Goal: Answer question/provide support: Share knowledge or assist other users

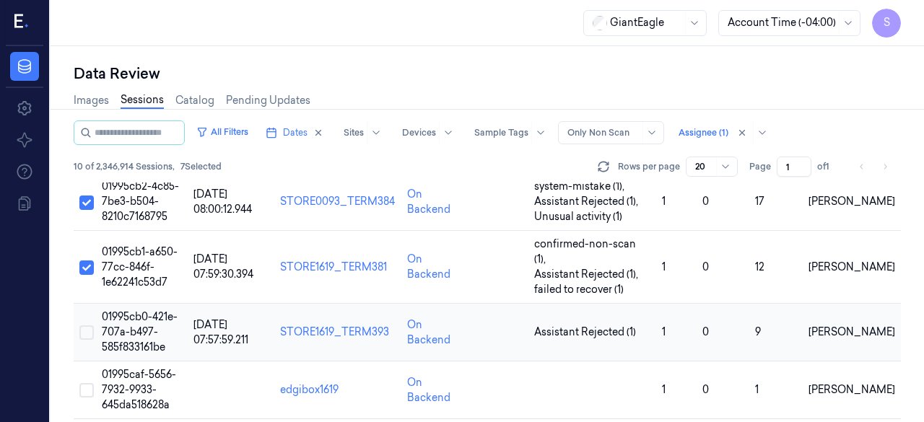
scroll to position [407, 0]
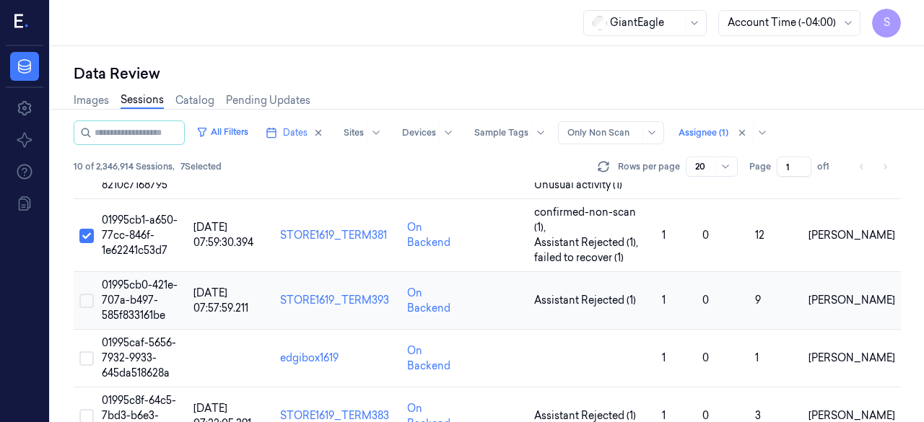
click at [89, 294] on button "Select row" at bounding box center [86, 301] width 14 height 14
click at [130, 279] on span "01995cb0-421e-707a-b497-585f833161be" at bounding box center [140, 300] width 76 height 43
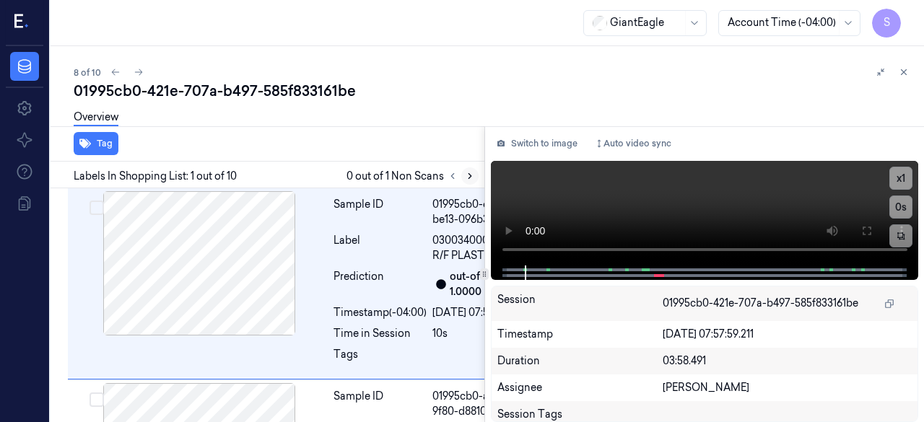
click at [468, 176] on icon at bounding box center [470, 176] width 10 height 10
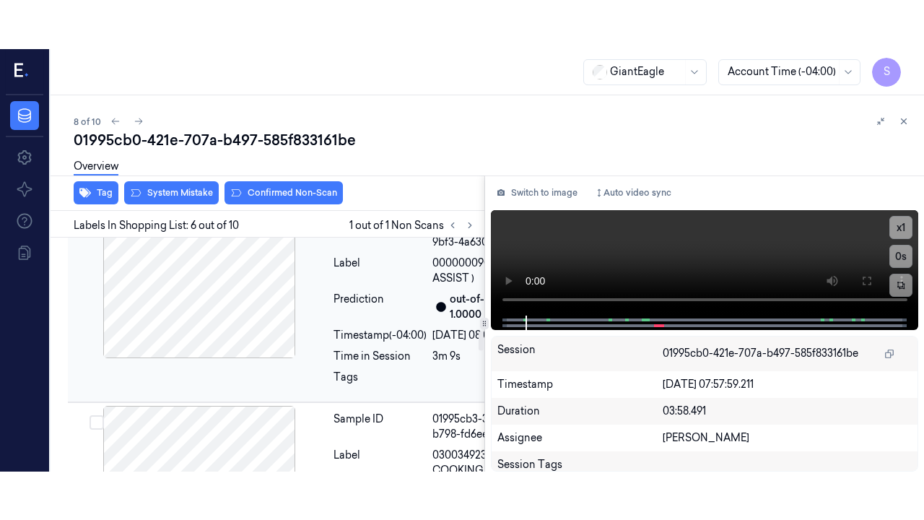
scroll to position [1106, 0]
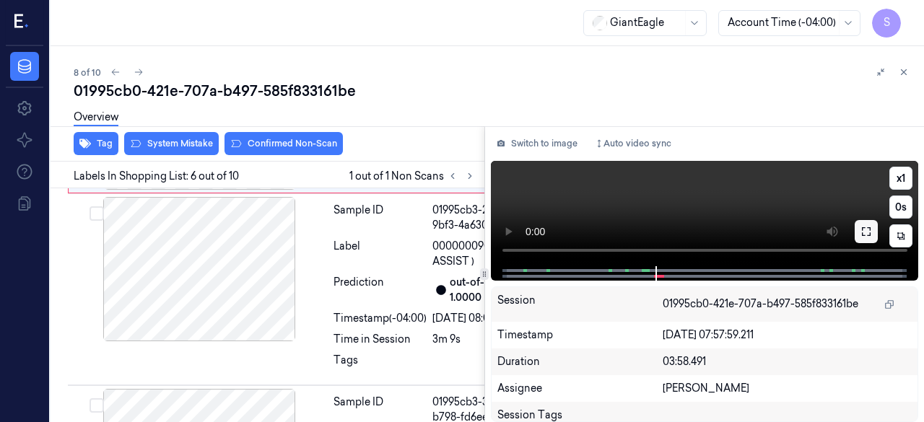
click at [863, 234] on icon at bounding box center [866, 232] width 12 height 12
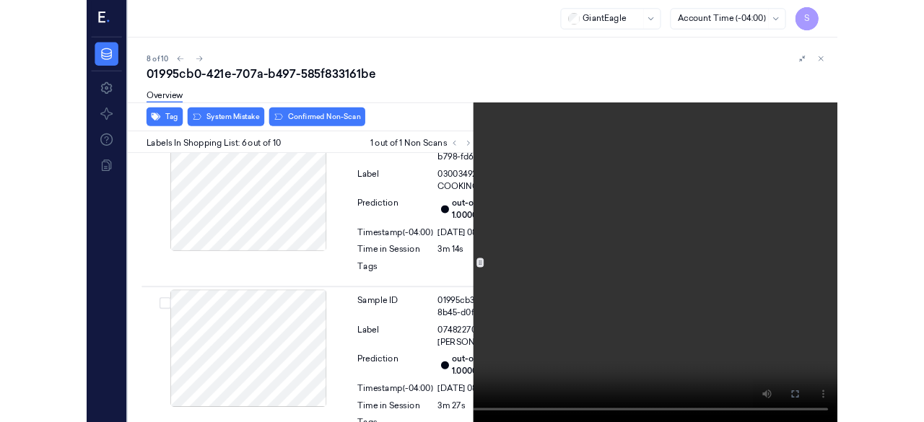
scroll to position [1346, 0]
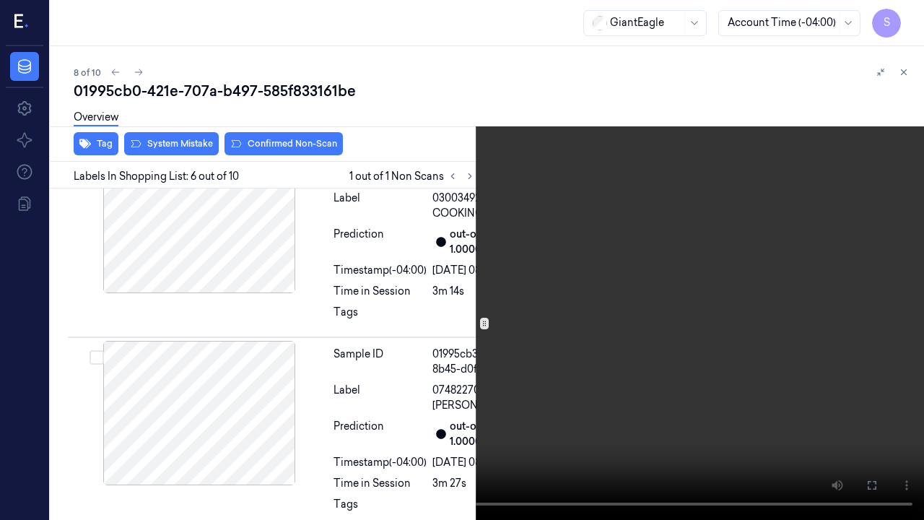
click at [0, 0] on icon at bounding box center [0, 0] width 0 height 0
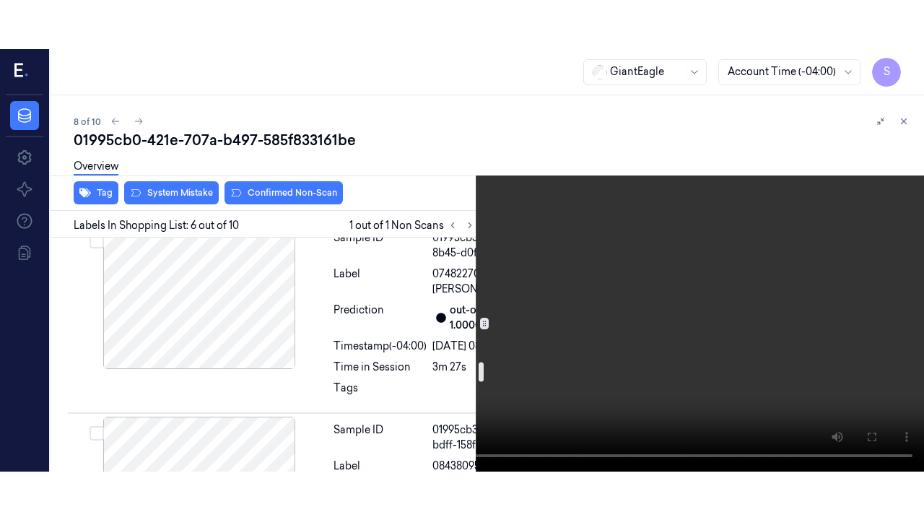
scroll to position [1490, 0]
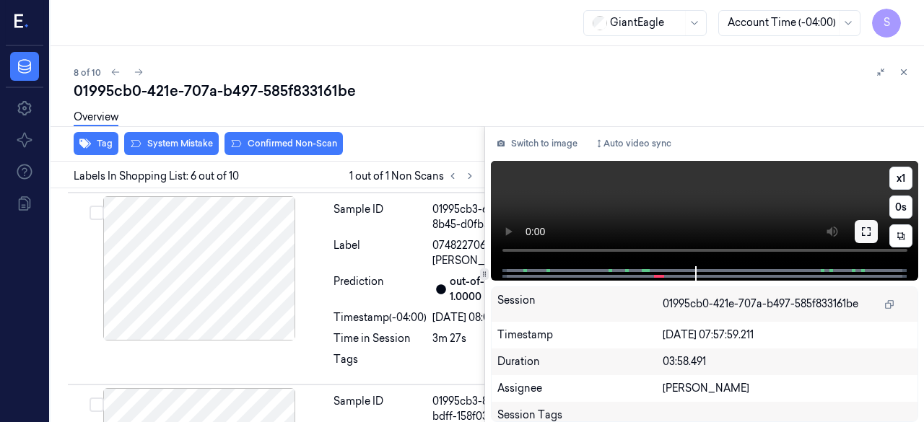
click at [860, 236] on icon at bounding box center [866, 232] width 12 height 12
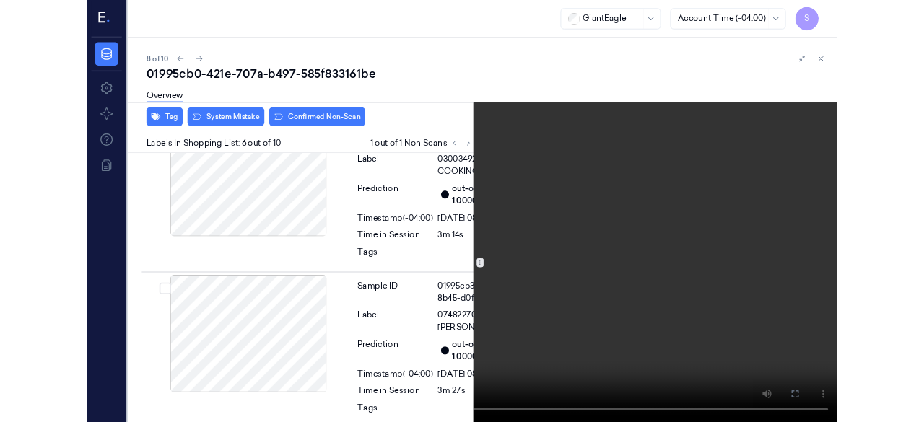
scroll to position [1346, 0]
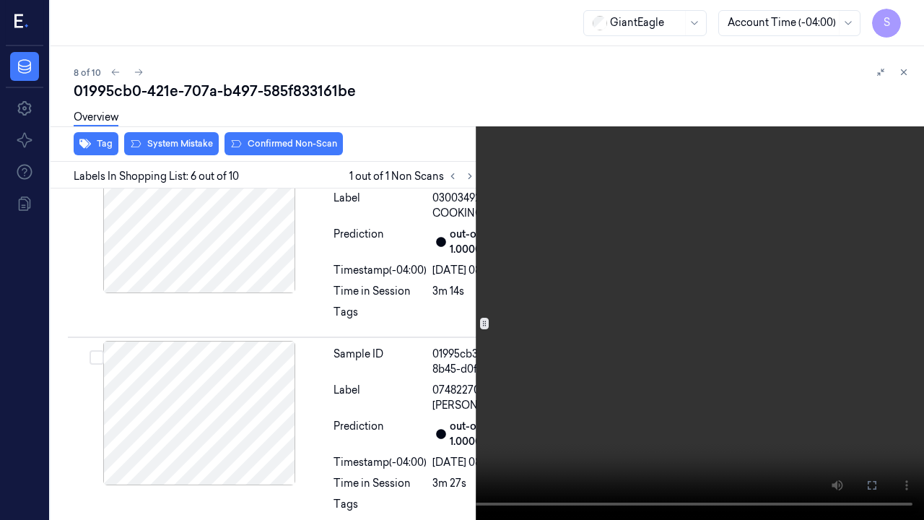
click at [0, 0] on icon at bounding box center [0, 0] width 0 height 0
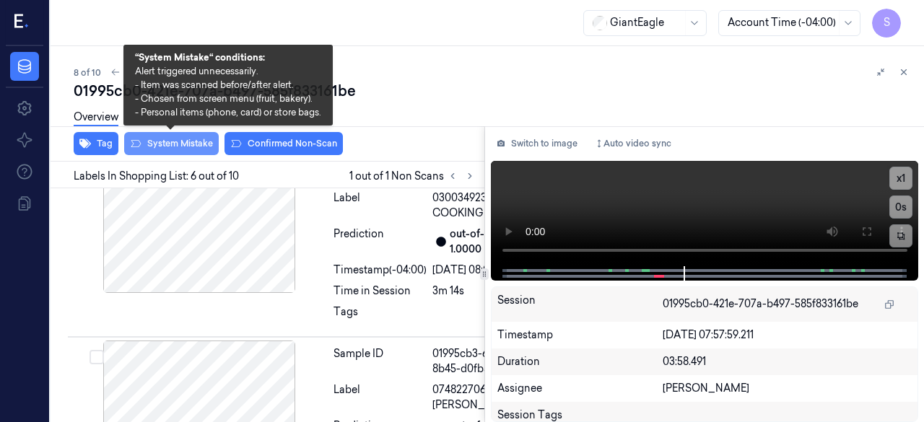
click at [170, 148] on button "System Mistake" at bounding box center [171, 143] width 95 height 23
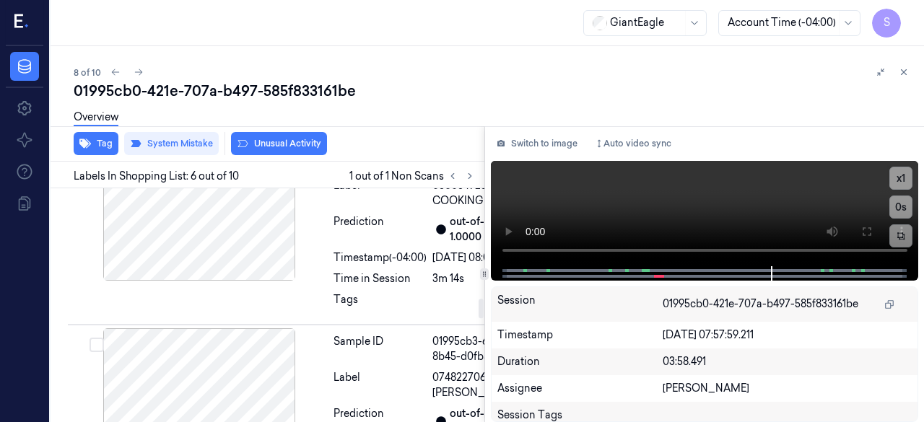
scroll to position [1399, 0]
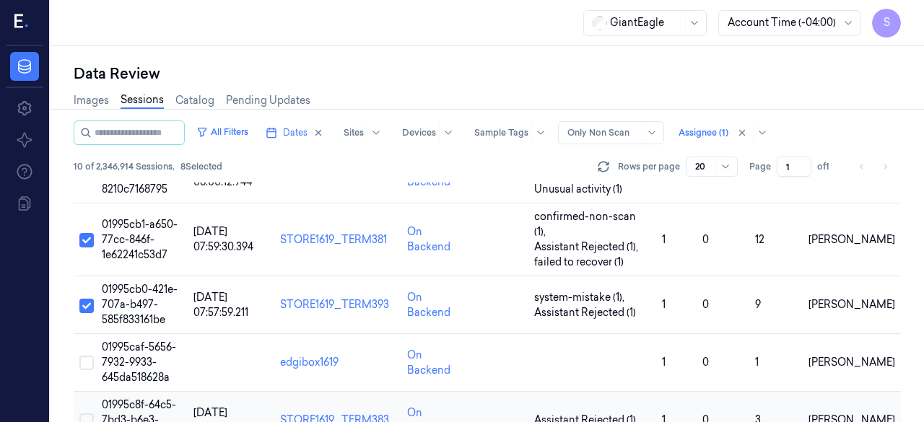
scroll to position [407, 0]
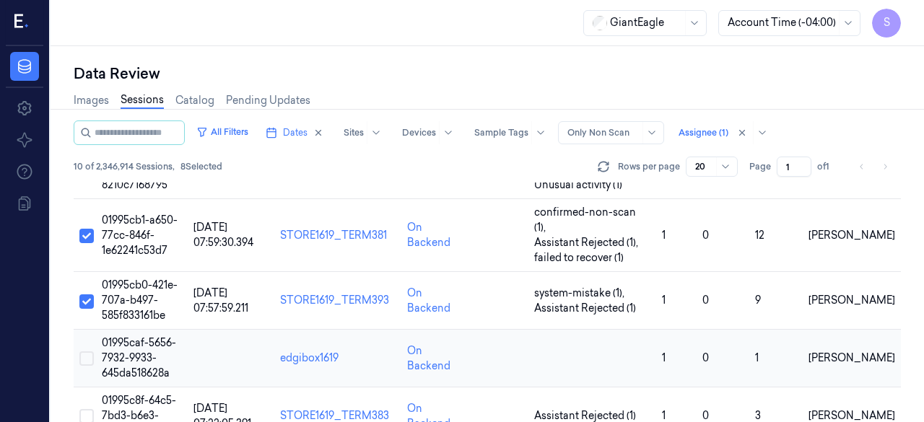
click at [85, 352] on button "Select row" at bounding box center [86, 359] width 14 height 14
click at [118, 336] on span "01995caf-5656-7932-9933-645da518628a" at bounding box center [139, 357] width 74 height 43
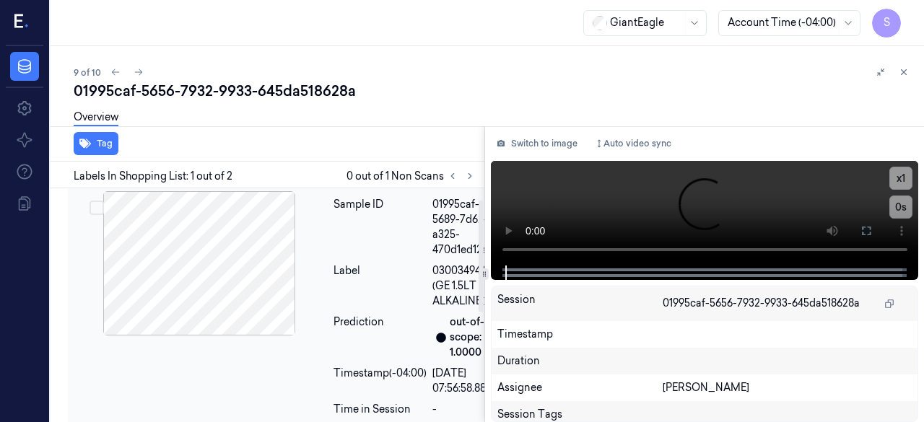
scroll to position [23, 0]
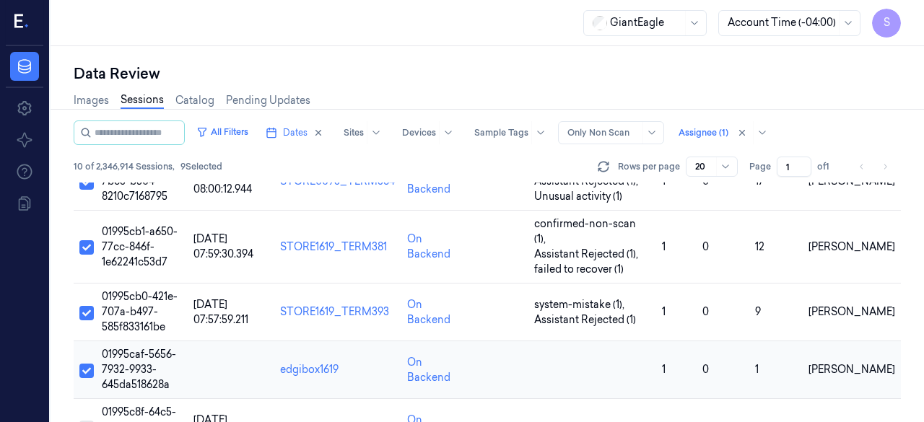
scroll to position [407, 0]
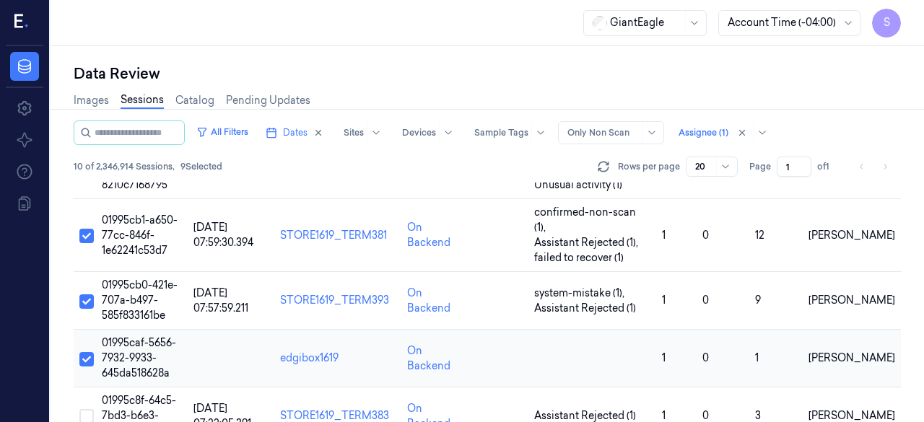
click at [137, 336] on span "01995caf-5656-7932-9933-645da518628a" at bounding box center [139, 357] width 74 height 43
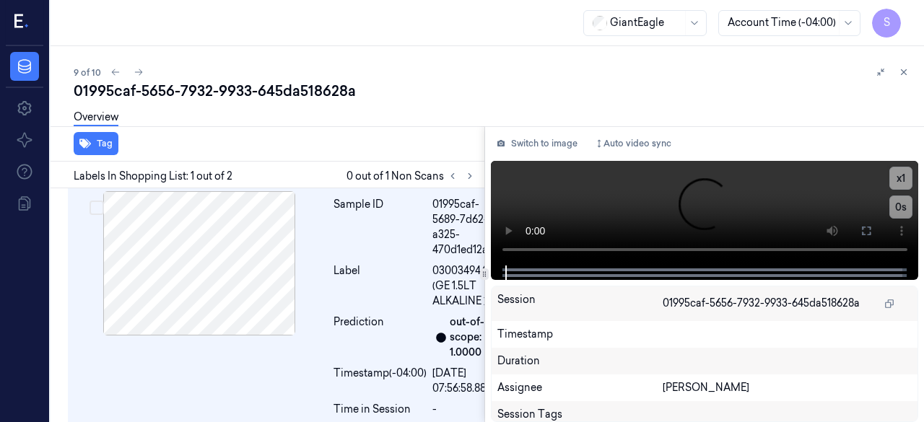
scroll to position [23, 0]
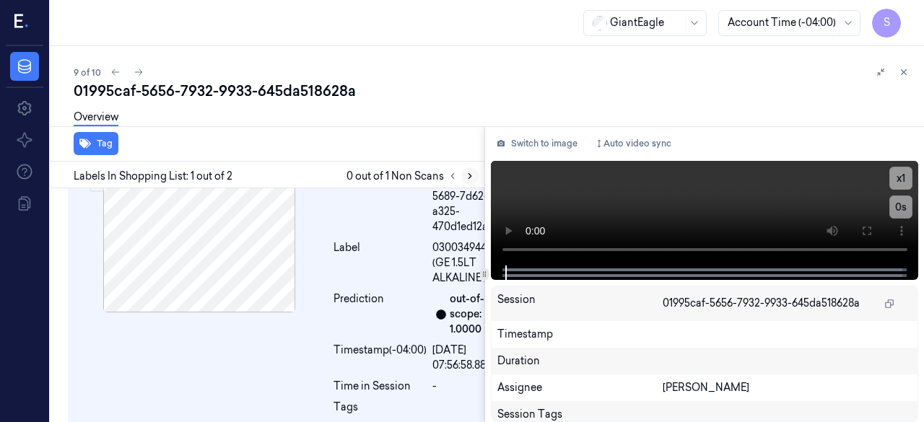
click at [467, 178] on icon at bounding box center [470, 176] width 10 height 10
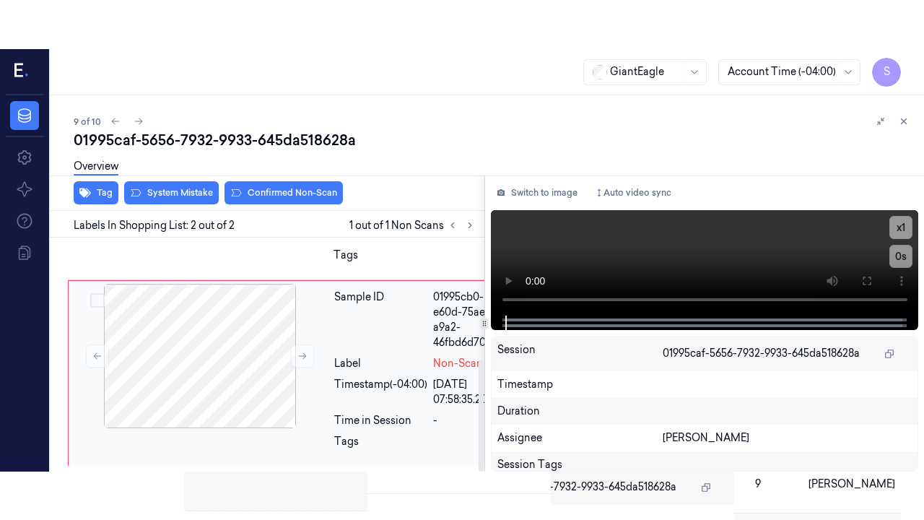
scroll to position [253, 0]
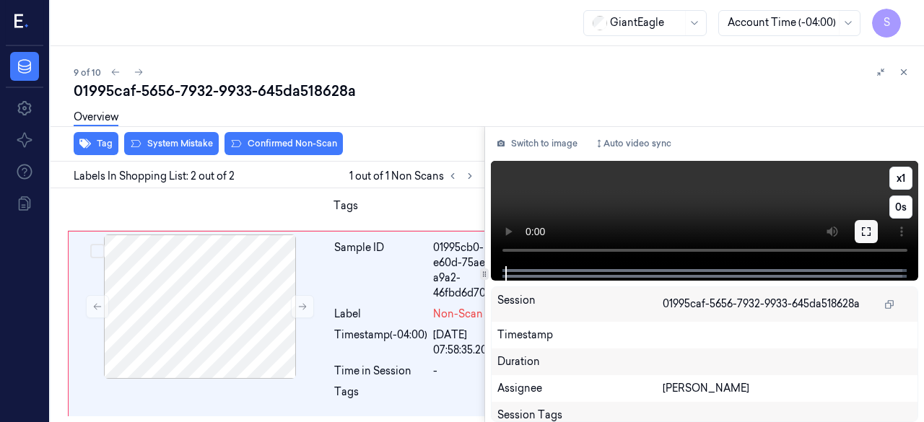
click at [870, 232] on icon at bounding box center [866, 232] width 12 height 12
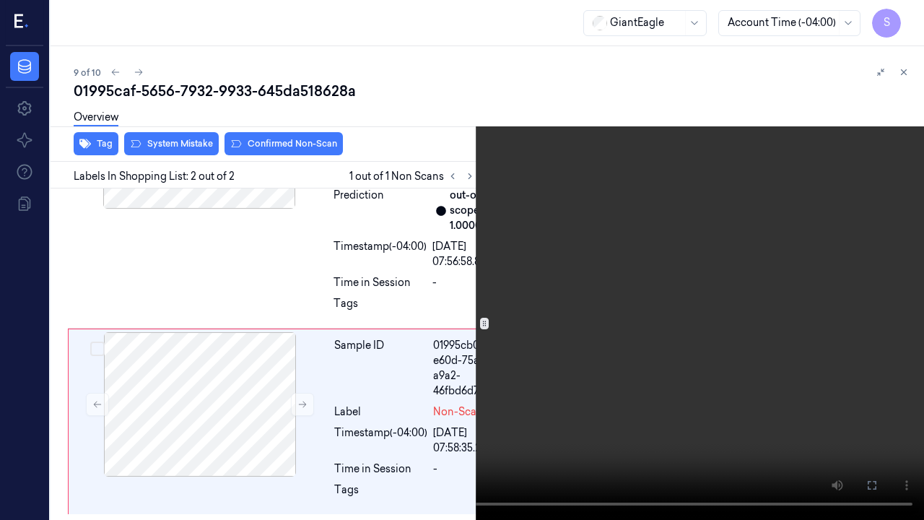
click at [0, 0] on icon at bounding box center [0, 0] width 0 height 0
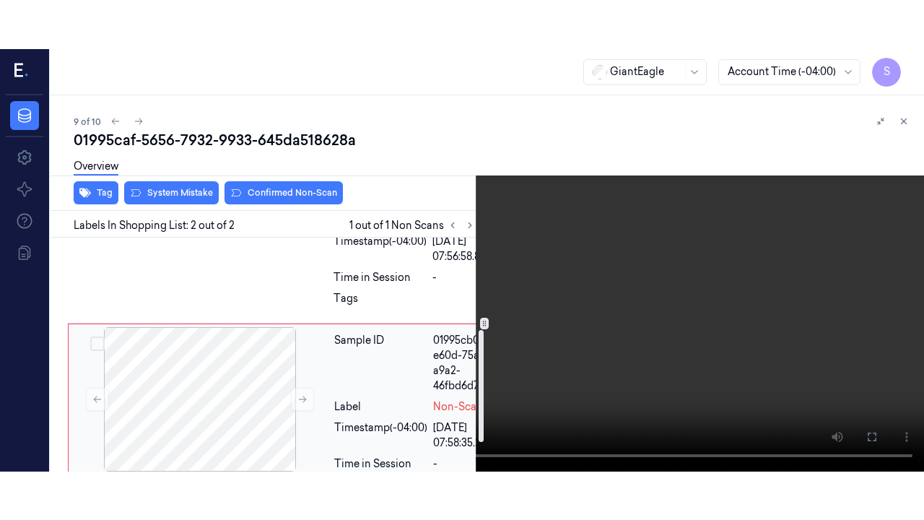
scroll to position [253, 0]
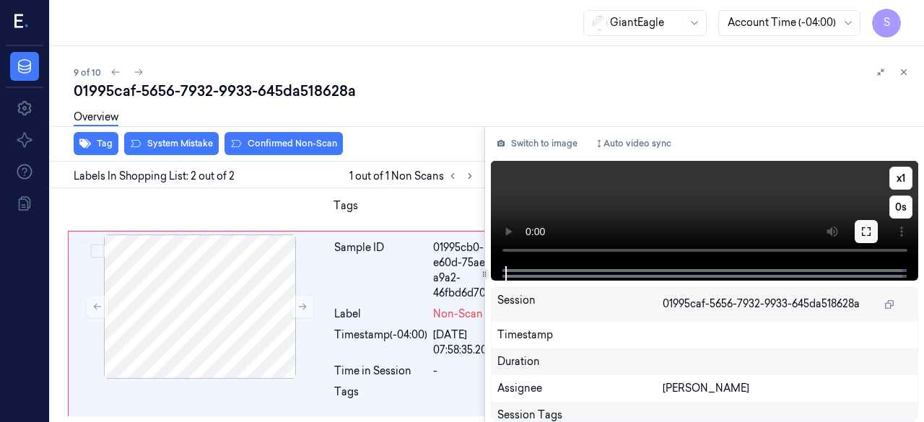
click at [869, 236] on icon at bounding box center [866, 232] width 12 height 12
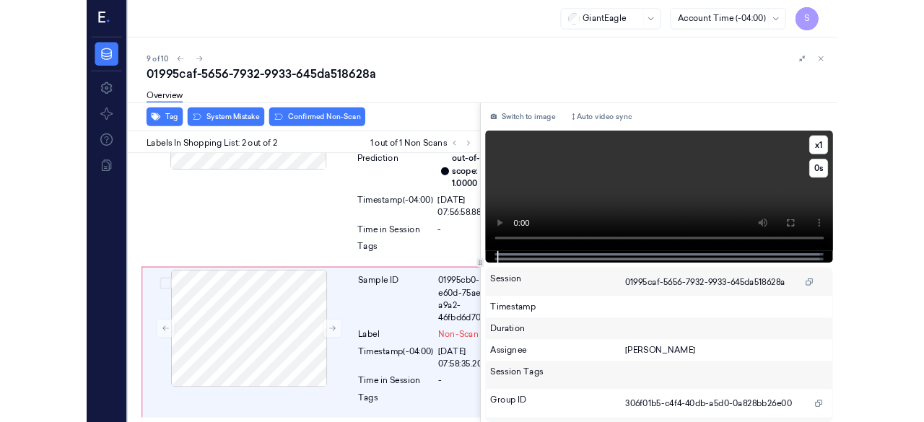
scroll to position [156, 0]
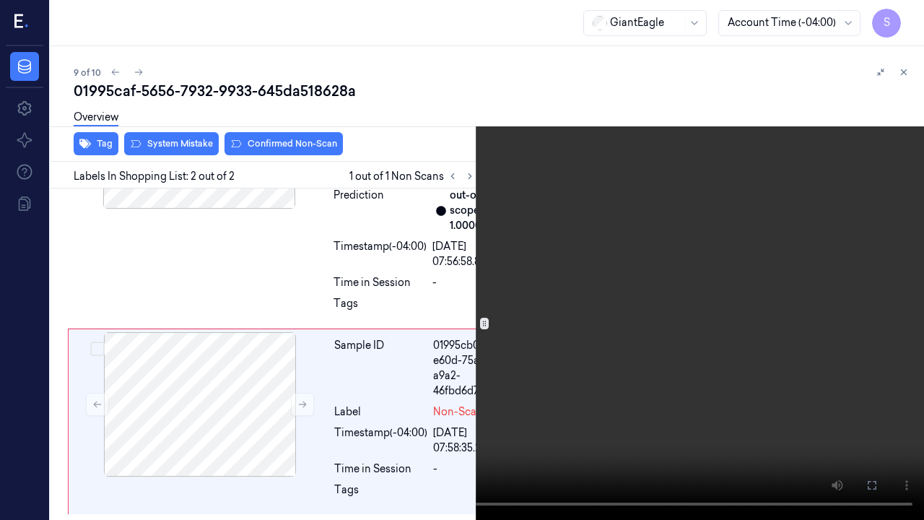
click at [0, 0] on icon at bounding box center [0, 0] width 0 height 0
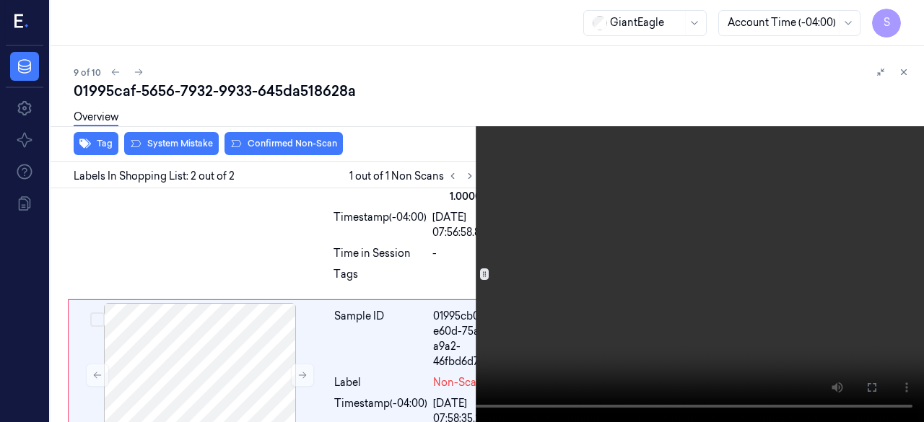
scroll to position [253, 0]
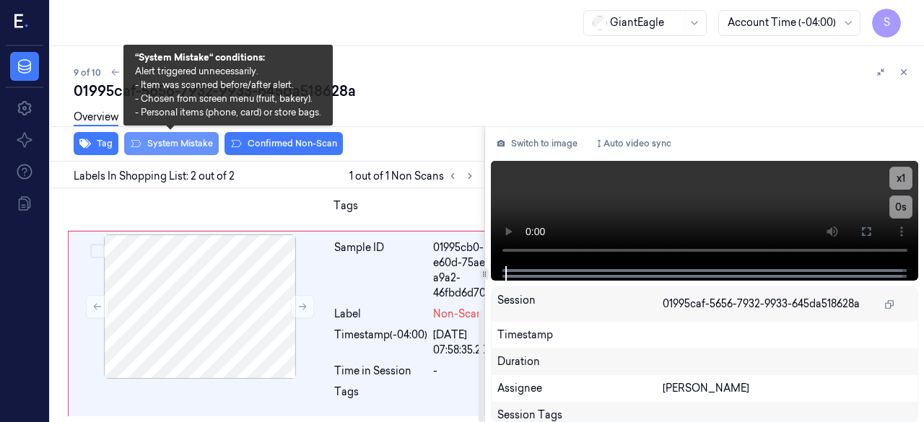
click at [171, 145] on button "System Mistake" at bounding box center [171, 143] width 95 height 23
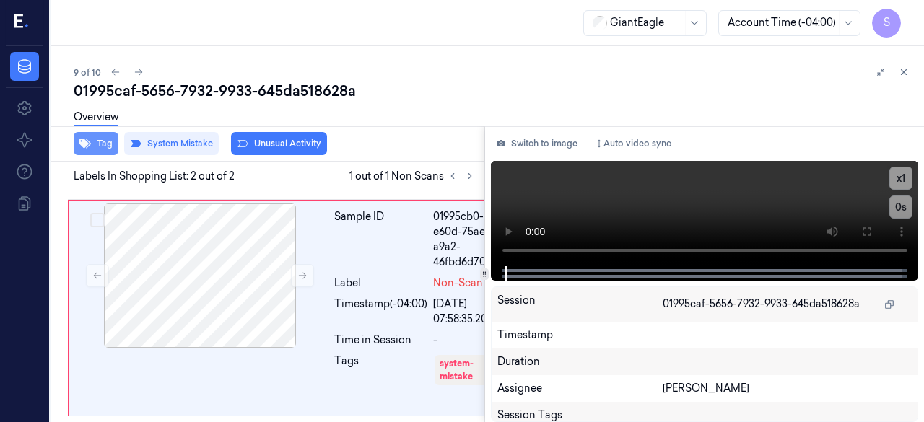
click at [97, 145] on button "Tag" at bounding box center [96, 143] width 45 height 23
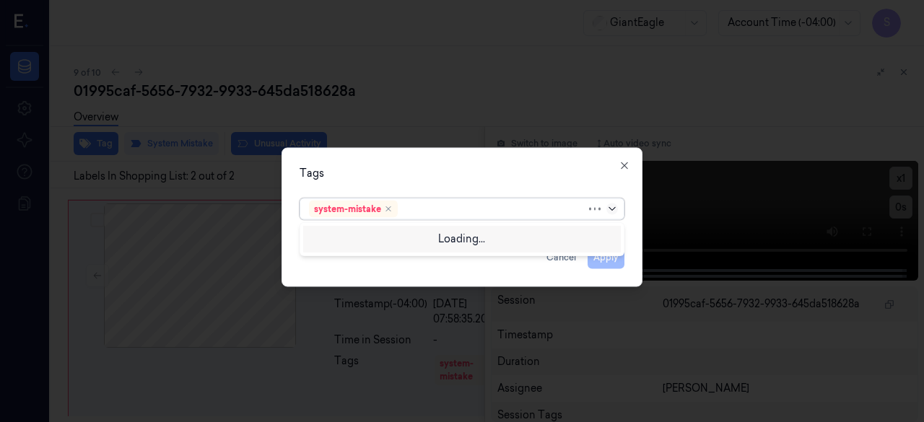
click at [611, 211] on icon at bounding box center [612, 209] width 12 height 12
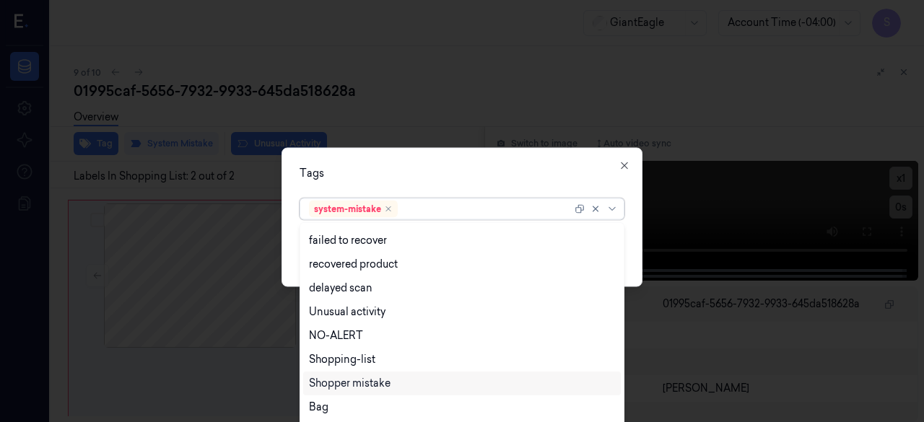
scroll to position [141, 0]
click at [354, 409] on div "Bag" at bounding box center [462, 406] width 307 height 15
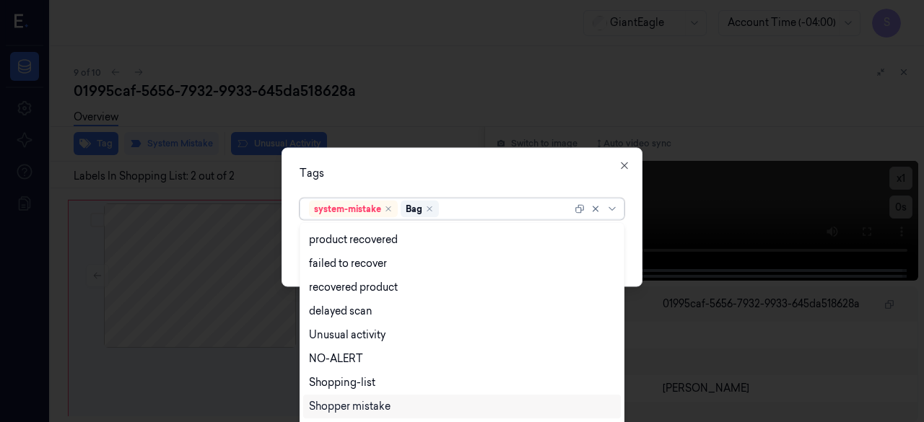
scroll to position [117, 0]
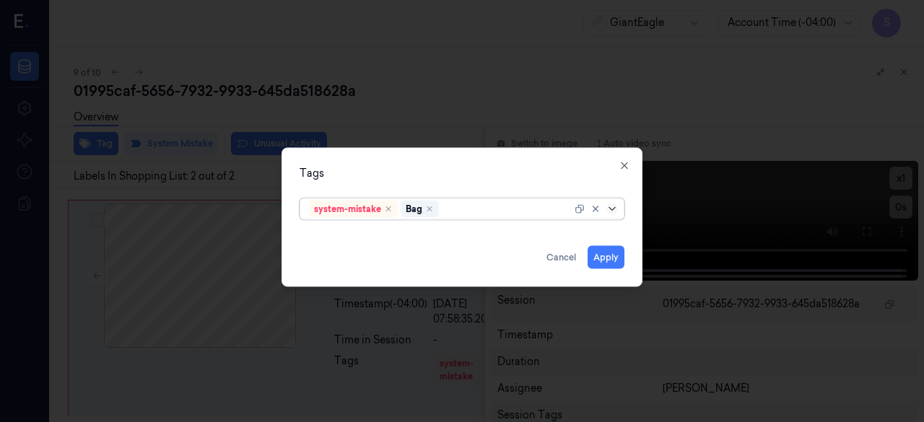
click at [614, 206] on icon at bounding box center [612, 209] width 12 height 12
click at [608, 258] on button "Apply" at bounding box center [606, 256] width 37 height 23
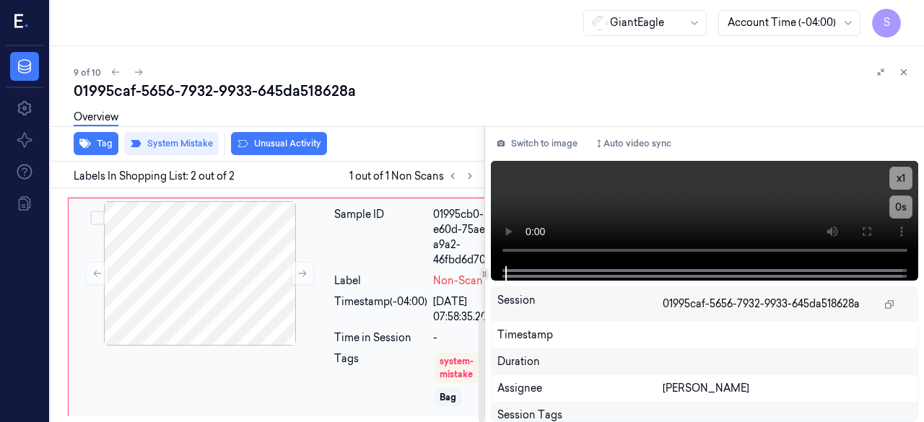
scroll to position [286, 0]
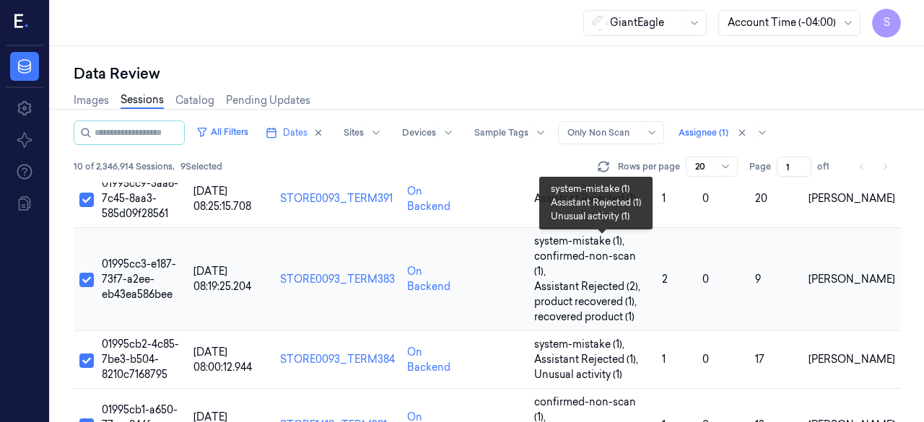
scroll to position [407, 0]
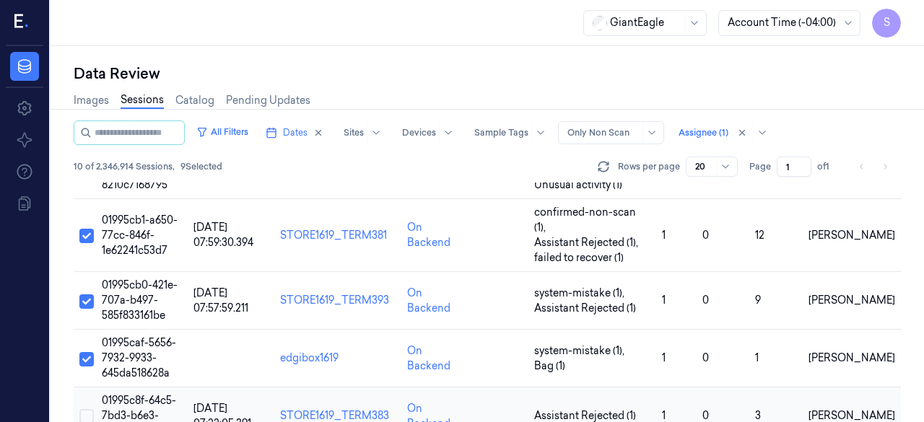
click at [90, 409] on button "Select row" at bounding box center [86, 416] width 14 height 14
click at [128, 394] on span "01995c8f-64c5-7bd3-b6e3-86b73893c99a" at bounding box center [139, 415] width 74 height 43
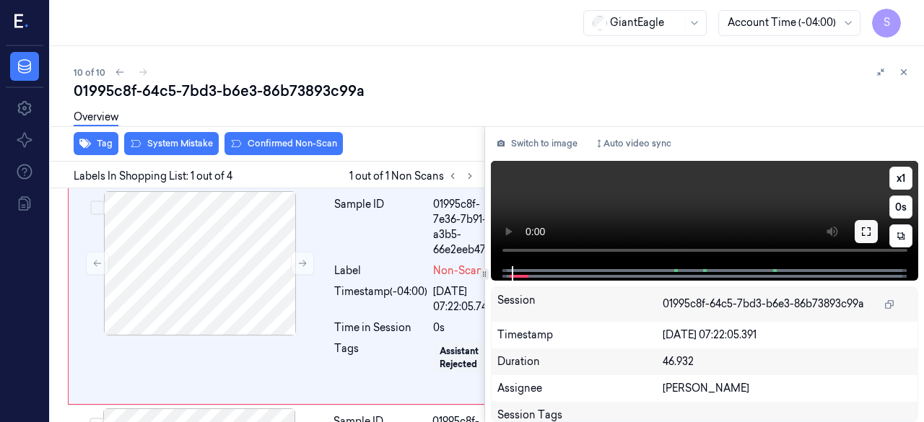
click at [871, 230] on icon at bounding box center [866, 232] width 12 height 12
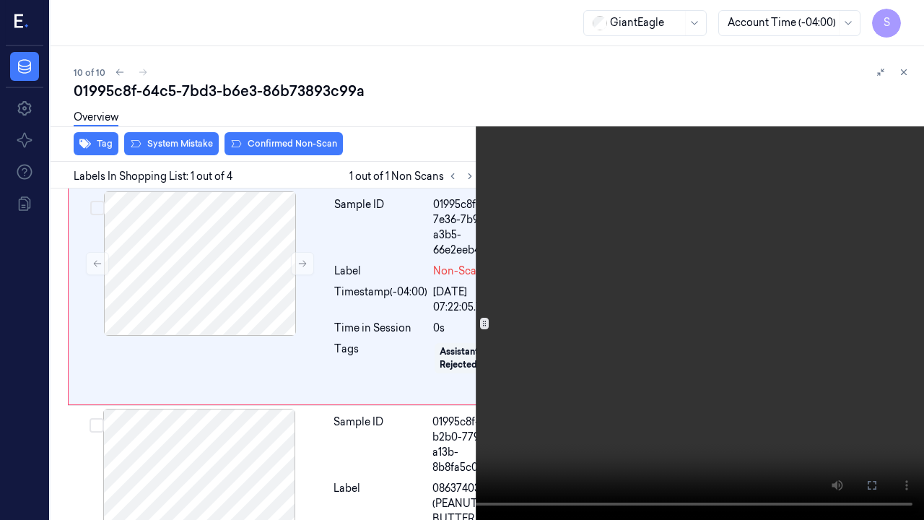
click at [0, 0] on icon at bounding box center [0, 0] width 0 height 0
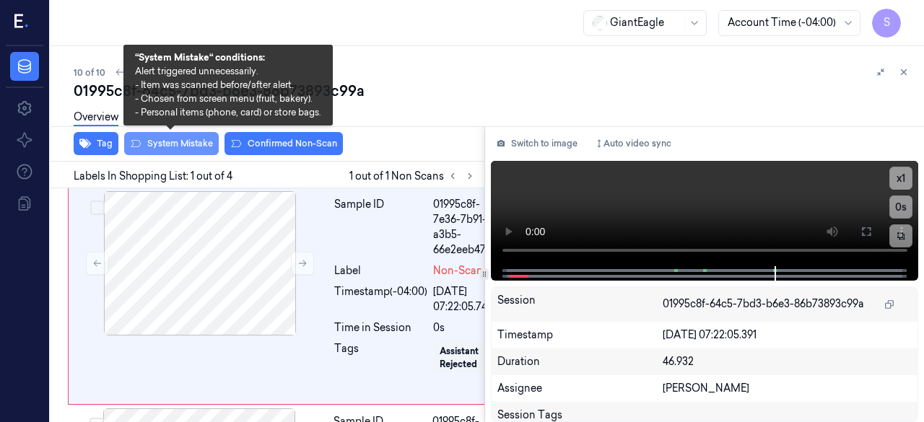
click at [175, 141] on button "System Mistake" at bounding box center [171, 143] width 95 height 23
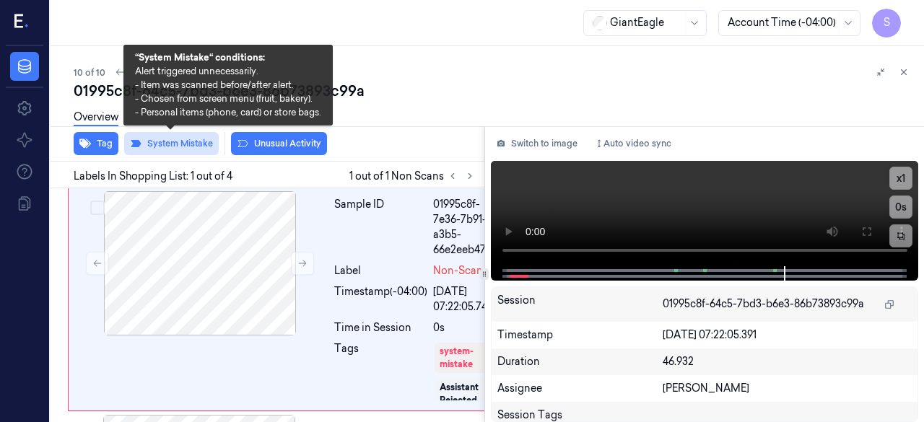
scroll to position [1, 0]
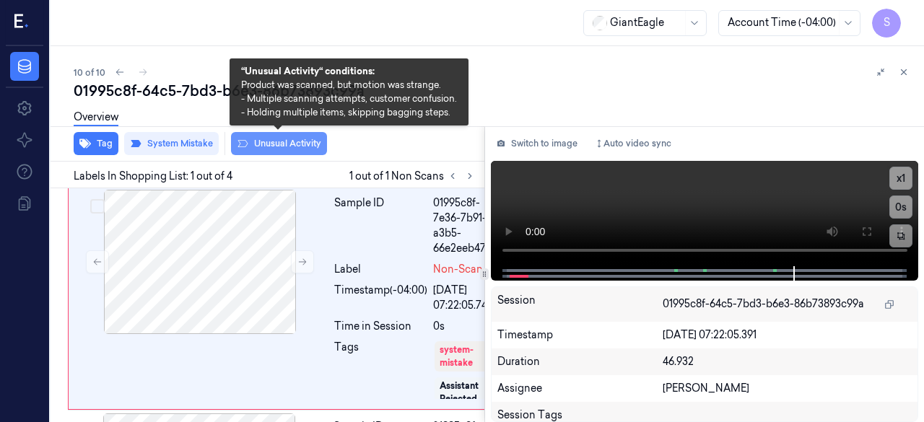
click at [294, 144] on button "Unusual Activity" at bounding box center [279, 143] width 96 height 23
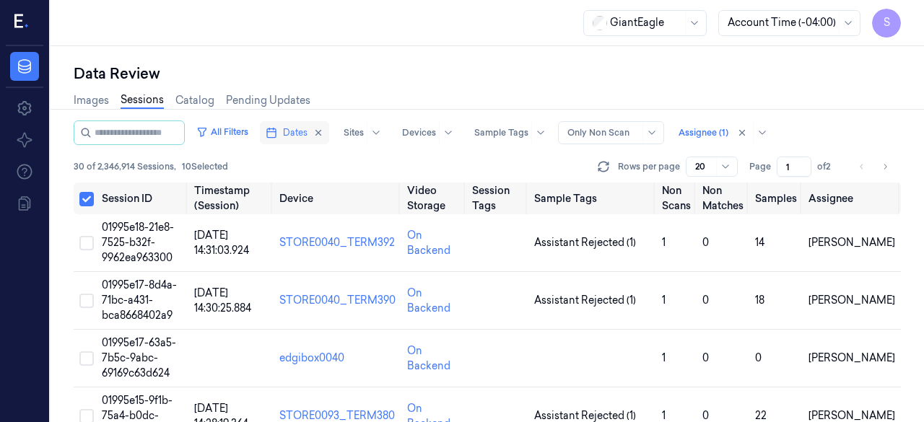
click at [305, 135] on span "Dates" at bounding box center [295, 132] width 25 height 13
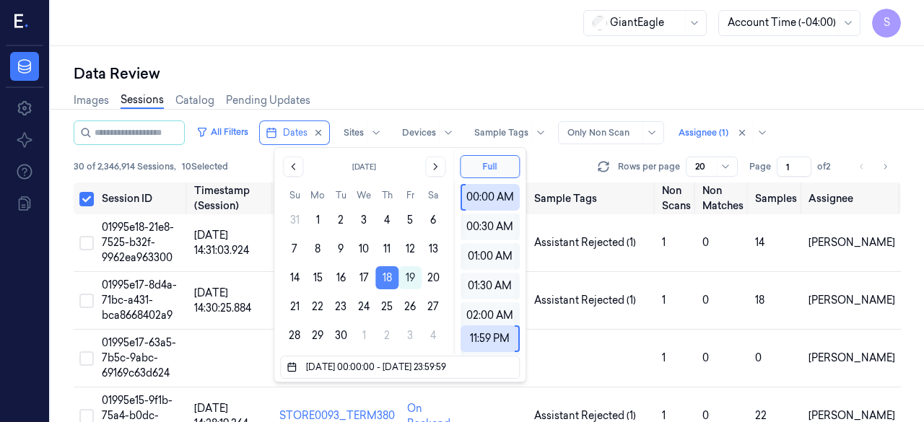
click at [388, 276] on button "18" at bounding box center [386, 277] width 23 height 23
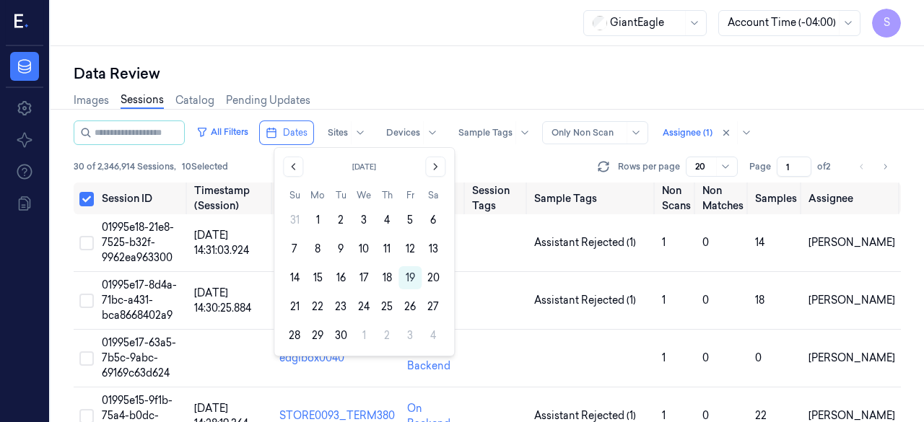
click at [384, 92] on div "Images Sessions Catalog Pending Updates" at bounding box center [487, 102] width 827 height 37
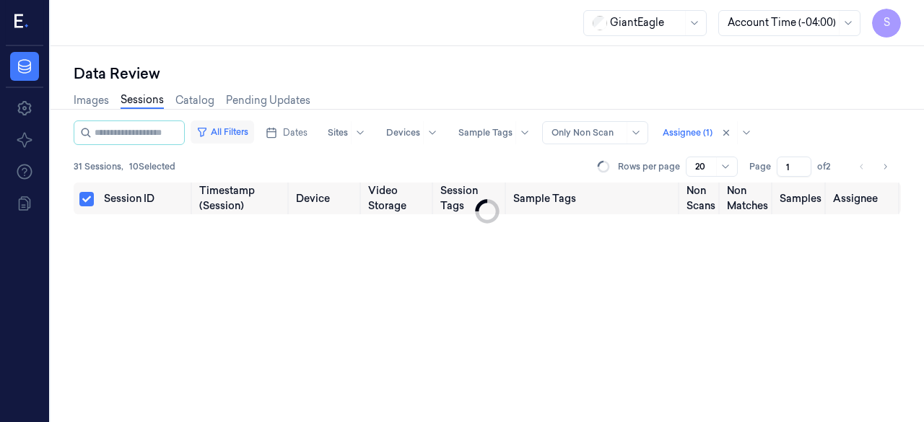
drag, startPoint x: 266, startPoint y: 122, endPoint x: 185, endPoint y: 92, distance: 86.3
click at [254, 122] on button "All Filters" at bounding box center [223, 132] width 64 height 23
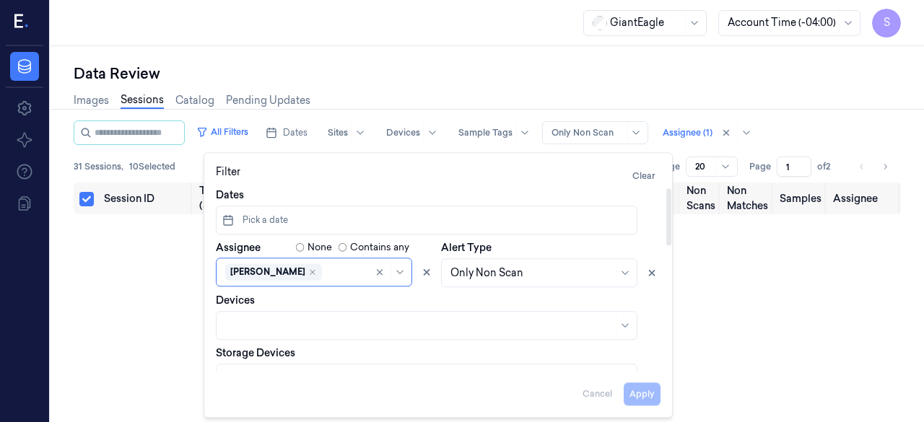
click at [189, 282] on div "Session ID Timestamp (Session) Device Video Storage Session Tags Sample Tags No…" at bounding box center [487, 303] width 827 height 240
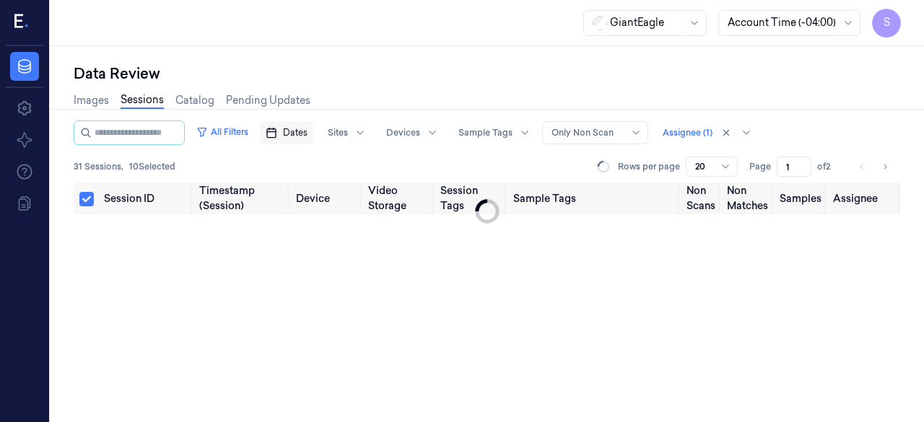
click at [305, 134] on span "Dates" at bounding box center [295, 132] width 25 height 13
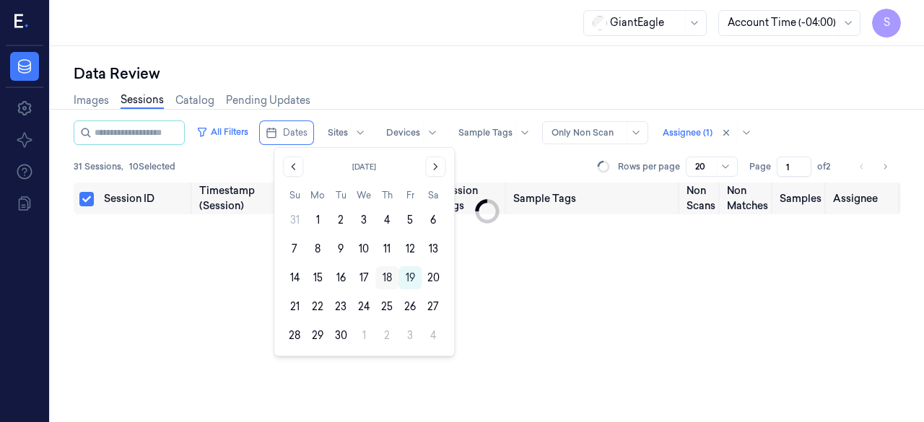
click at [389, 278] on button "18" at bounding box center [386, 277] width 23 height 23
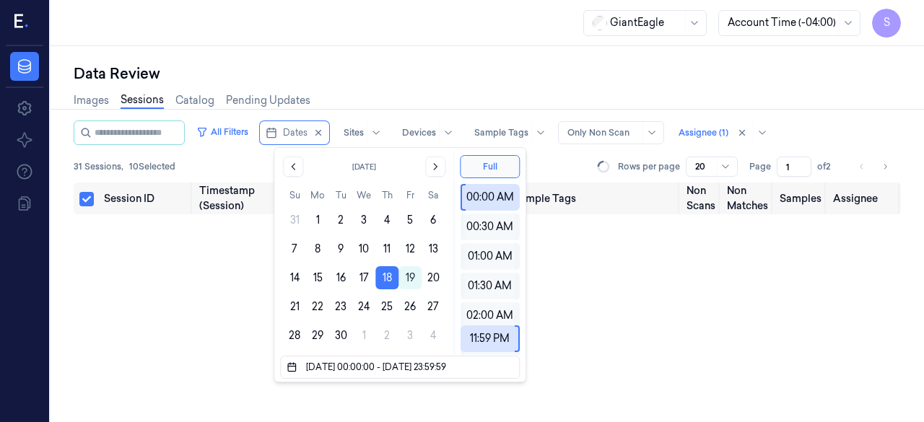
click at [370, 89] on div "Images Sessions Catalog Pending Updates" at bounding box center [487, 102] width 827 height 37
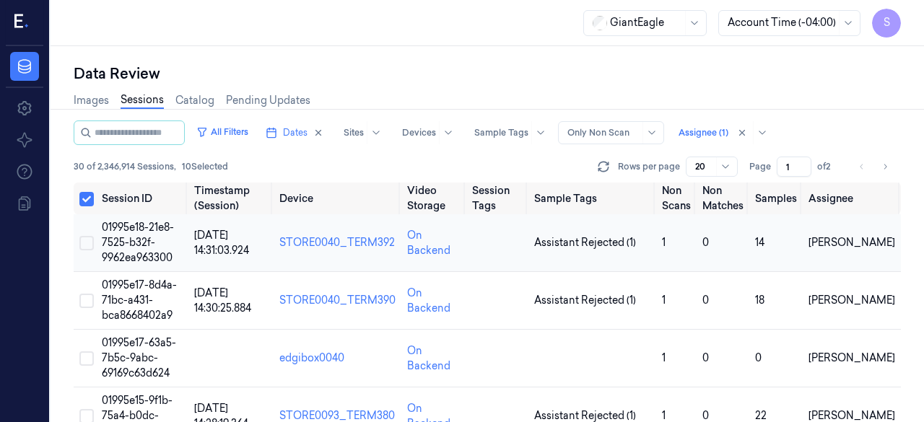
click at [91, 243] on button "Select row" at bounding box center [86, 243] width 14 height 14
click at [144, 230] on span "01995e18-21e8-7525-b32f-9962ea963300" at bounding box center [138, 242] width 72 height 43
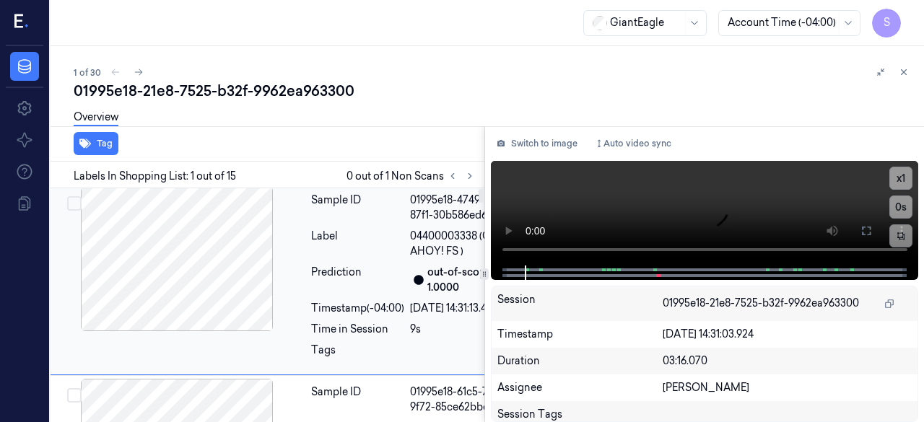
scroll to position [0, 22]
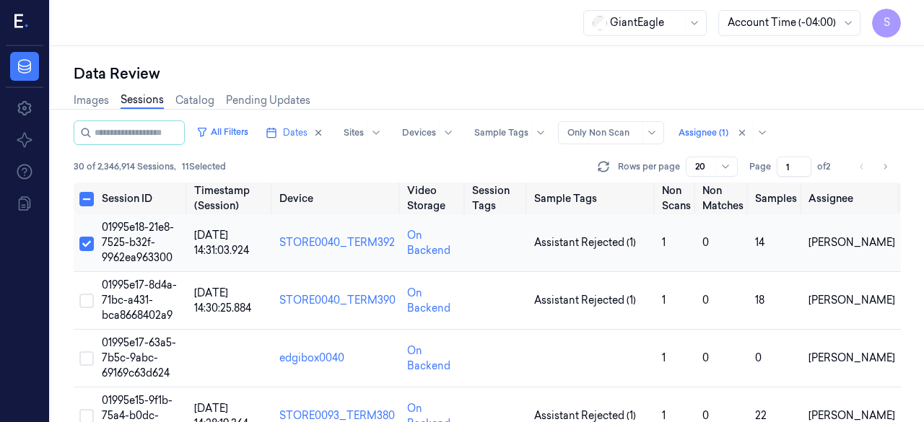
click at [133, 240] on span "01995e18-21e8-7525-b32f-9962ea963300" at bounding box center [138, 242] width 72 height 43
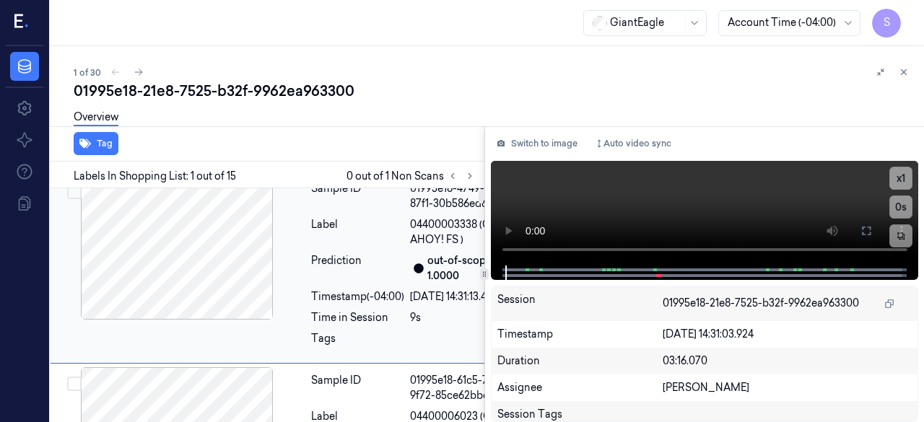
scroll to position [0, 22]
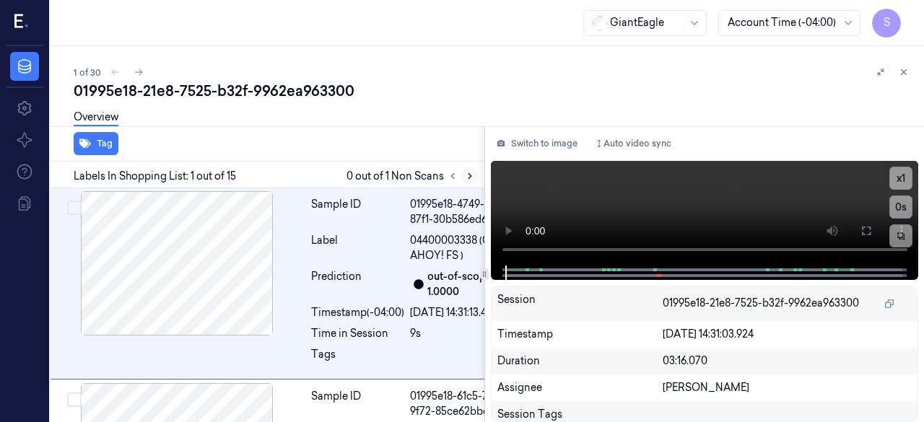
click at [471, 178] on icon at bounding box center [470, 176] width 10 height 10
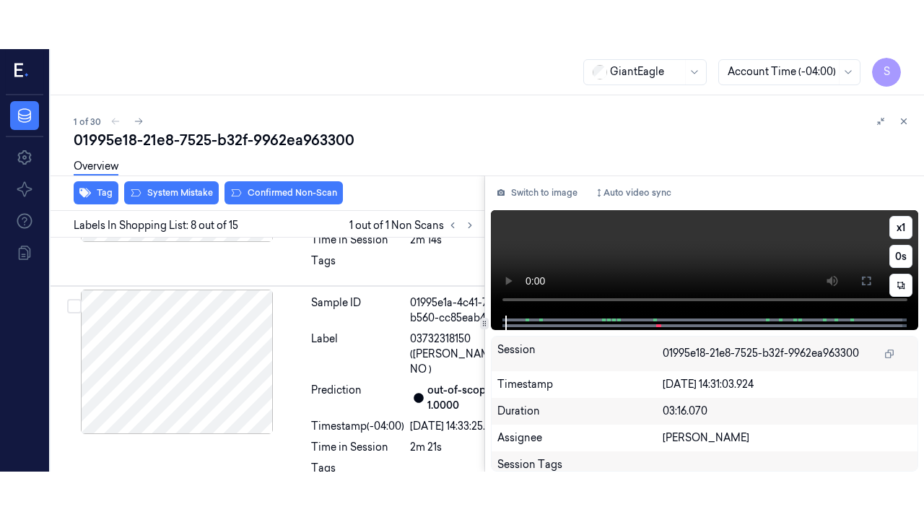
scroll to position [1892, 22]
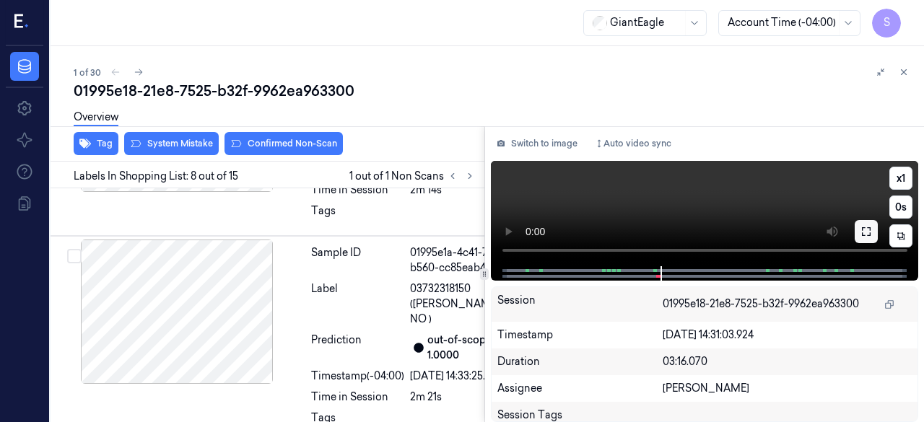
click at [866, 235] on icon at bounding box center [866, 232] width 12 height 12
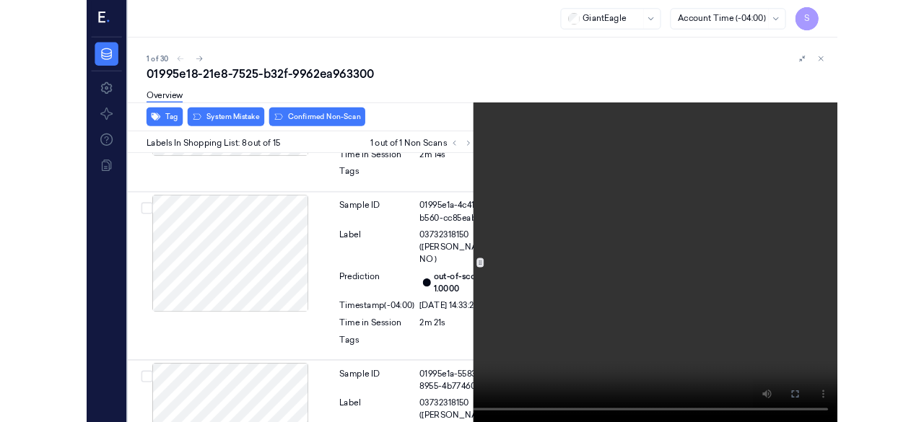
scroll to position [1843, 22]
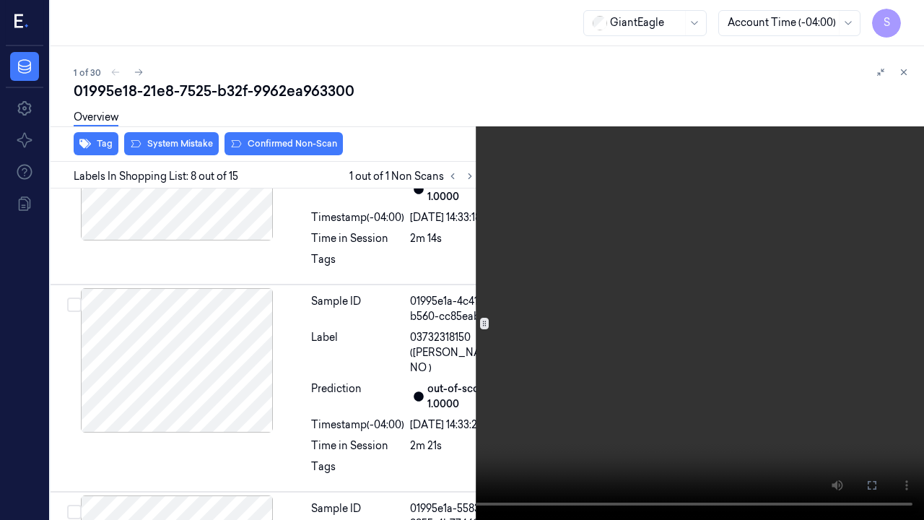
click at [336, 422] on video at bounding box center [462, 260] width 924 height 520
click at [0, 0] on icon at bounding box center [0, 0] width 0 height 0
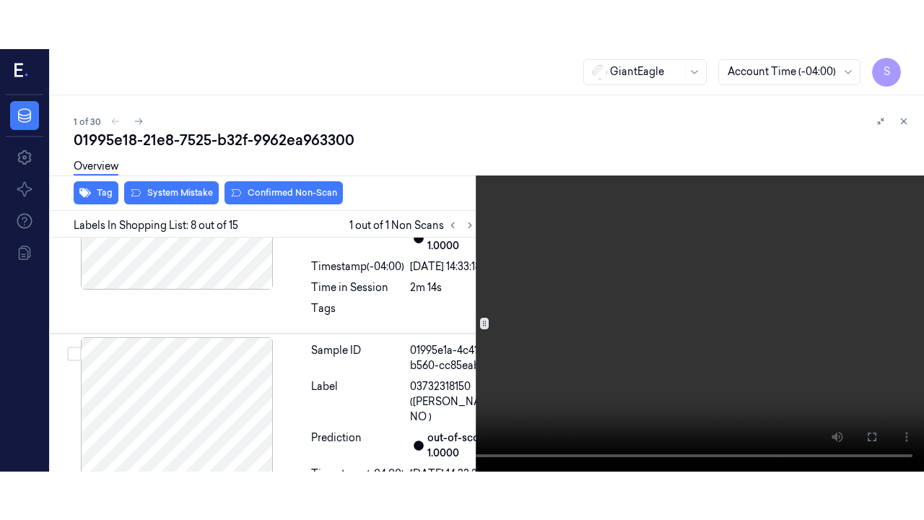
scroll to position [1892, 22]
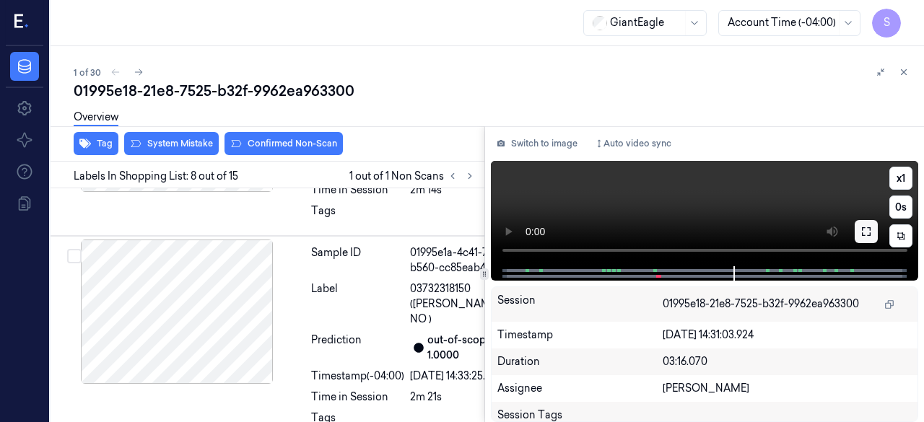
click at [865, 232] on icon at bounding box center [866, 232] width 12 height 12
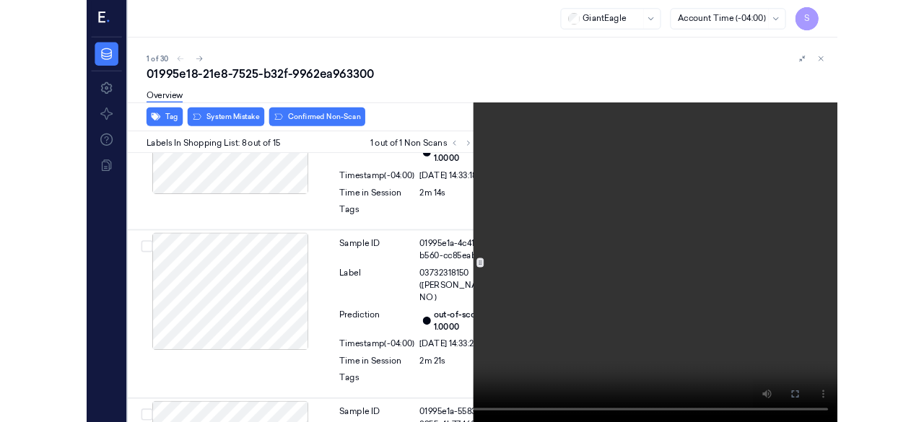
scroll to position [1843, 22]
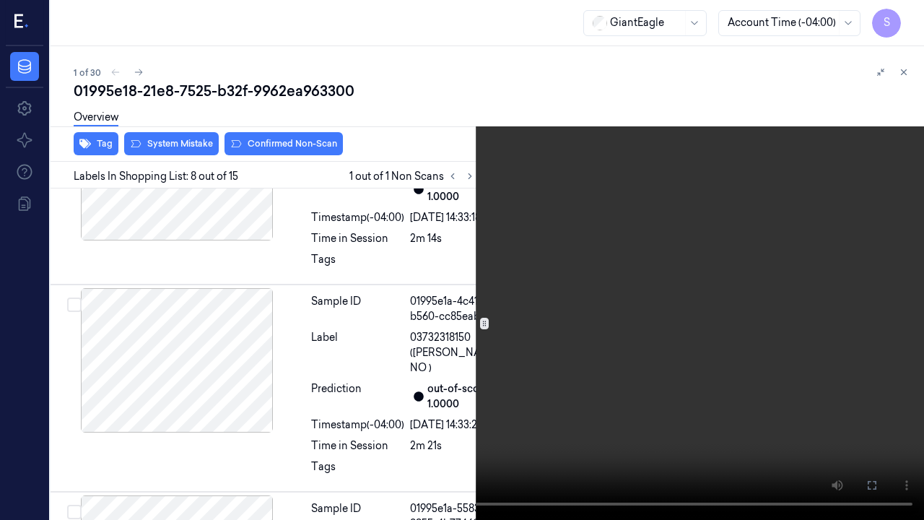
click at [0, 0] on icon at bounding box center [0, 0] width 0 height 0
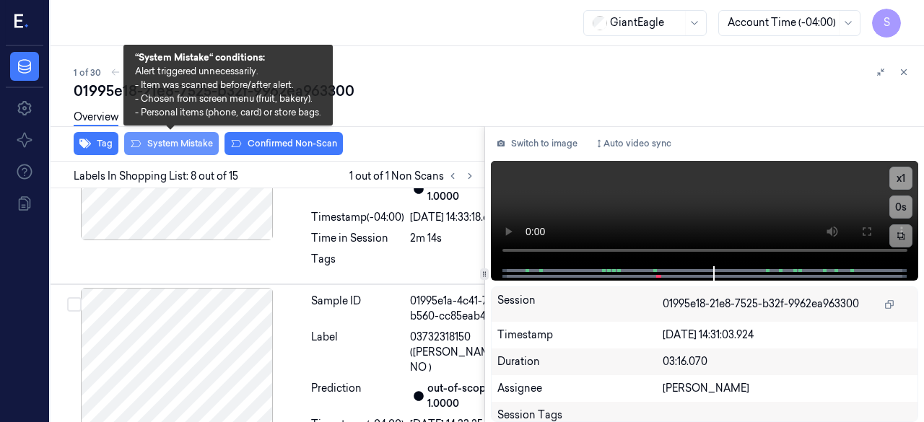
click at [163, 147] on button "System Mistake" at bounding box center [171, 143] width 95 height 23
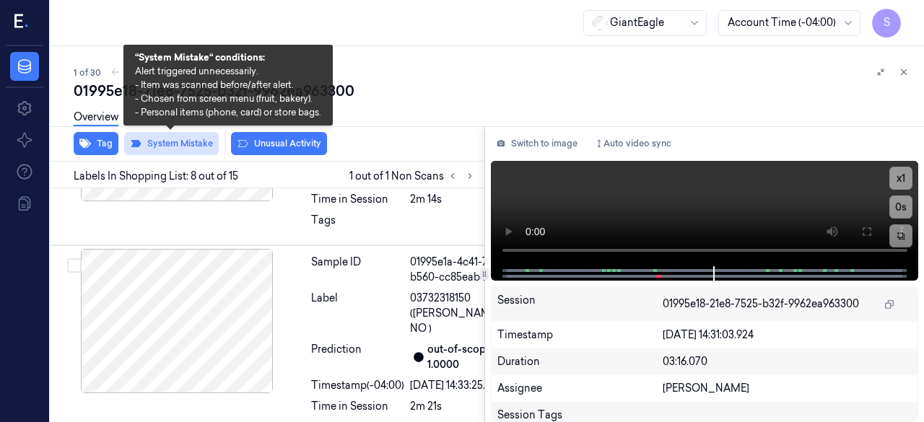
scroll to position [1895, 22]
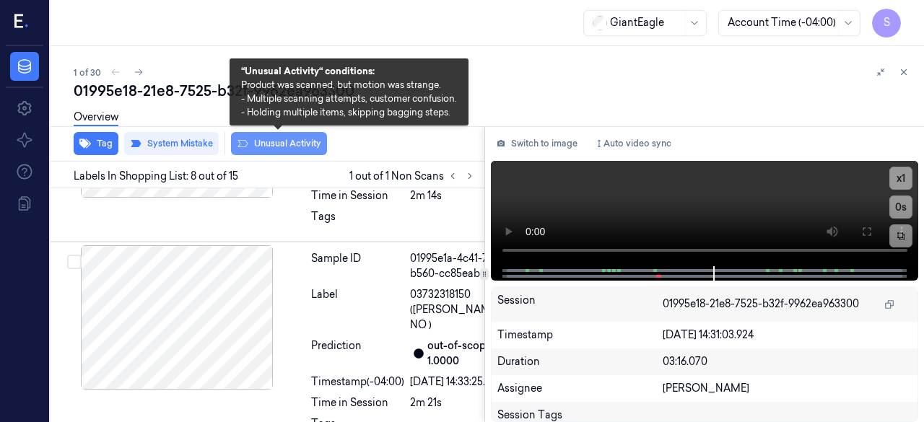
click at [292, 146] on button "Unusual Activity" at bounding box center [279, 143] width 96 height 23
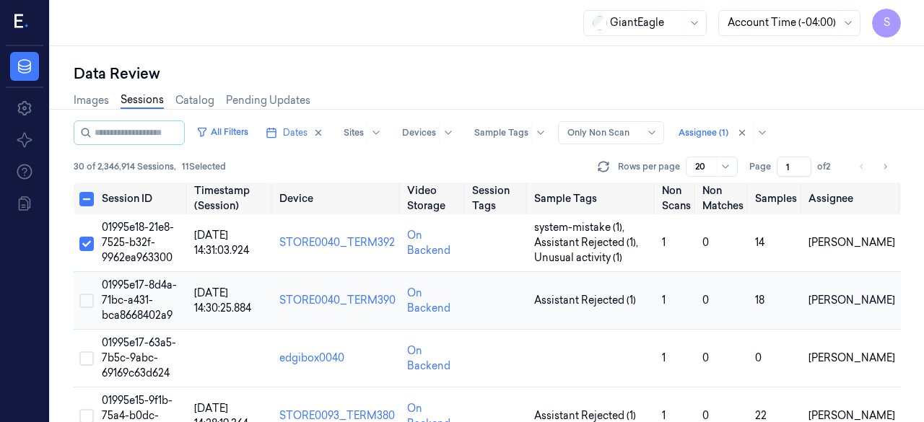
click at [89, 302] on button "Select row" at bounding box center [86, 301] width 14 height 14
click at [131, 302] on span "01995e17-8d4a-71bc-a431-bca8668402a9" at bounding box center [139, 300] width 75 height 43
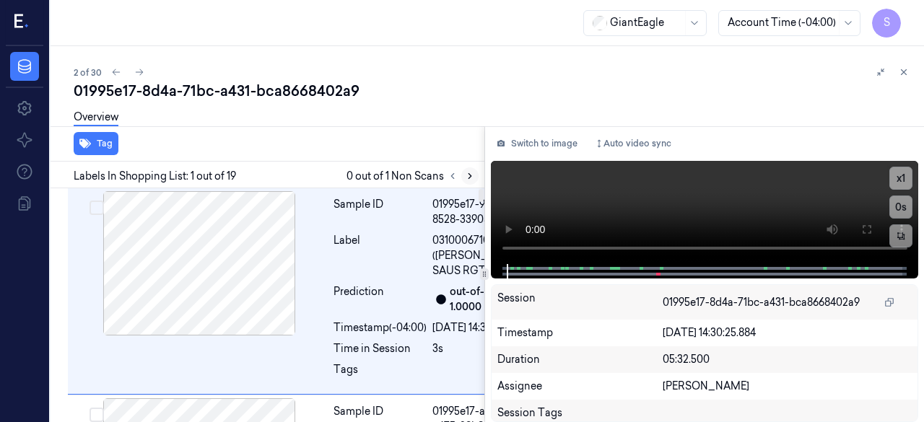
click at [461, 175] on button at bounding box center [469, 175] width 17 height 17
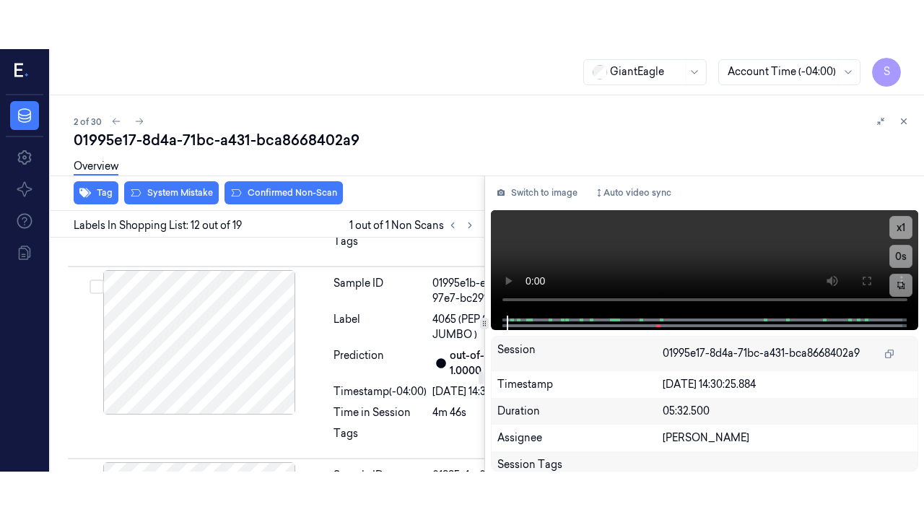
scroll to position [3150, 0]
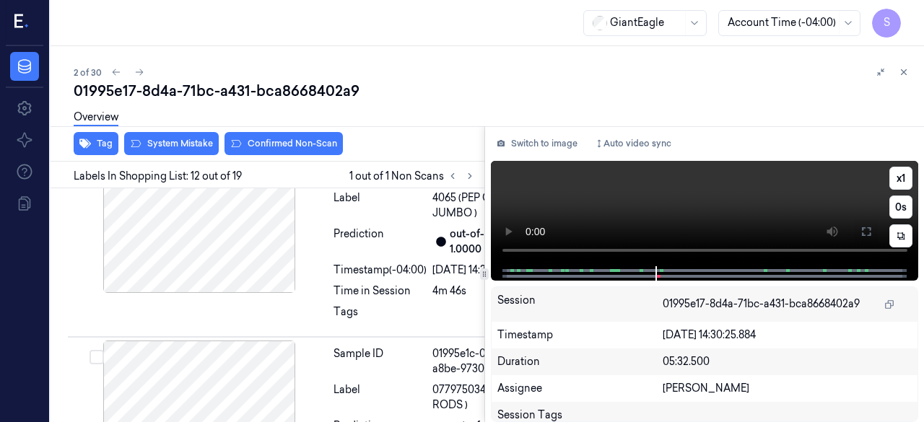
drag, startPoint x: 857, startPoint y: 233, endPoint x: 782, endPoint y: 356, distance: 143.8
click at [860, 235] on button at bounding box center [866, 231] width 23 height 23
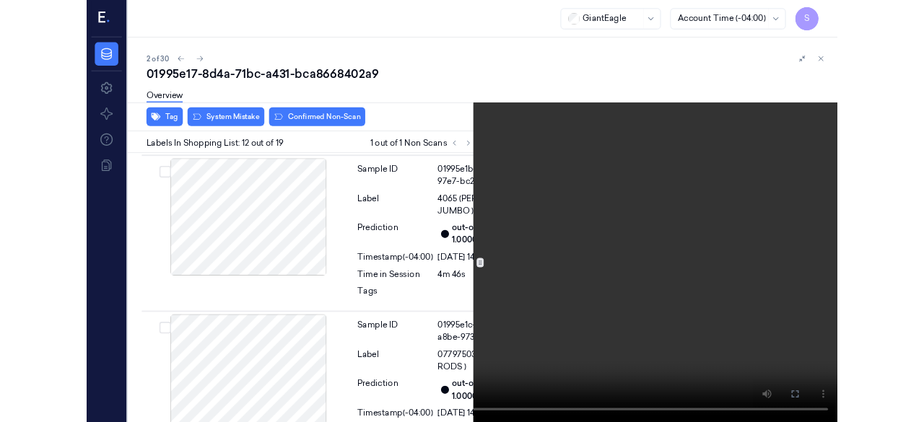
scroll to position [3101, 0]
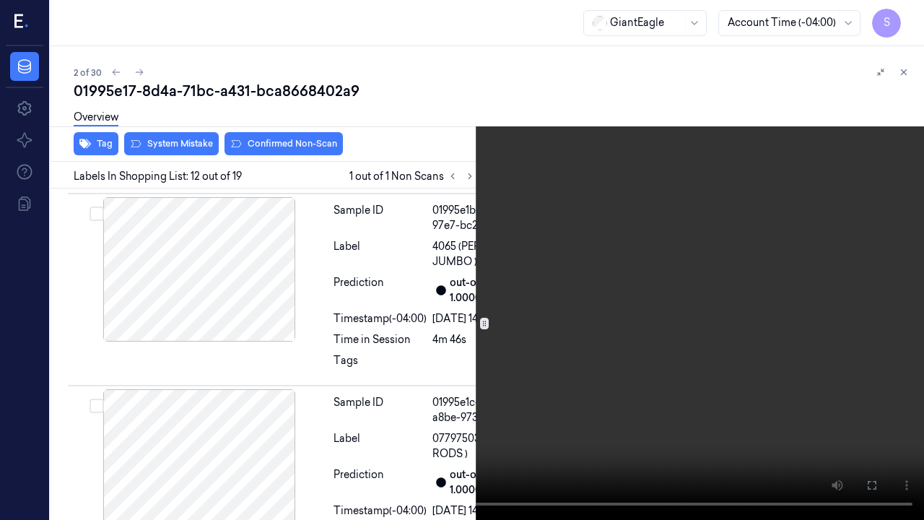
click at [0, 0] on icon at bounding box center [0, 0] width 0 height 0
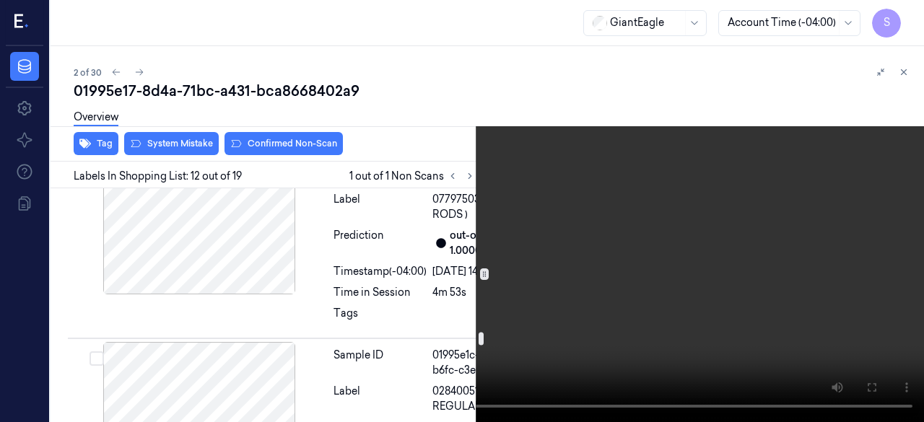
scroll to position [3318, 0]
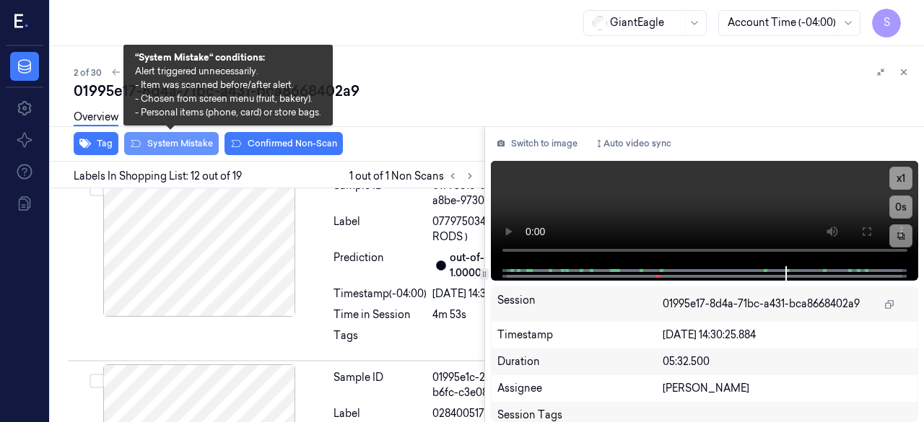
click at [178, 142] on button "System Mistake" at bounding box center [171, 143] width 95 height 23
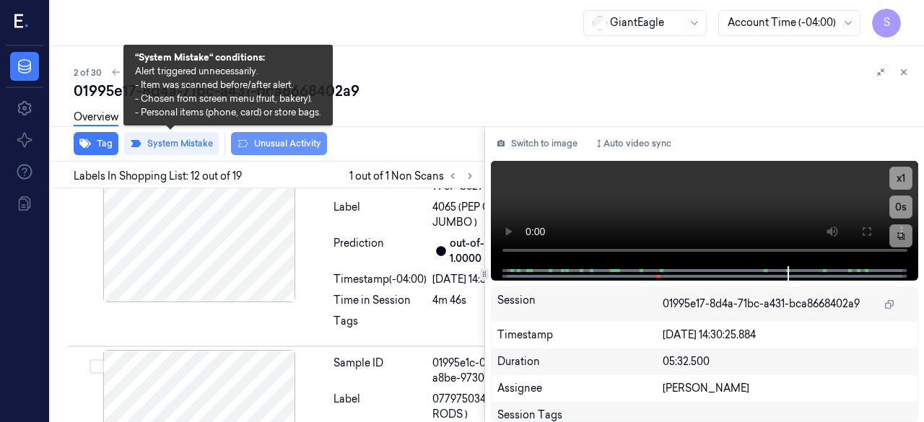
scroll to position [3154, 0]
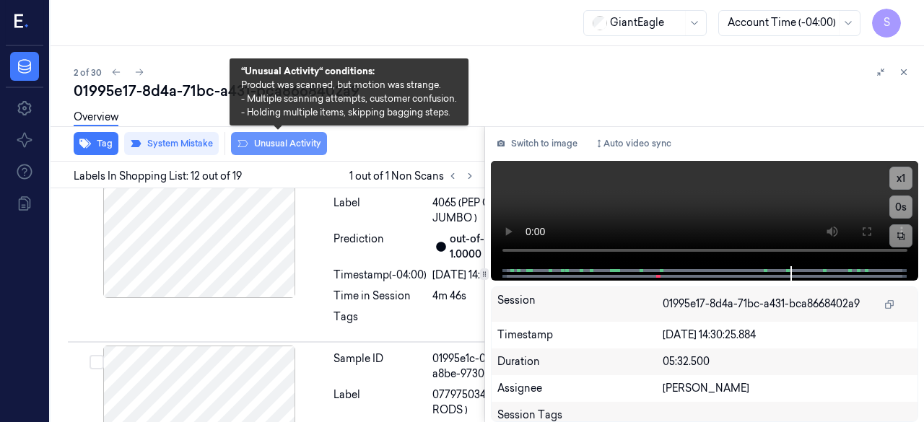
click at [290, 141] on button "Unusual Activity" at bounding box center [279, 143] width 96 height 23
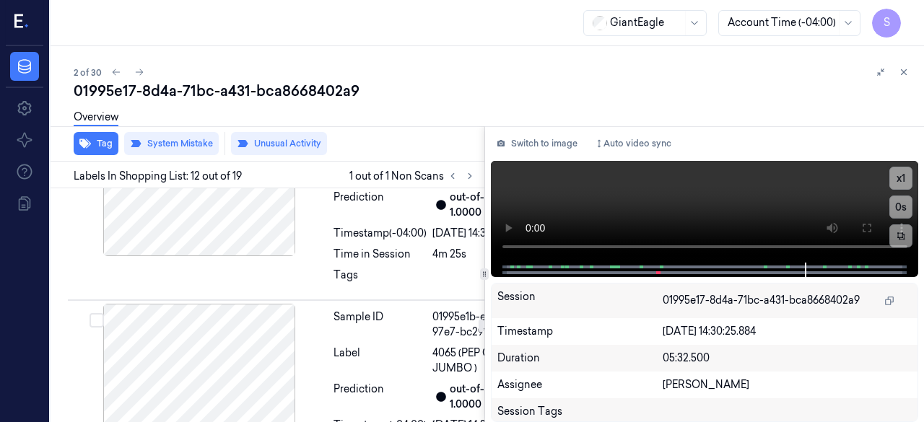
scroll to position [2938, 0]
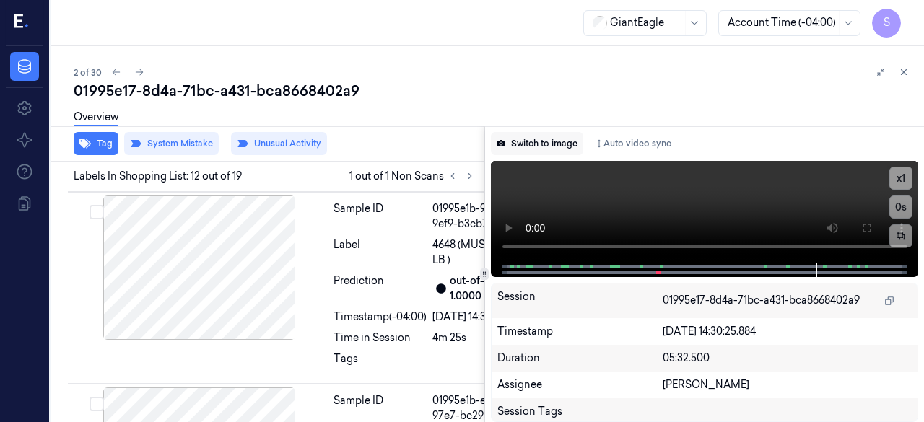
click at [543, 144] on button "Switch to image" at bounding box center [537, 143] width 92 height 23
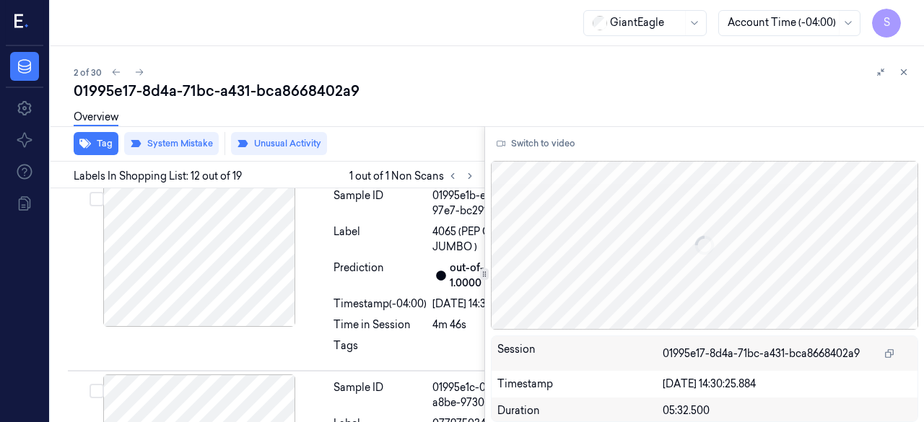
scroll to position [3154, 0]
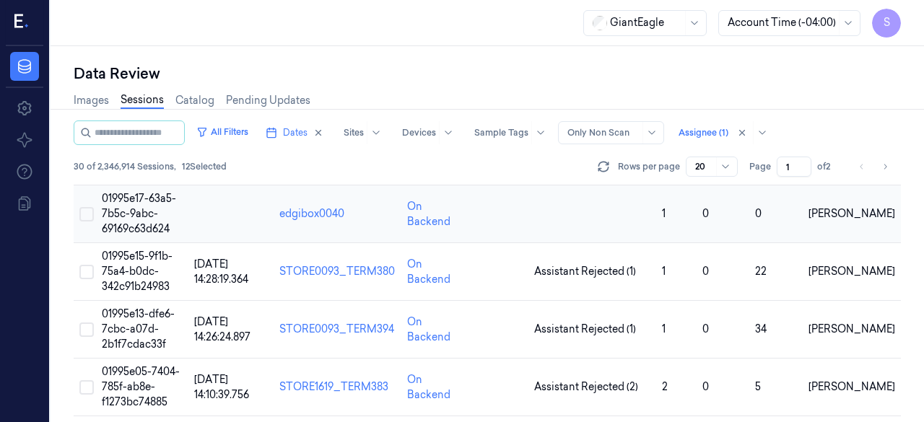
scroll to position [72, 0]
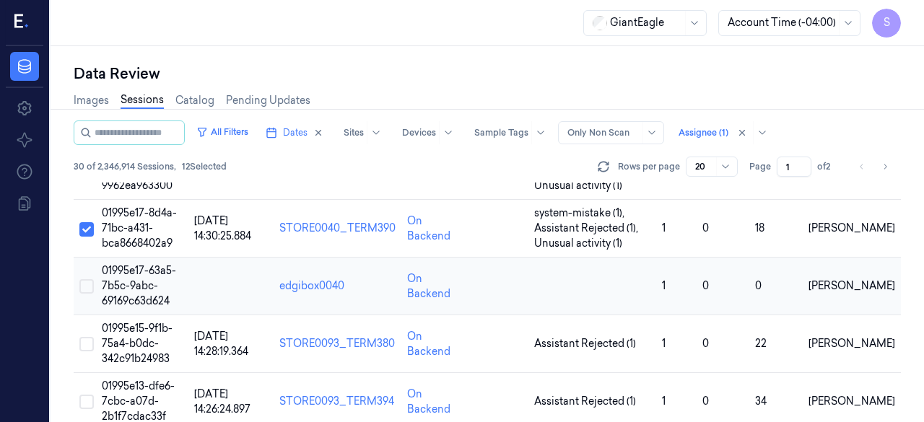
click at [89, 287] on button "Select row" at bounding box center [86, 286] width 14 height 14
click at [129, 271] on span "01995e17-63a5-7b5c-9abc-69169c63d624" at bounding box center [139, 285] width 74 height 43
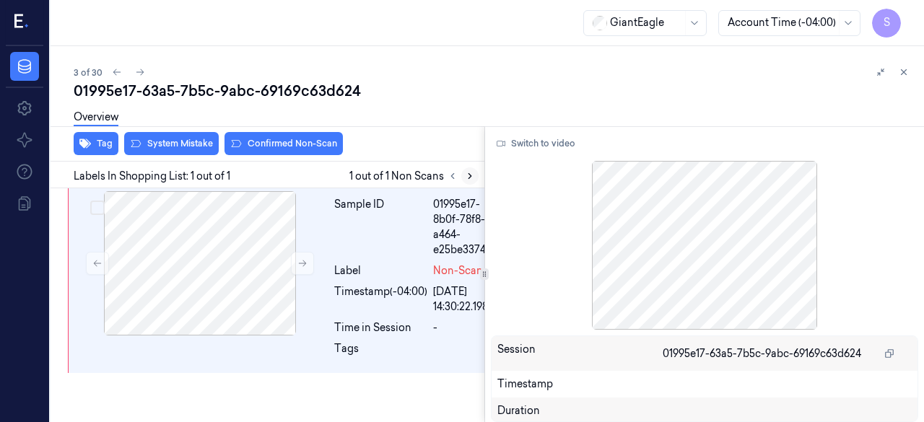
click at [469, 178] on icon at bounding box center [470, 176] width 10 height 10
click at [551, 142] on button "Switch to video" at bounding box center [536, 143] width 90 height 23
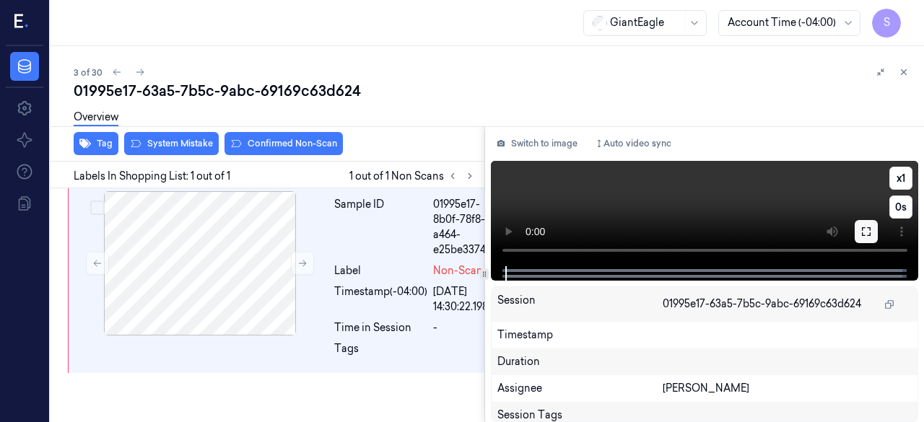
click at [863, 229] on icon at bounding box center [866, 231] width 9 height 9
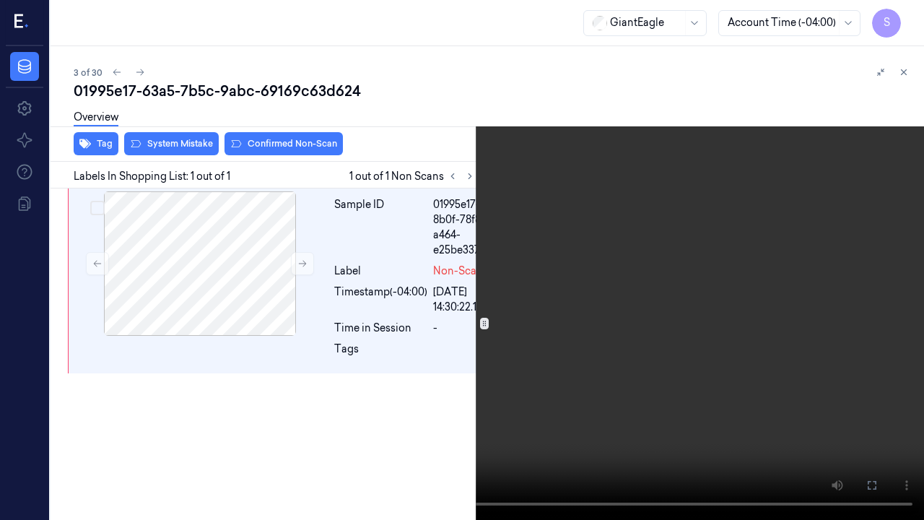
click at [756, 422] on video at bounding box center [462, 260] width 924 height 520
click at [0, 0] on icon at bounding box center [0, 0] width 0 height 0
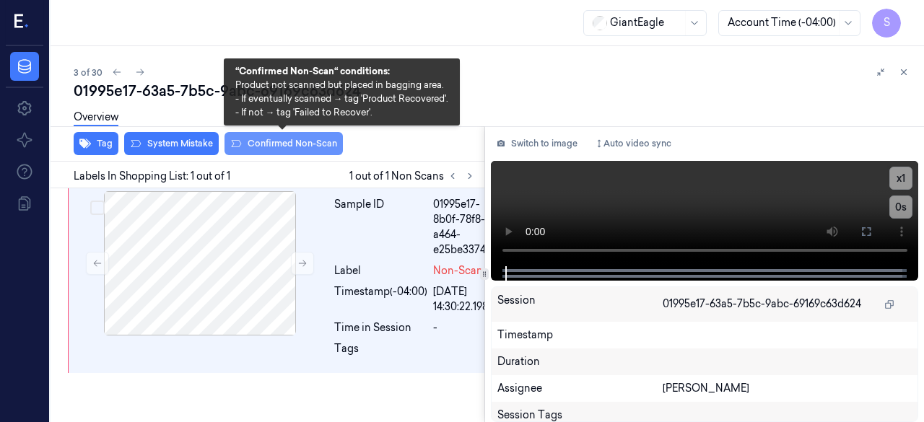
click at [286, 146] on button "Confirmed Non-Scan" at bounding box center [283, 143] width 118 height 23
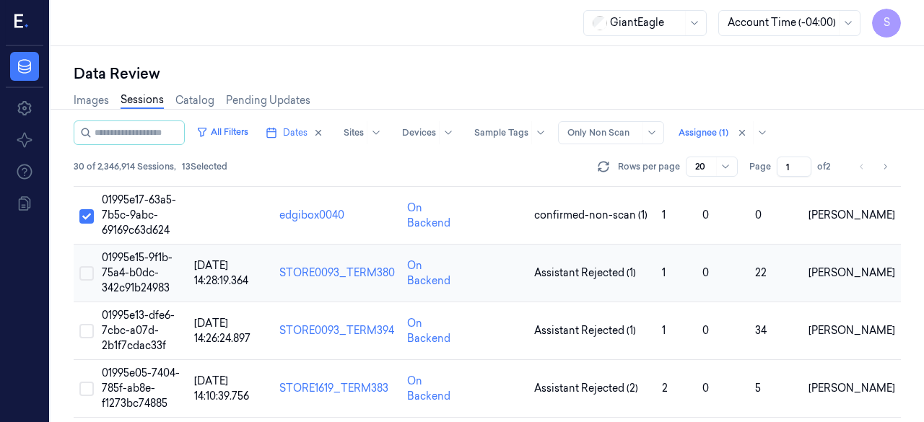
scroll to position [144, 0]
click at [90, 276] on button "Select row" at bounding box center [86, 272] width 14 height 14
click at [122, 274] on span "01995e15-9f1b-75a4-b0dc-342c91b24983" at bounding box center [137, 271] width 71 height 43
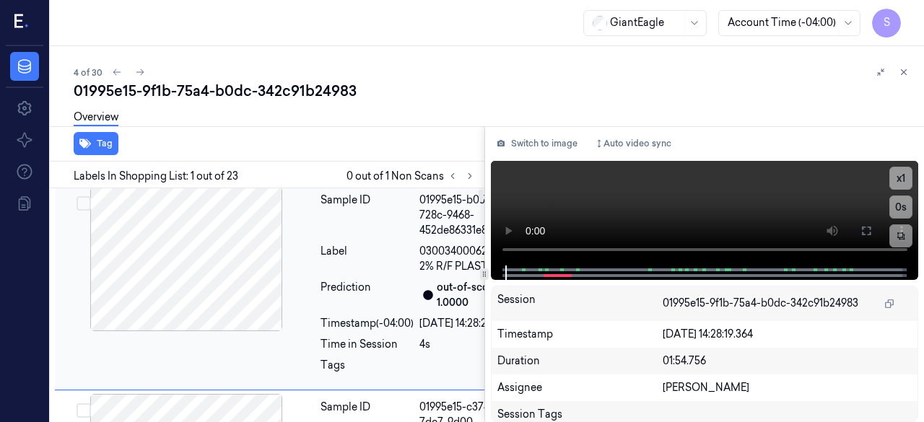
scroll to position [0, 13]
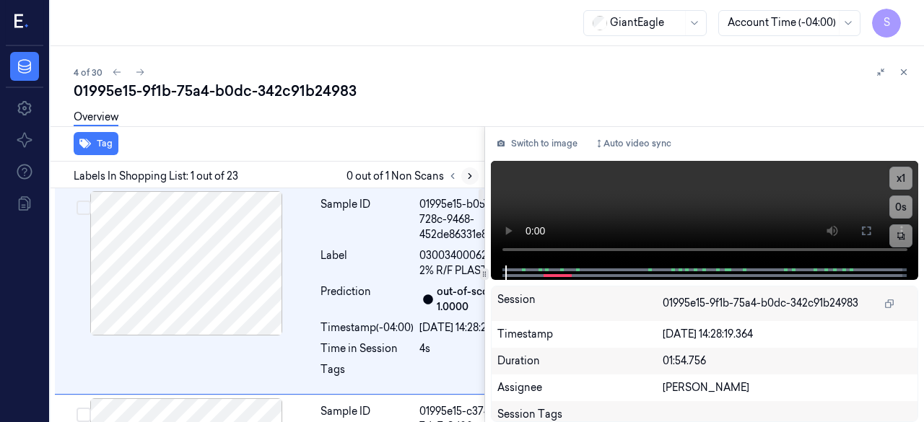
click at [470, 178] on icon at bounding box center [470, 176] width 10 height 10
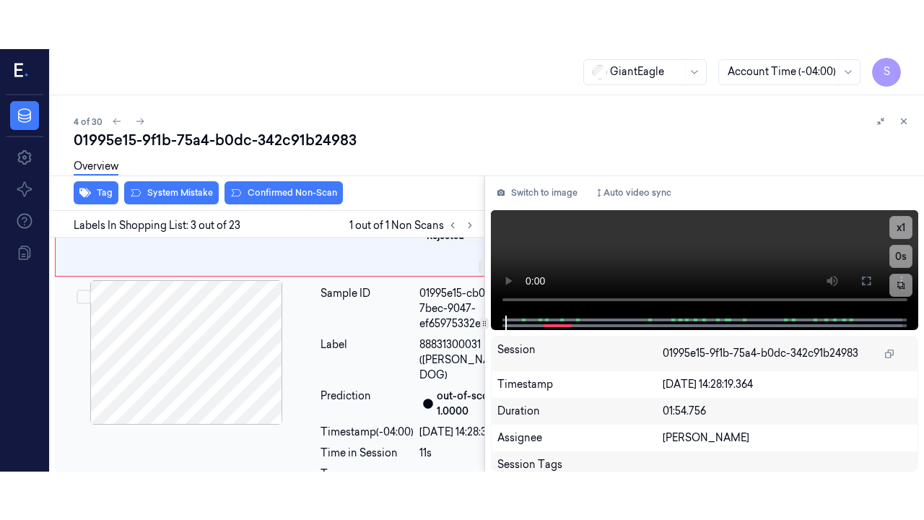
scroll to position [540, 13]
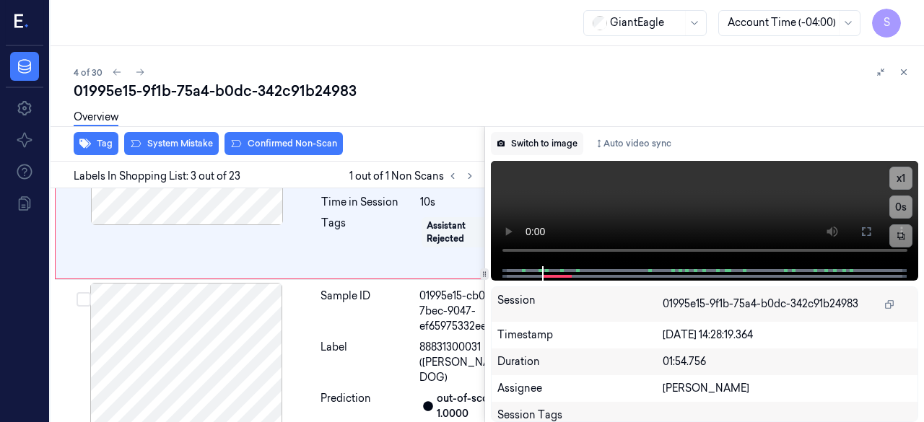
click at [538, 141] on button "Switch to image" at bounding box center [537, 143] width 92 height 23
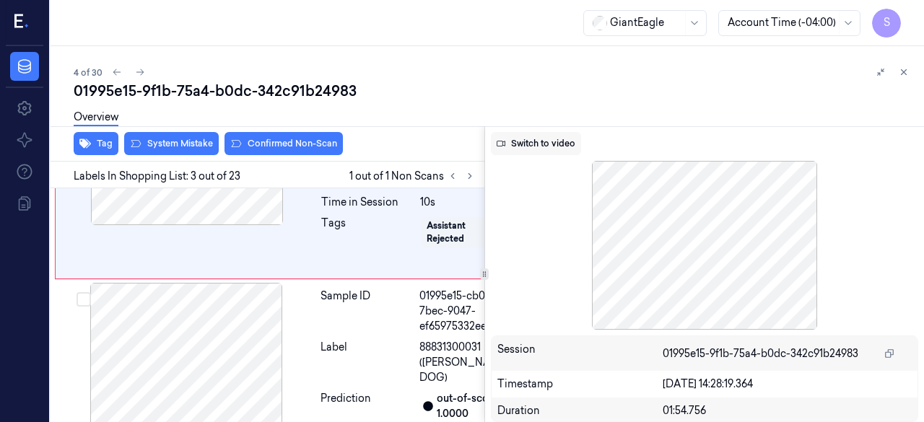
click at [541, 139] on button "Switch to video" at bounding box center [536, 143] width 90 height 23
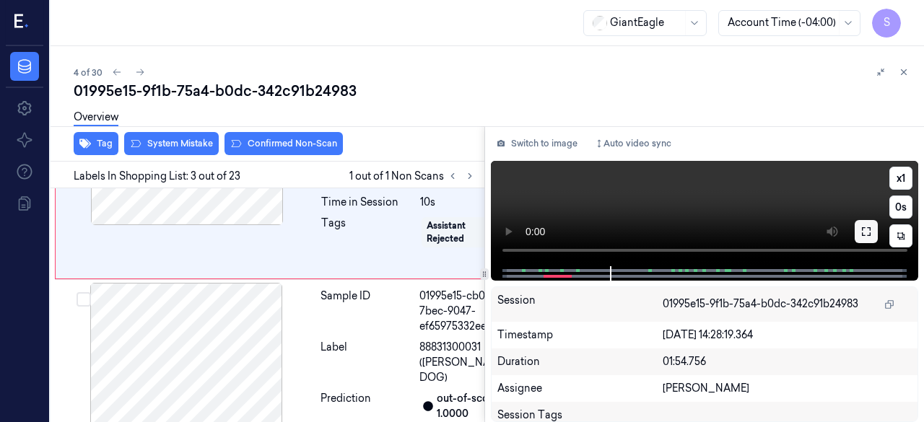
click at [872, 233] on button at bounding box center [866, 231] width 23 height 23
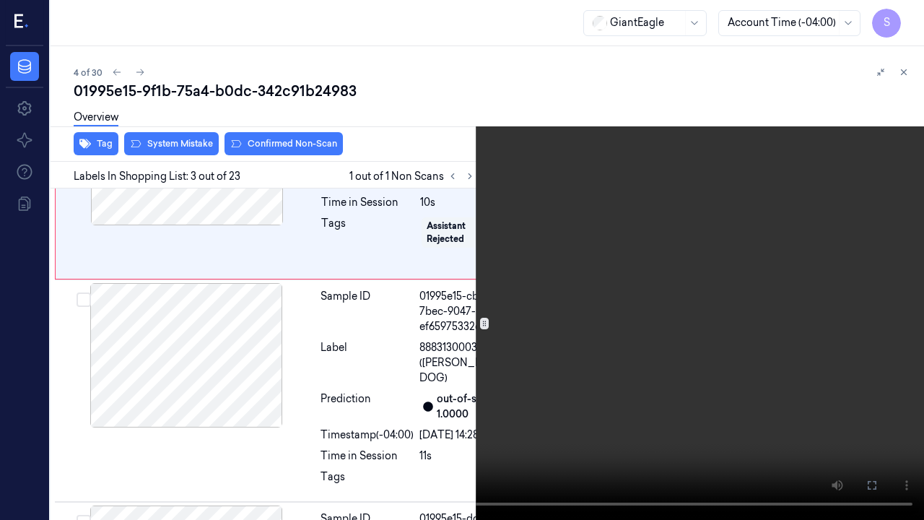
click at [0, 0] on icon at bounding box center [0, 0] width 0 height 0
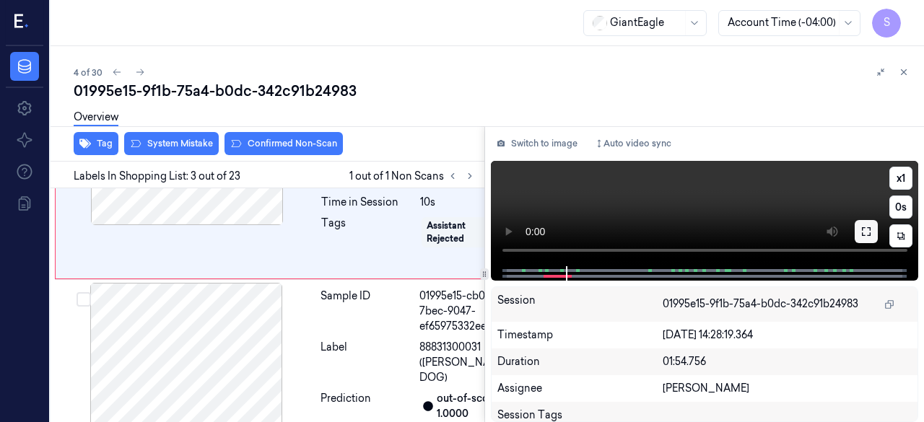
click at [865, 231] on icon at bounding box center [866, 232] width 12 height 12
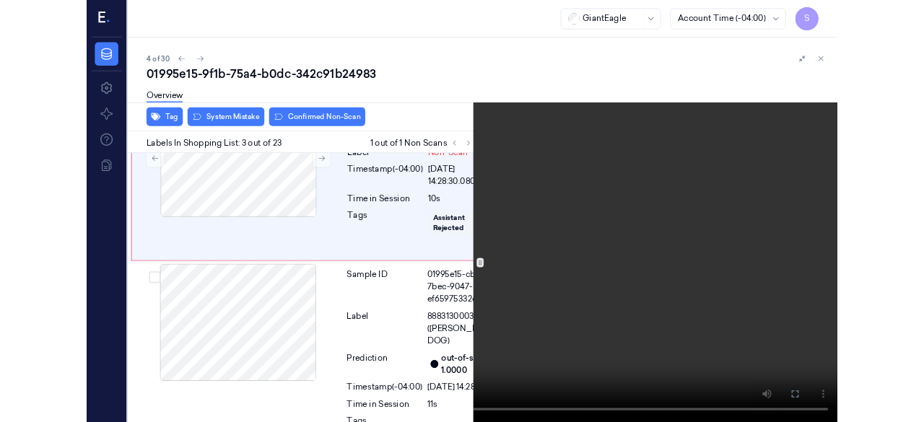
scroll to position [492, 13]
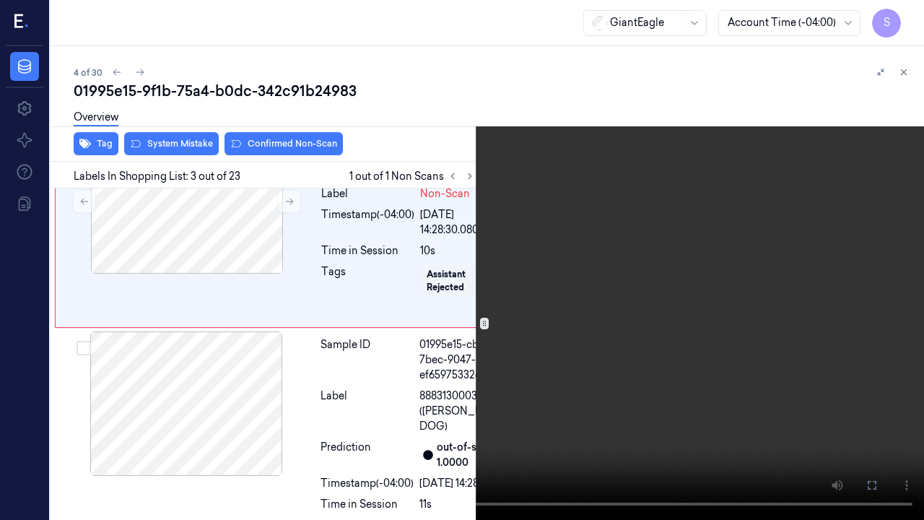
click at [0, 0] on button at bounding box center [0, 0] width 0 height 0
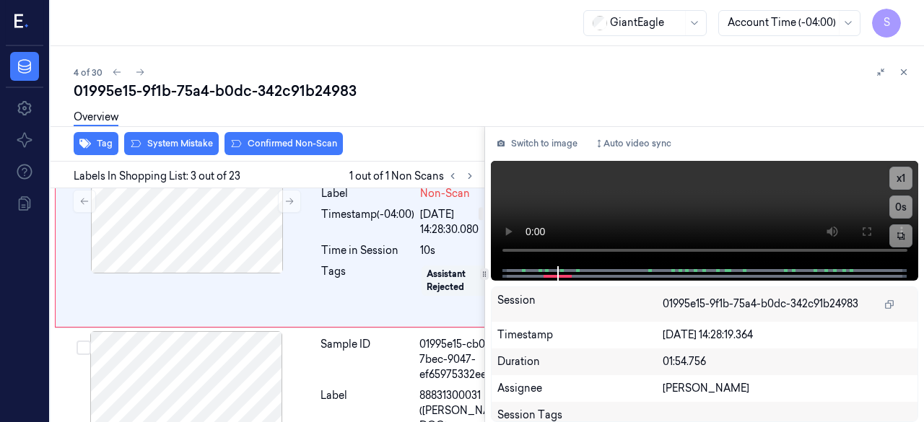
click at [167, 136] on div "Overview" at bounding box center [493, 119] width 839 height 37
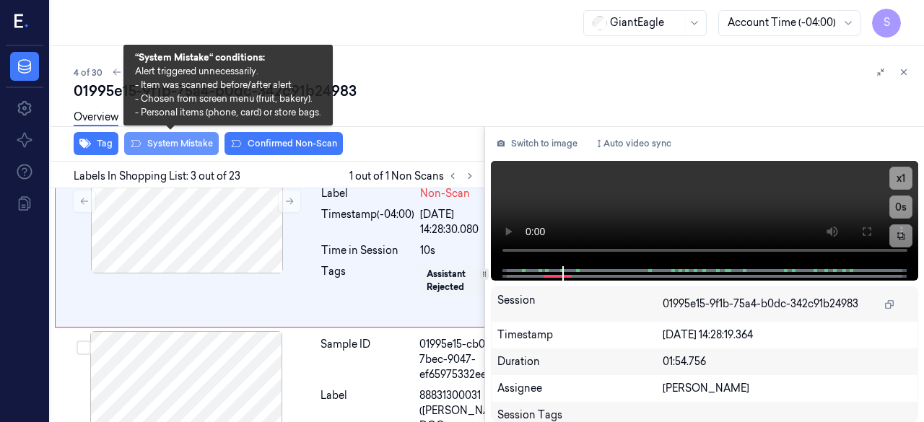
click at [171, 144] on button "System Mistake" at bounding box center [171, 143] width 95 height 23
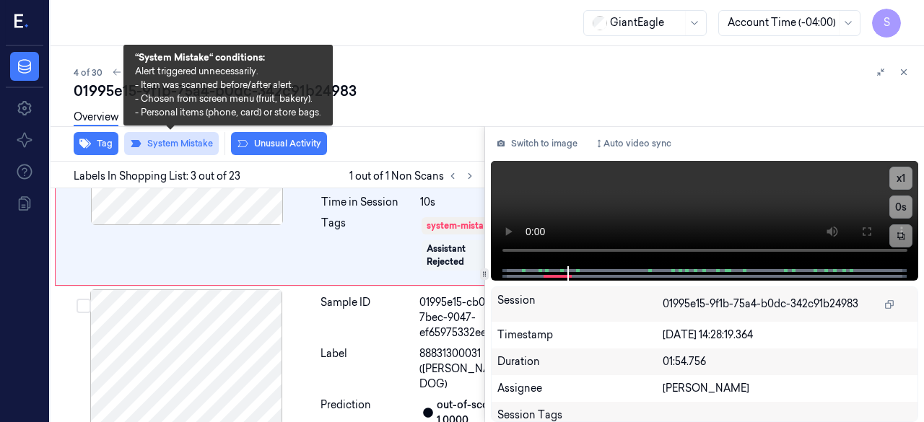
scroll to position [544, 13]
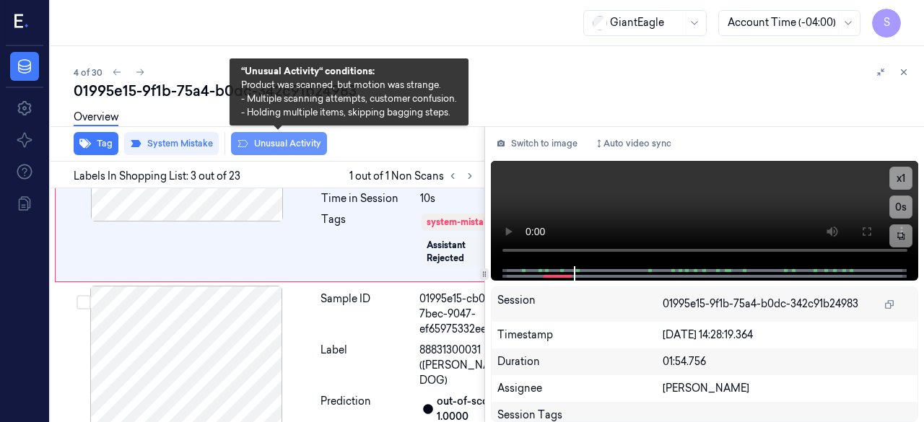
click at [286, 148] on button "Unusual Activity" at bounding box center [279, 143] width 96 height 23
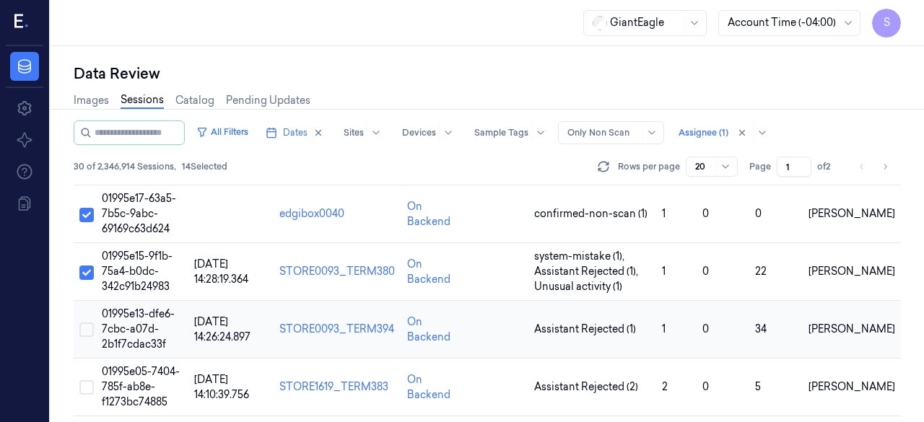
scroll to position [217, 0]
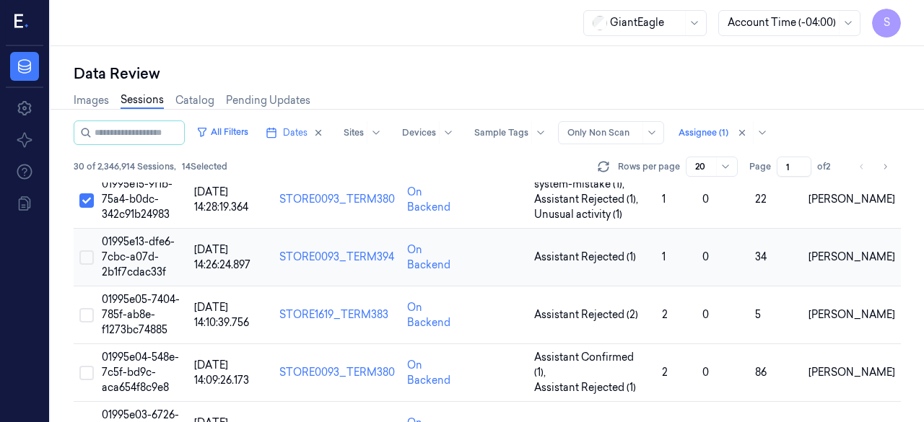
click at [80, 258] on button "Select row" at bounding box center [86, 257] width 14 height 14
click at [136, 258] on span "01995e13-dfe6-7cbc-a07d-2b1f7cdac33f" at bounding box center [138, 256] width 73 height 43
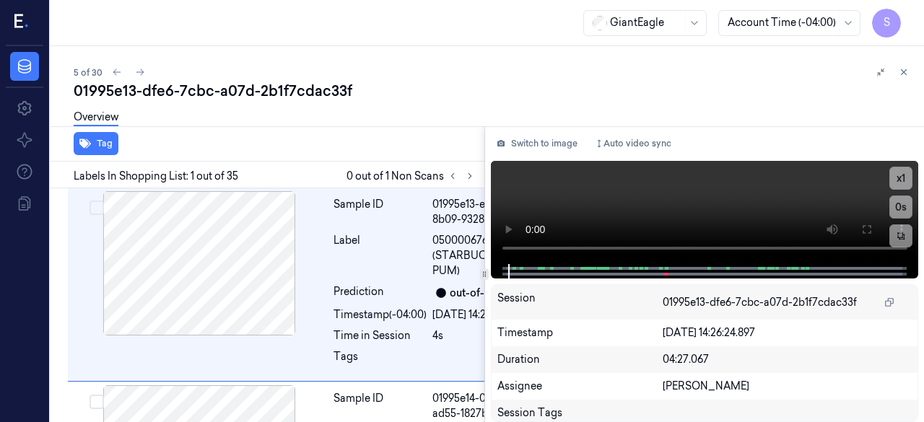
scroll to position [23, 0]
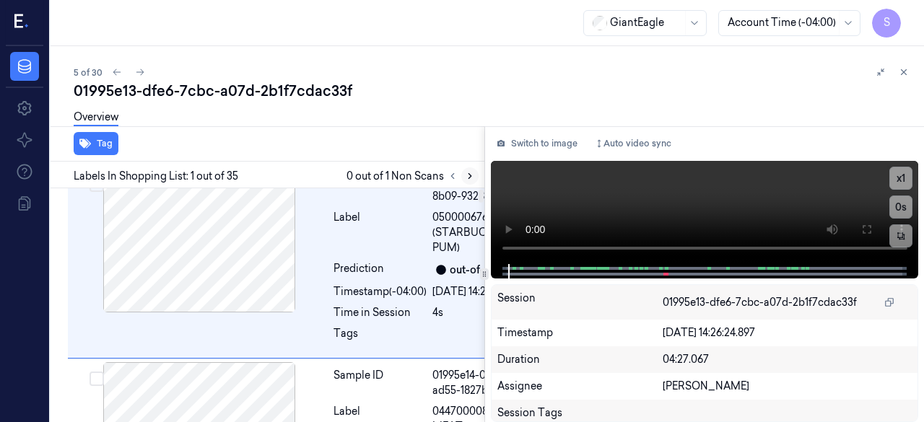
click at [471, 175] on icon at bounding box center [470, 176] width 10 height 10
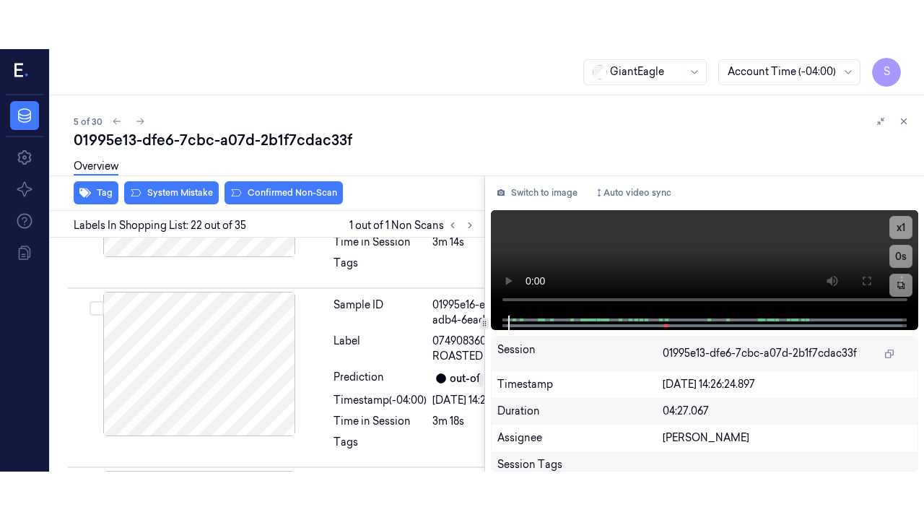
scroll to position [5975, 0]
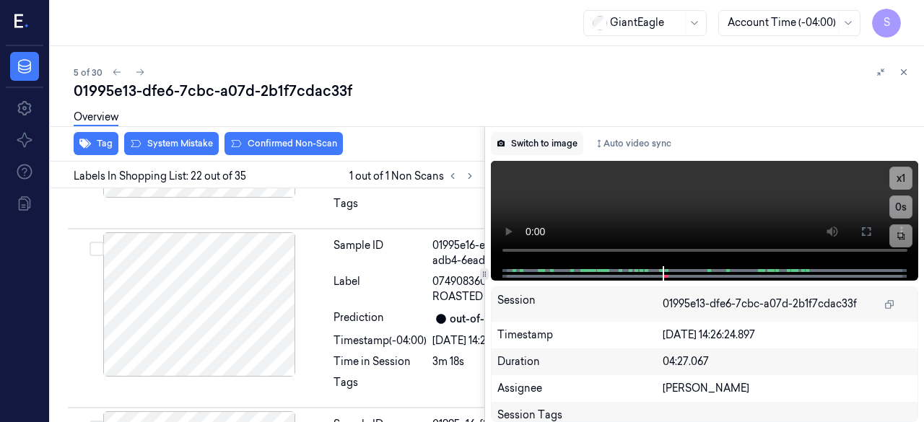
click at [557, 141] on button "Switch to image" at bounding box center [537, 143] width 92 height 23
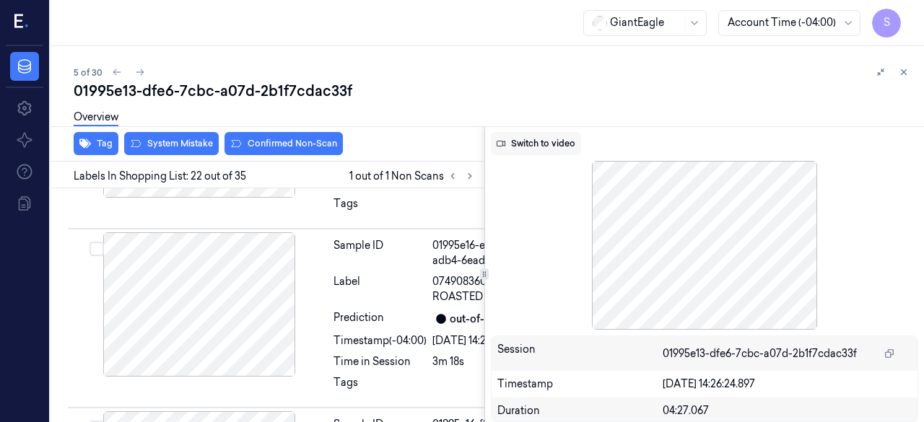
click at [557, 142] on button "Switch to video" at bounding box center [536, 143] width 90 height 23
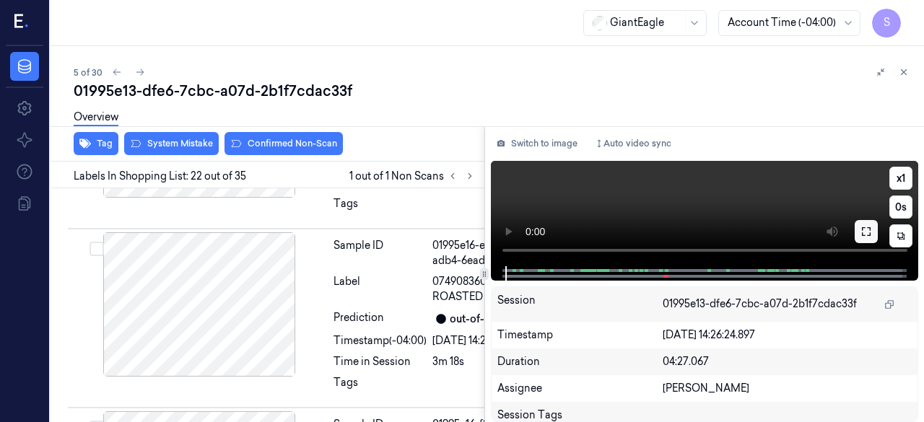
click at [868, 235] on icon at bounding box center [866, 232] width 12 height 12
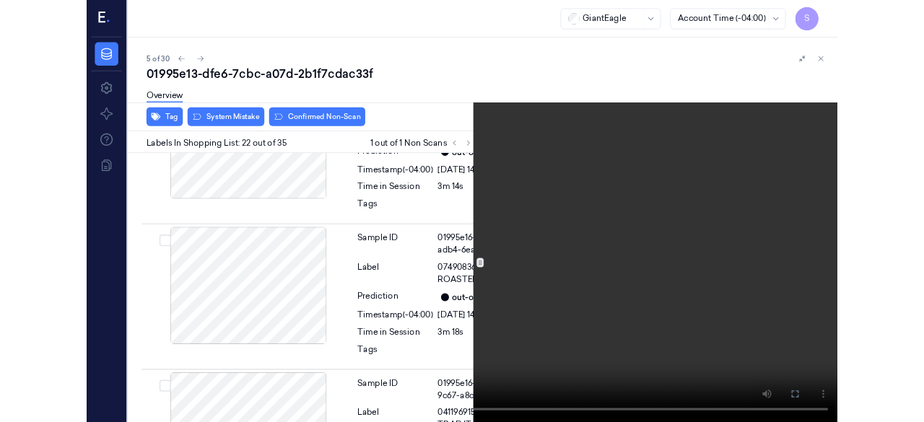
scroll to position [5926, 0]
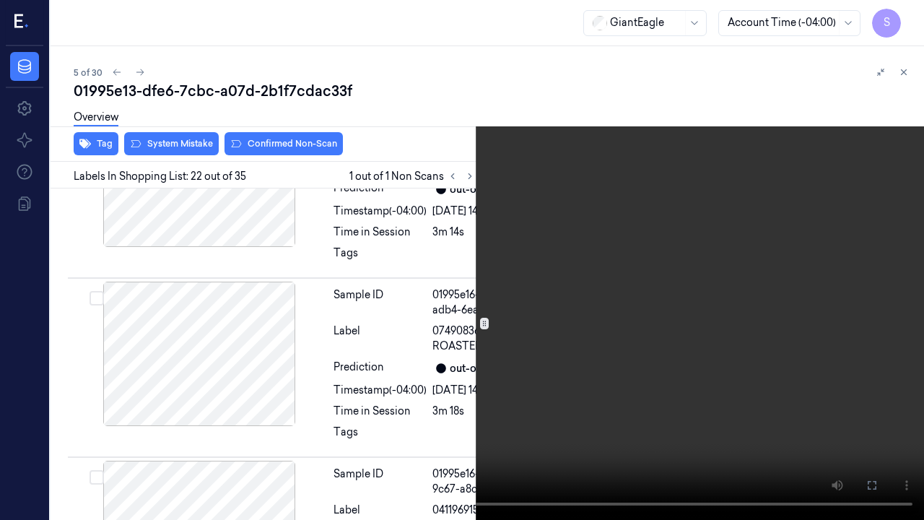
click at [0, 0] on icon at bounding box center [0, 0] width 0 height 0
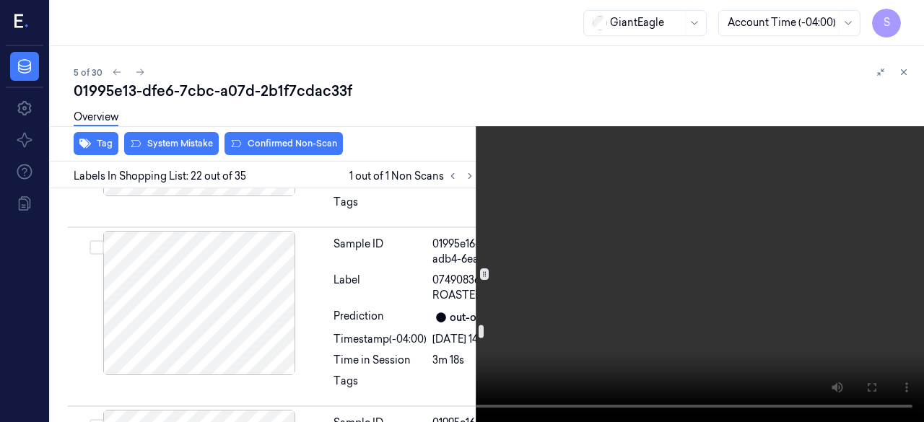
scroll to position [5998, 0]
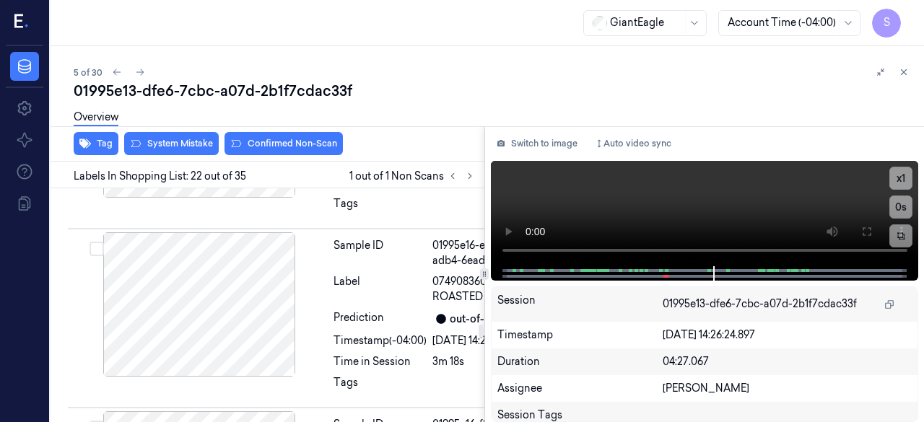
click at [865, 235] on icon at bounding box center [866, 232] width 12 height 12
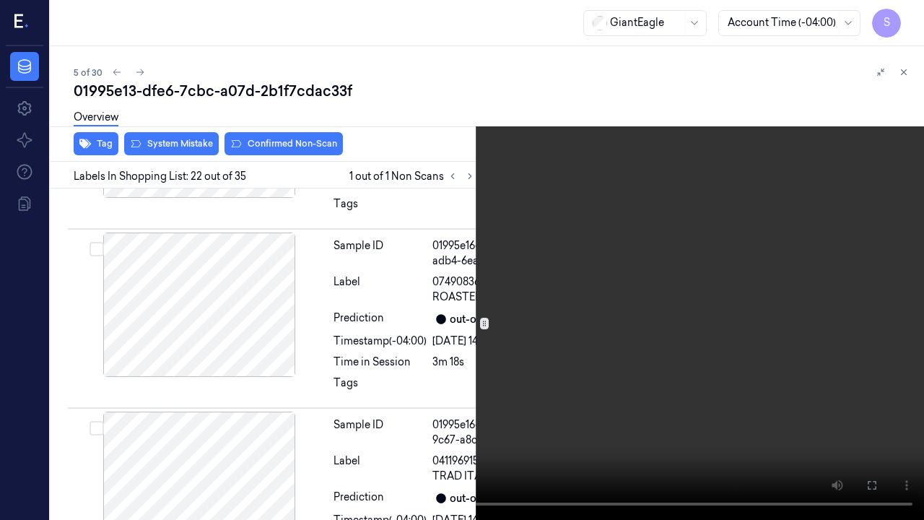
click at [0, 0] on icon at bounding box center [0, 0] width 0 height 0
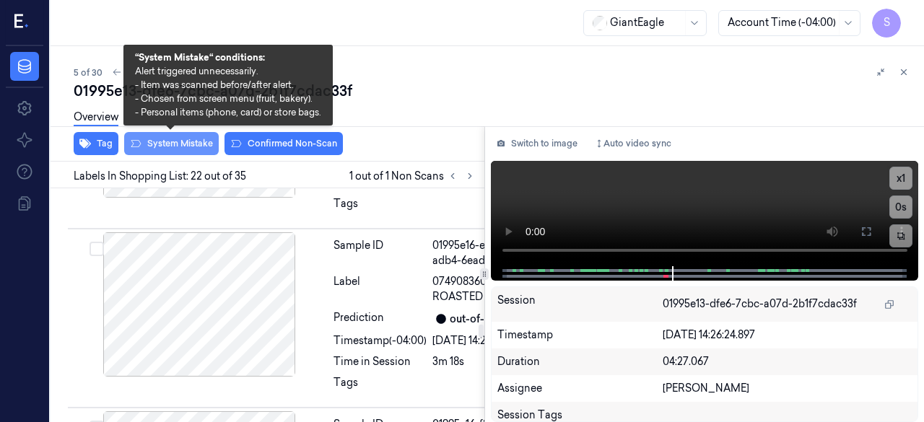
click at [189, 146] on button "System Mistake" at bounding box center [171, 143] width 95 height 23
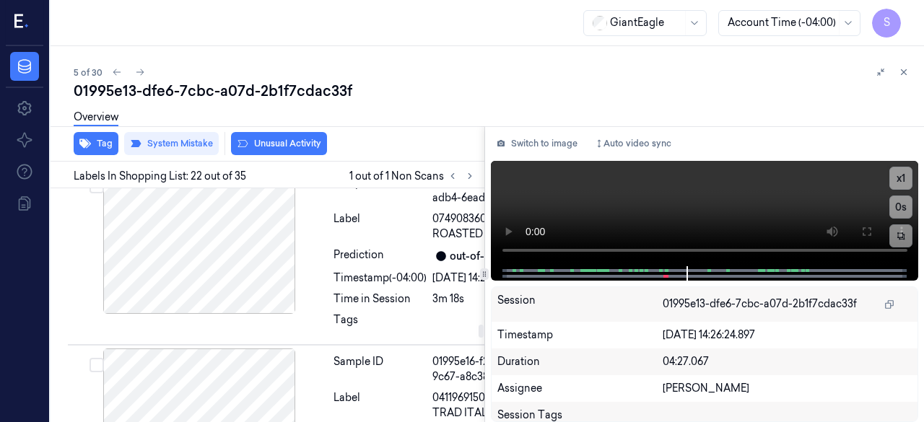
scroll to position [5979, 0]
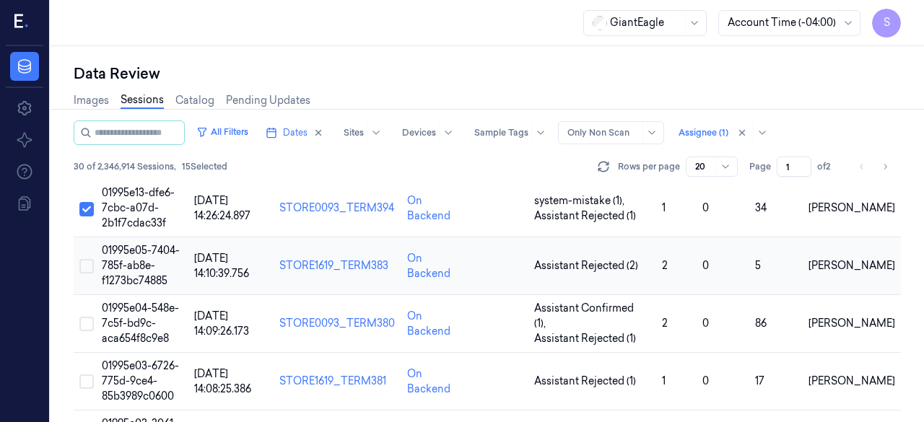
scroll to position [289, 0]
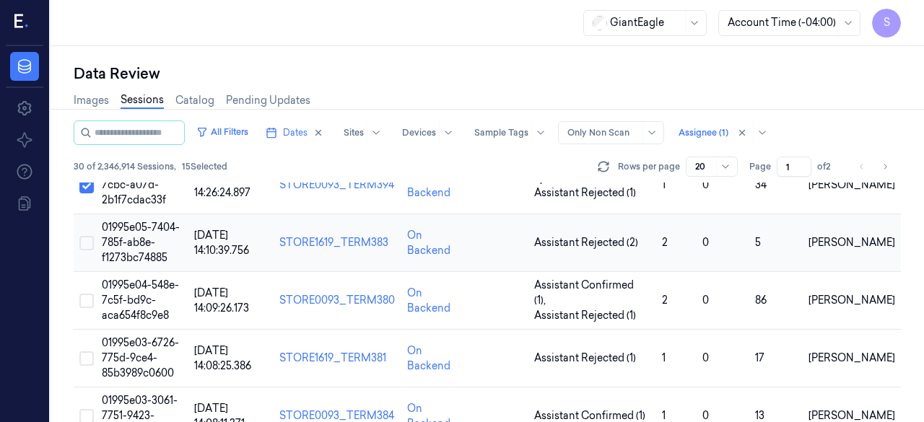
click at [85, 239] on button "Select row" at bounding box center [86, 243] width 14 height 14
click at [136, 241] on span "01995e05-7404-785f-ab8e-f1273bc74885" at bounding box center [141, 242] width 78 height 43
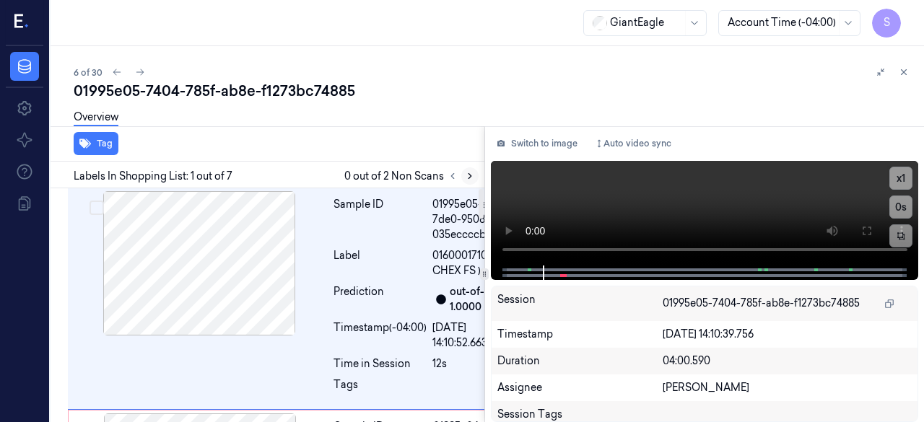
click at [469, 174] on icon at bounding box center [469, 176] width 3 height 5
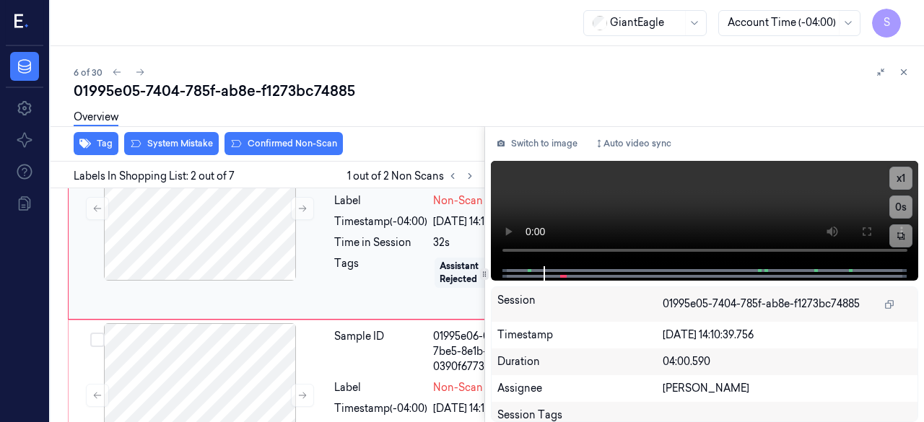
scroll to position [280, 0]
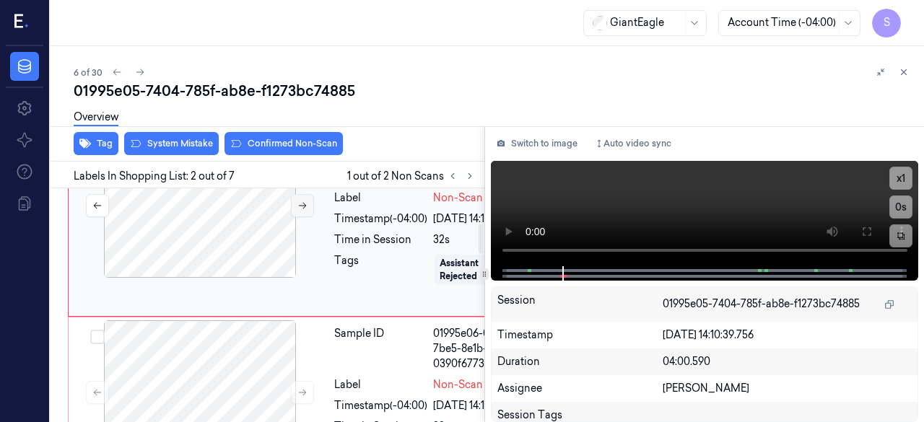
click at [309, 217] on button at bounding box center [302, 205] width 23 height 23
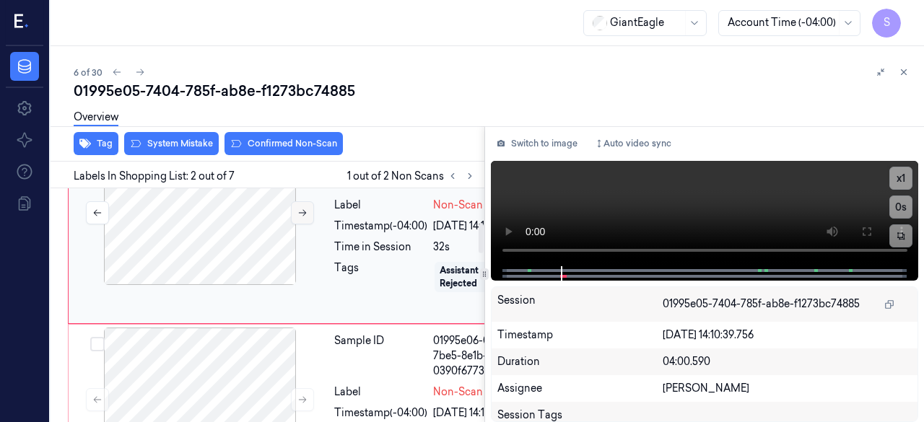
click at [305, 218] on icon at bounding box center [302, 213] width 10 height 10
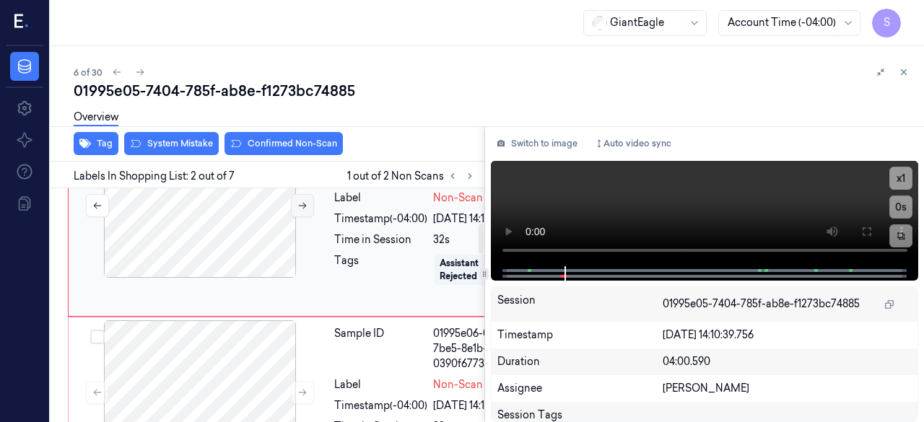
click at [307, 217] on button at bounding box center [302, 205] width 23 height 23
click at [303, 211] on icon at bounding box center [302, 206] width 10 height 10
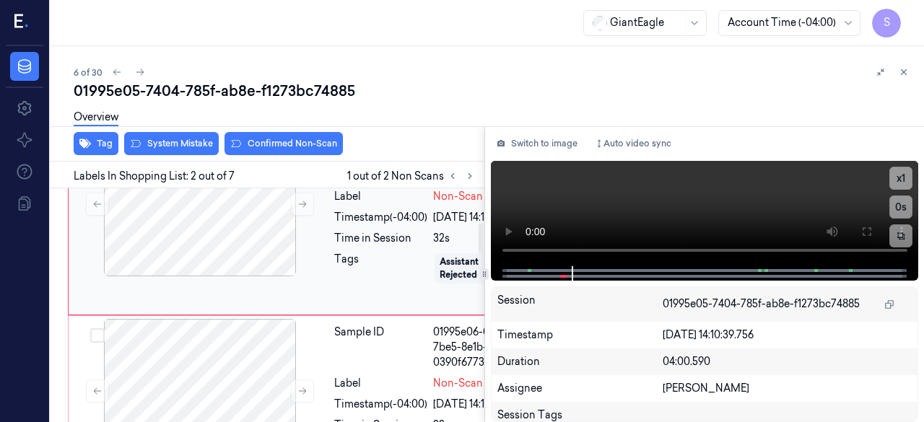
scroll to position [273, 0]
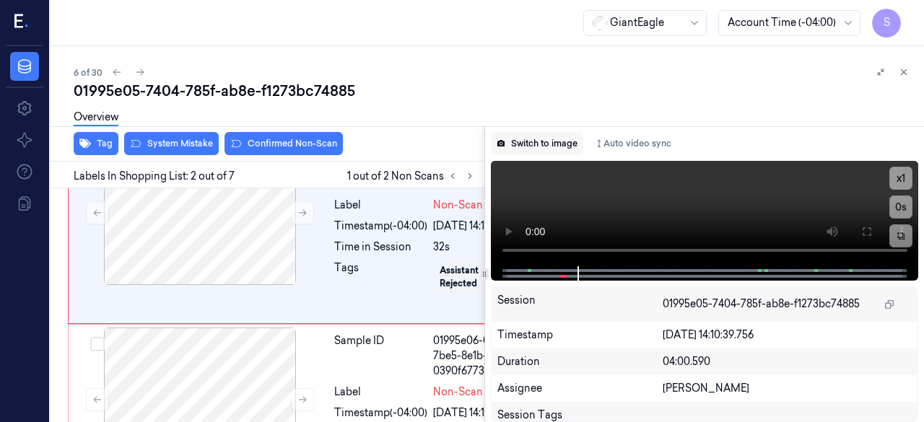
click at [563, 148] on button "Switch to image" at bounding box center [537, 143] width 92 height 23
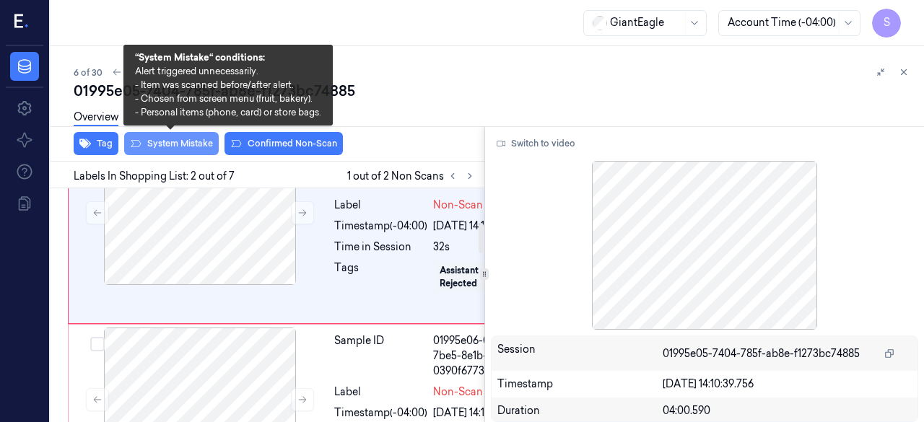
click at [175, 140] on button "System Mistake" at bounding box center [171, 143] width 95 height 23
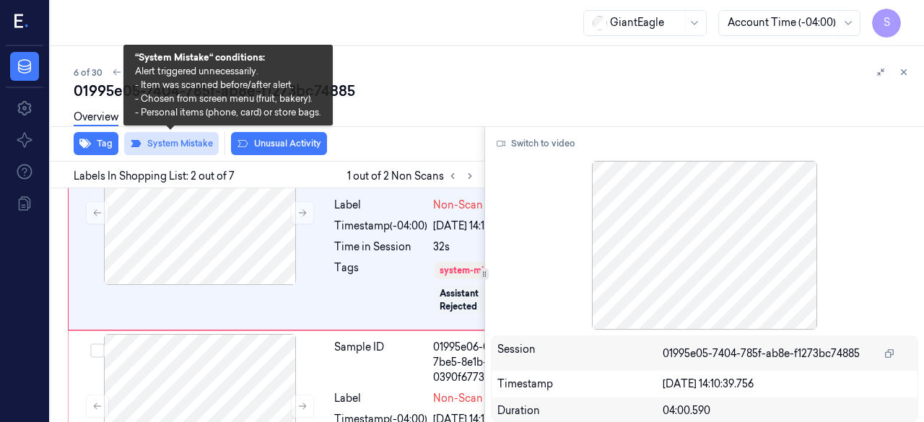
scroll to position [276, 0]
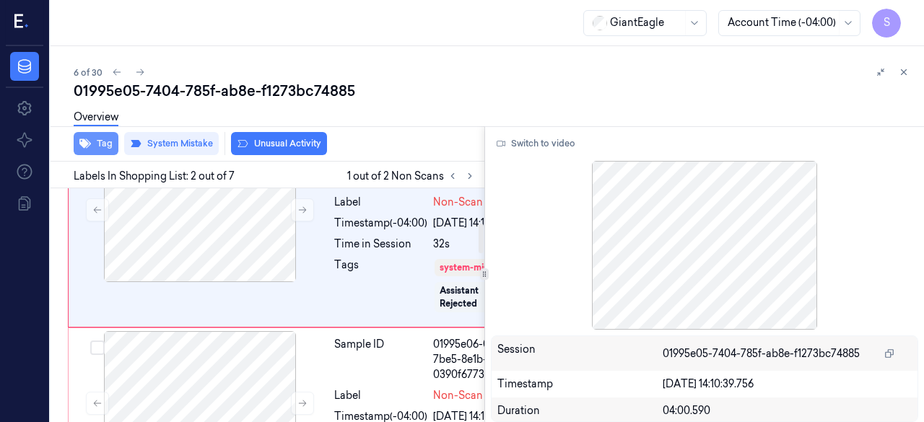
click at [105, 141] on button "Tag" at bounding box center [96, 143] width 45 height 23
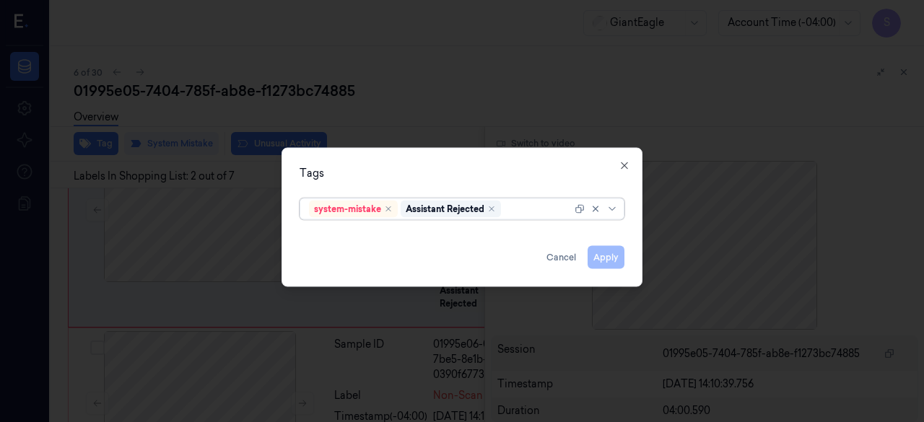
click at [619, 209] on div at bounding box center [613, 209] width 14 height 12
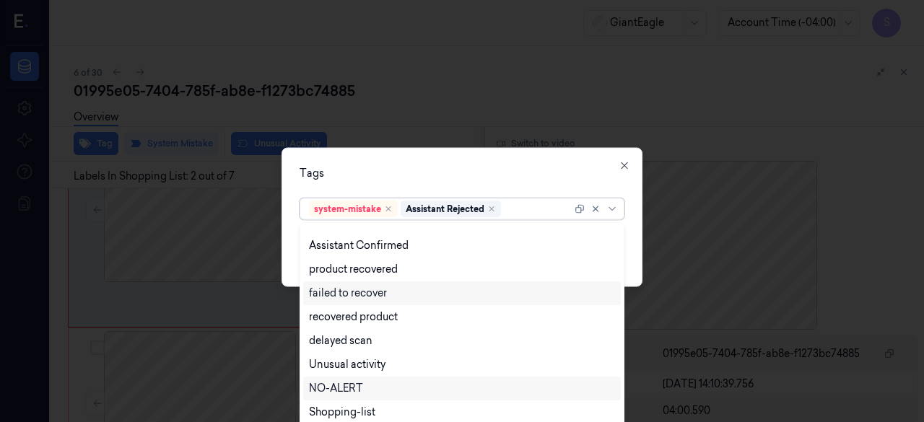
scroll to position [117, 0]
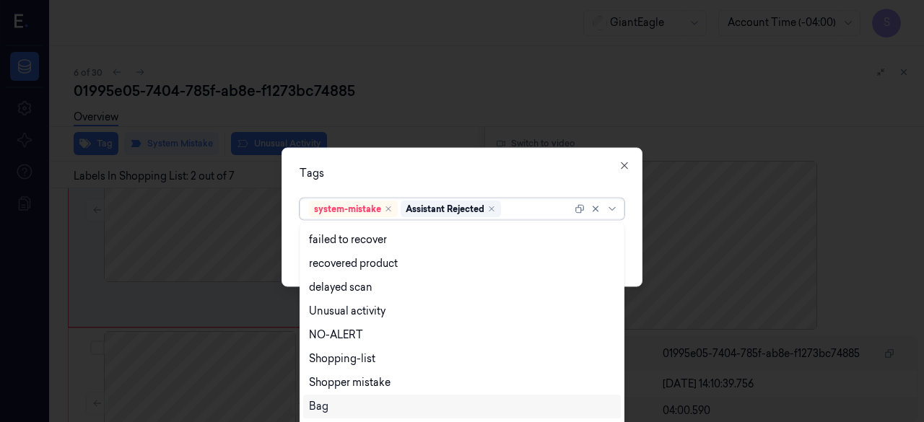
click at [341, 411] on div "Bag" at bounding box center [462, 406] width 307 height 15
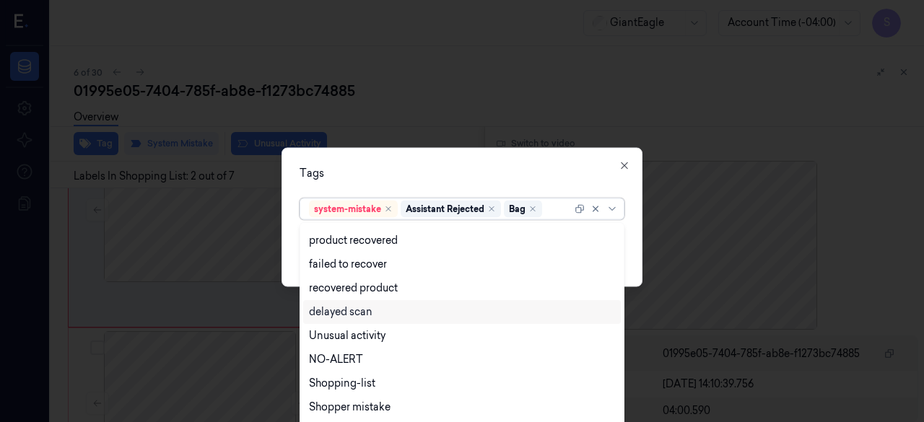
scroll to position [93, 0]
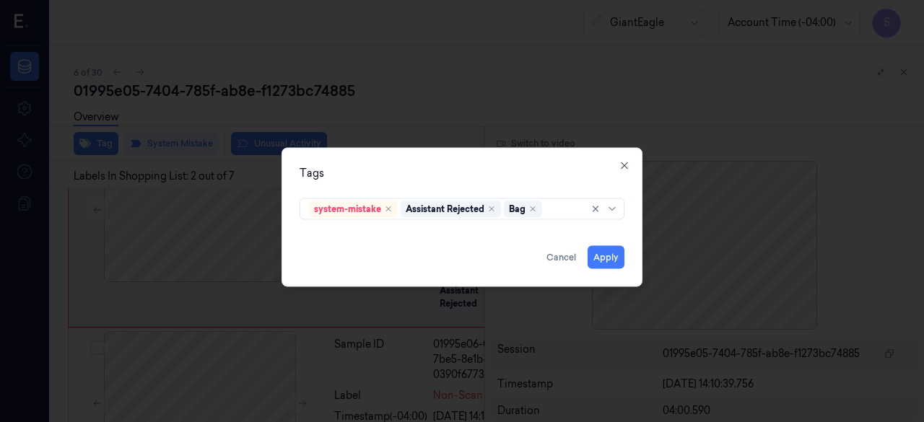
click at [637, 222] on div "Tags system-mistake Assistant Rejected Bag Apply Cancel Close" at bounding box center [461, 216] width 361 height 139
click at [611, 253] on button "Apply" at bounding box center [606, 256] width 37 height 23
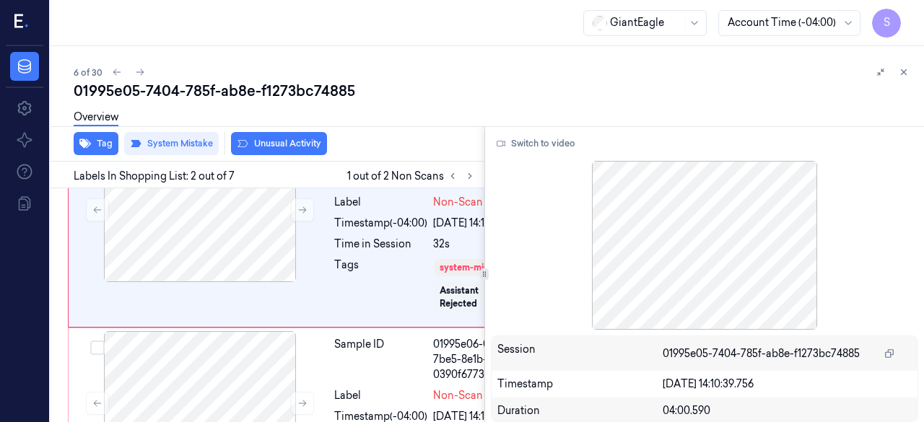
scroll to position [284, 0]
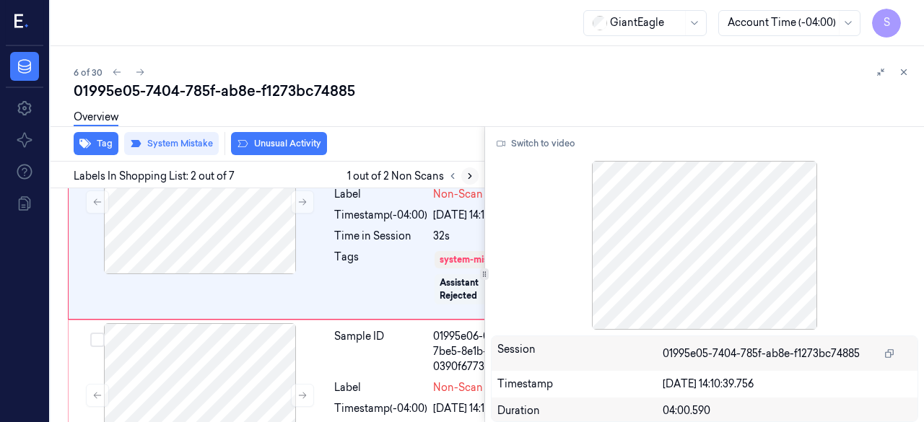
click at [469, 181] on button at bounding box center [469, 175] width 17 height 17
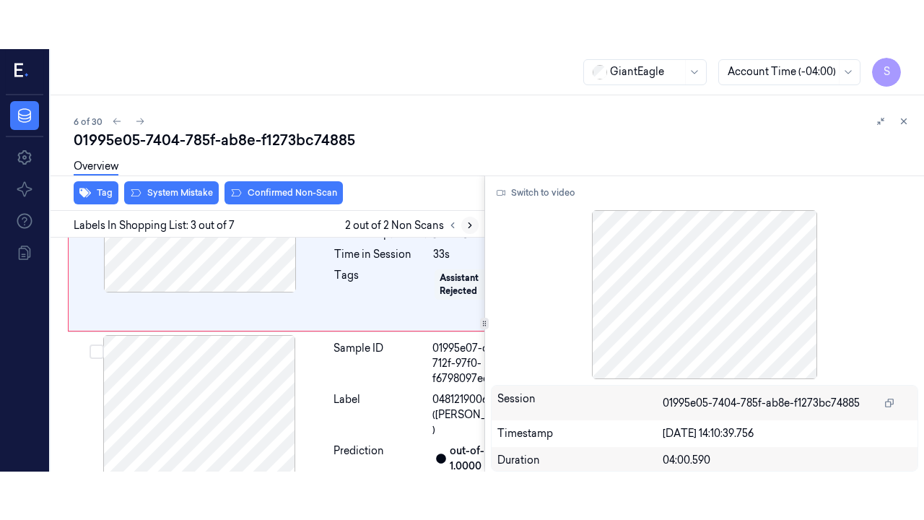
scroll to position [518, 0]
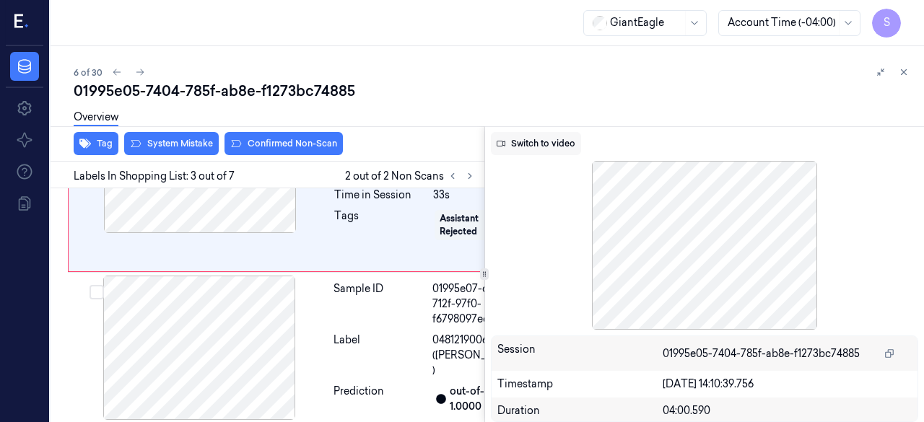
click at [553, 148] on button "Switch to video" at bounding box center [536, 143] width 90 height 23
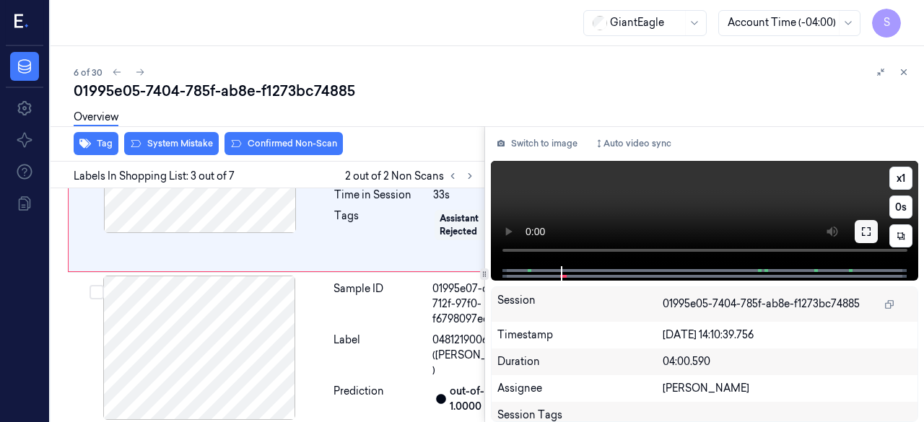
click at [871, 230] on icon at bounding box center [866, 232] width 12 height 12
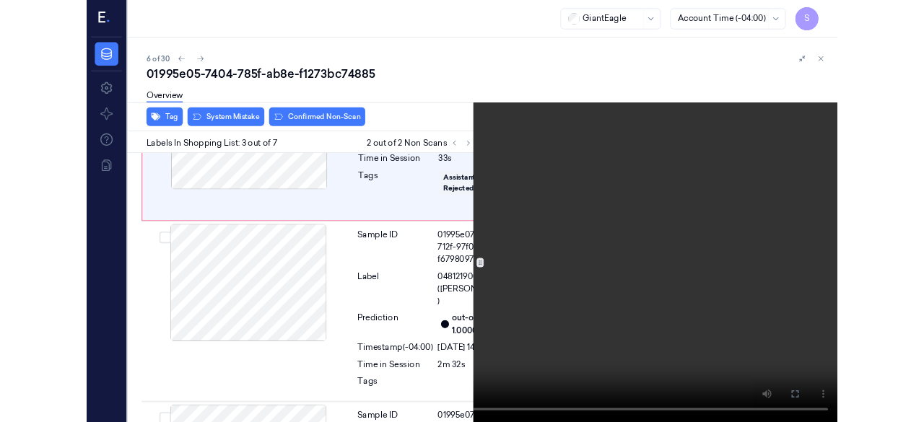
scroll to position [470, 0]
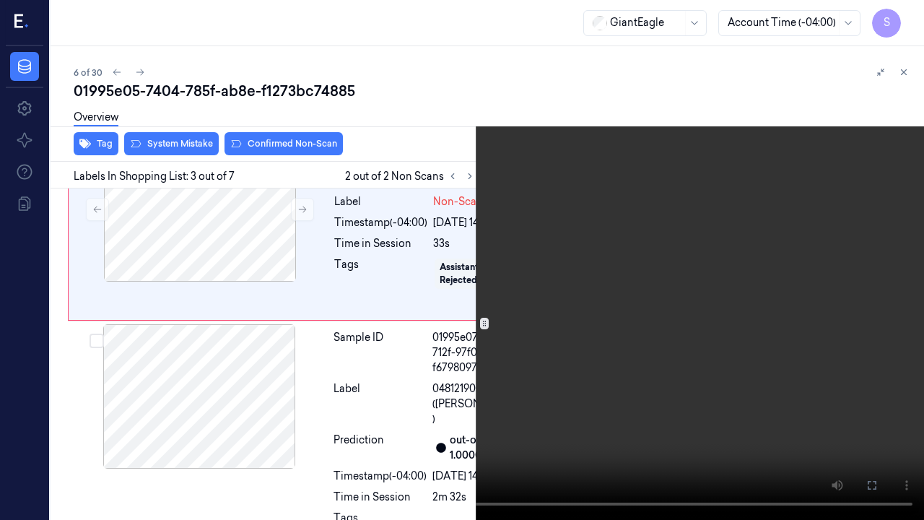
click at [0, 0] on icon at bounding box center [0, 0] width 0 height 0
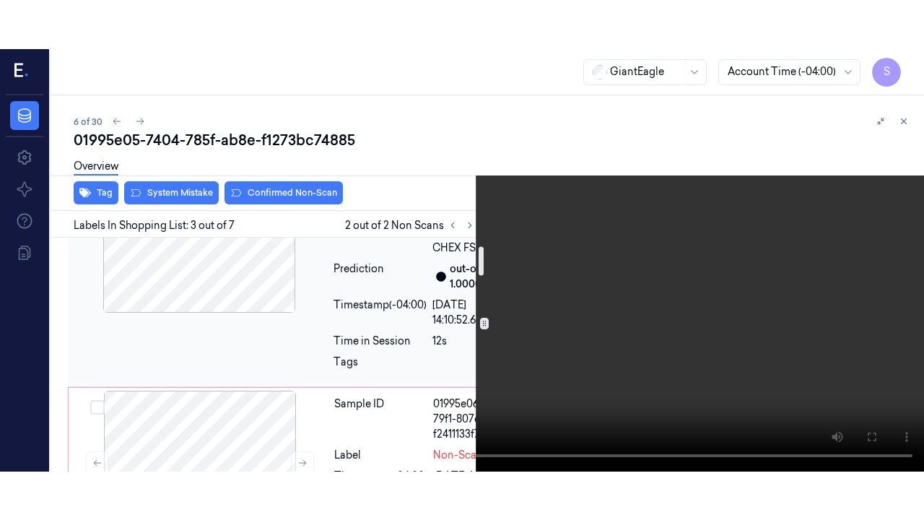
scroll to position [0, 0]
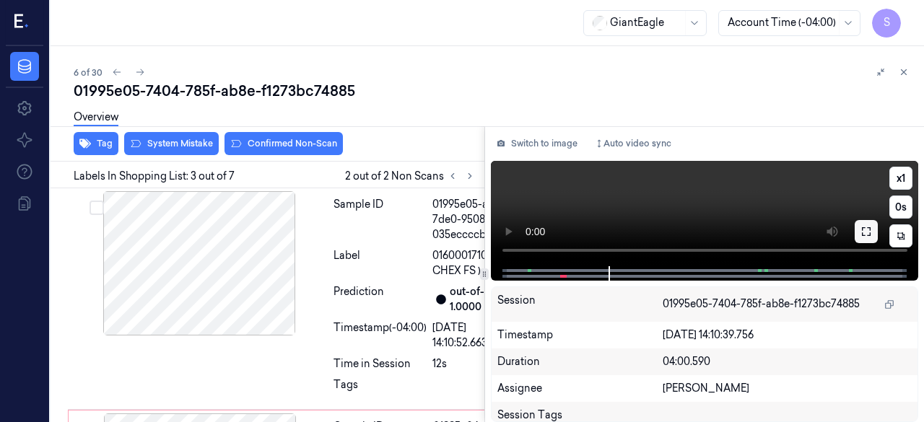
click at [862, 236] on icon at bounding box center [866, 232] width 12 height 12
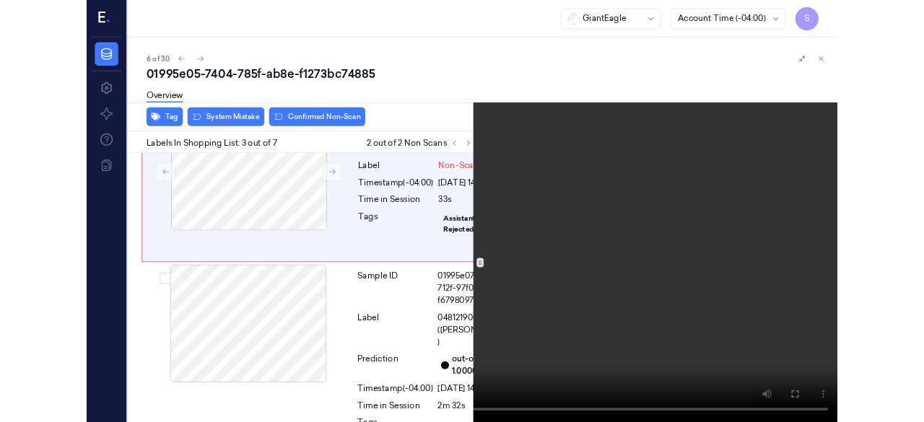
scroll to position [470, 0]
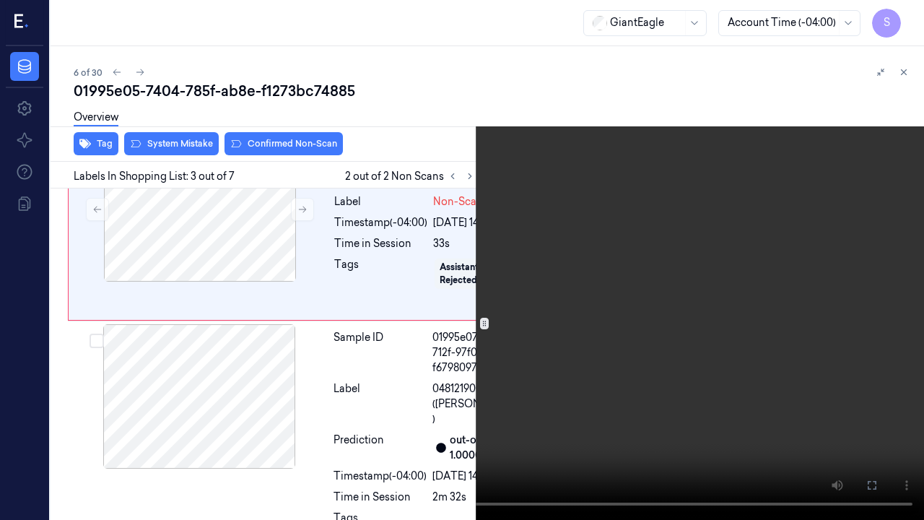
click at [0, 0] on icon at bounding box center [0, 0] width 0 height 0
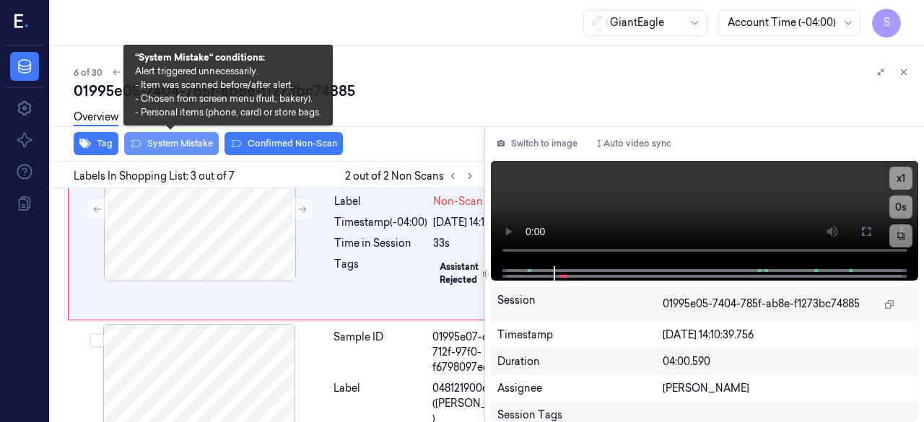
click at [192, 139] on button "System Mistake" at bounding box center [171, 143] width 95 height 23
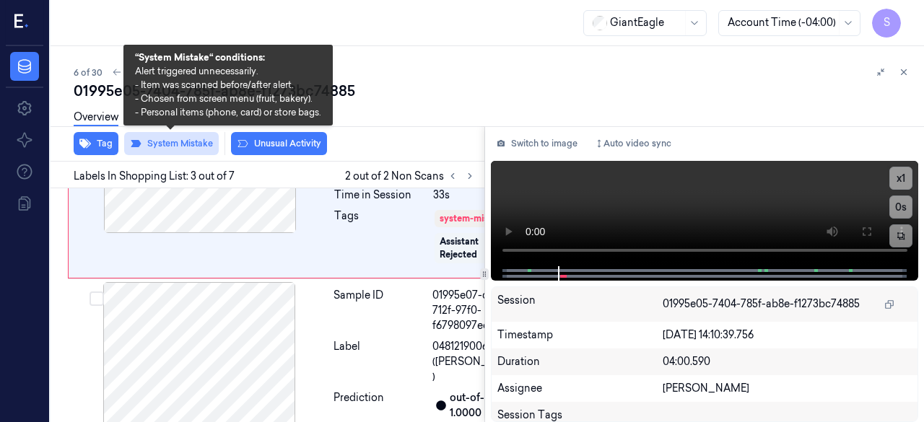
scroll to position [523, 0]
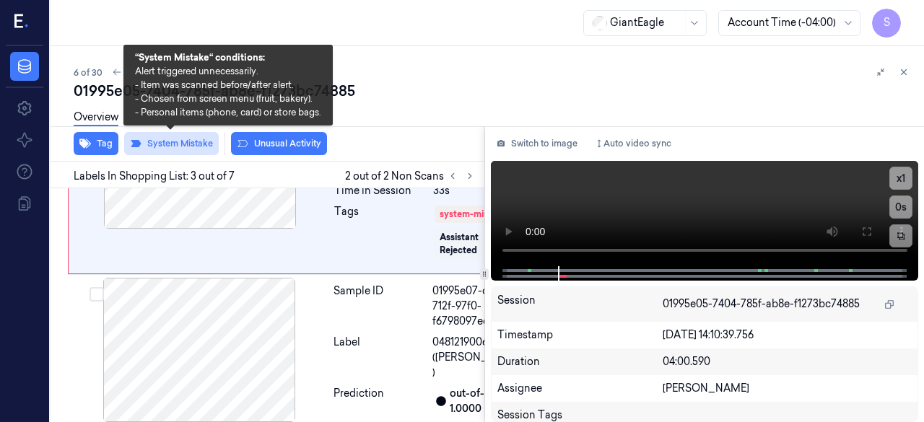
click at [173, 143] on button "System Mistake" at bounding box center [171, 143] width 95 height 23
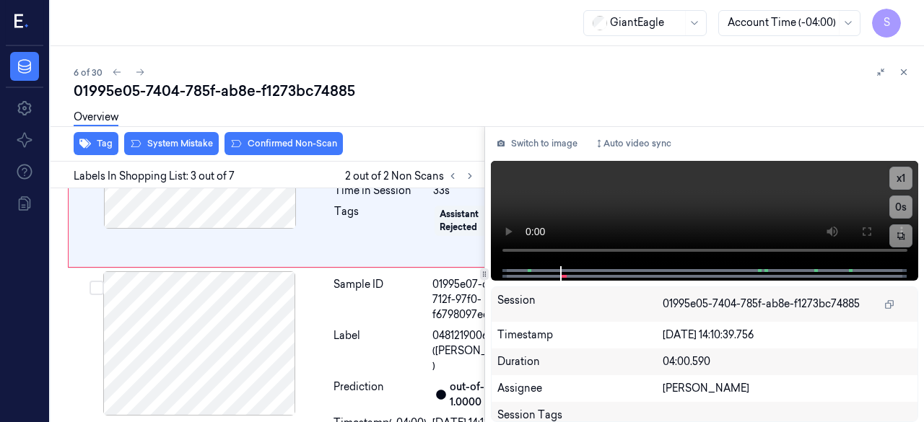
scroll to position [518, 0]
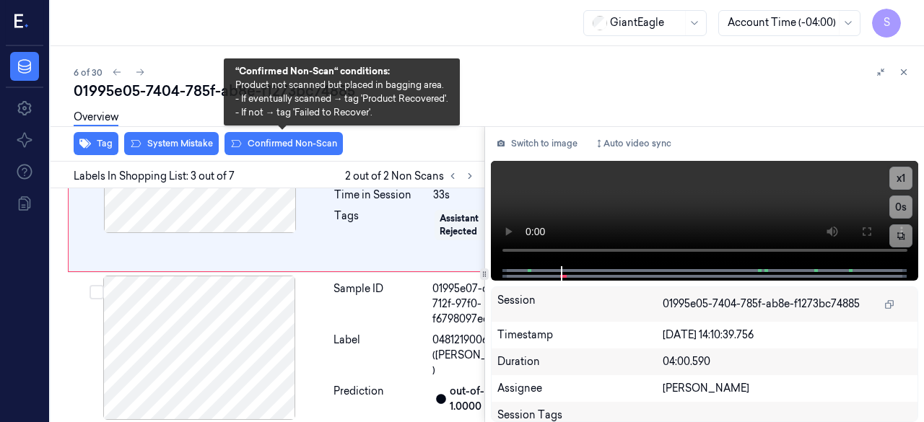
click at [286, 147] on button "Confirmed Non-Scan" at bounding box center [283, 143] width 118 height 23
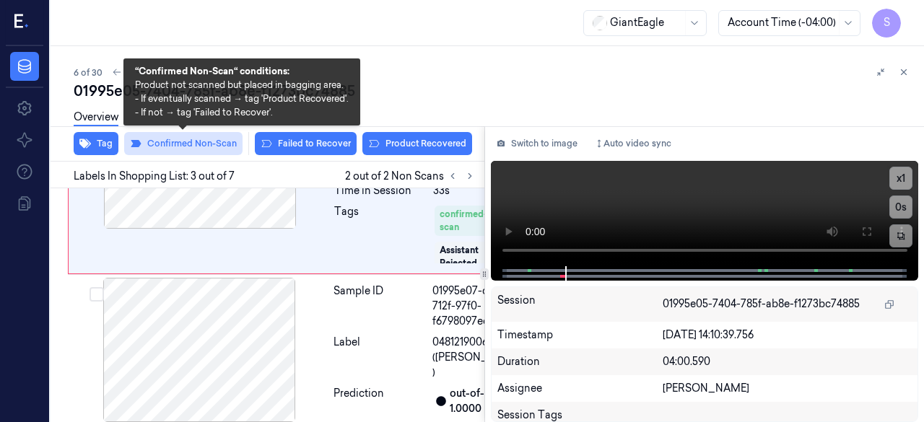
click at [196, 143] on button "Confirmed Non-Scan" at bounding box center [183, 143] width 118 height 23
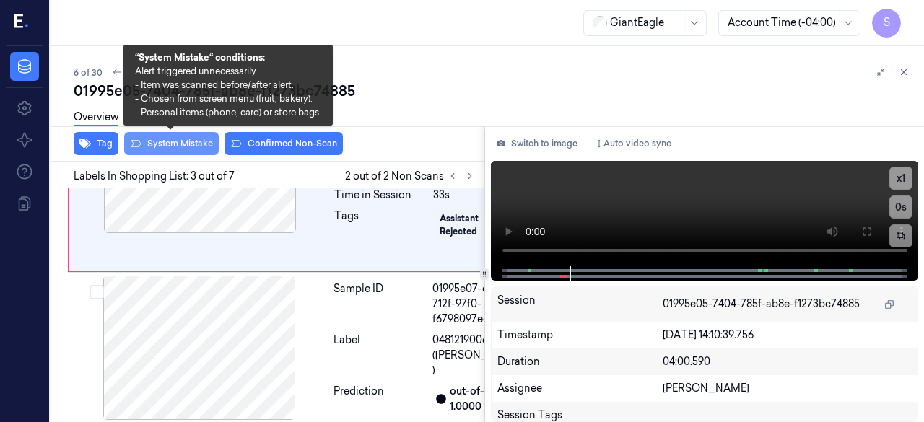
click at [173, 141] on button "System Mistake" at bounding box center [171, 143] width 95 height 23
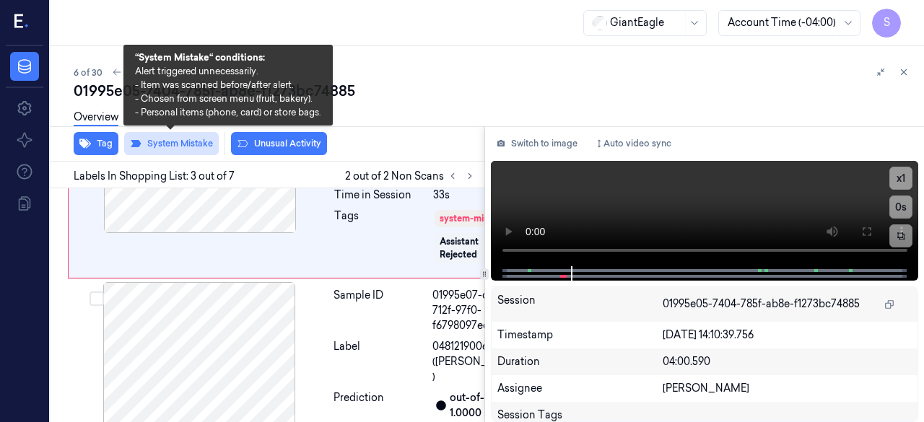
scroll to position [523, 0]
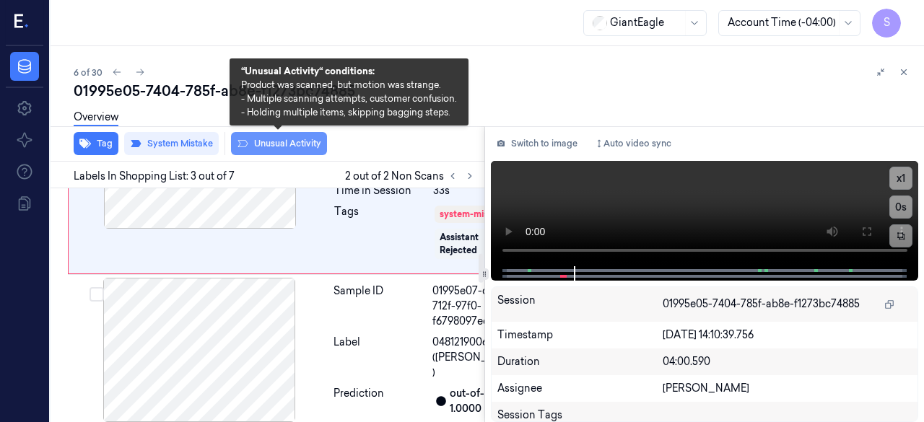
click at [277, 147] on button "Unusual Activity" at bounding box center [279, 143] width 96 height 23
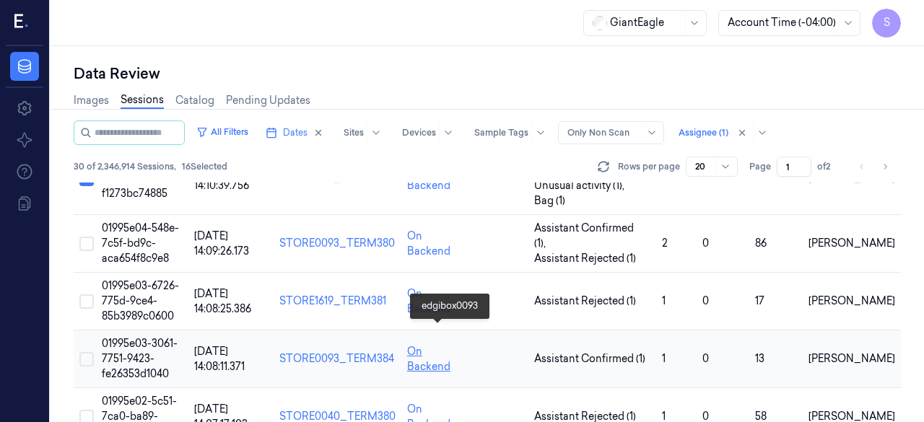
scroll to position [289, 0]
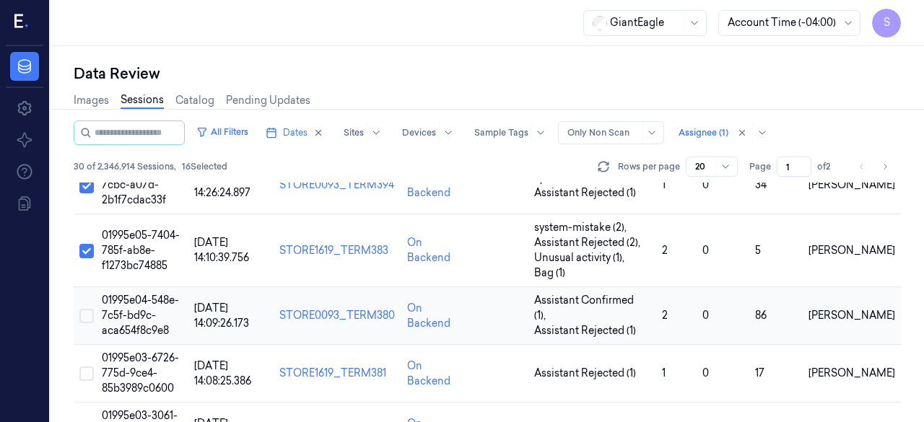
click at [84, 309] on button "Select row" at bounding box center [86, 316] width 14 height 14
click at [139, 294] on span "01995e04-548e-7c5f-bd9c-aca654f8c9e8" at bounding box center [140, 315] width 77 height 43
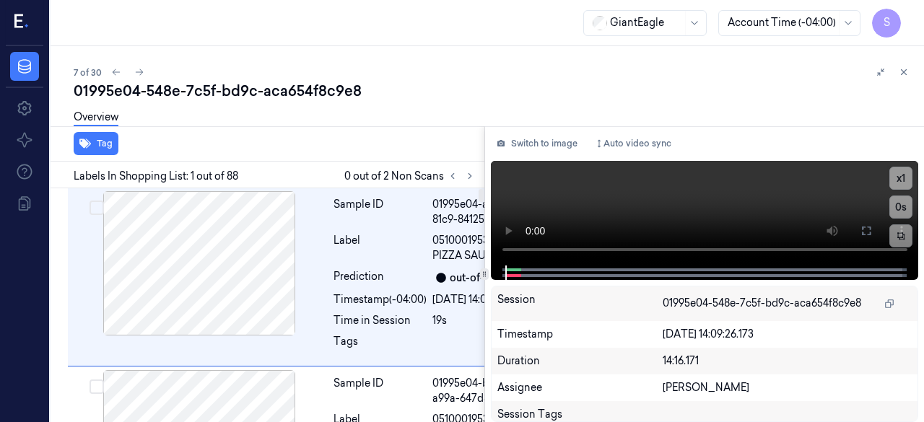
click at [401, 70] on div "7 of 30" at bounding box center [493, 72] width 839 height 17
click at [473, 175] on icon at bounding box center [470, 176] width 10 height 10
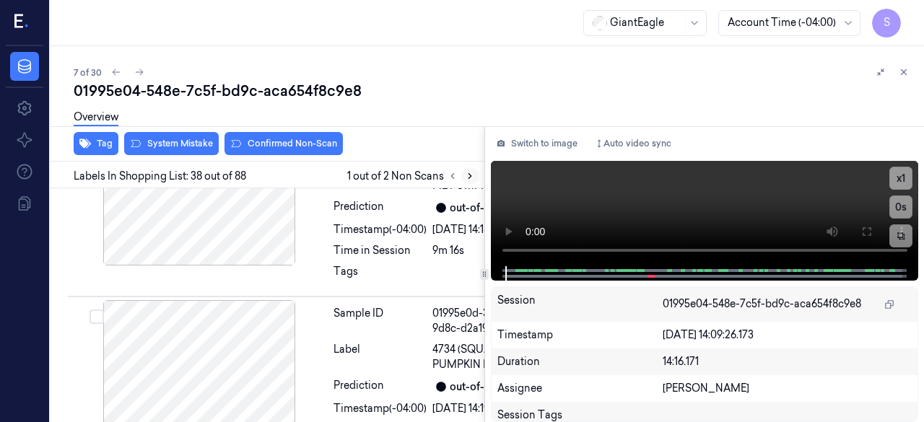
scroll to position [10600, 0]
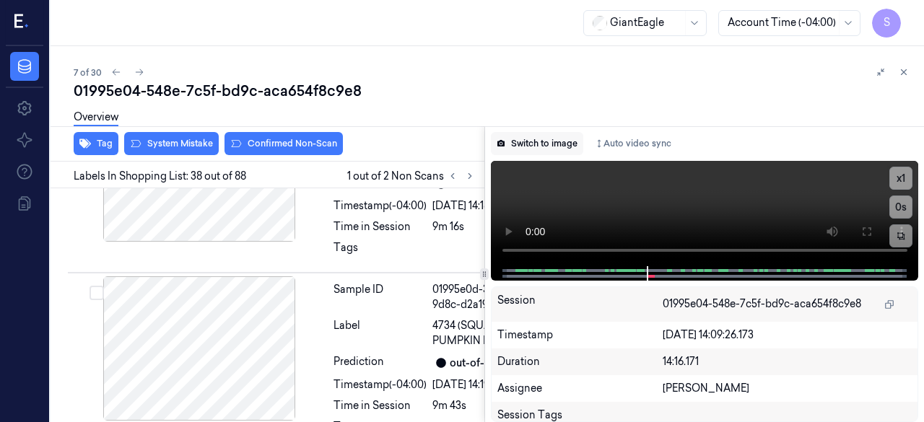
click at [556, 144] on button "Switch to image" at bounding box center [537, 143] width 92 height 23
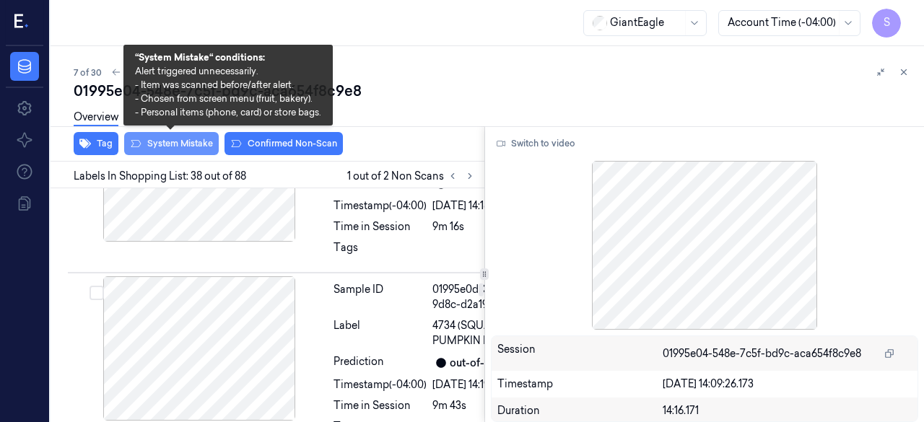
click at [174, 142] on button "System Mistake" at bounding box center [171, 143] width 95 height 23
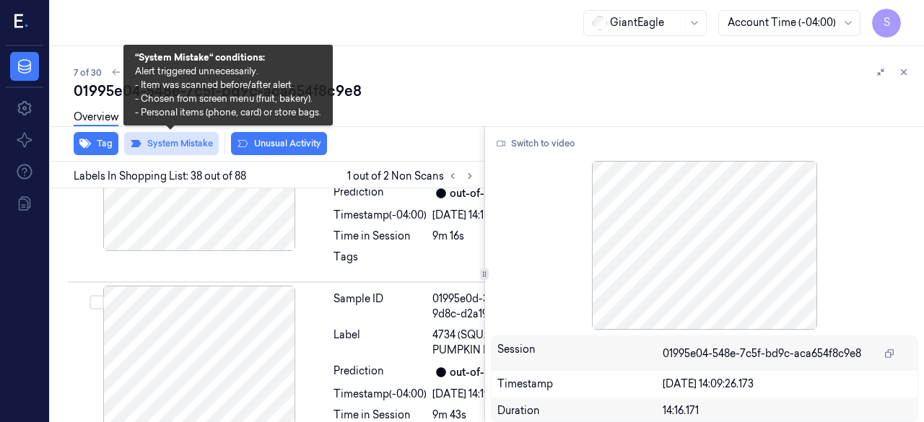
scroll to position [10604, 0]
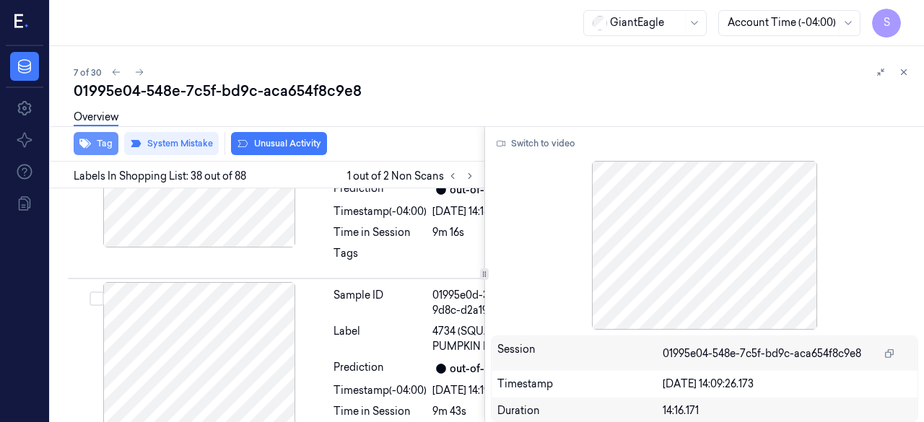
click at [102, 148] on button "Tag" at bounding box center [96, 143] width 45 height 23
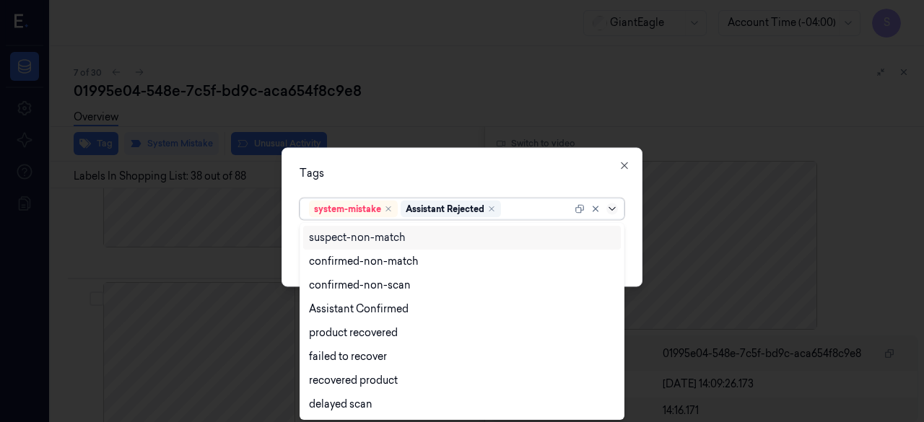
click at [614, 209] on icon at bounding box center [611, 208] width 6 height 4
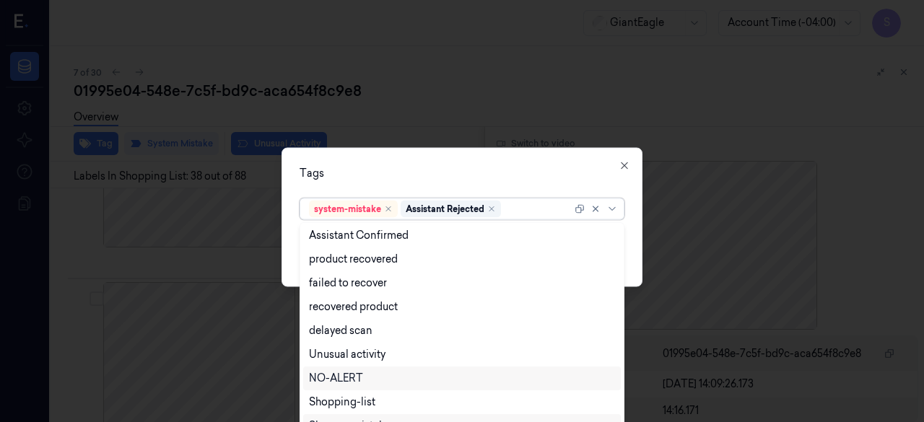
scroll to position [117, 0]
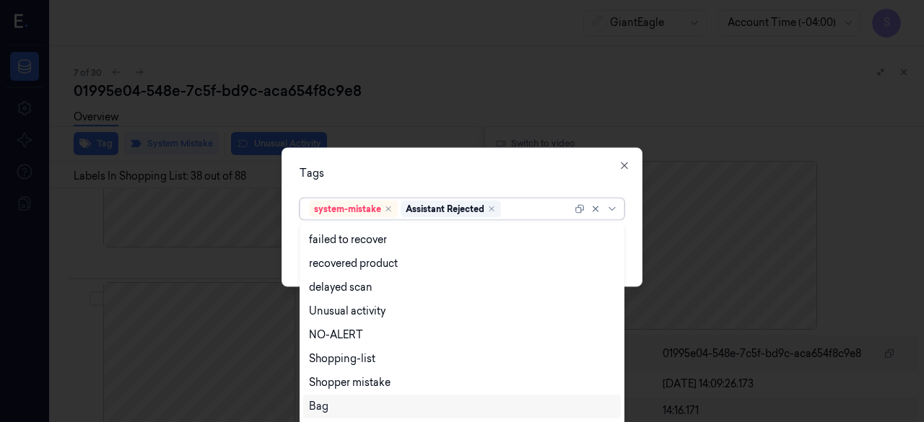
click at [341, 409] on div "Bag" at bounding box center [462, 406] width 307 height 15
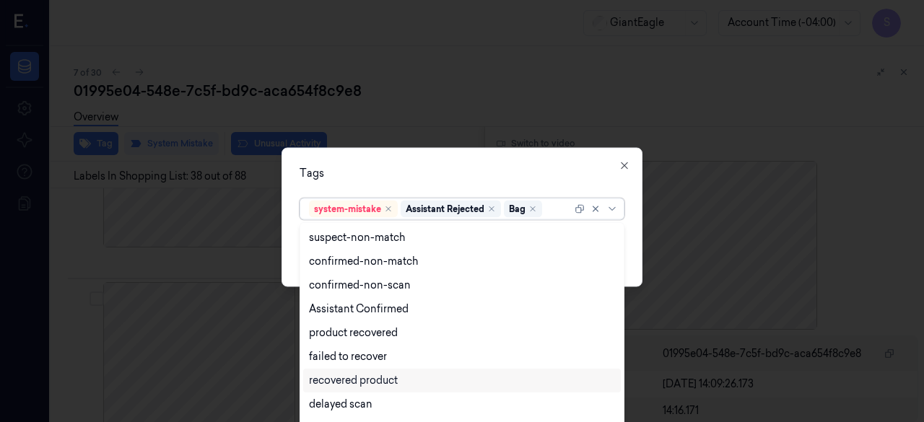
click at [635, 235] on div "Tags option Bag, selected. 13 results available. Use Up and Down to choose opti…" at bounding box center [461, 216] width 361 height 139
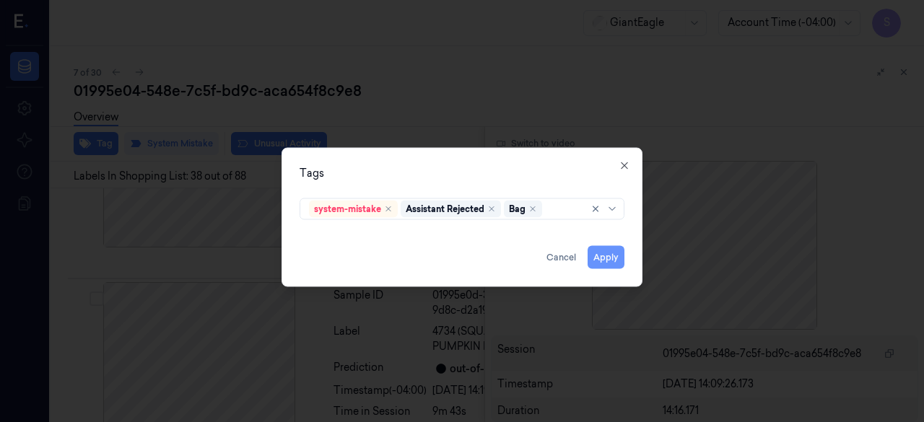
click at [606, 253] on button "Apply" at bounding box center [606, 256] width 37 height 23
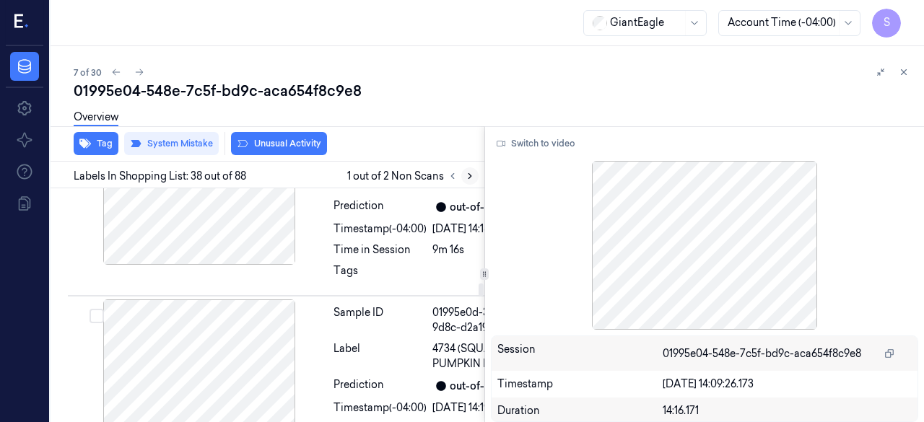
click at [468, 177] on icon at bounding box center [470, 176] width 10 height 10
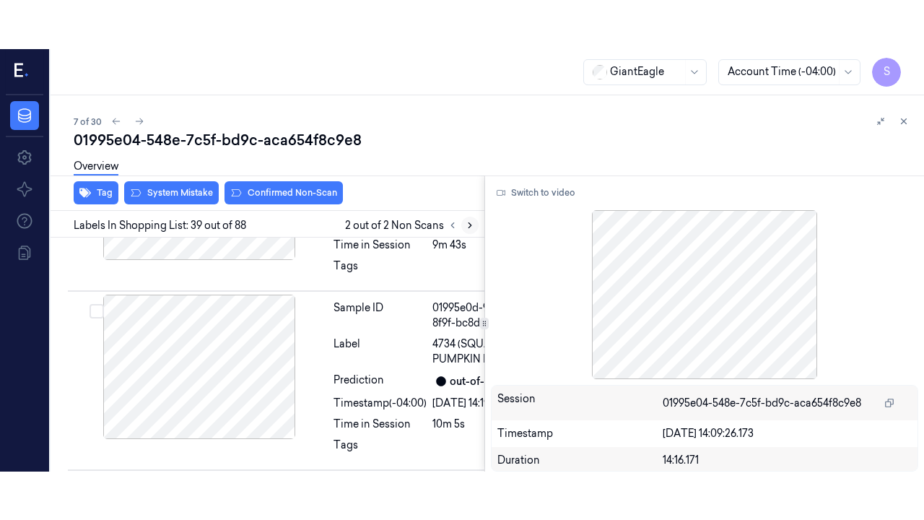
scroll to position [10838, 0]
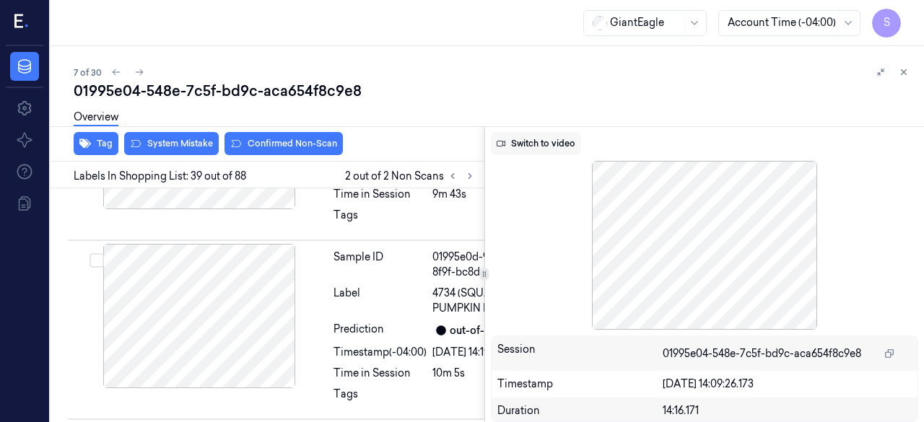
click at [546, 147] on button "Switch to video" at bounding box center [536, 143] width 90 height 23
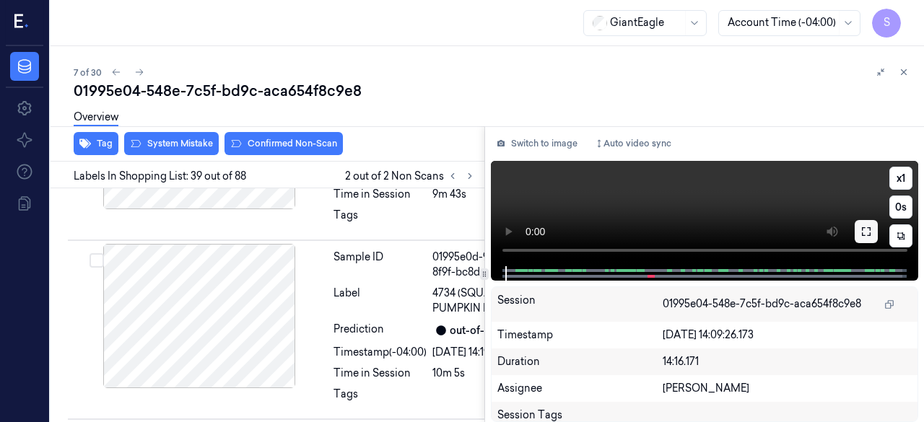
click at [869, 237] on icon at bounding box center [866, 232] width 12 height 12
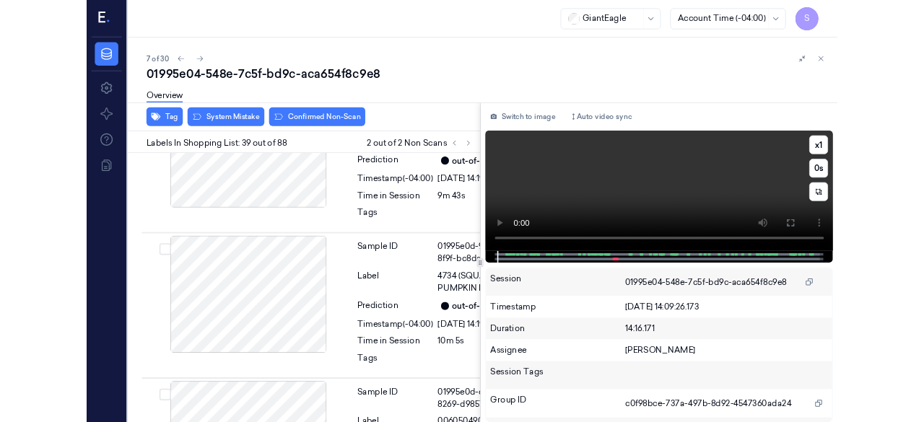
scroll to position [10790, 0]
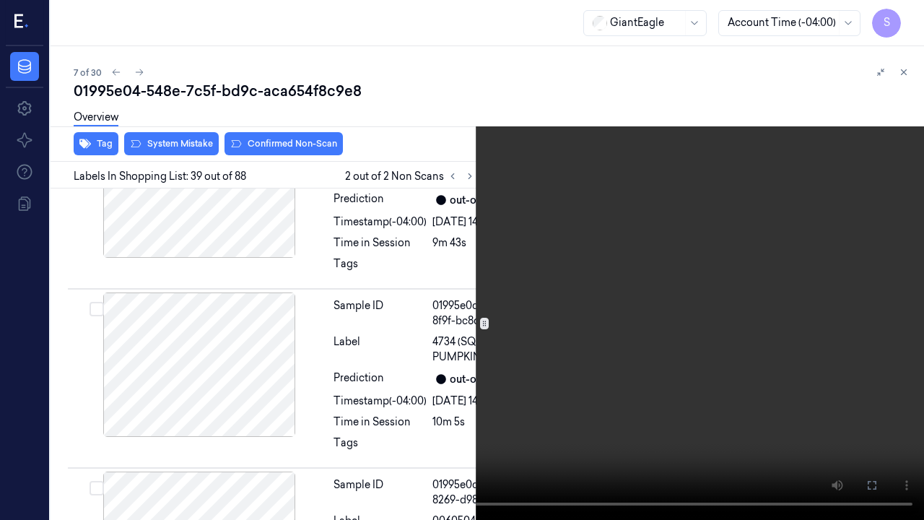
click at [0, 0] on icon at bounding box center [0, 0] width 0 height 0
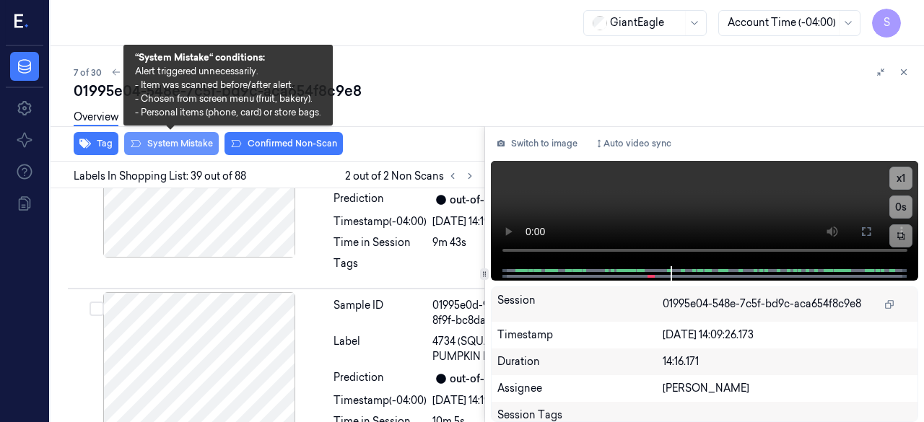
click at [175, 142] on button "System Mistake" at bounding box center [171, 143] width 95 height 23
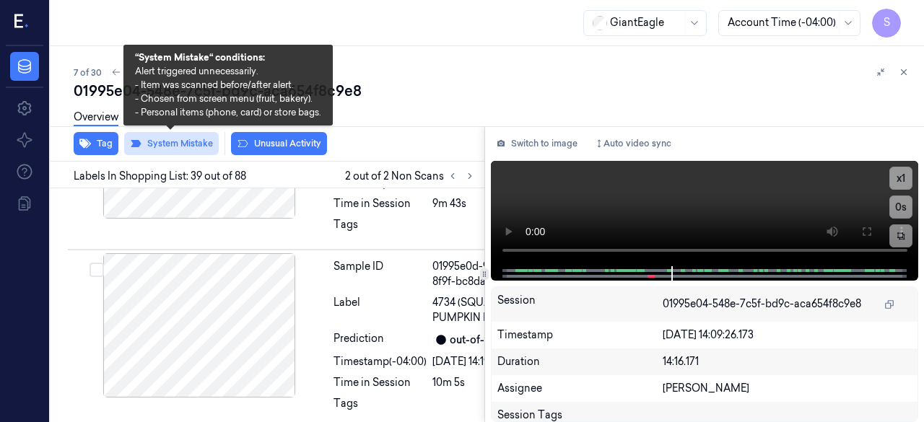
scroll to position [10843, 0]
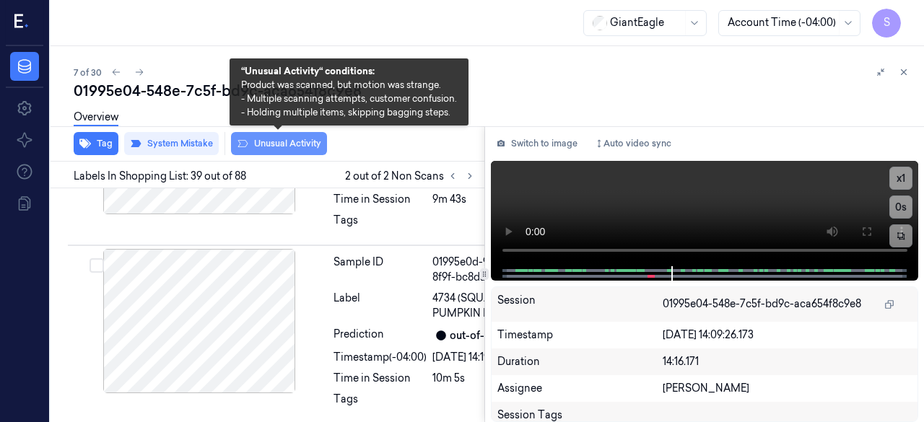
click at [278, 144] on button "Unusual Activity" at bounding box center [279, 143] width 96 height 23
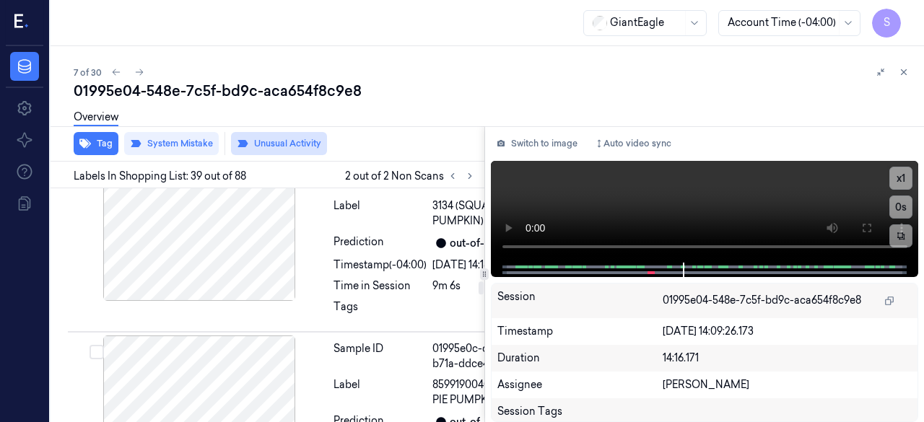
scroll to position [10410, 0]
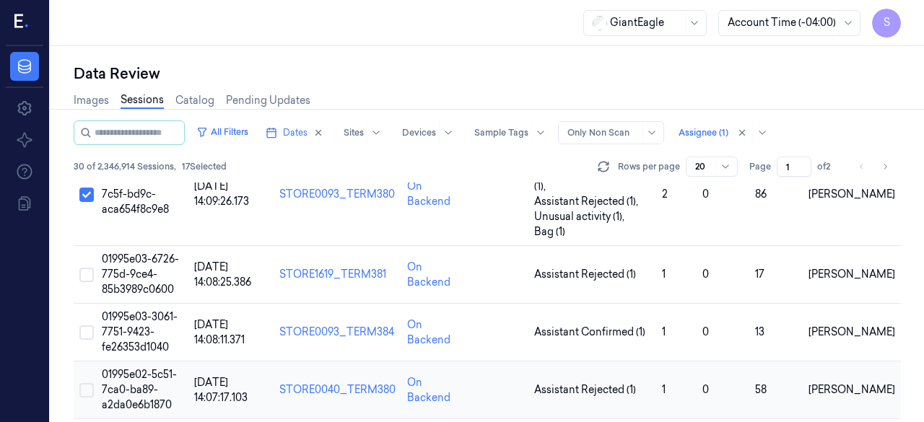
scroll to position [361, 0]
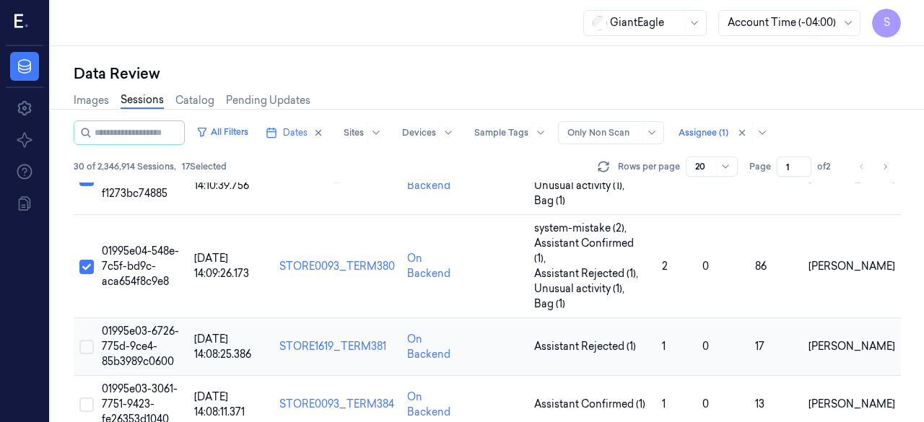
click at [86, 340] on button "Select row" at bounding box center [86, 347] width 14 height 14
click at [138, 325] on span "01995e03-6726-775d-9ce4-85b3989c0600" at bounding box center [140, 346] width 77 height 43
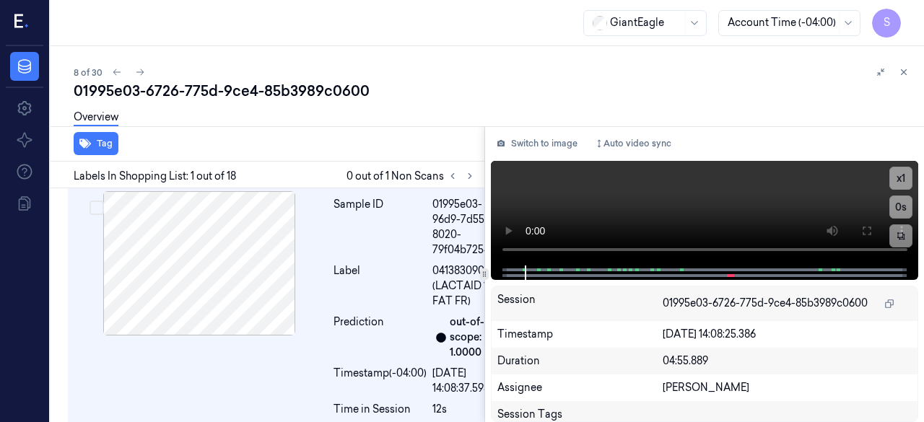
scroll to position [23, 0]
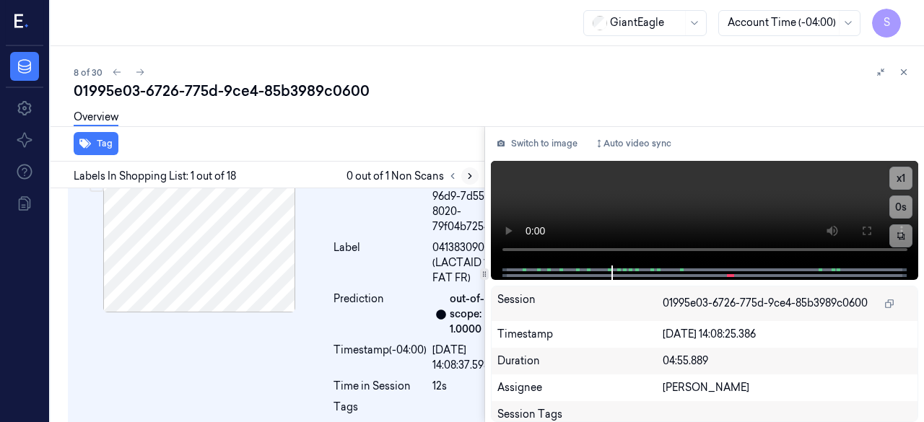
click at [467, 178] on icon at bounding box center [470, 176] width 10 height 10
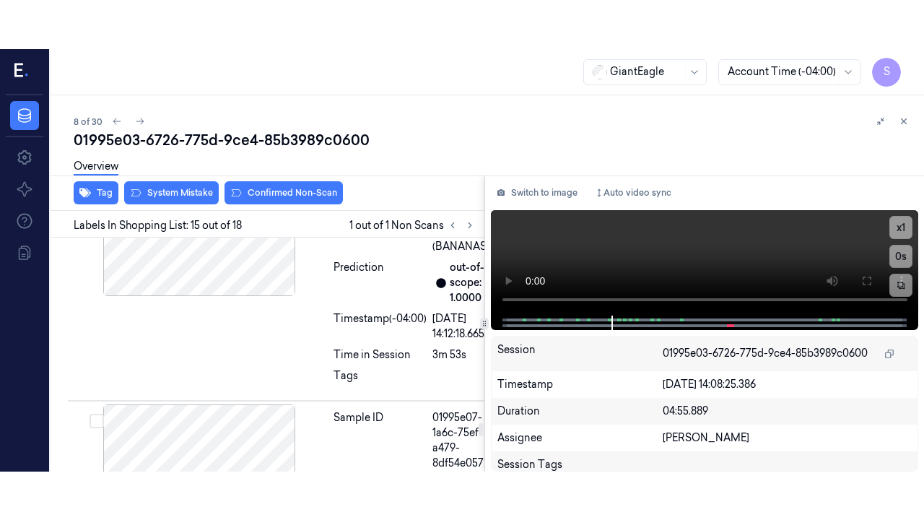
scroll to position [4013, 0]
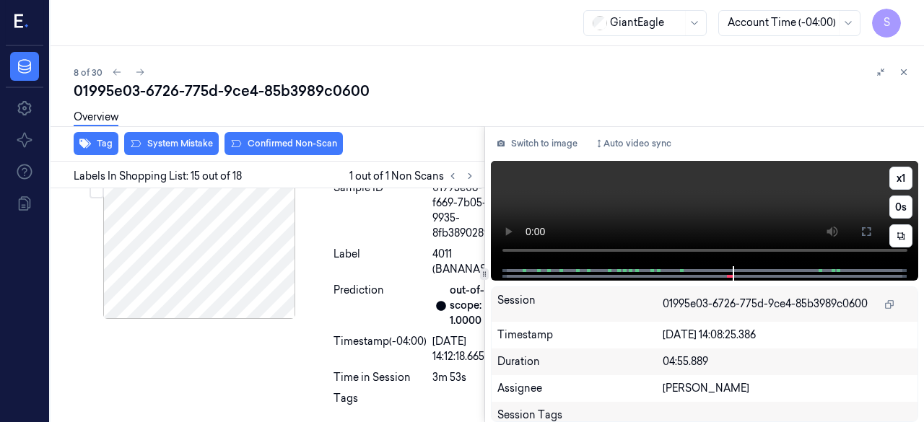
drag, startPoint x: 732, startPoint y: 278, endPoint x: 689, endPoint y: 280, distance: 43.4
click at [689, 280] on div at bounding box center [705, 273] width 428 height 14
click at [671, 274] on div at bounding box center [704, 273] width 398 height 14
click at [868, 235] on icon at bounding box center [866, 231] width 9 height 9
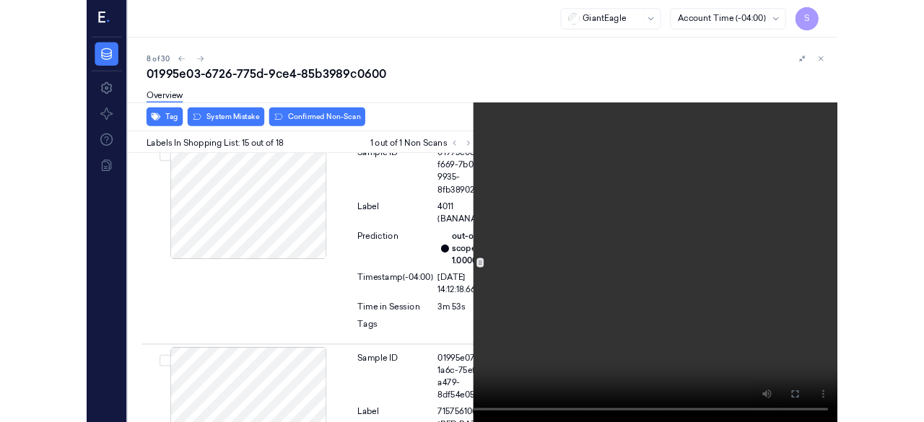
scroll to position [3964, 0]
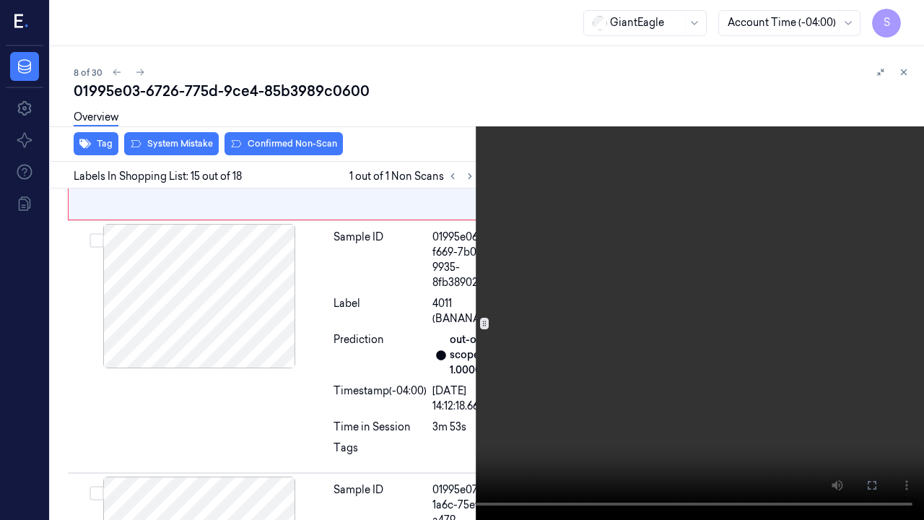
drag, startPoint x: 537, startPoint y: 262, endPoint x: 540, endPoint y: 276, distance: 14.0
click at [0, 0] on icon at bounding box center [0, 0] width 0 height 0
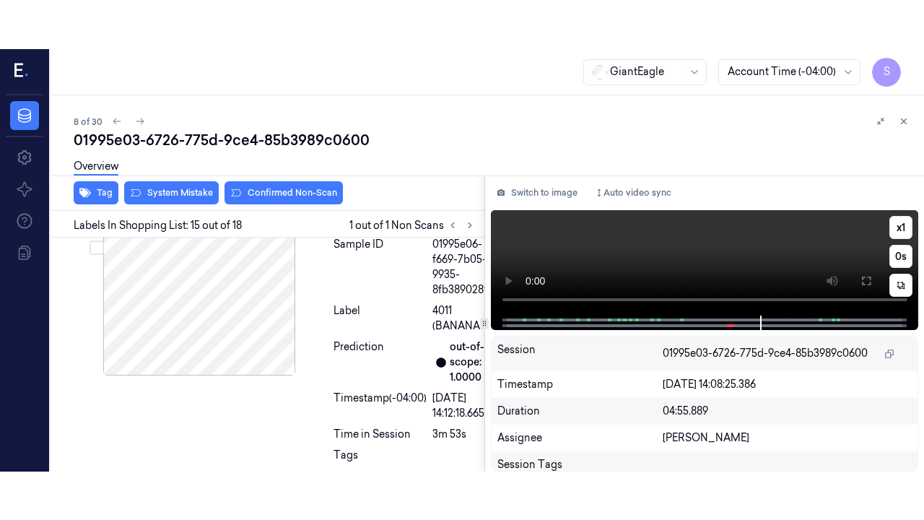
scroll to position [4013, 0]
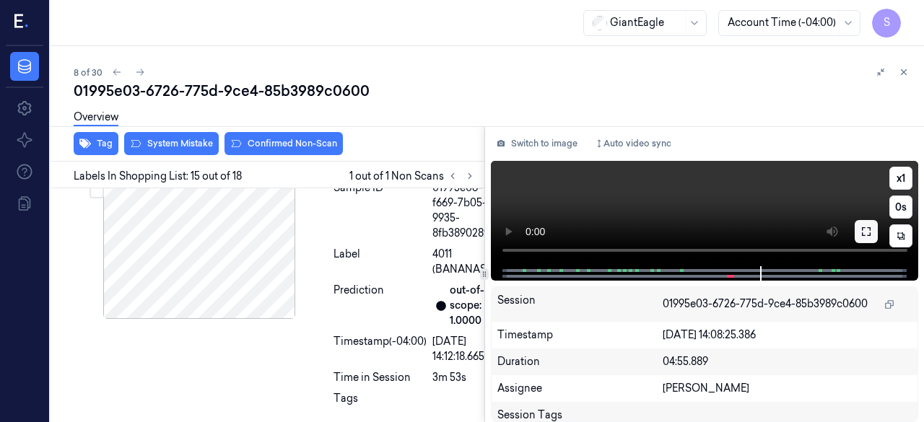
click at [872, 237] on button at bounding box center [866, 231] width 23 height 23
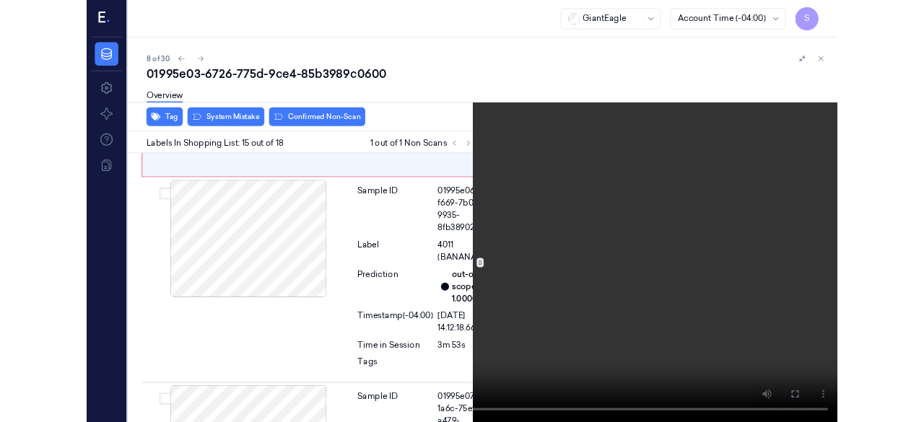
scroll to position [3964, 0]
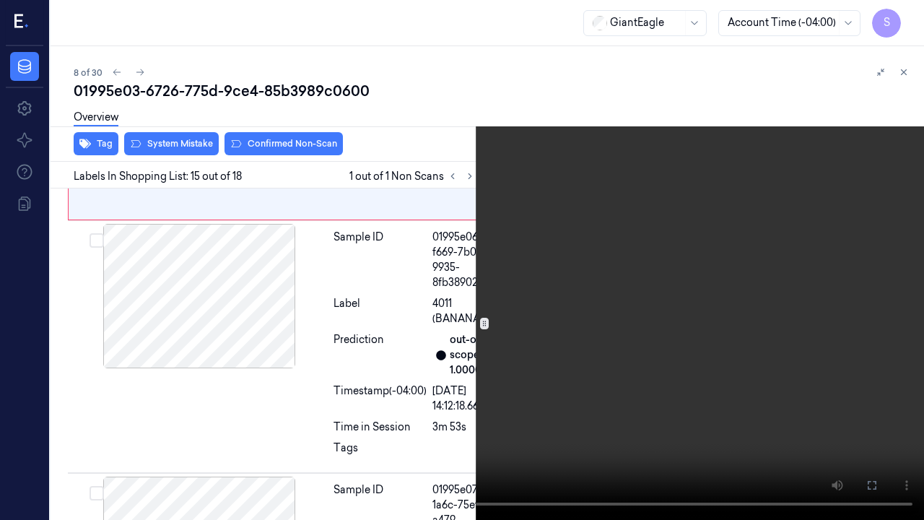
click at [0, 0] on icon at bounding box center [0, 0] width 0 height 0
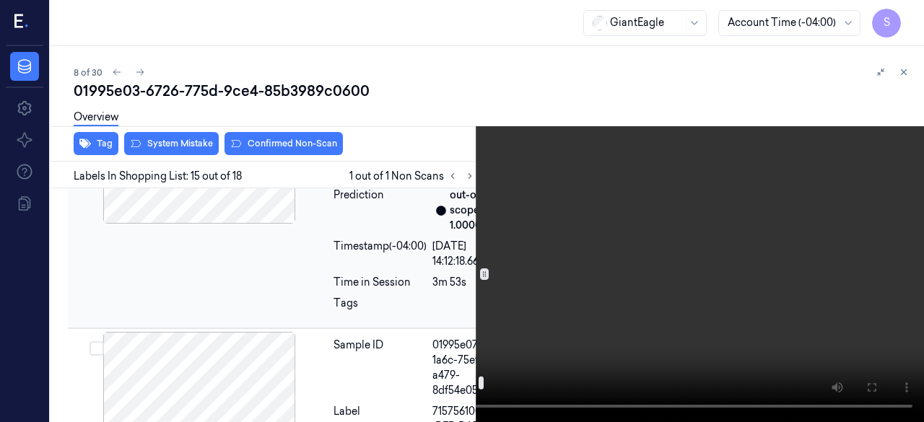
scroll to position [4036, 0]
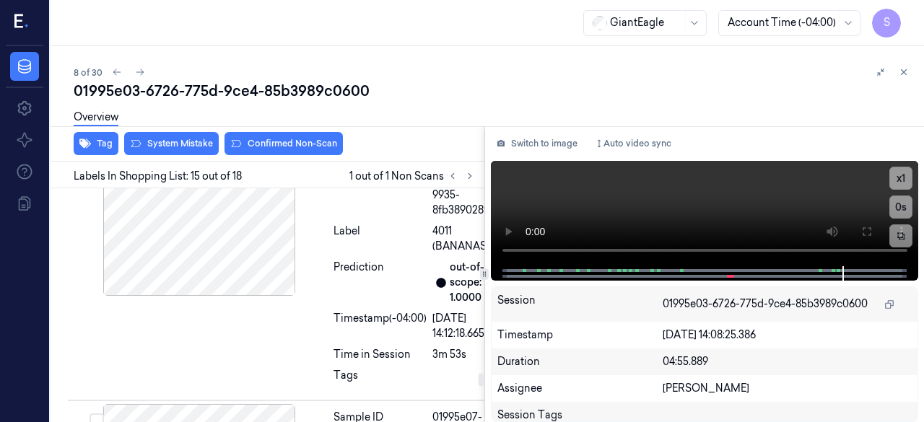
click at [256, 79] on div at bounding box center [199, 6] width 257 height 144
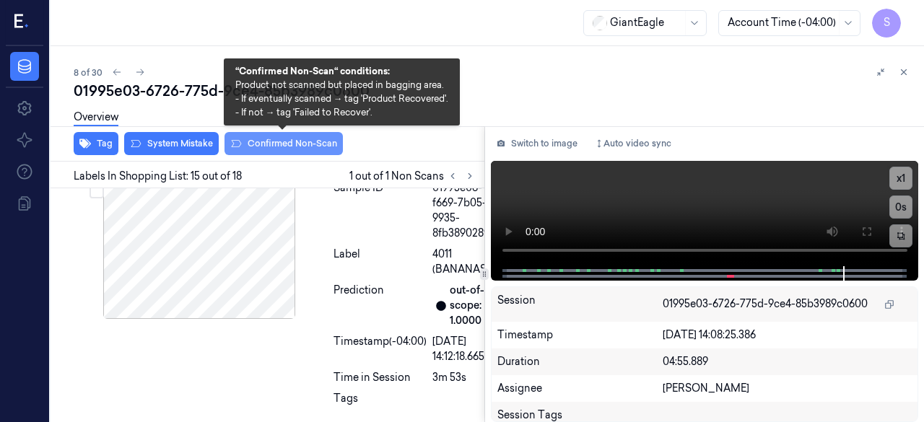
click at [264, 144] on button "Confirmed Non-Scan" at bounding box center [283, 143] width 118 height 23
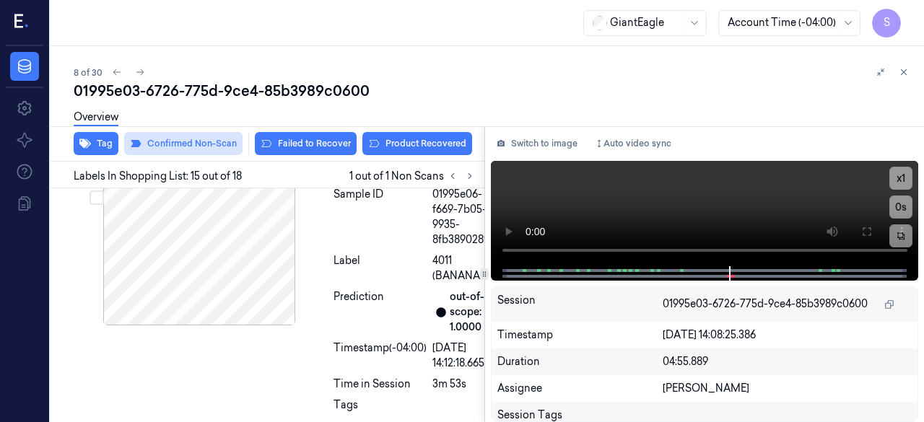
scroll to position [4016, 0]
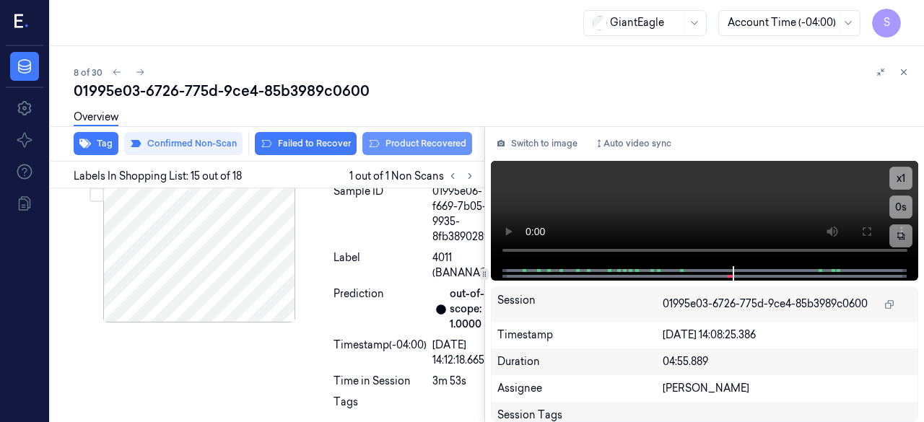
click at [419, 142] on button "Product Recovered" at bounding box center [417, 143] width 110 height 23
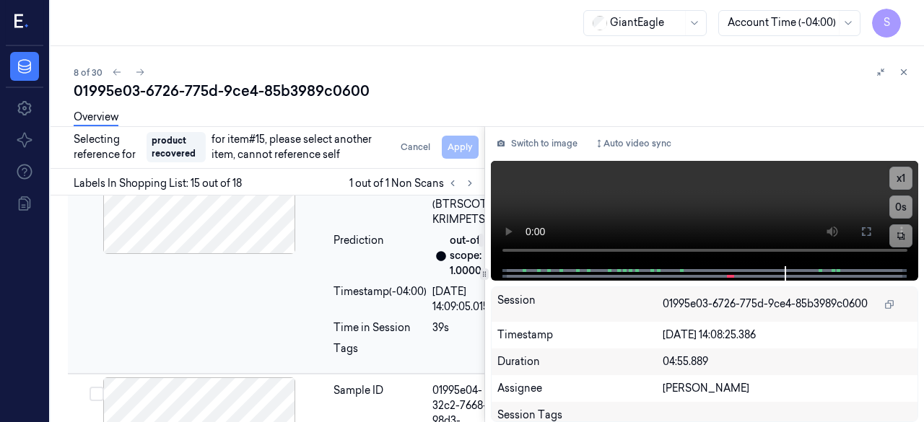
scroll to position [844, 0]
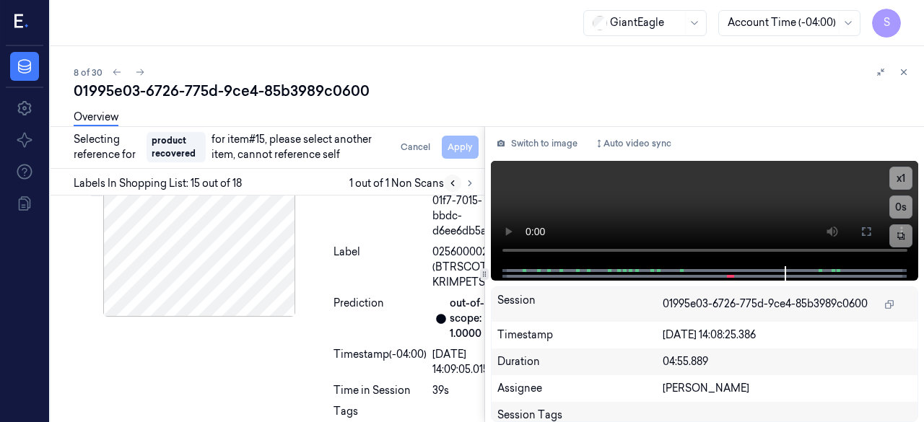
click at [449, 184] on icon at bounding box center [453, 183] width 10 height 10
click at [468, 184] on icon at bounding box center [470, 183] width 10 height 10
click at [424, 148] on button "Cancel" at bounding box center [415, 147] width 41 height 23
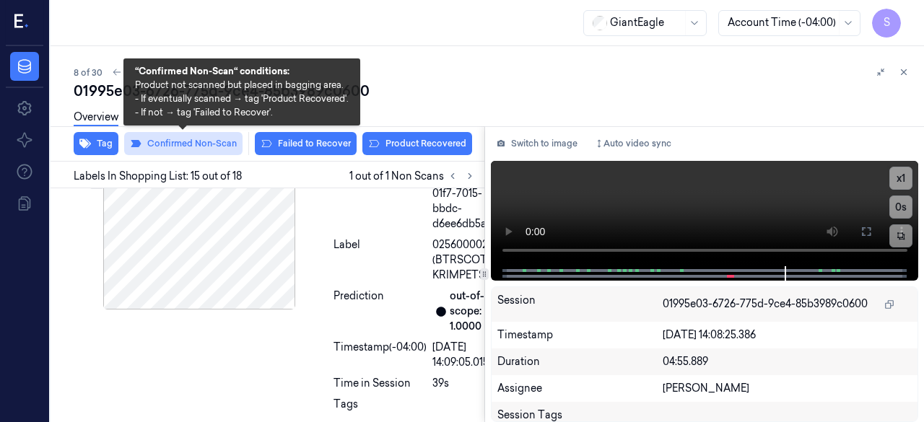
click at [196, 141] on button "Confirmed Non-Scan" at bounding box center [183, 143] width 118 height 23
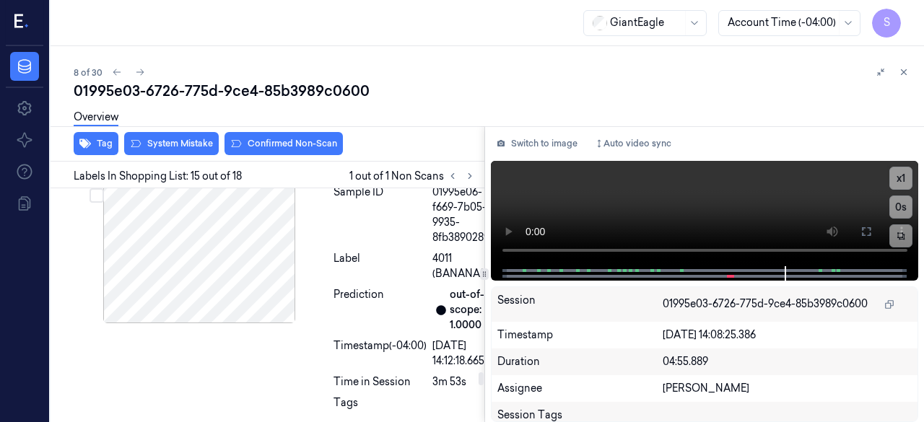
scroll to position [4013, 0]
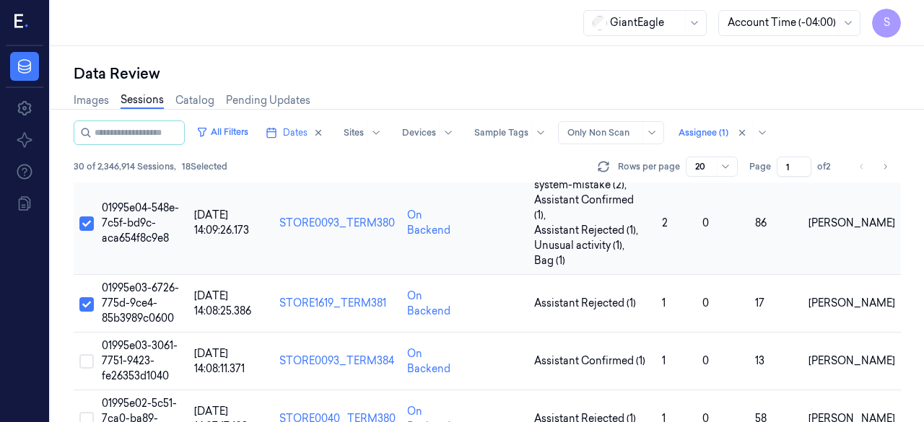
scroll to position [433, 0]
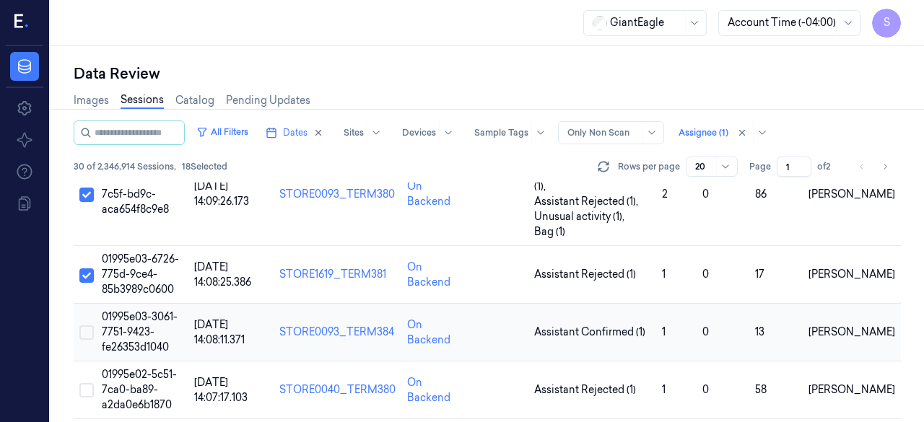
click at [89, 326] on button "Select row" at bounding box center [86, 333] width 14 height 14
click at [149, 310] on span "01995e03-3061-7751-9423-fe26353d1040" at bounding box center [140, 331] width 76 height 43
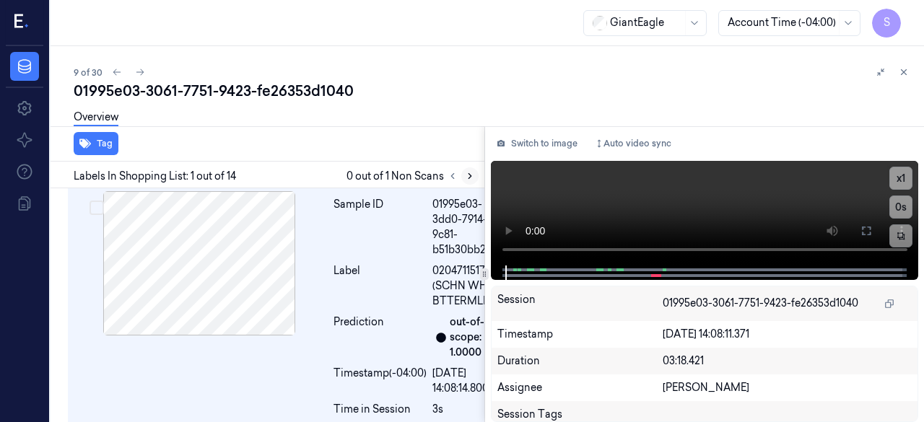
click at [475, 175] on button at bounding box center [469, 175] width 17 height 17
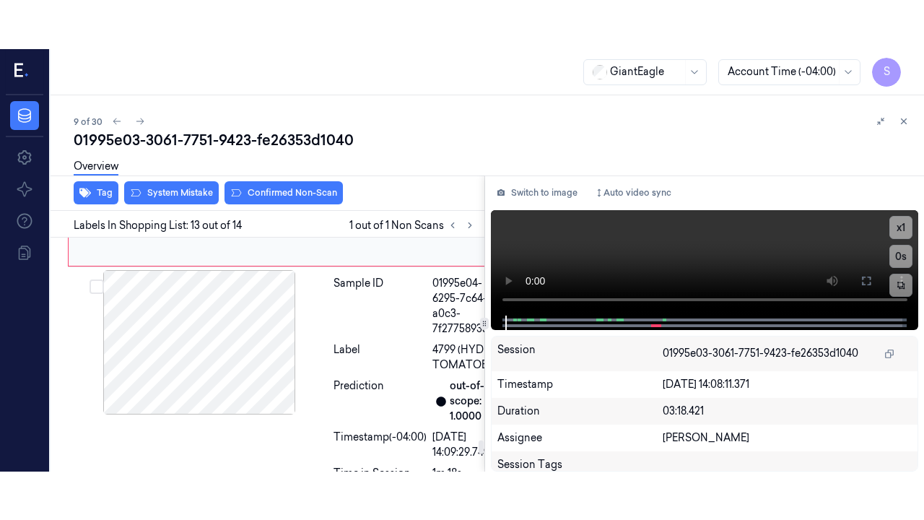
scroll to position [3402, 0]
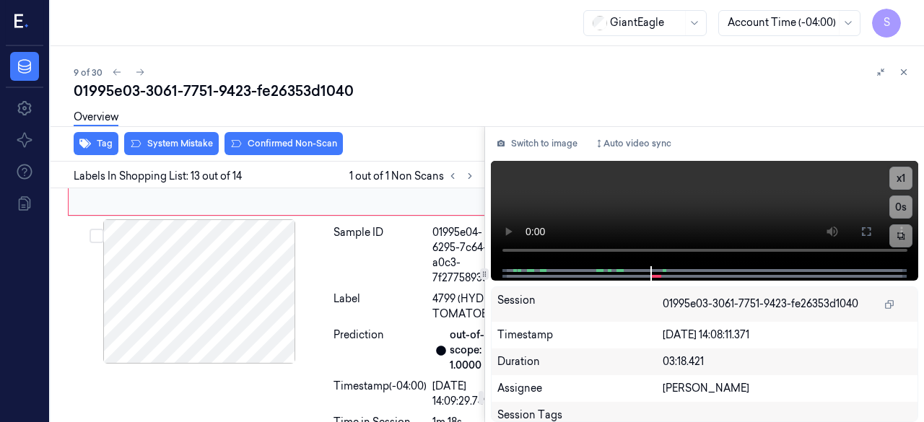
click at [305, 79] on icon at bounding box center [302, 74] width 10 height 10
click at [304, 79] on icon at bounding box center [302, 74] width 10 height 10
click at [300, 79] on icon at bounding box center [302, 74] width 10 height 10
click at [865, 232] on icon at bounding box center [866, 232] width 12 height 12
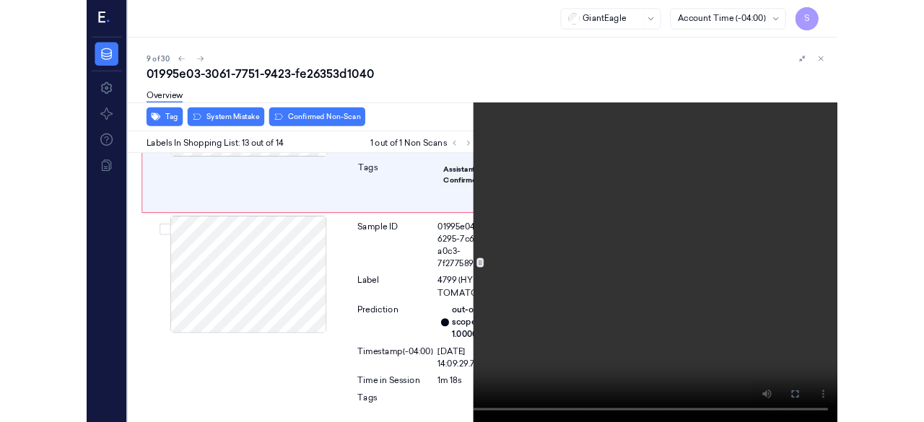
scroll to position [3353, 0]
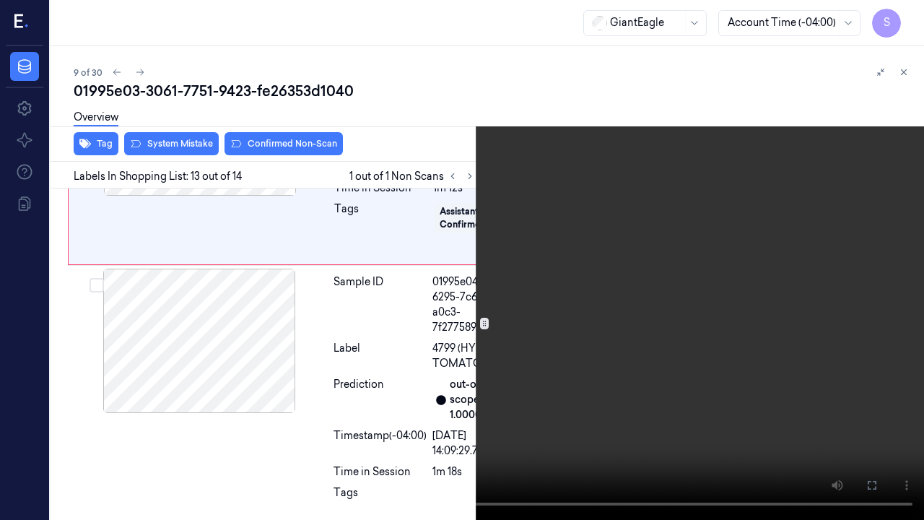
click at [0, 0] on icon at bounding box center [0, 0] width 0 height 0
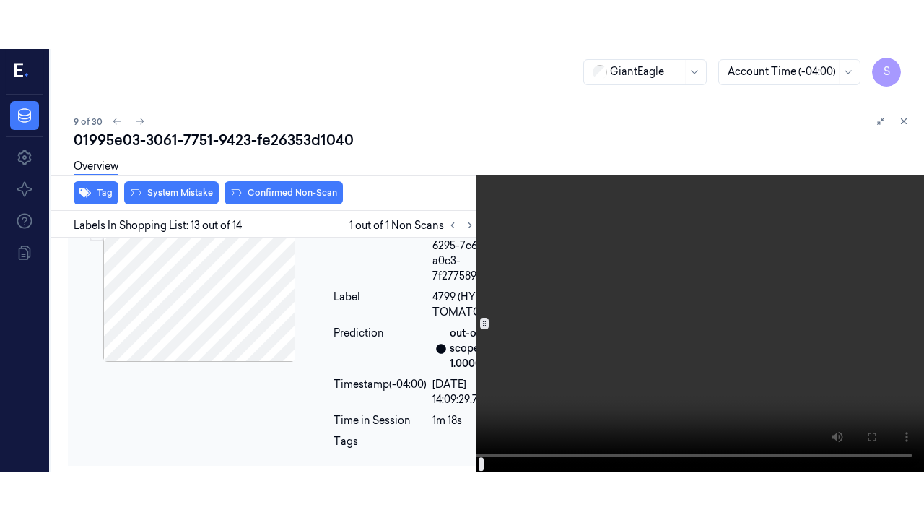
scroll to position [3688, 0]
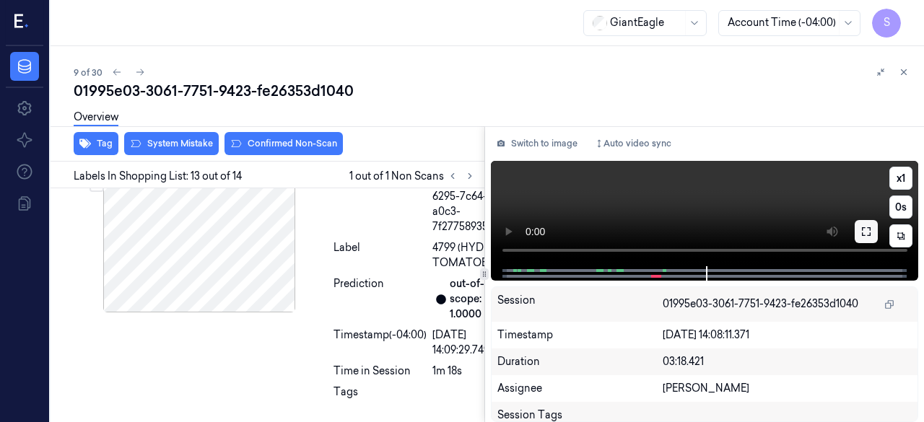
click at [868, 235] on icon at bounding box center [866, 232] width 12 height 12
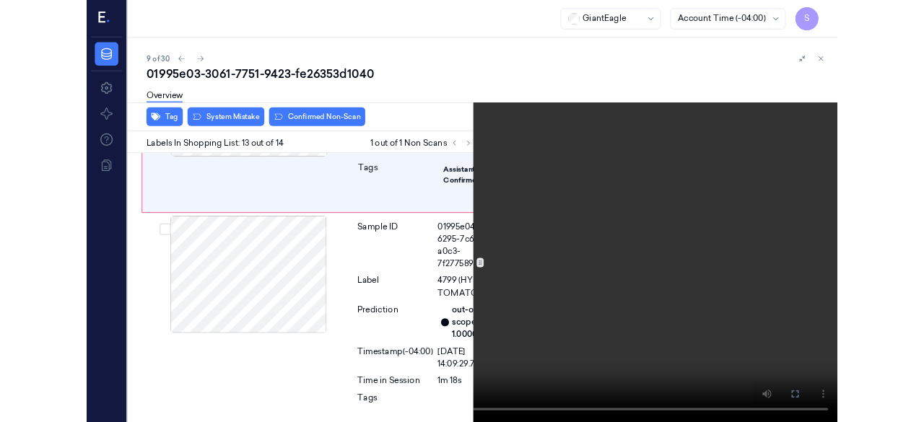
scroll to position [3353, 0]
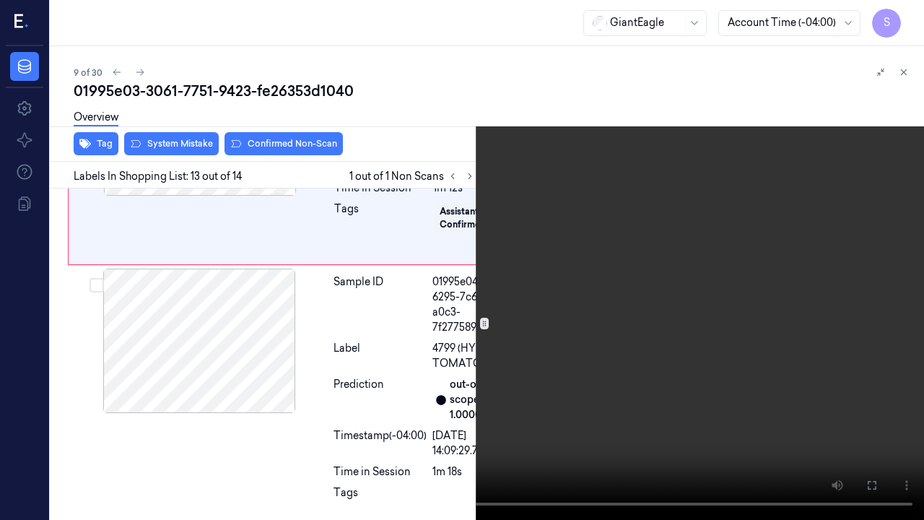
click at [0, 0] on icon at bounding box center [0, 0] width 0 height 0
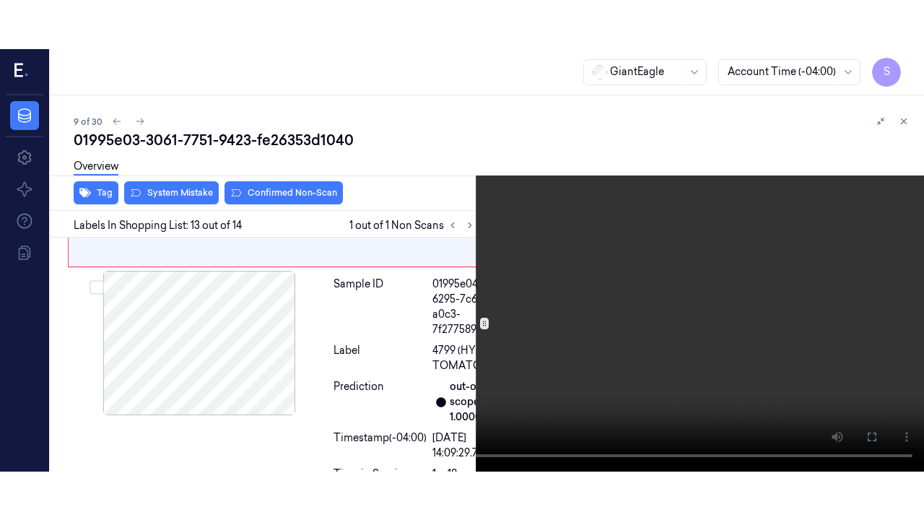
scroll to position [3402, 0]
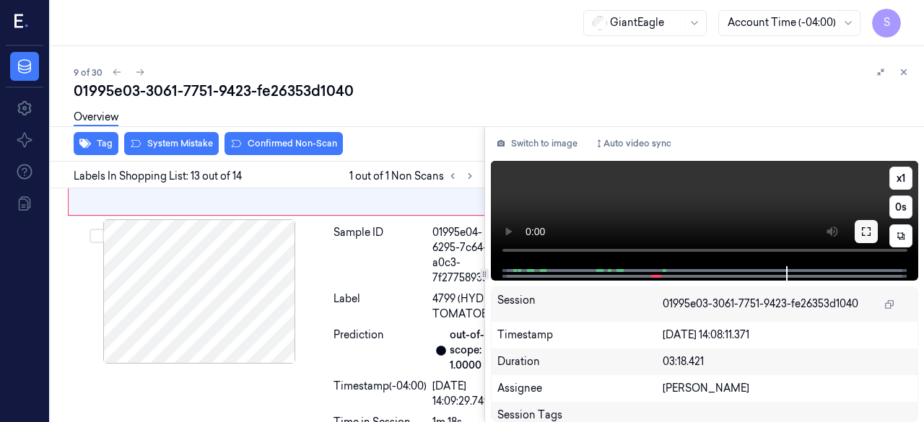
click at [865, 235] on icon at bounding box center [866, 232] width 12 height 12
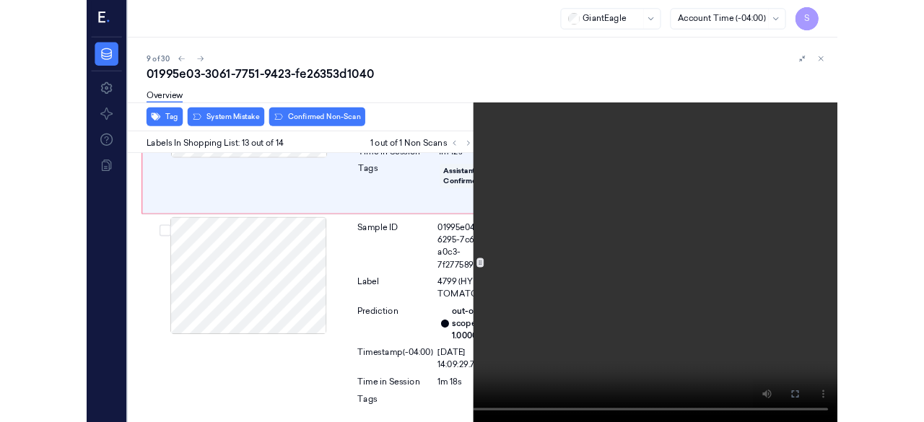
scroll to position [3353, 0]
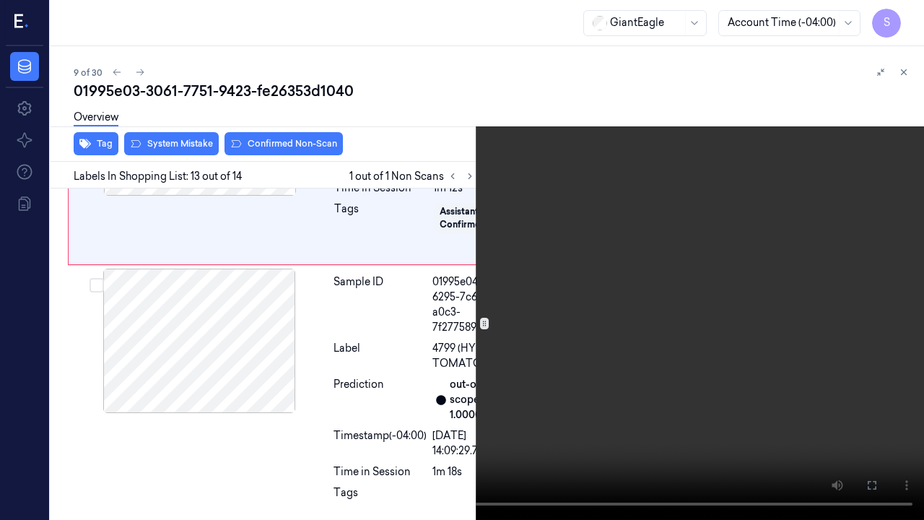
click at [0, 0] on icon at bounding box center [0, 0] width 0 height 0
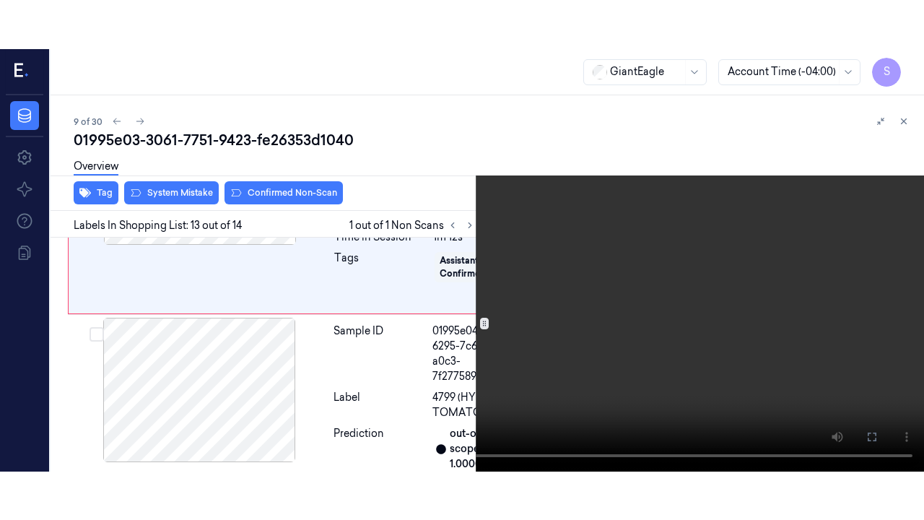
scroll to position [3402, 0]
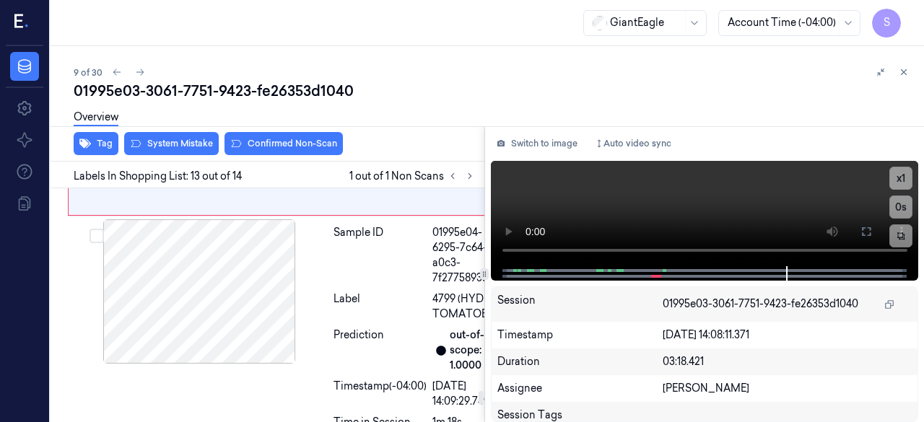
drag, startPoint x: 180, startPoint y: 128, endPoint x: 112, endPoint y: 456, distance: 335.3
drag, startPoint x: 112, startPoint y: 456, endPoint x: 489, endPoint y: 74, distance: 537.4
click at [489, 74] on div "9 of 30" at bounding box center [493, 72] width 839 height 17
click at [866, 231] on icon at bounding box center [866, 232] width 12 height 12
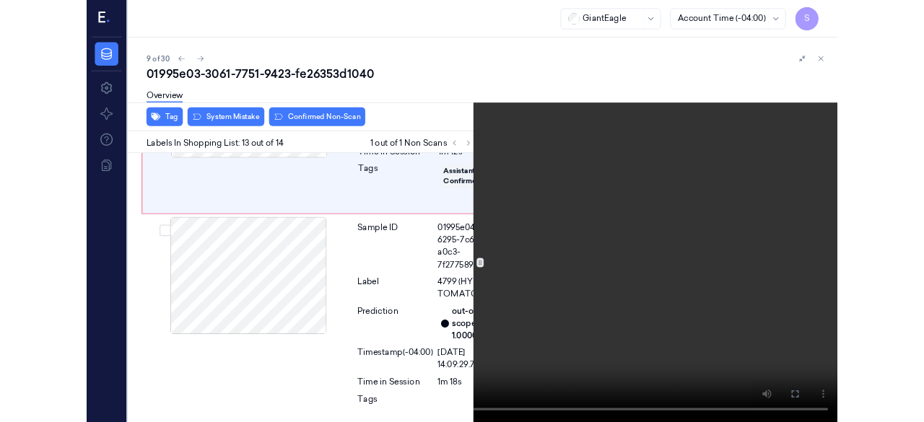
scroll to position [3353, 0]
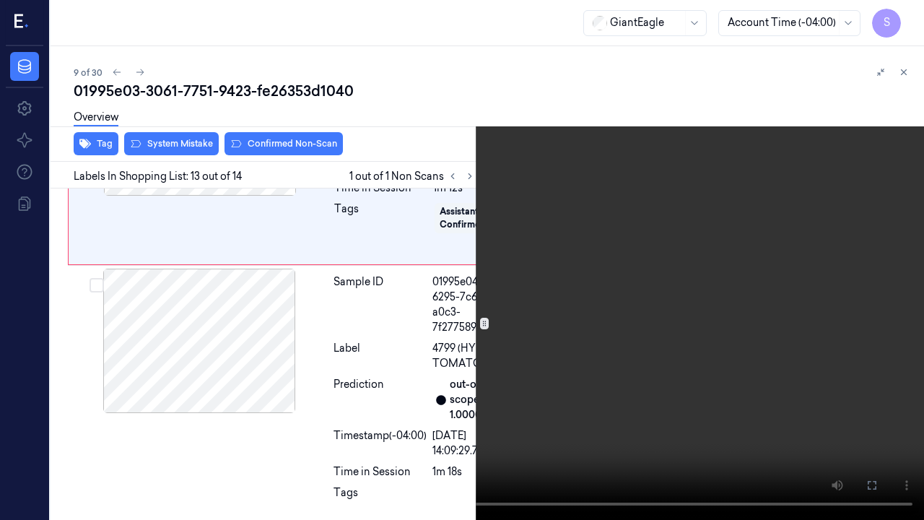
click at [0, 0] on icon at bounding box center [0, 0] width 0 height 0
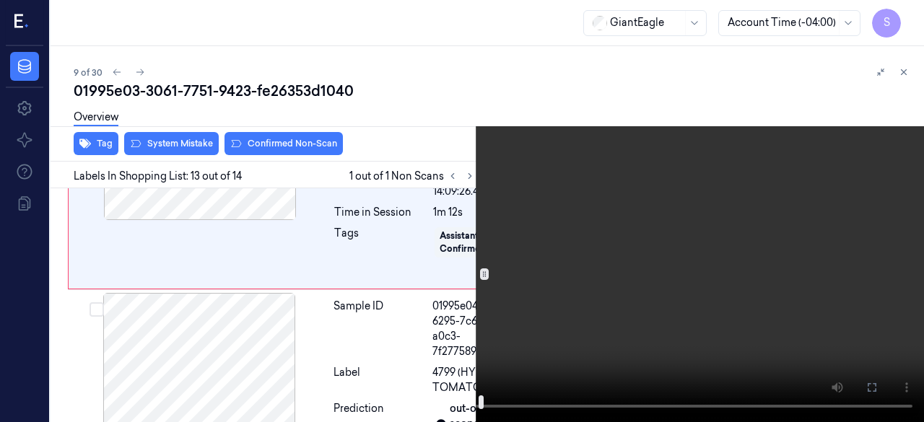
scroll to position [3327, 0]
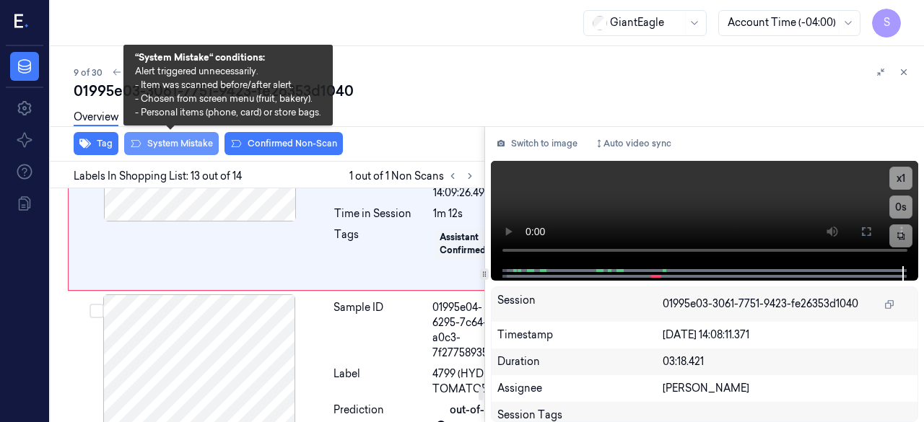
click at [176, 138] on button "System Mistake" at bounding box center [171, 143] width 95 height 23
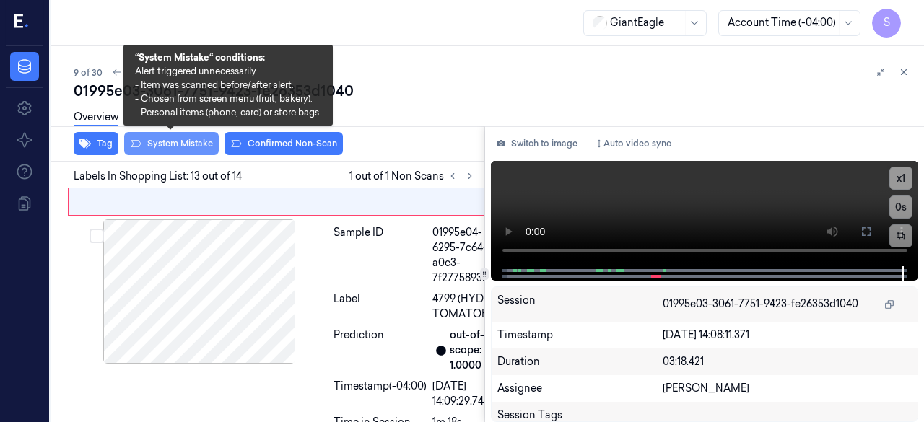
scroll to position [3406, 0]
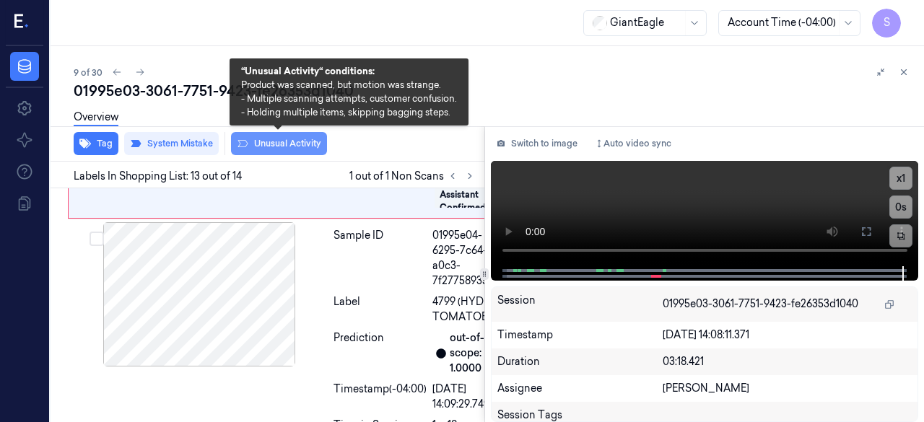
click at [278, 142] on button "Unusual Activity" at bounding box center [279, 143] width 96 height 23
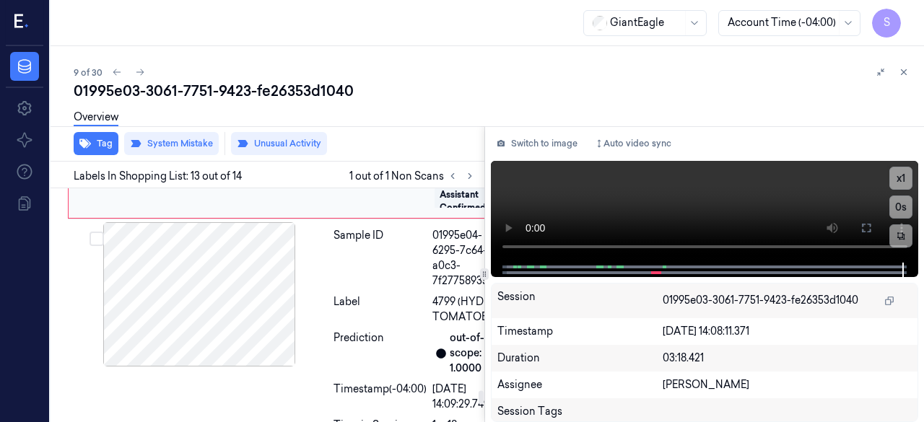
scroll to position [3334, 0]
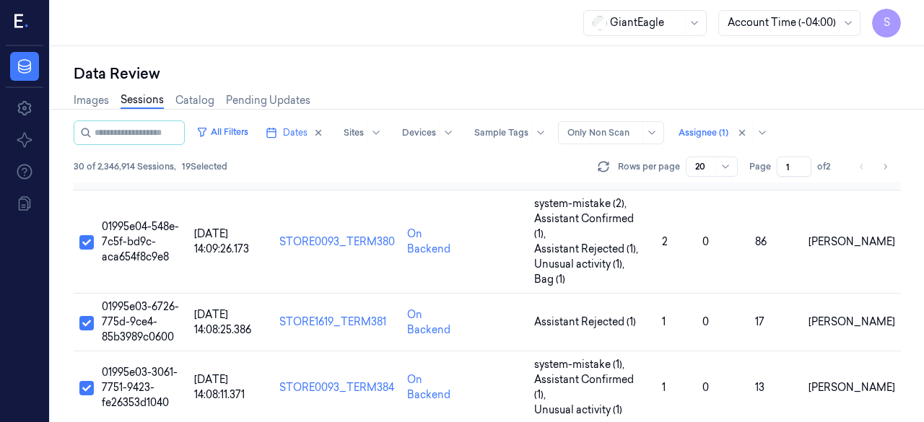
scroll to position [433, 0]
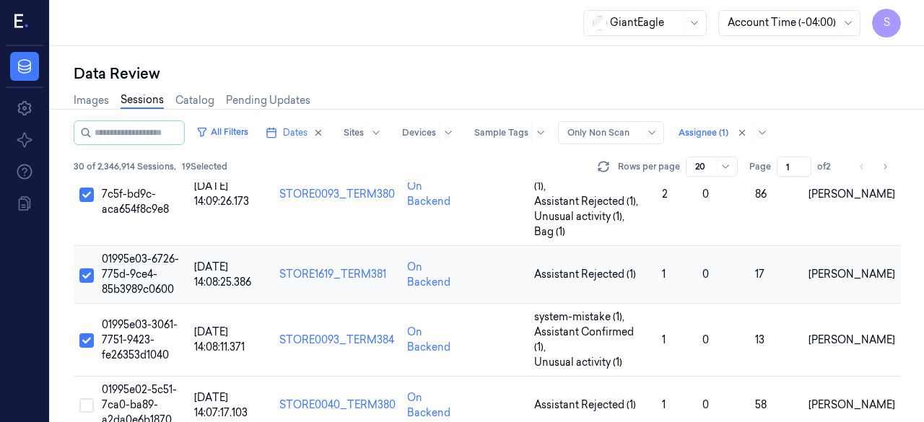
click at [144, 253] on span "01995e03-6726-775d-9ce4-85b3989c0600" at bounding box center [140, 274] width 77 height 43
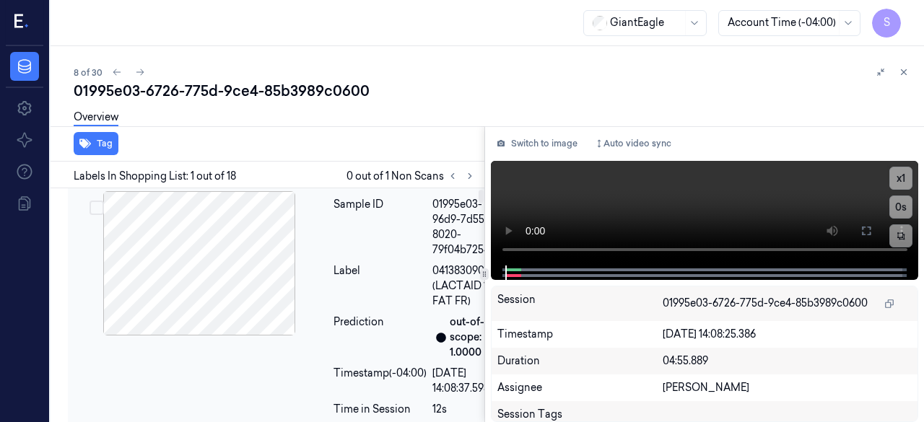
scroll to position [23, 0]
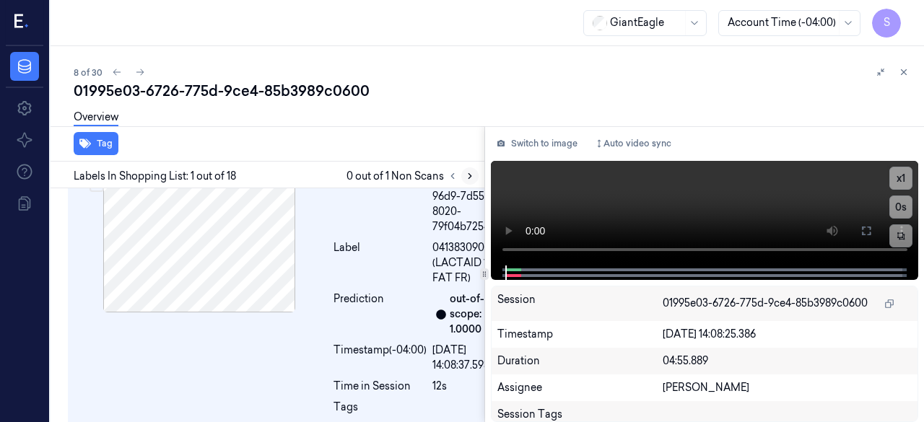
click at [465, 175] on icon at bounding box center [470, 176] width 10 height 10
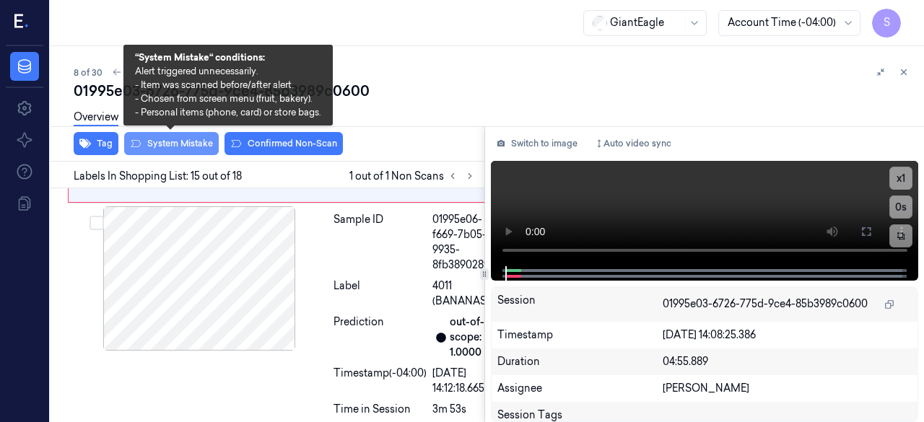
scroll to position [4013, 0]
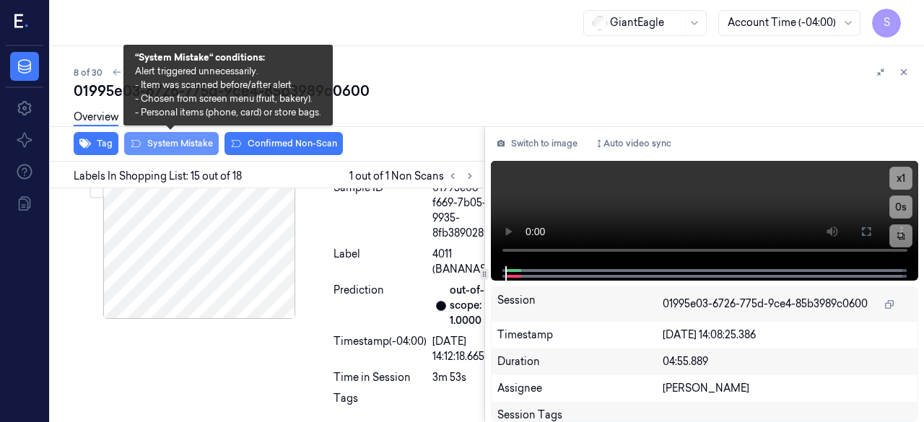
click at [192, 142] on button "System Mistake" at bounding box center [171, 143] width 95 height 23
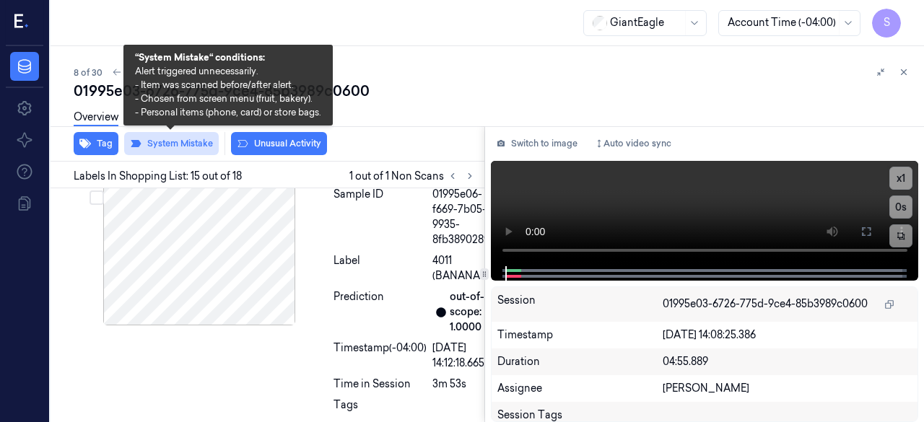
scroll to position [4016, 0]
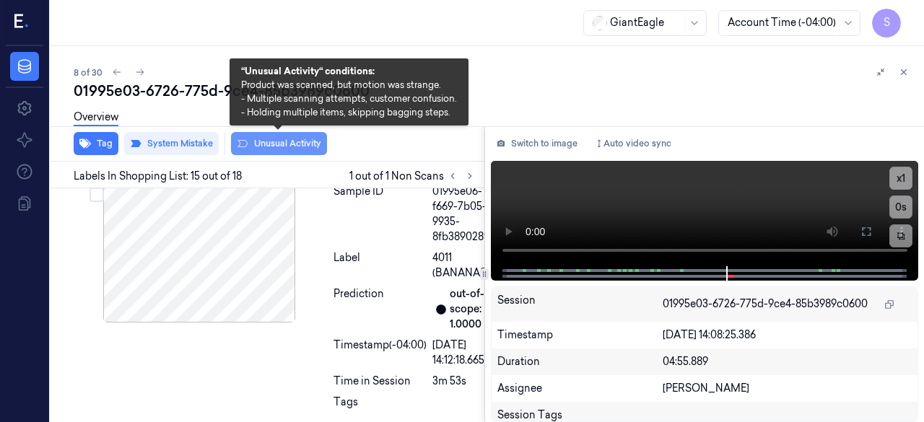
click at [281, 145] on button "Unusual Activity" at bounding box center [279, 143] width 96 height 23
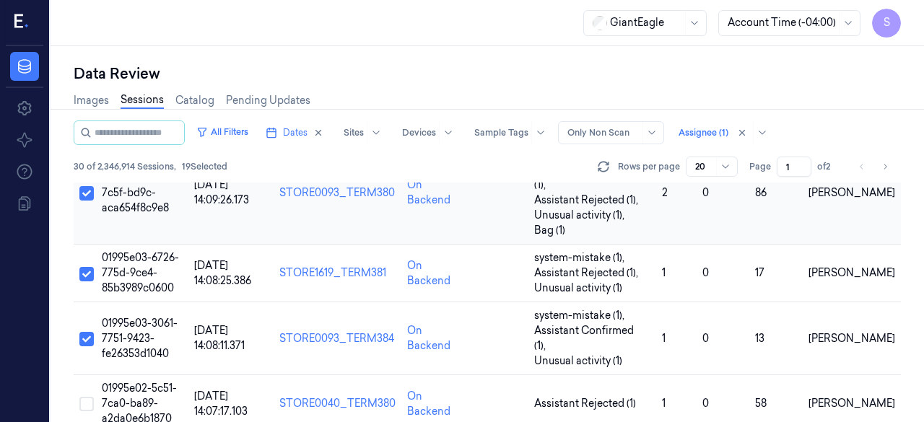
scroll to position [505, 0]
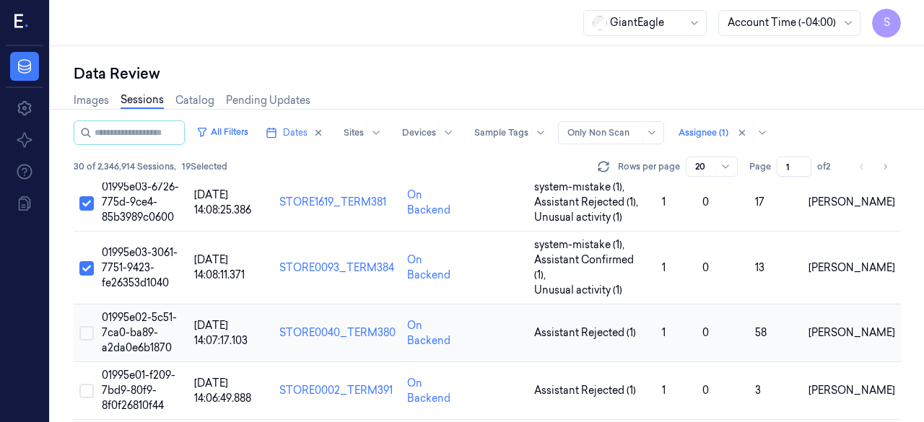
click at [86, 326] on button "Select row" at bounding box center [86, 333] width 14 height 14
click at [141, 305] on td "01995e02-5c51-7ca0-ba89-a2da0e6b1870" at bounding box center [142, 334] width 92 height 58
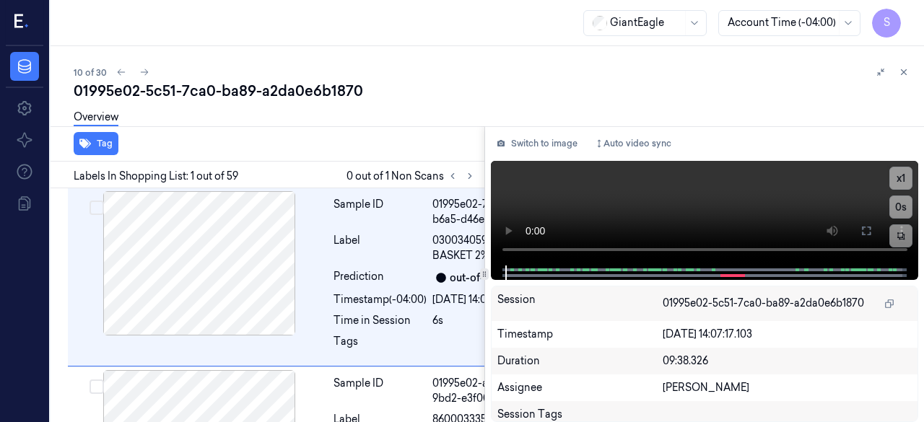
scroll to position [23, 0]
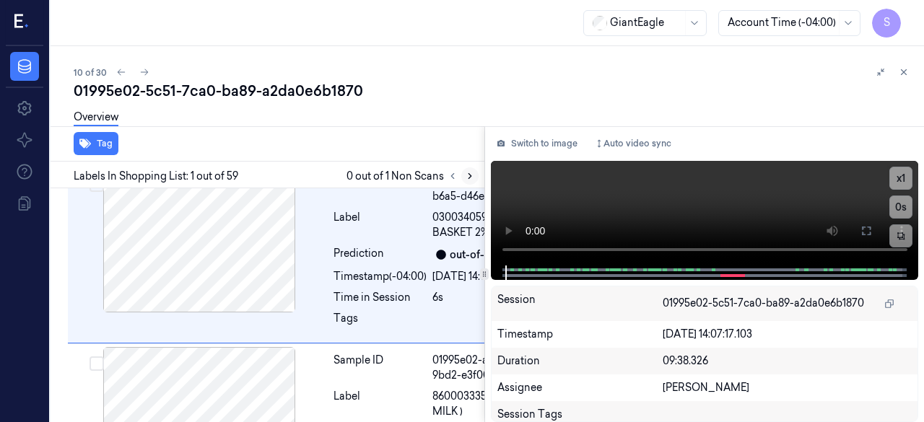
click at [466, 175] on icon at bounding box center [470, 176] width 10 height 10
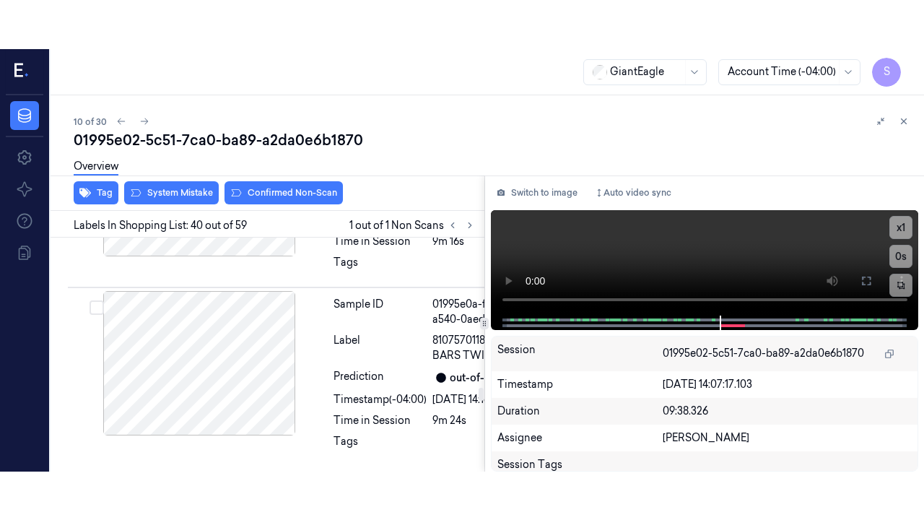
scroll to position [11196, 0]
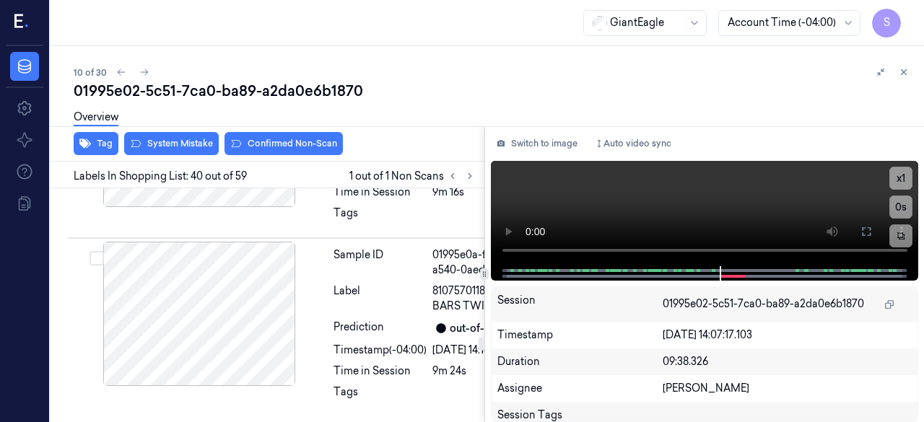
click at [863, 235] on icon at bounding box center [866, 232] width 12 height 12
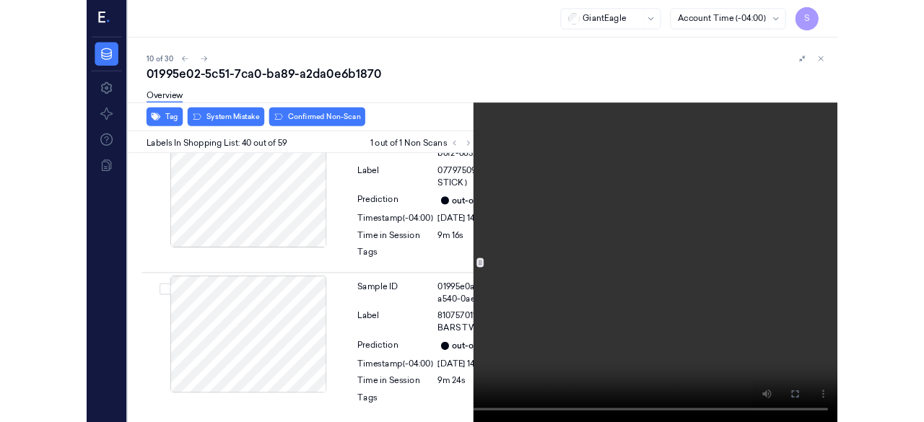
scroll to position [11147, 0]
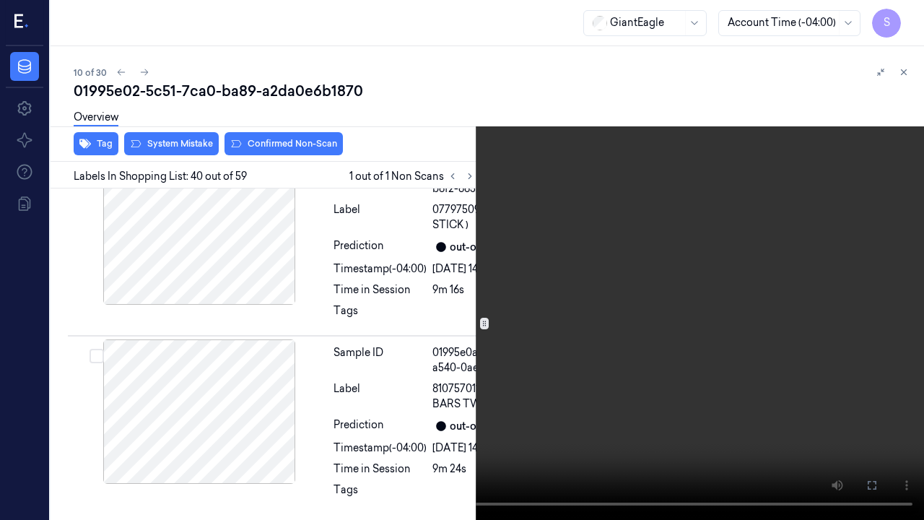
click at [0, 0] on icon at bounding box center [0, 0] width 0 height 0
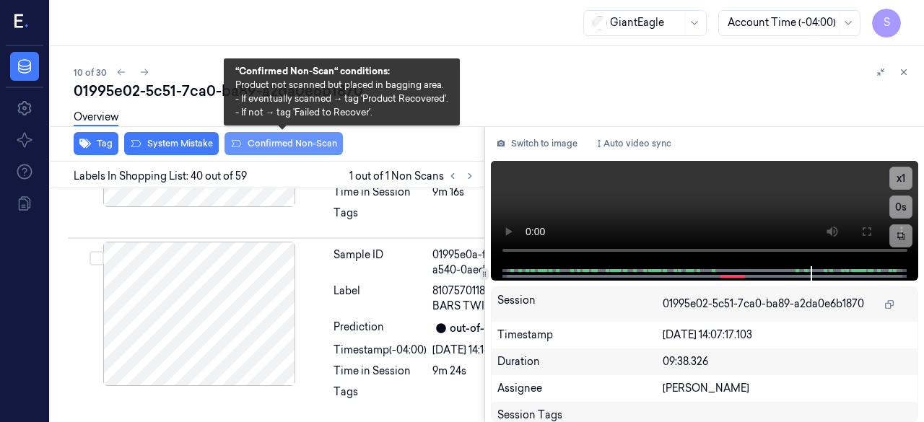
click at [269, 147] on button "Confirmed Non-Scan" at bounding box center [283, 143] width 118 height 23
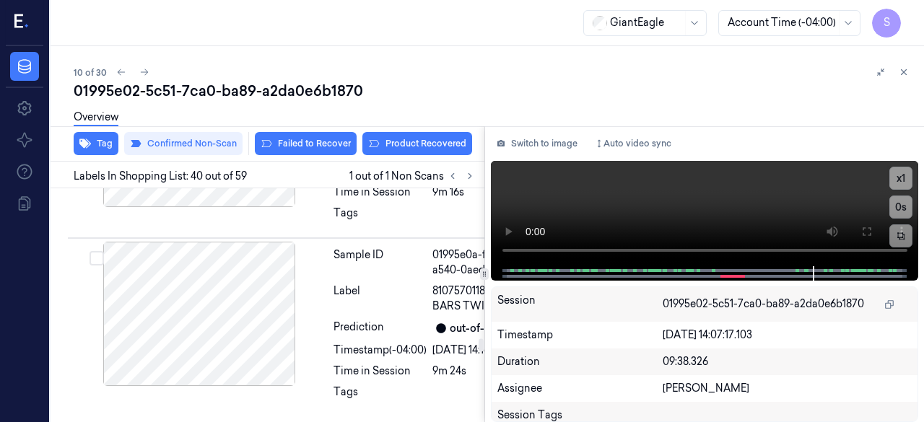
scroll to position [11271, 0]
click at [414, 145] on button "Product Recovered" at bounding box center [417, 143] width 110 height 23
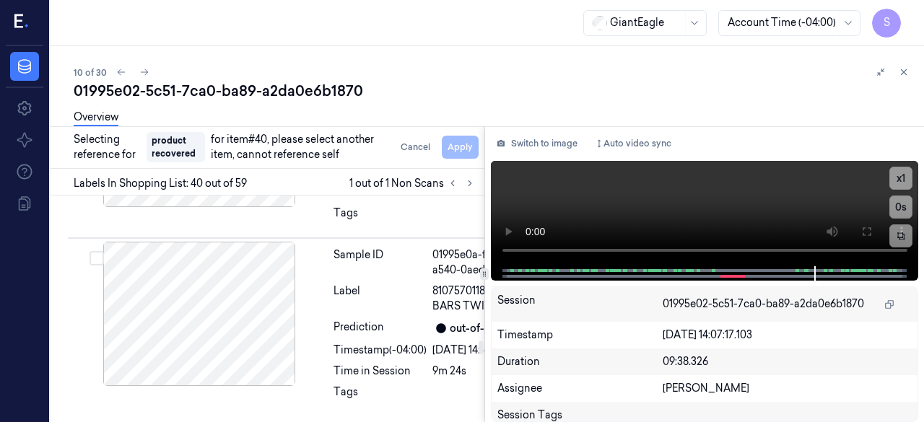
scroll to position [11416, 0]
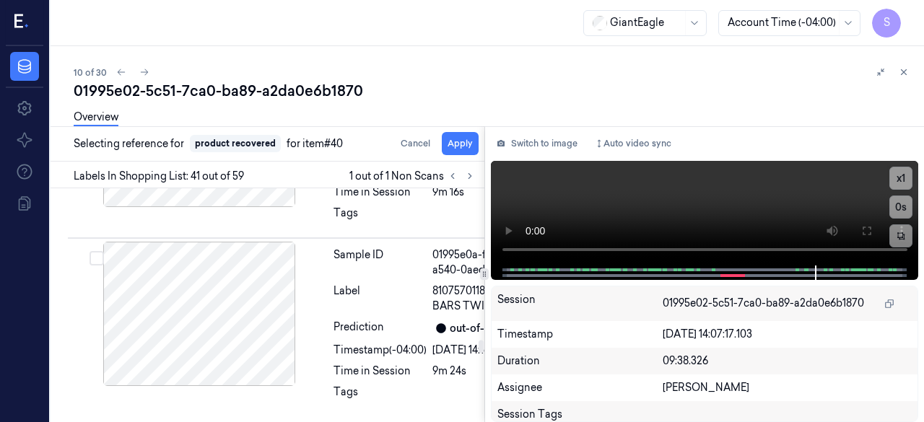
scroll to position [11380, 0]
click at [460, 151] on button "Apply" at bounding box center [460, 143] width 37 height 23
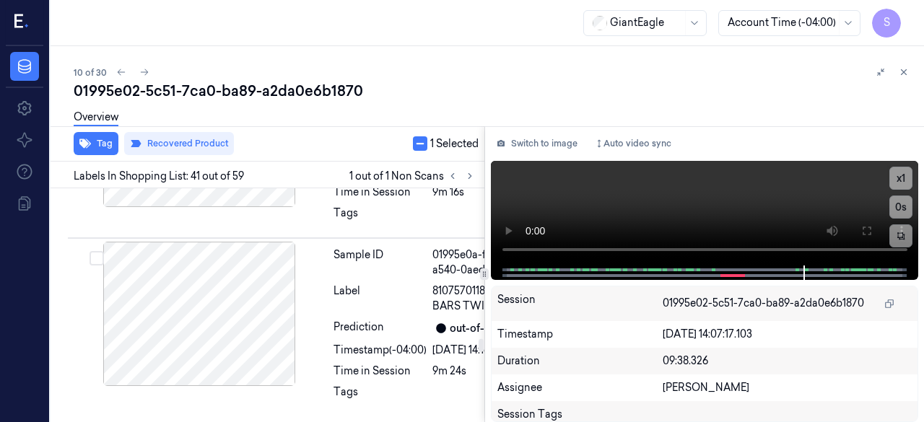
scroll to position [11323, 0]
click at [417, 146] on button "button" at bounding box center [420, 143] width 14 height 14
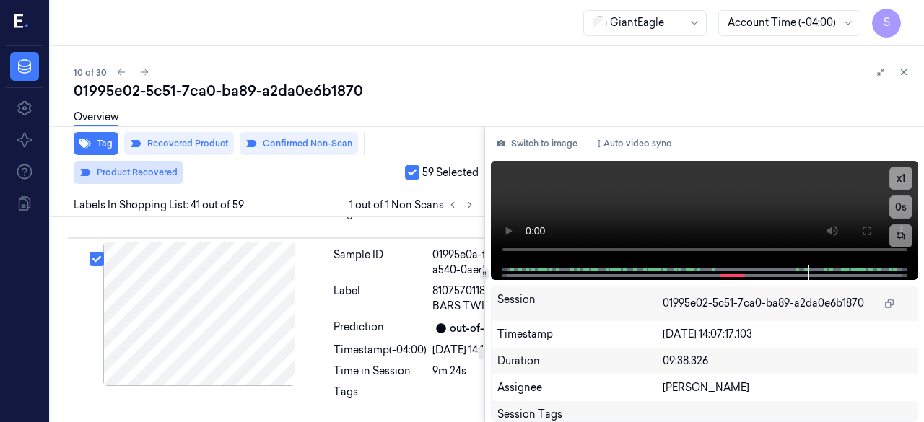
scroll to position [10756, 0]
click at [183, 161] on button "Product Recovered" at bounding box center [129, 172] width 110 height 23
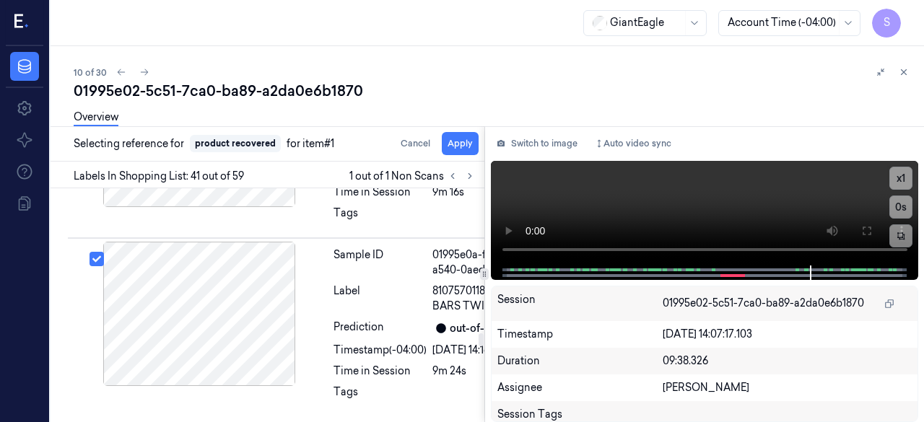
scroll to position [10900, 0]
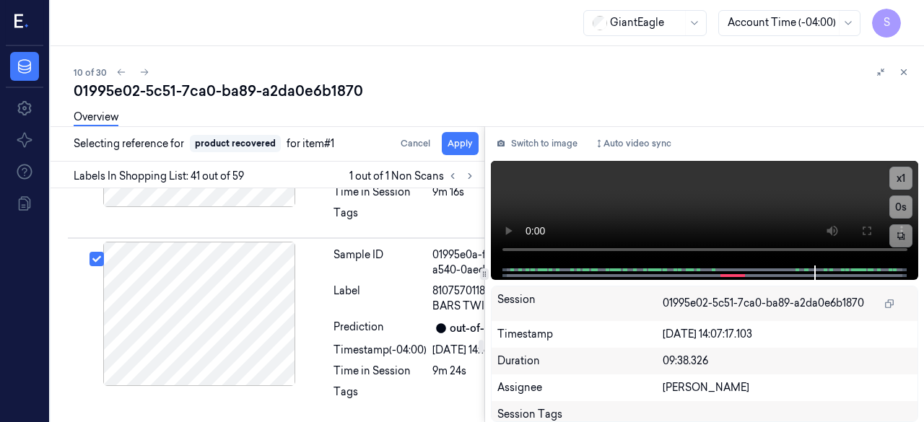
click at [458, 147] on button "Apply" at bounding box center [460, 143] width 37 height 23
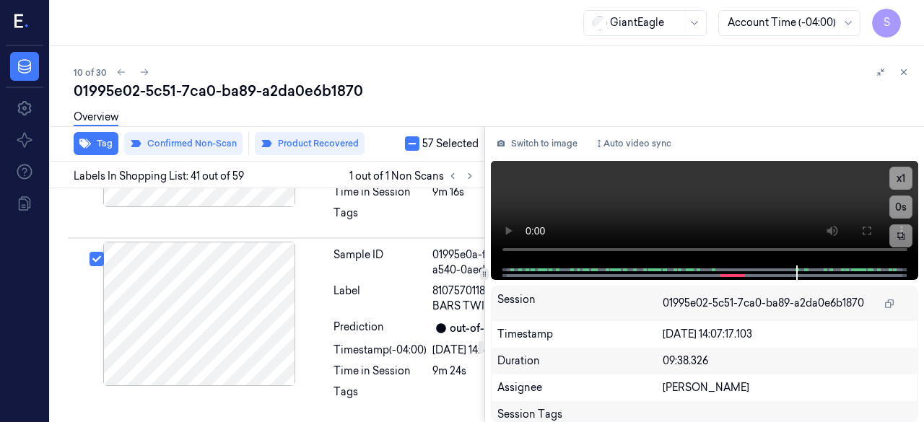
click at [463, 145] on span "57 Selected" at bounding box center [450, 143] width 56 height 15
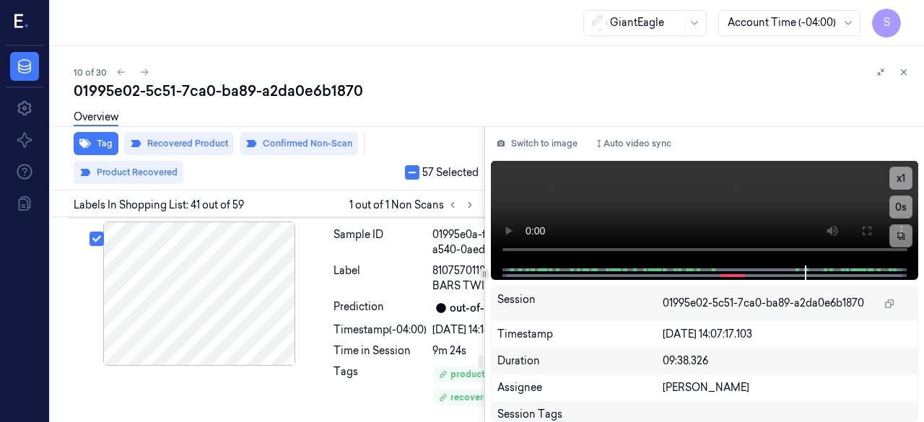
scroll to position [12676, 0]
click at [410, 167] on button "button" at bounding box center [412, 172] width 14 height 14
click at [414, 170] on button "button" at bounding box center [412, 172] width 14 height 14
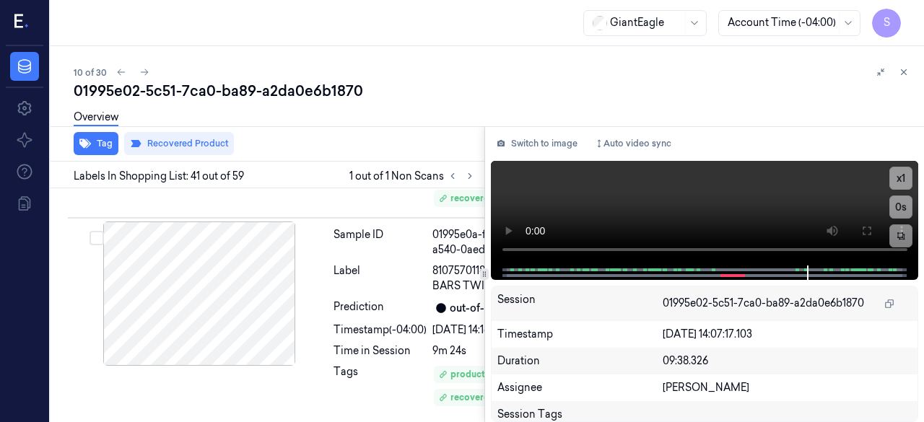
scroll to position [12882, 0]
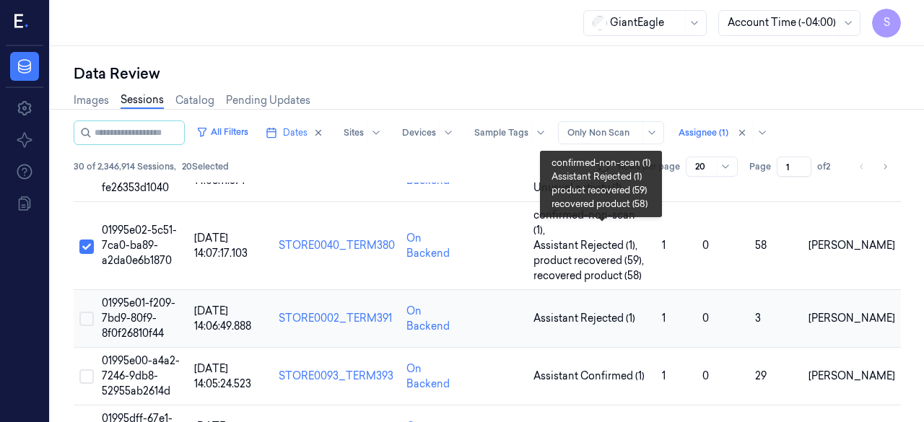
scroll to position [505, 0]
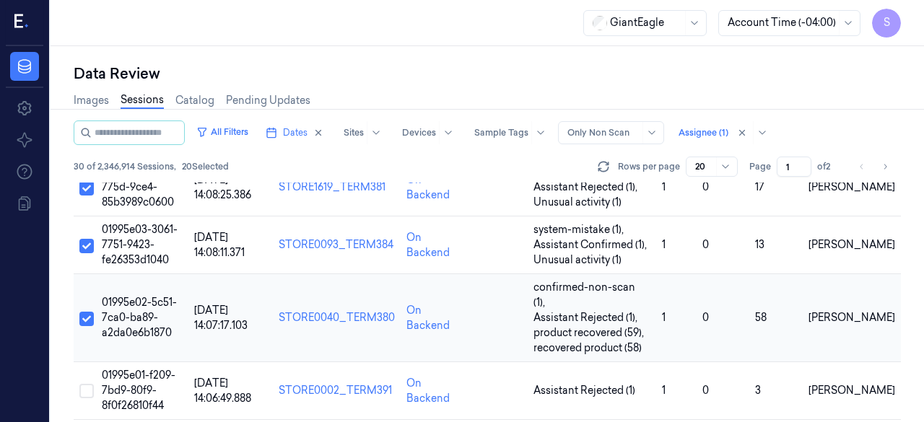
click at [151, 296] on span "01995e02-5c51-7ca0-ba89-a2da0e6b1870" at bounding box center [139, 317] width 75 height 43
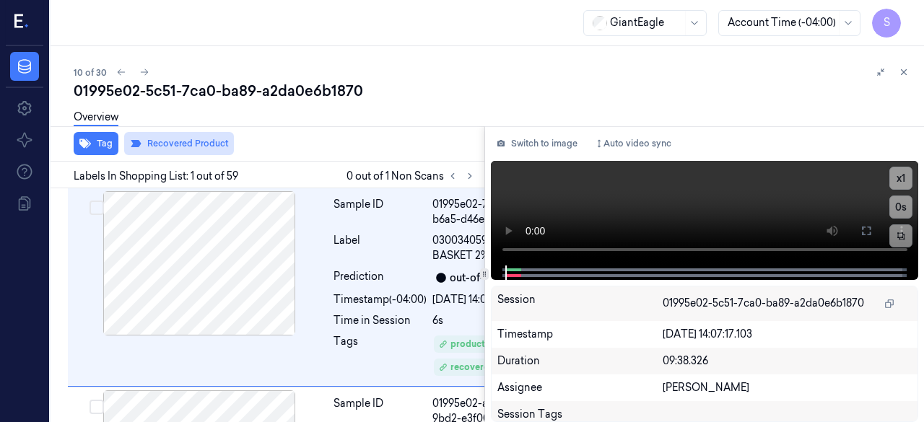
click at [171, 147] on button "Recovered Product" at bounding box center [179, 143] width 110 height 23
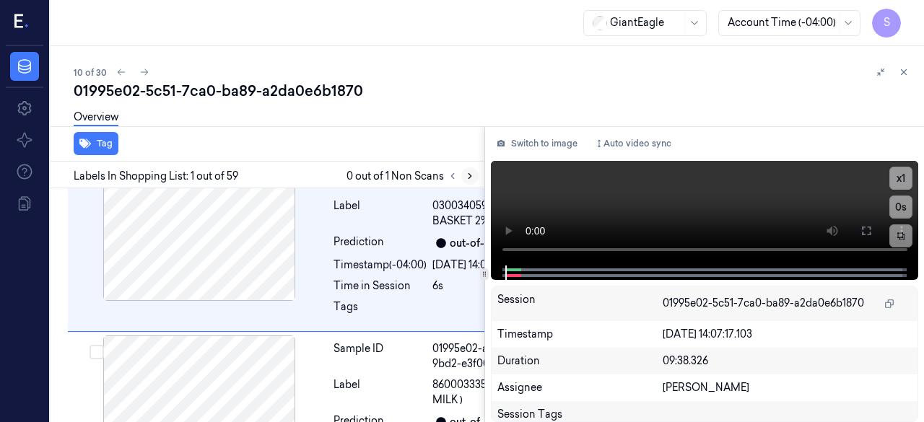
scroll to position [23, 0]
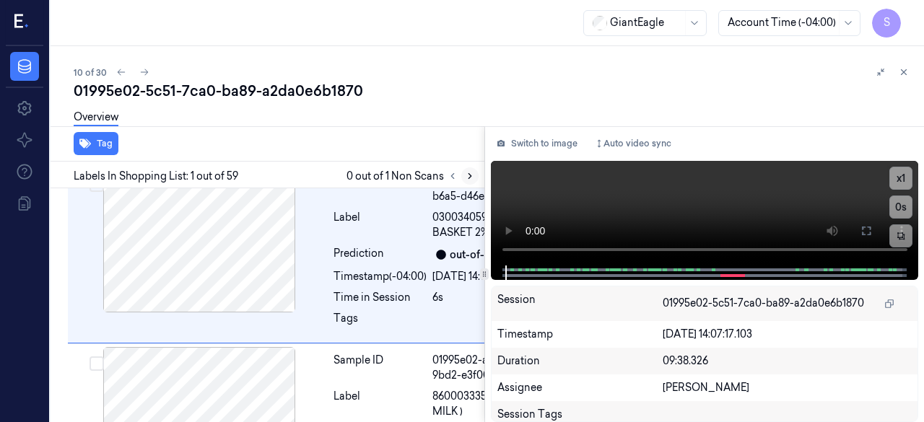
click at [472, 177] on icon at bounding box center [470, 176] width 10 height 10
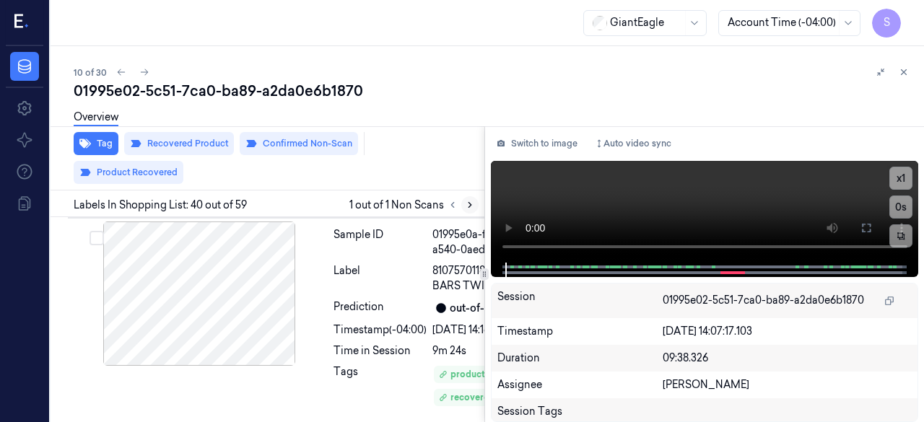
scroll to position [12239, 0]
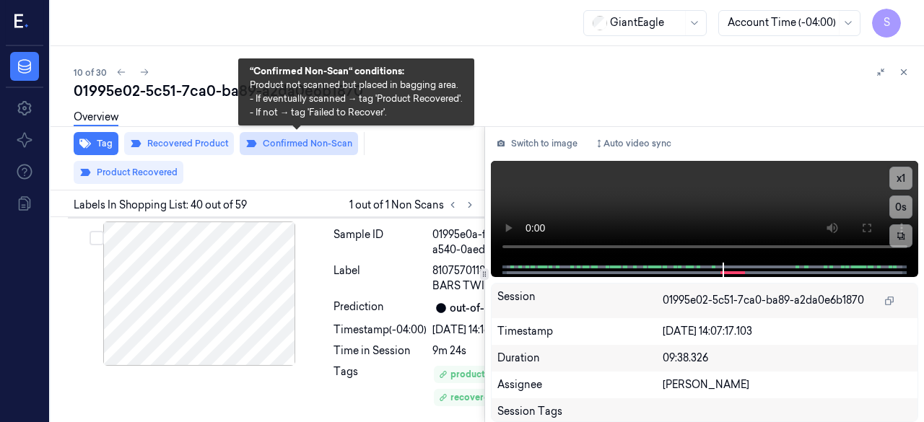
click at [305, 143] on button "Confirmed Non-Scan" at bounding box center [299, 143] width 118 height 23
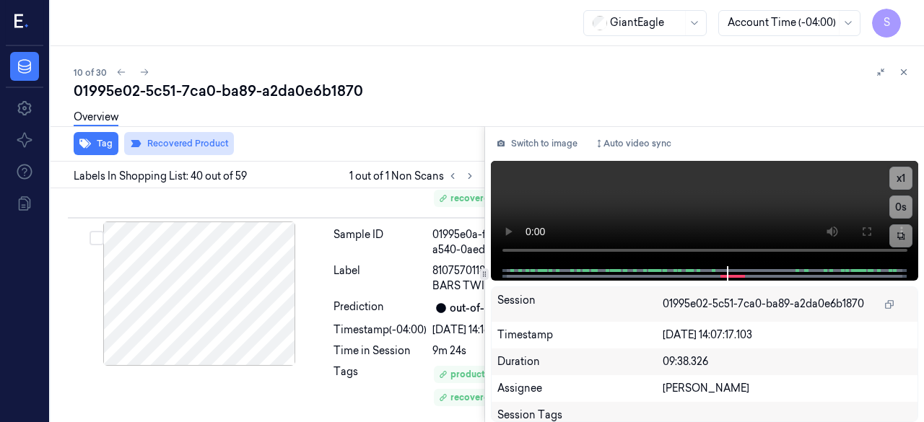
click at [131, 144] on icon at bounding box center [136, 144] width 12 height 12
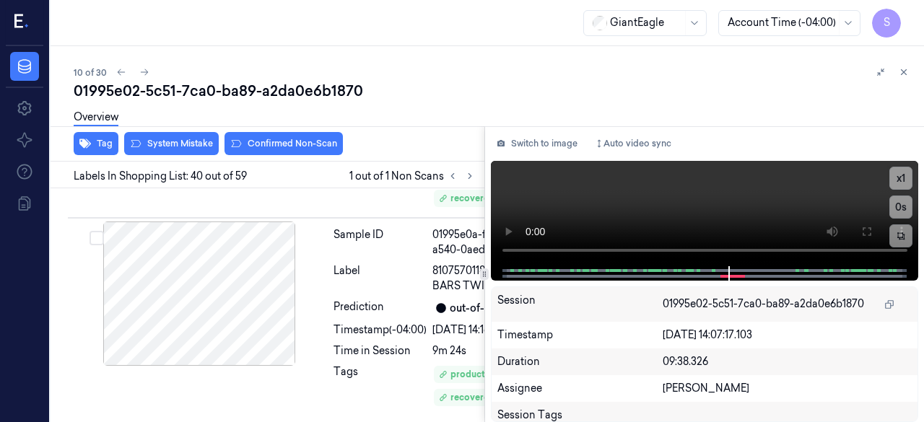
scroll to position [12236, 0]
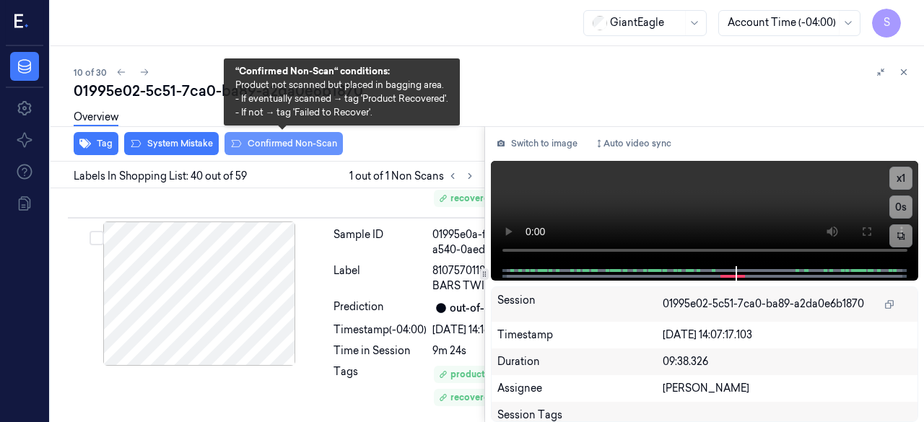
click at [270, 147] on button "Confirmed Non-Scan" at bounding box center [283, 143] width 118 height 23
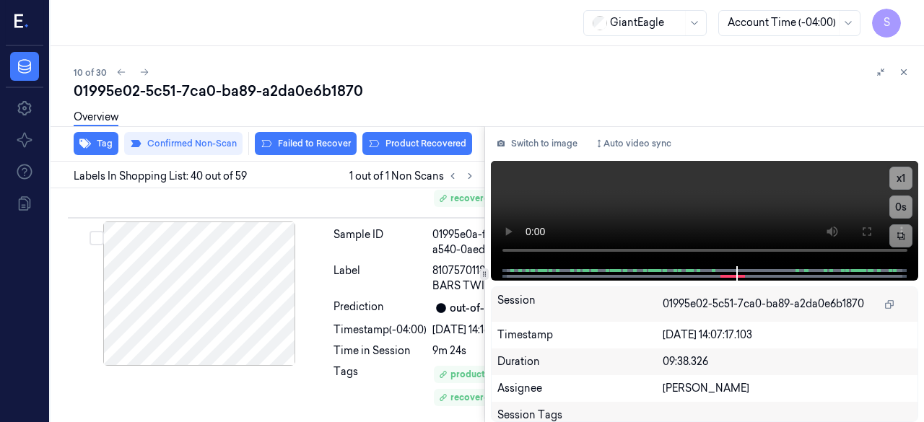
scroll to position [12239, 0]
click at [416, 144] on button "Product Recovered" at bounding box center [417, 143] width 110 height 23
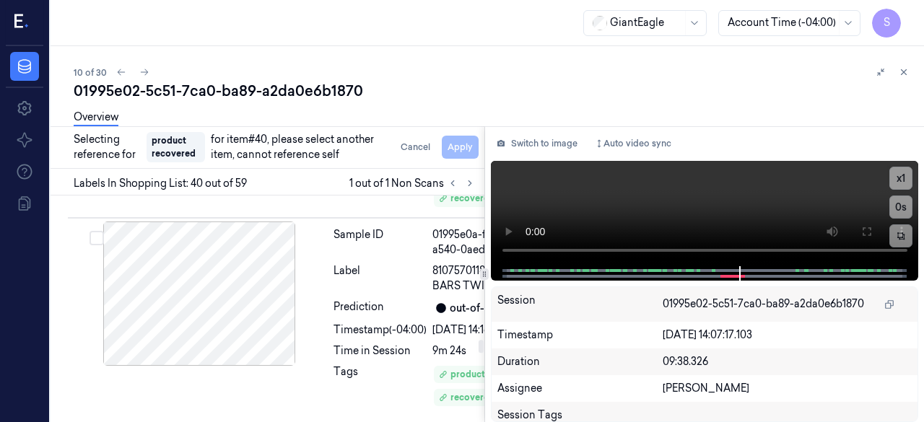
scroll to position [12384, 0]
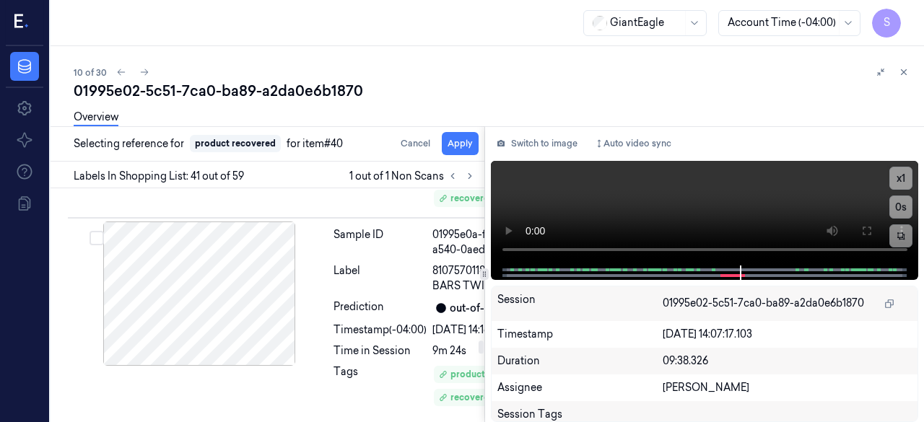
scroll to position [12507, 0]
click at [455, 141] on button "Apply" at bounding box center [460, 143] width 37 height 23
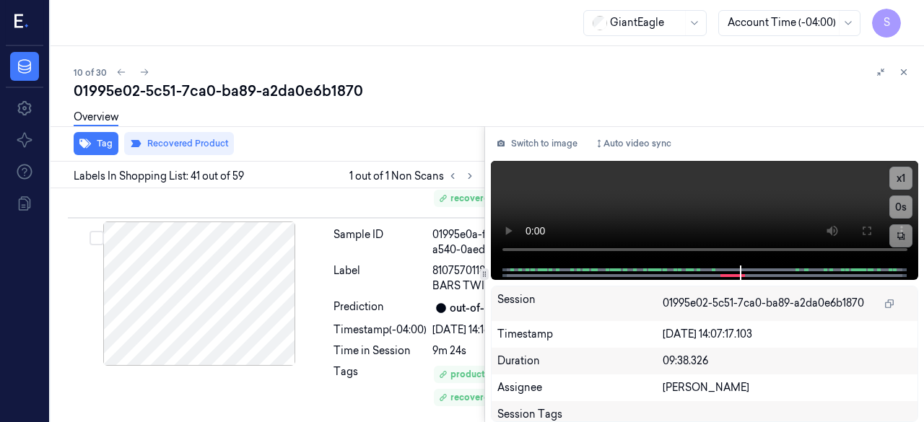
scroll to position [12511, 0]
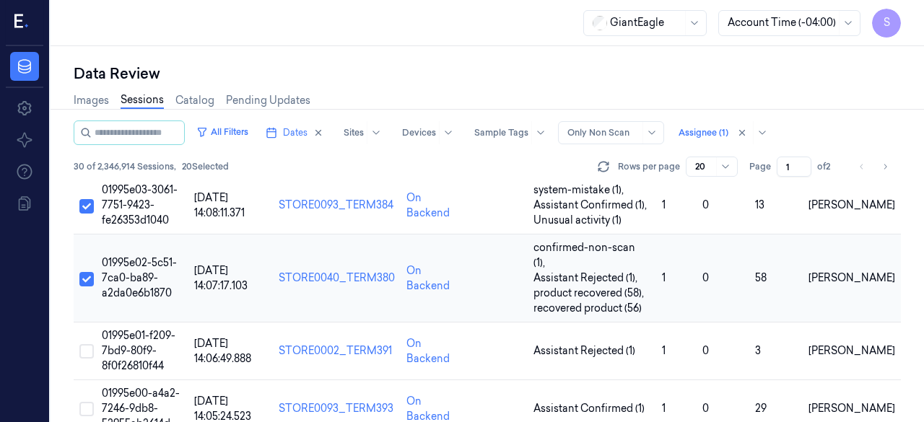
scroll to position [577, 0]
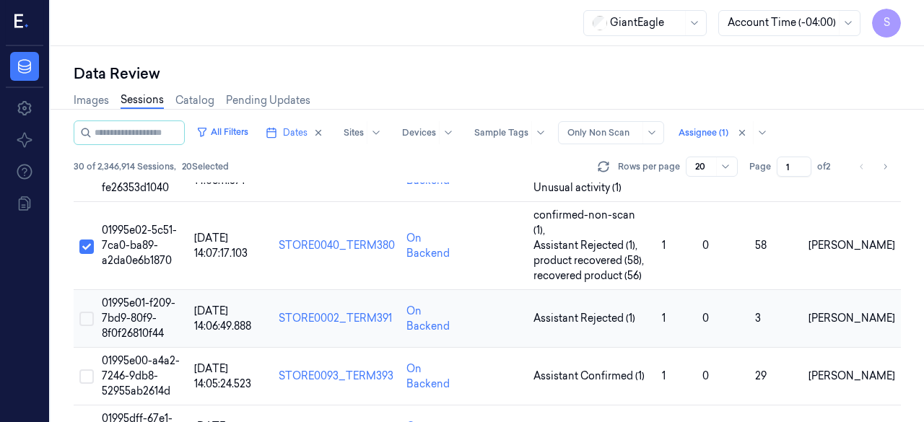
click at [87, 312] on button "Select row" at bounding box center [86, 319] width 14 height 14
click at [135, 297] on span "01995e01-f209-7bd9-80f9-8f0f26810f44" at bounding box center [139, 318] width 74 height 43
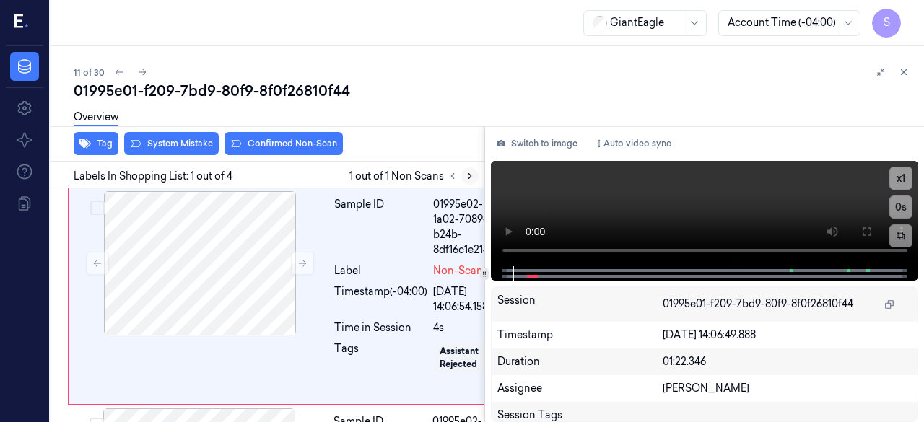
click at [471, 177] on icon at bounding box center [470, 176] width 10 height 10
click at [303, 262] on icon at bounding box center [302, 263] width 10 height 10
click at [550, 146] on button "Switch to image" at bounding box center [537, 143] width 92 height 23
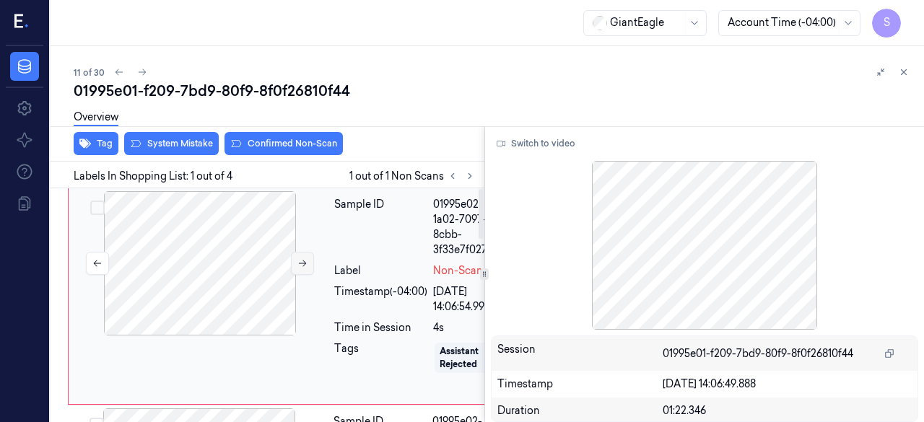
click at [304, 265] on icon at bounding box center [302, 263] width 10 height 10
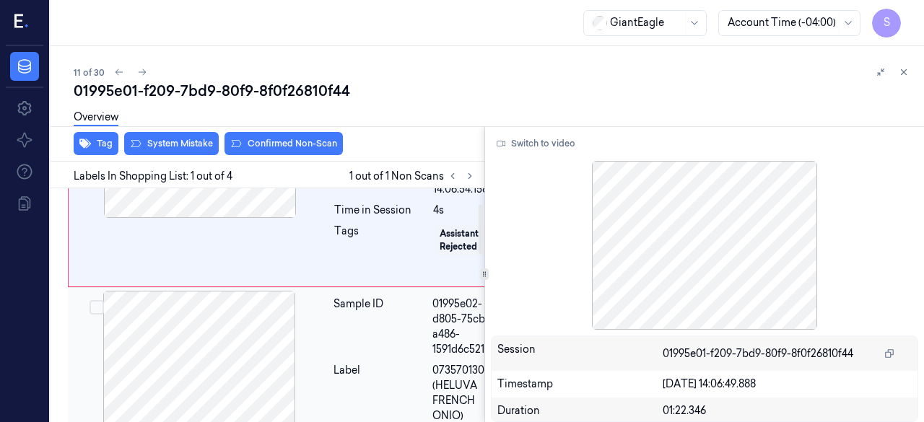
scroll to position [72, 0]
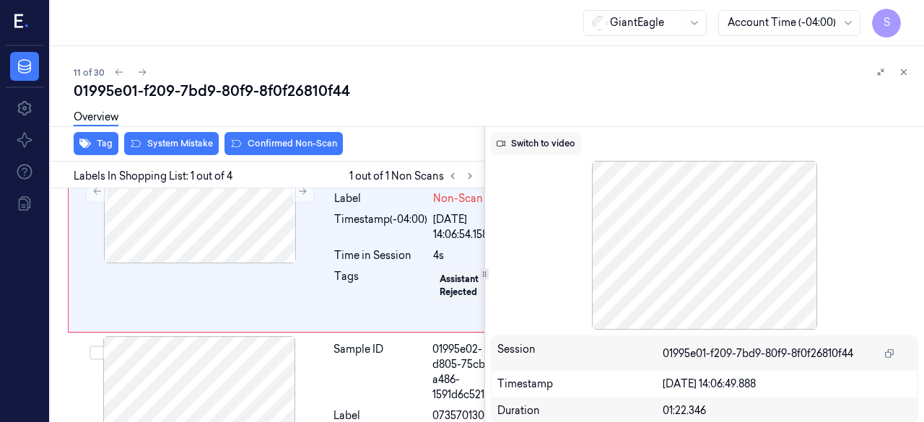
click at [550, 144] on button "Switch to video" at bounding box center [536, 143] width 90 height 23
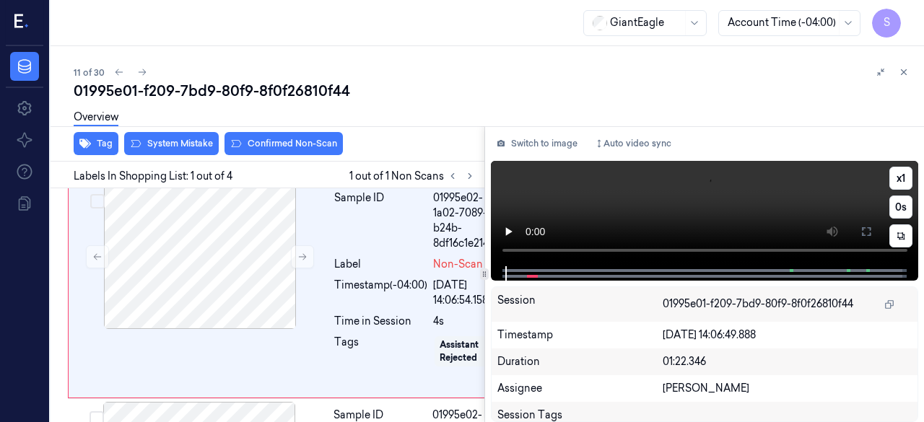
scroll to position [0, 0]
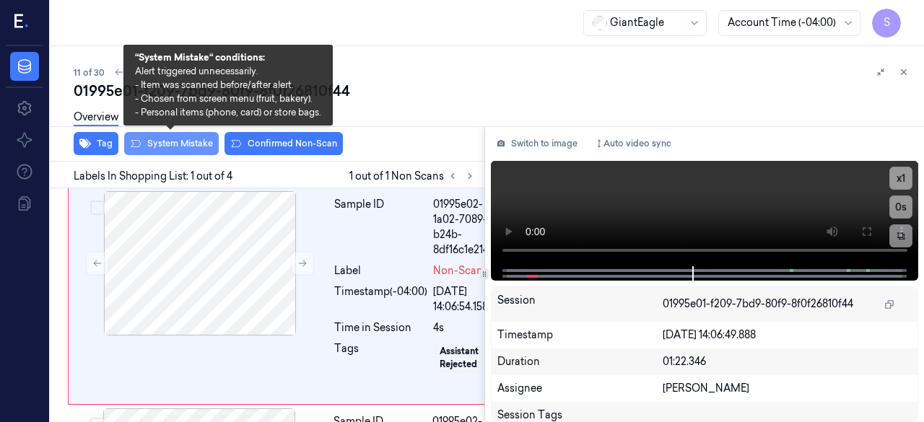
click at [186, 139] on button "System Mistake" at bounding box center [171, 143] width 95 height 23
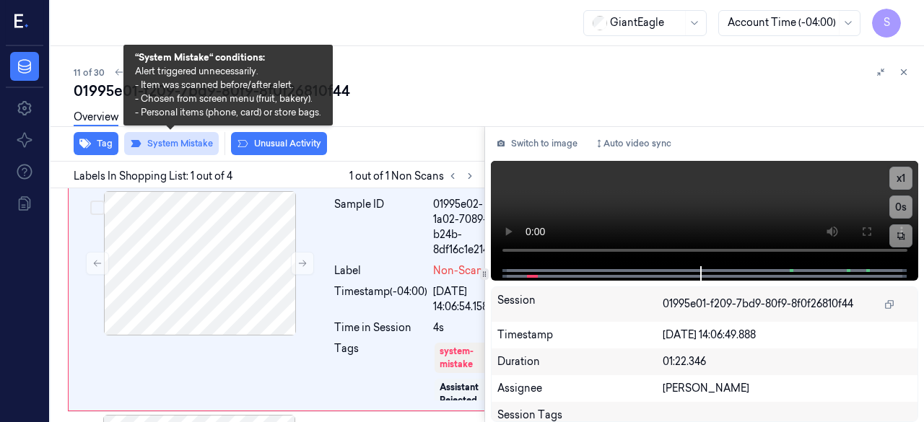
scroll to position [1, 0]
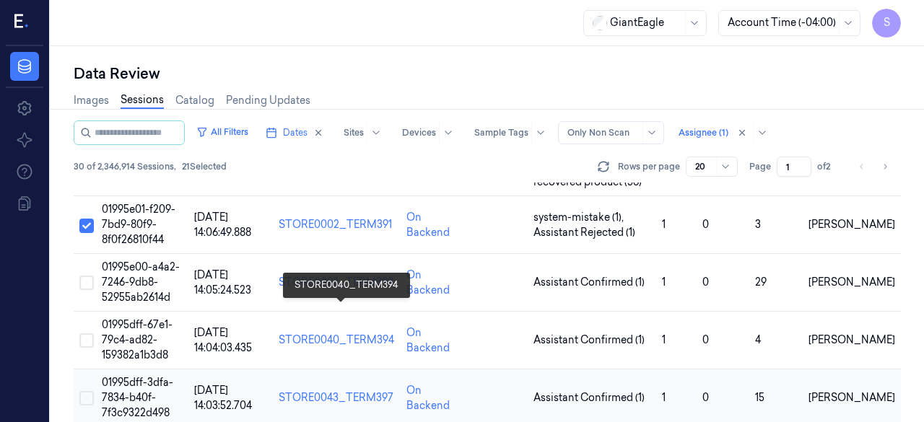
scroll to position [650, 0]
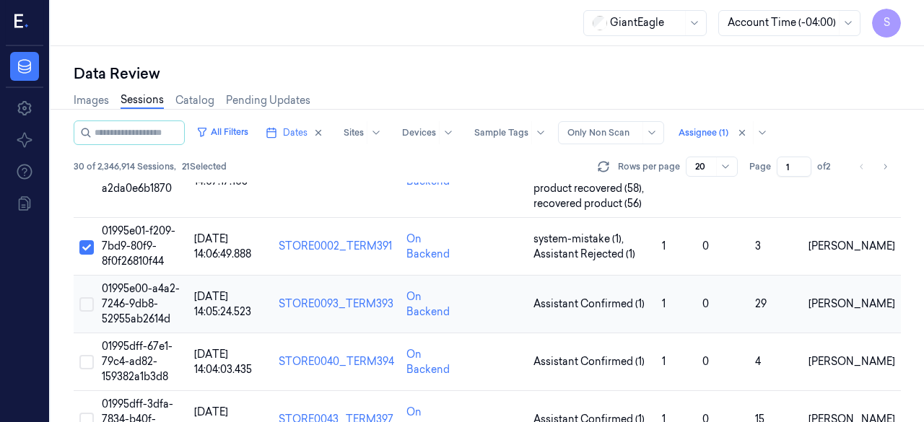
click at [84, 297] on button "Select row" at bounding box center [86, 304] width 14 height 14
click at [130, 282] on span "01995e00-a4a2-7246-9db8-52955ab2614d" at bounding box center [141, 303] width 78 height 43
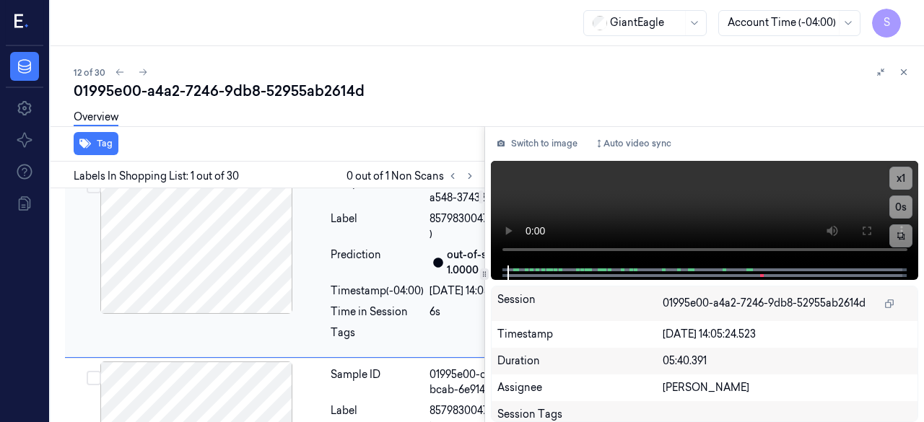
scroll to position [0, 3]
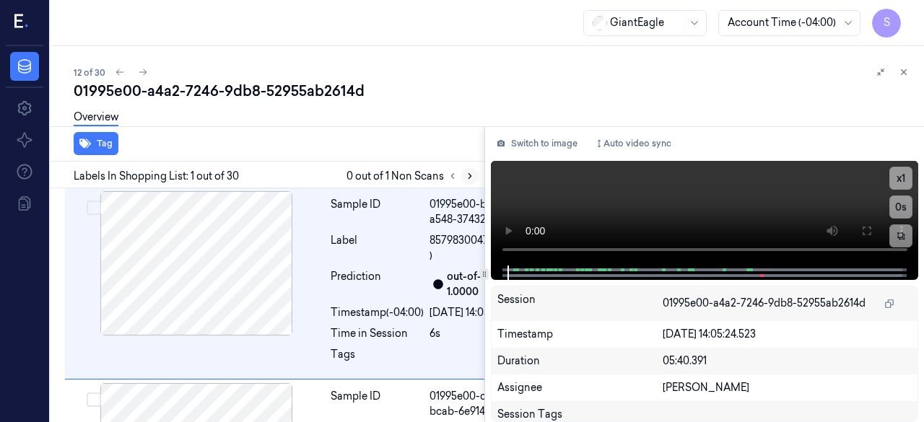
click at [471, 177] on icon at bounding box center [470, 176] width 10 height 10
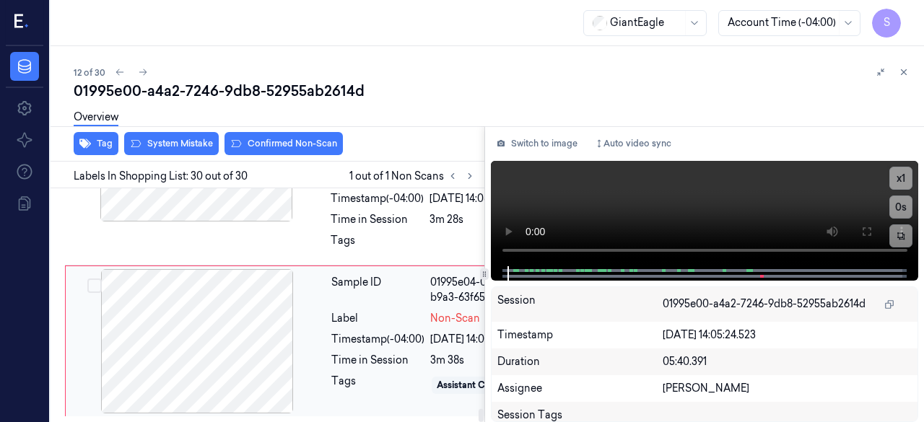
scroll to position [8132, 3]
click at [548, 145] on button "Switch to image" at bounding box center [537, 143] width 92 height 23
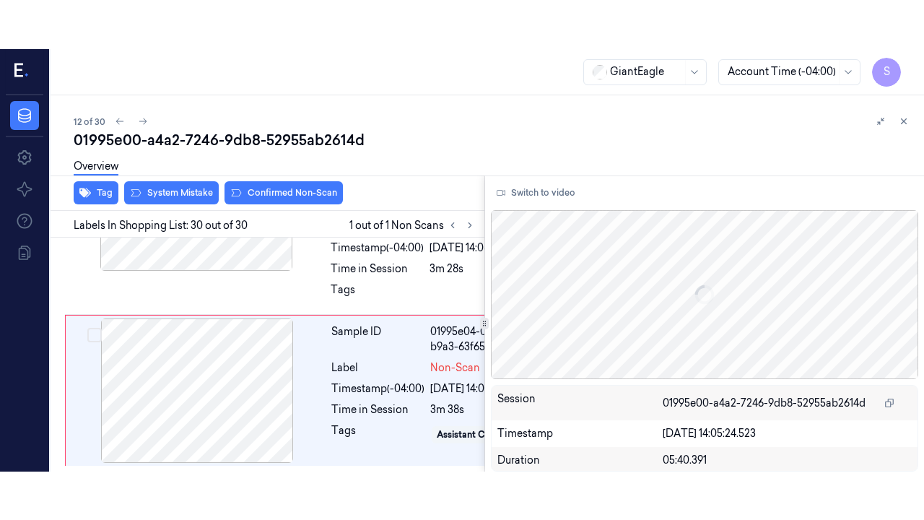
scroll to position [8204, 3]
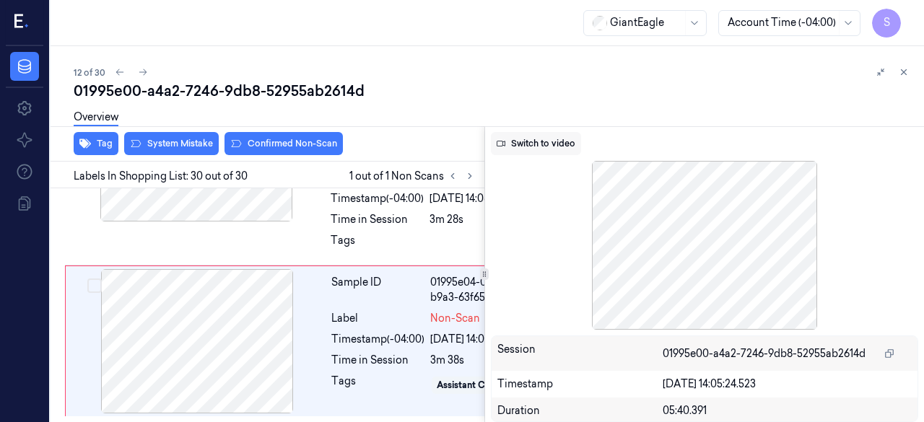
click at [536, 144] on button "Switch to video" at bounding box center [536, 143] width 90 height 23
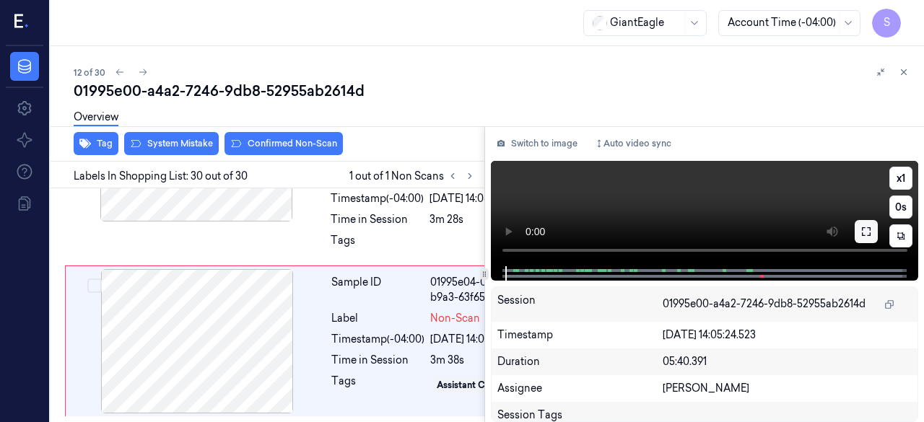
click at [863, 231] on icon at bounding box center [866, 232] width 12 height 12
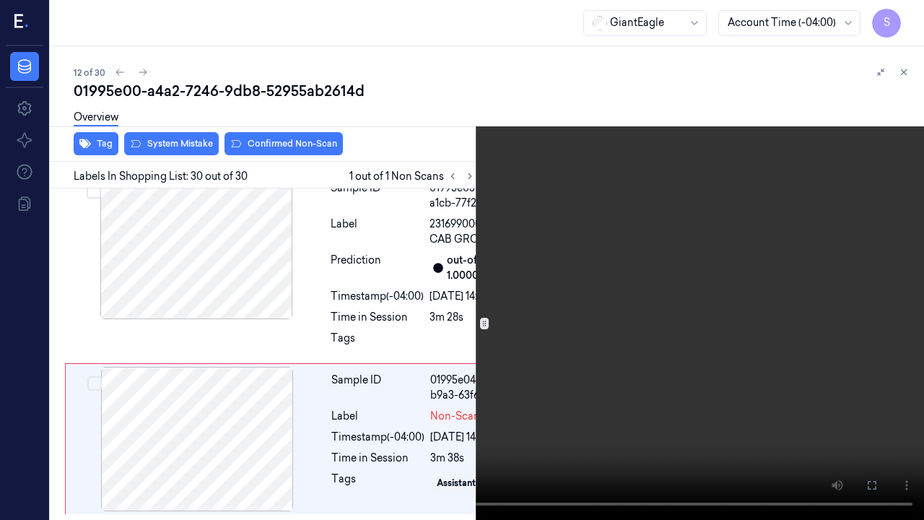
click at [0, 0] on icon at bounding box center [0, 0] width 0 height 0
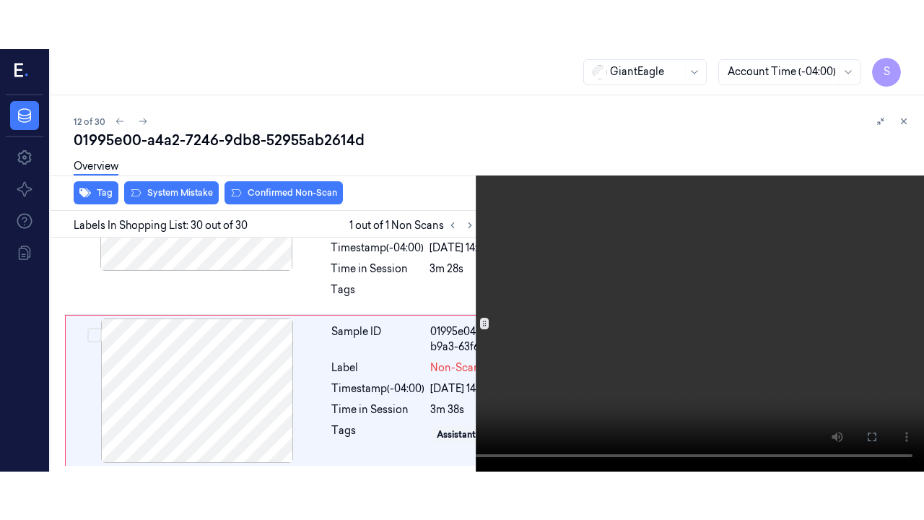
scroll to position [8204, 3]
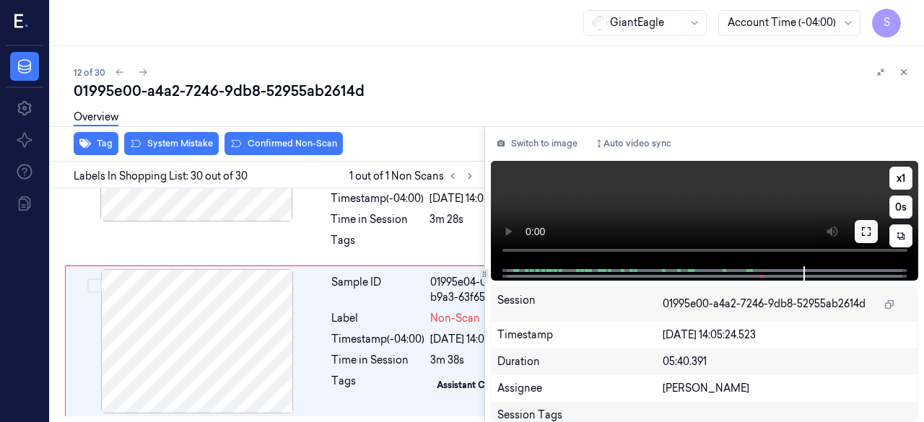
click at [862, 235] on icon at bounding box center [866, 231] width 9 height 9
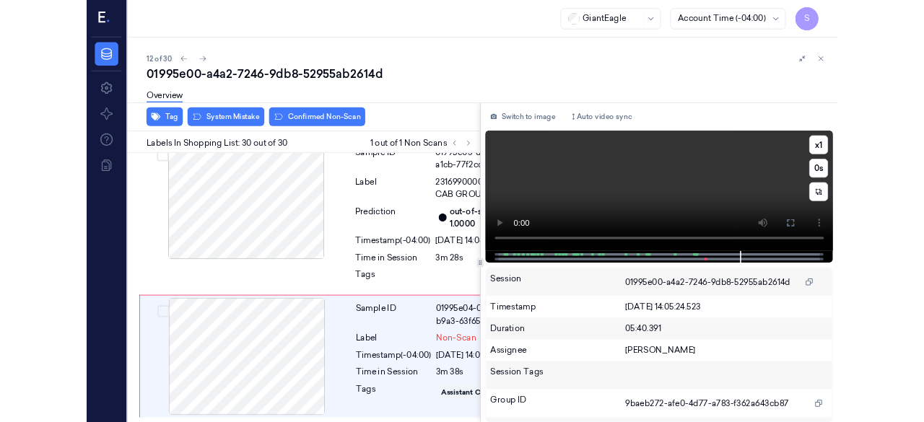
scroll to position [8111, 3]
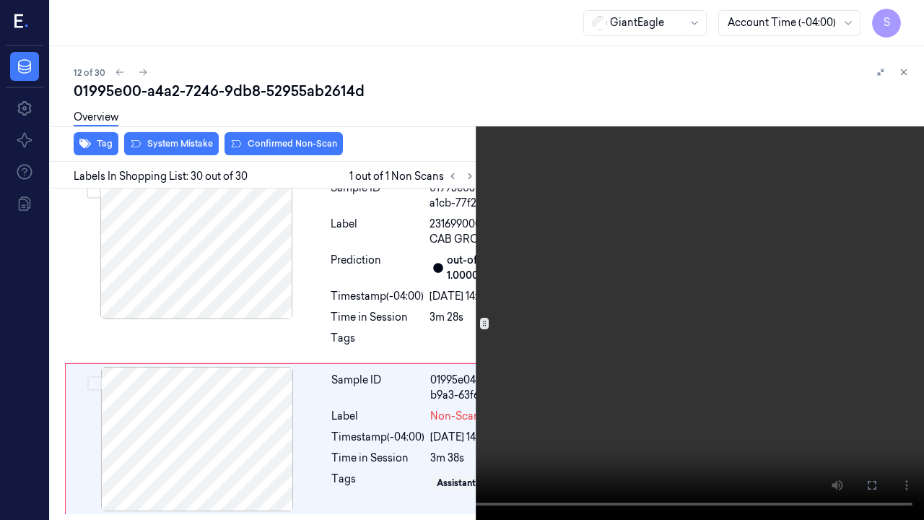
click at [0, 0] on icon at bounding box center [0, 0] width 0 height 0
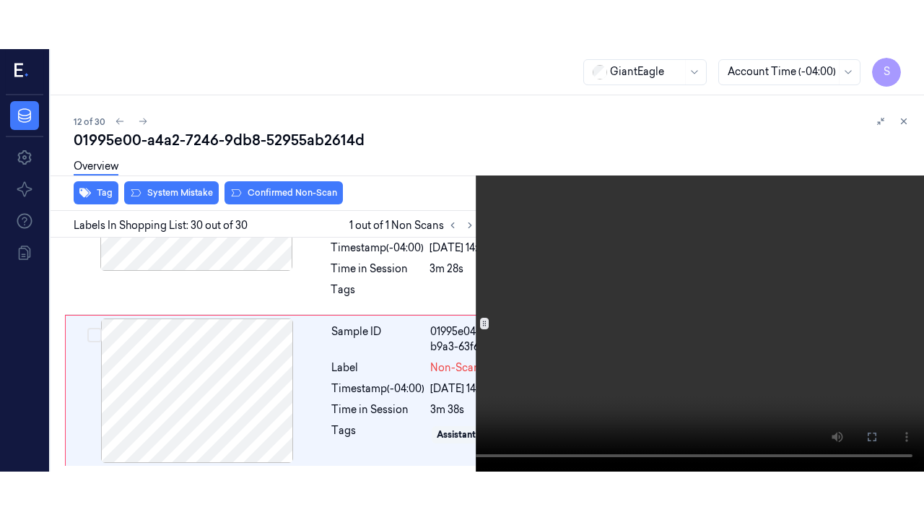
scroll to position [8204, 3]
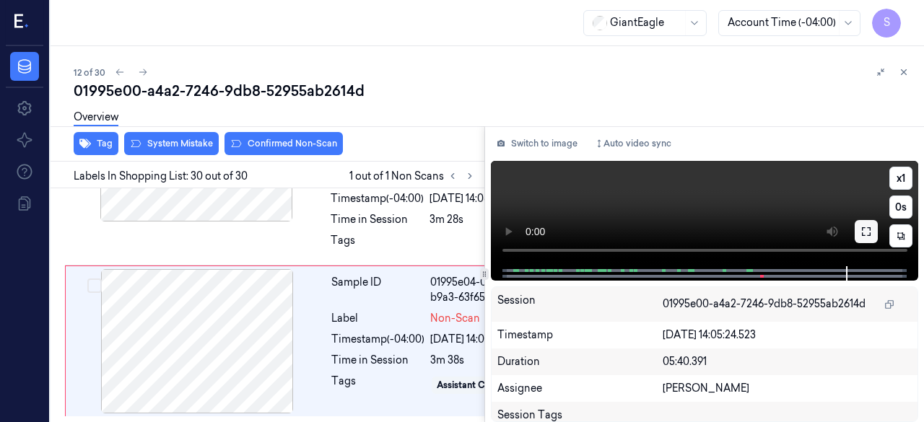
click at [871, 230] on icon at bounding box center [866, 232] width 12 height 12
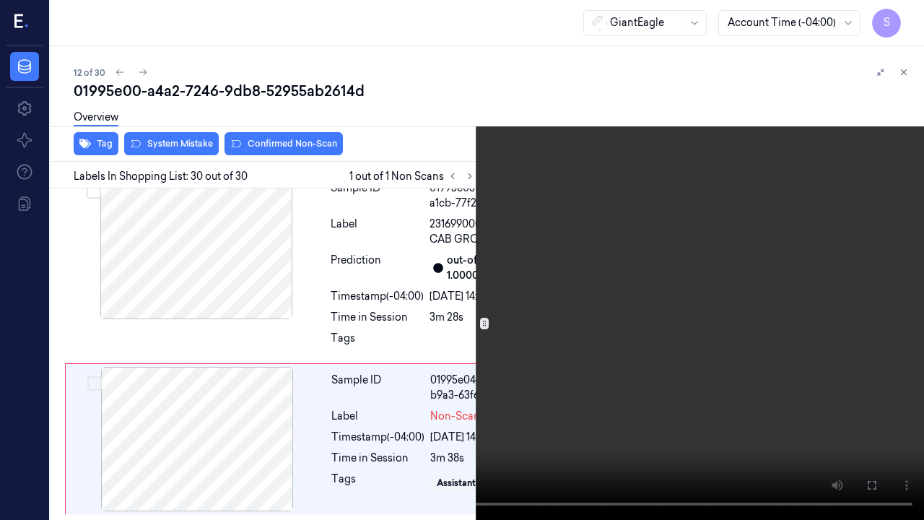
click at [631, 422] on video at bounding box center [462, 260] width 924 height 520
click at [0, 0] on icon at bounding box center [0, 0] width 0 height 0
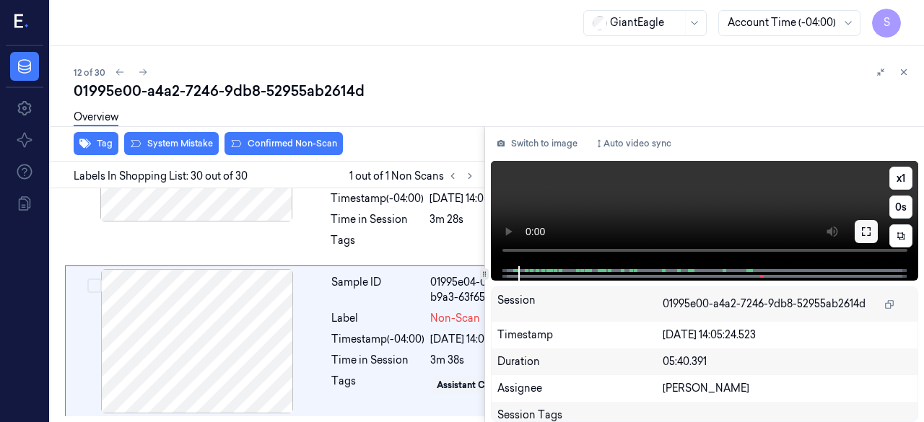
click at [869, 232] on icon at bounding box center [866, 232] width 12 height 12
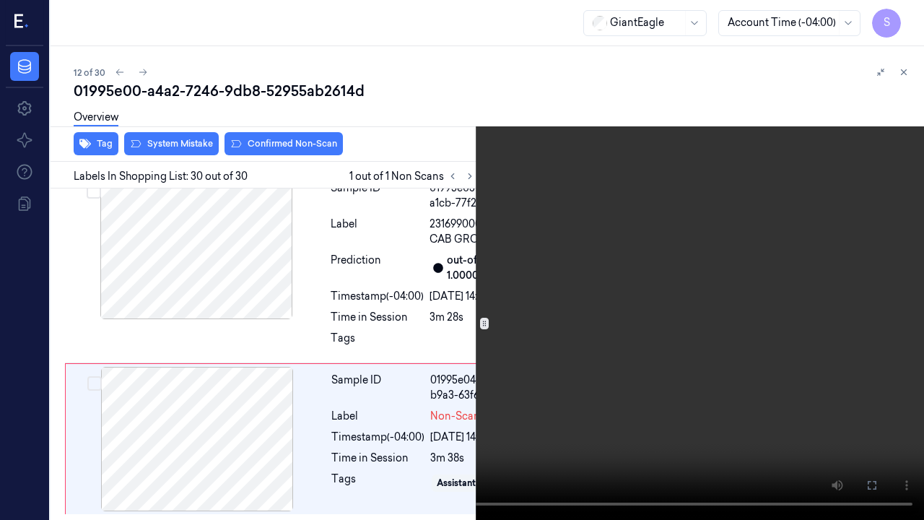
click at [751, 422] on video at bounding box center [462, 260] width 924 height 520
click at [0, 0] on icon at bounding box center [0, 0] width 0 height 0
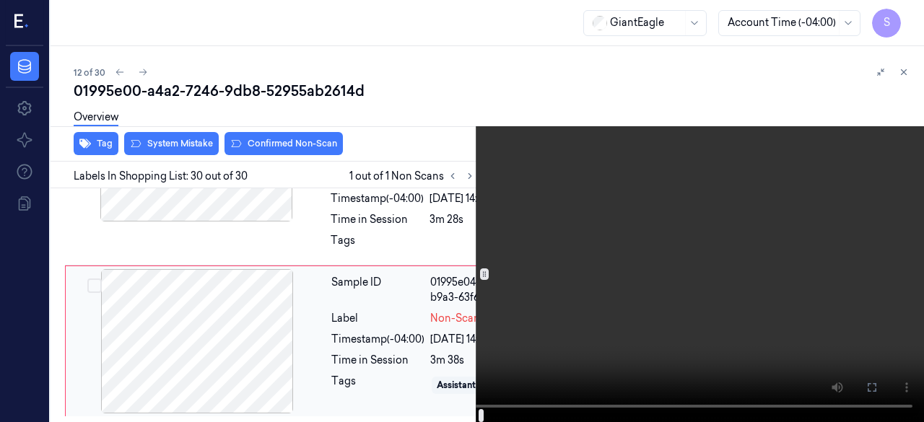
scroll to position [8208, 3]
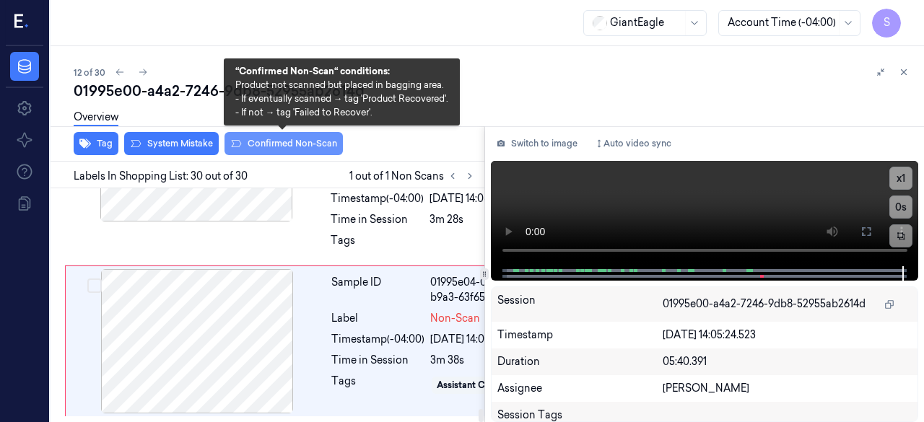
click at [271, 142] on button "Confirmed Non-Scan" at bounding box center [283, 143] width 118 height 23
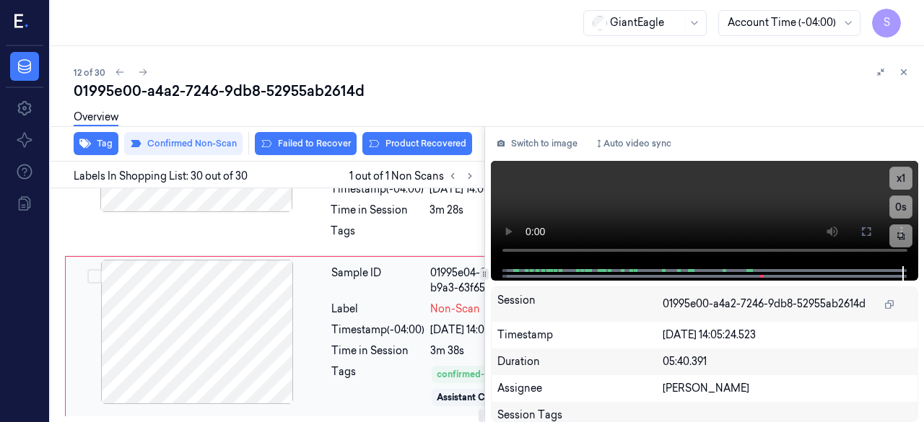
scroll to position [28, 0]
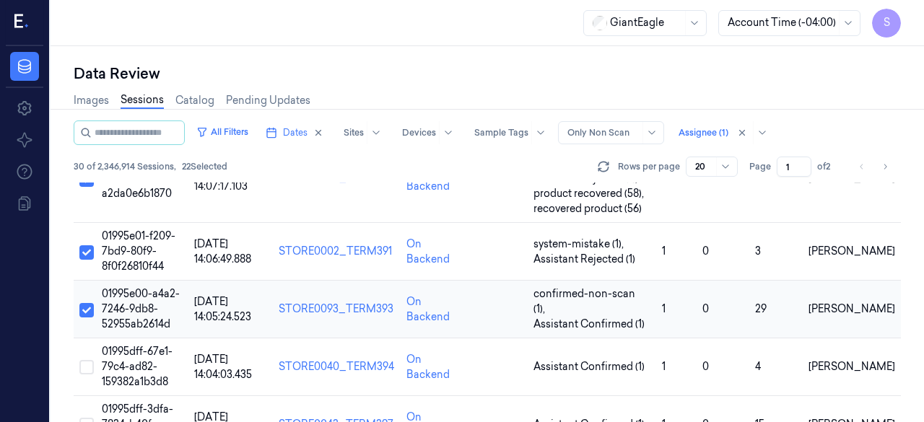
scroll to position [722, 0]
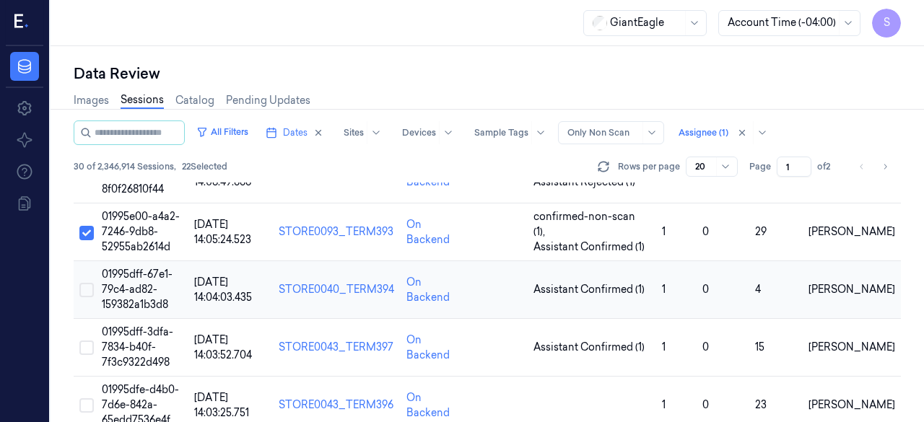
click at [83, 283] on button "Select row" at bounding box center [86, 290] width 14 height 14
click at [147, 268] on span "01995dff-67e1-79c4-ad82-159382a1b3d8" at bounding box center [137, 289] width 71 height 43
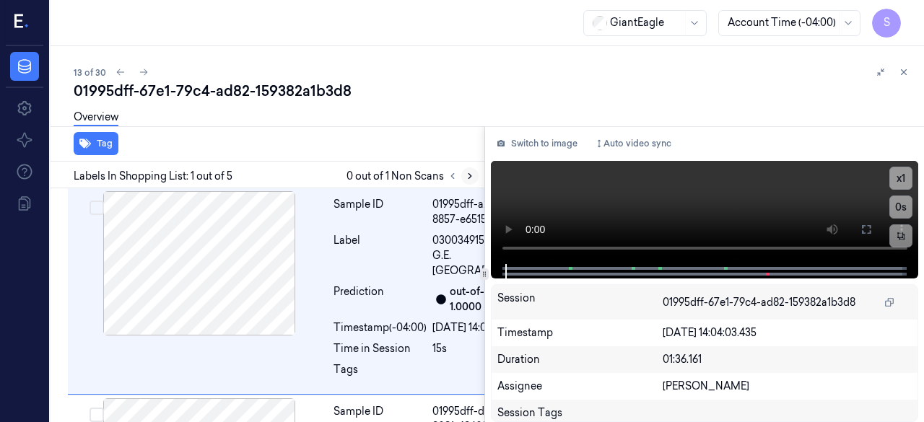
click at [466, 179] on icon at bounding box center [470, 176] width 10 height 10
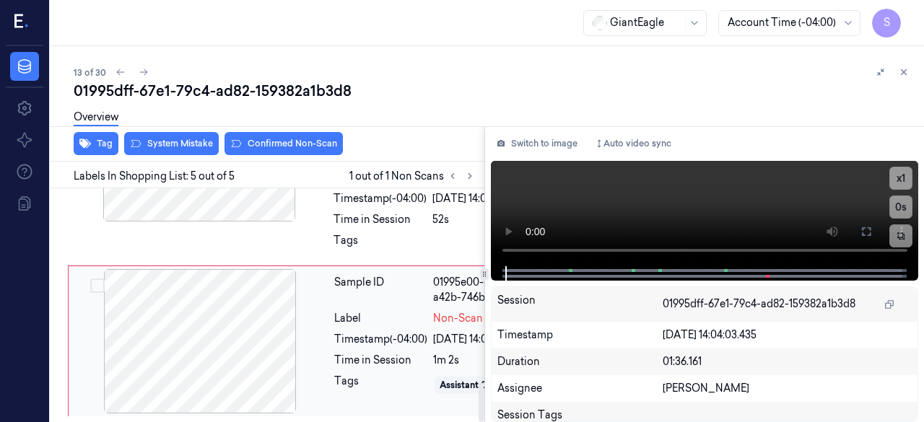
scroll to position [1161, 0]
click at [530, 144] on button "Switch to image" at bounding box center [537, 143] width 92 height 23
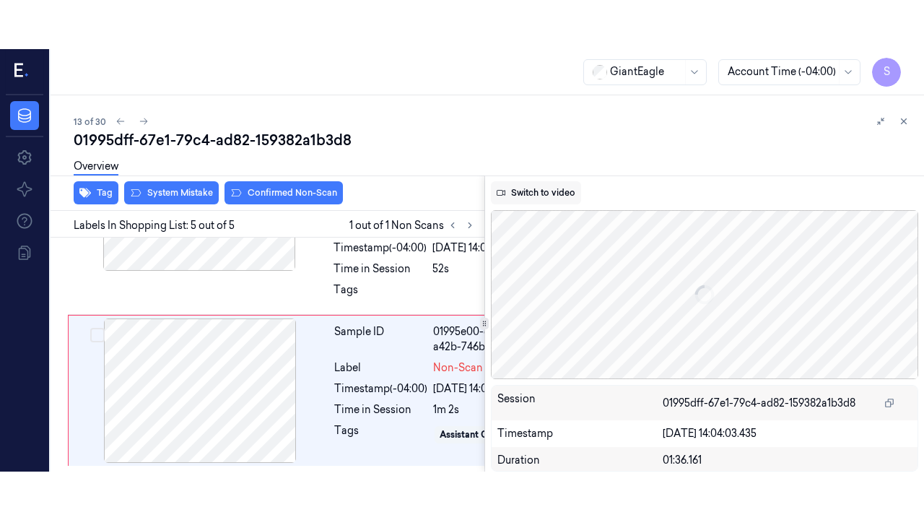
scroll to position [1158, 0]
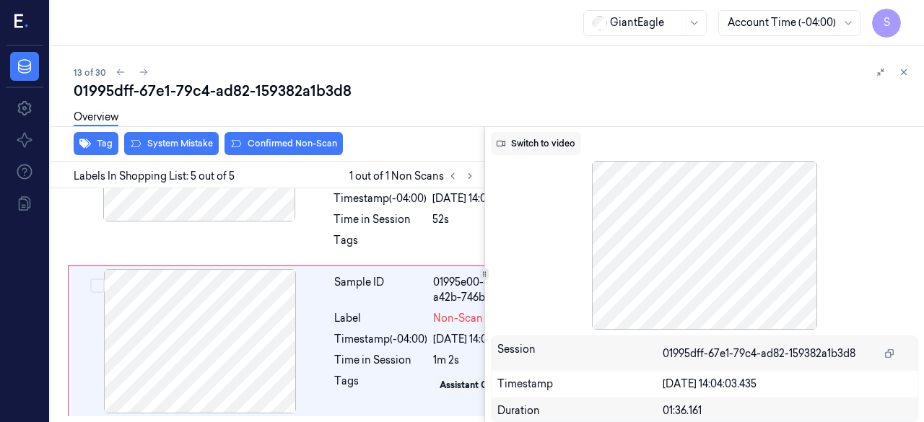
click at [536, 139] on button "Switch to video" at bounding box center [536, 143] width 90 height 23
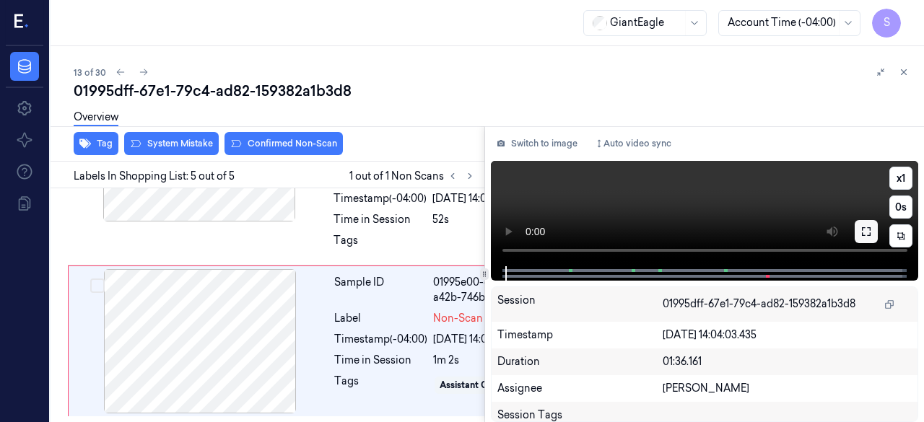
click at [862, 235] on icon at bounding box center [866, 231] width 9 height 9
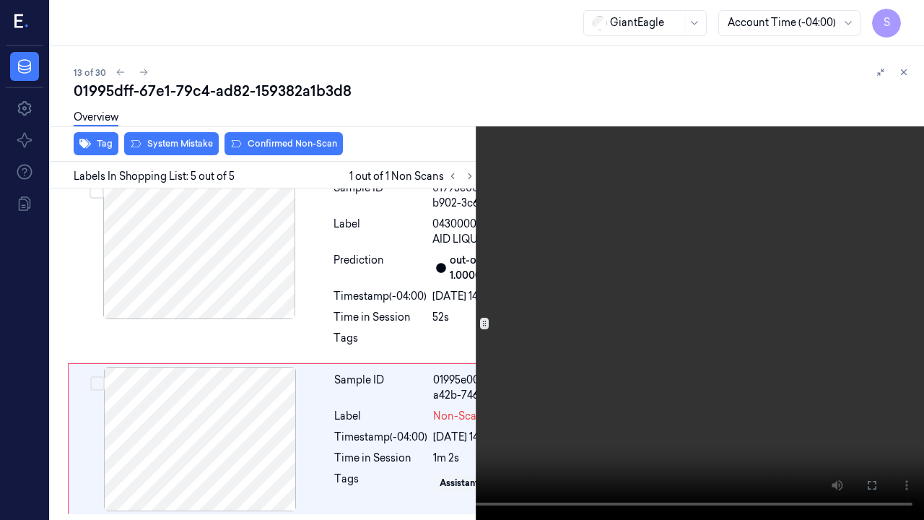
click at [0, 0] on icon at bounding box center [0, 0] width 0 height 0
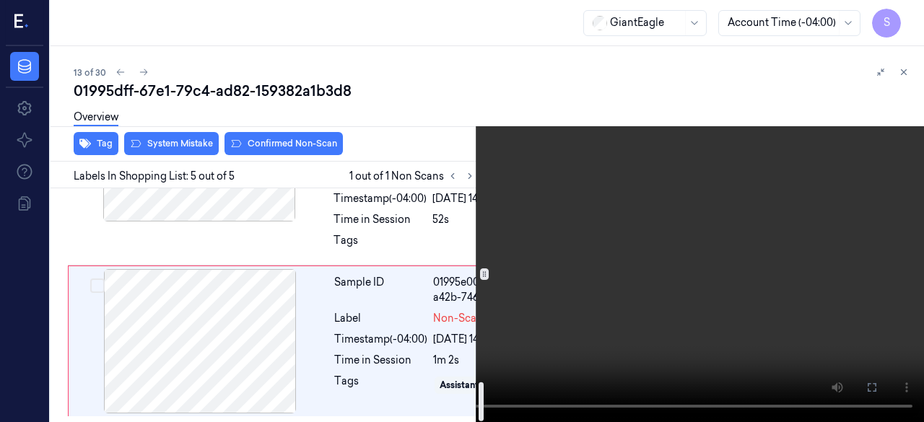
scroll to position [1158, 0]
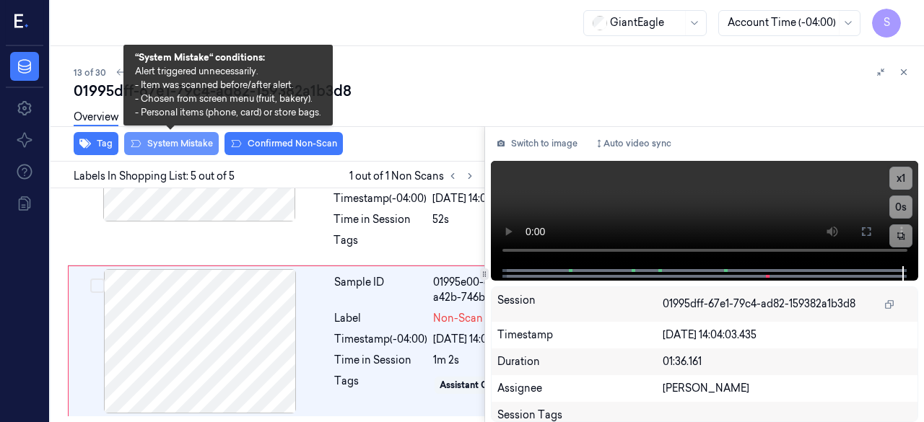
click at [195, 144] on button "System Mistake" at bounding box center [171, 143] width 95 height 23
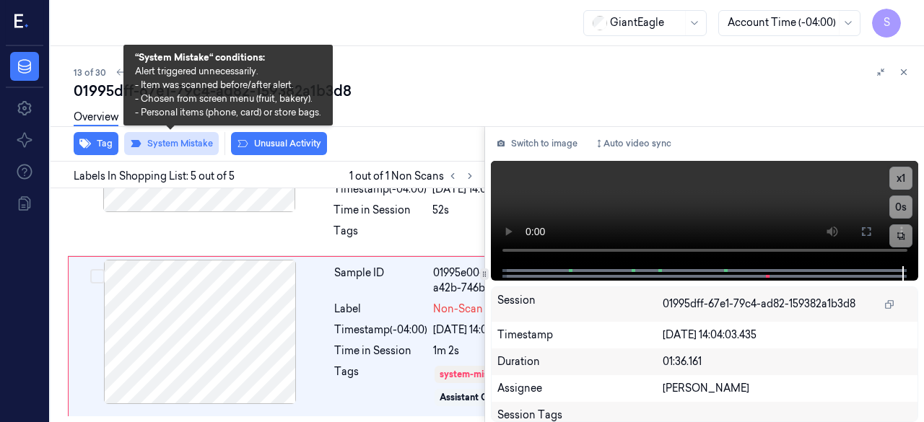
scroll to position [1161, 0]
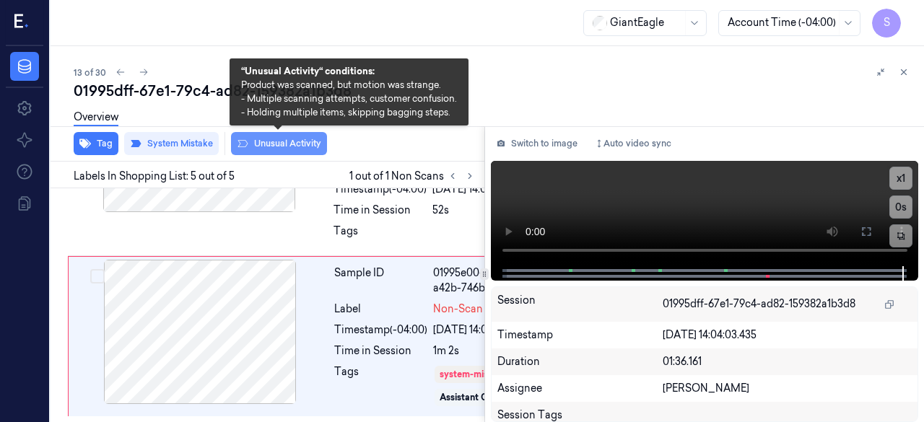
click at [285, 142] on button "Unusual Activity" at bounding box center [279, 143] width 96 height 23
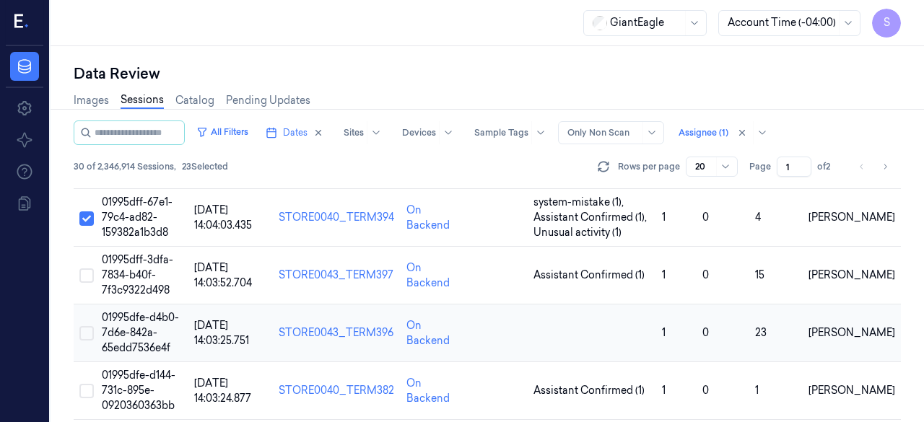
scroll to position [722, 0]
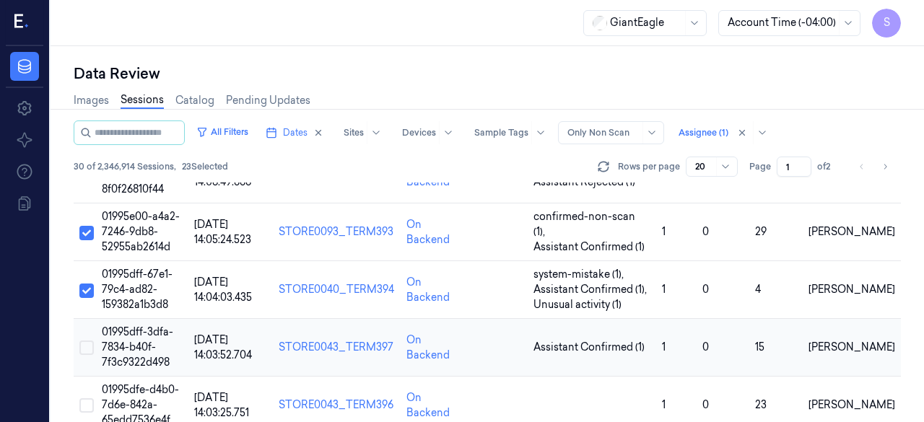
click at [85, 341] on button "Select row" at bounding box center [86, 348] width 14 height 14
click at [144, 326] on span "01995dff-3dfa-7834-b40f-7f3c9322d498" at bounding box center [137, 347] width 71 height 43
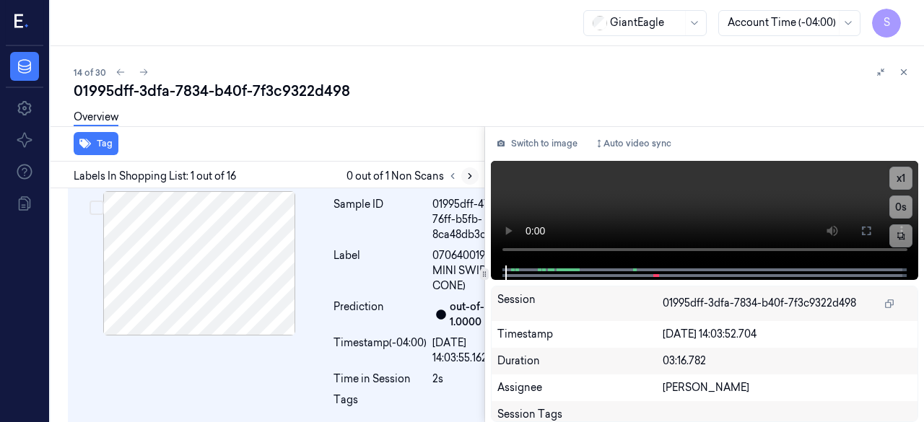
click at [467, 178] on icon at bounding box center [470, 176] width 10 height 10
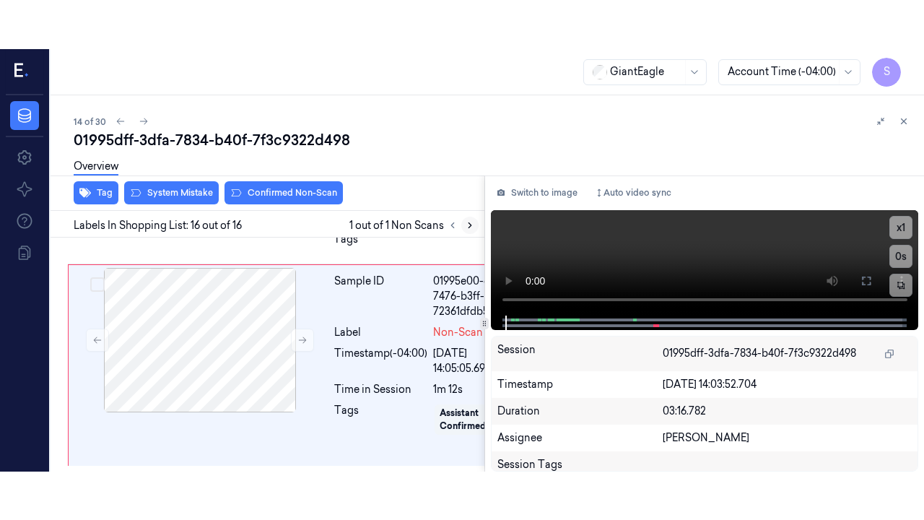
scroll to position [4341, 0]
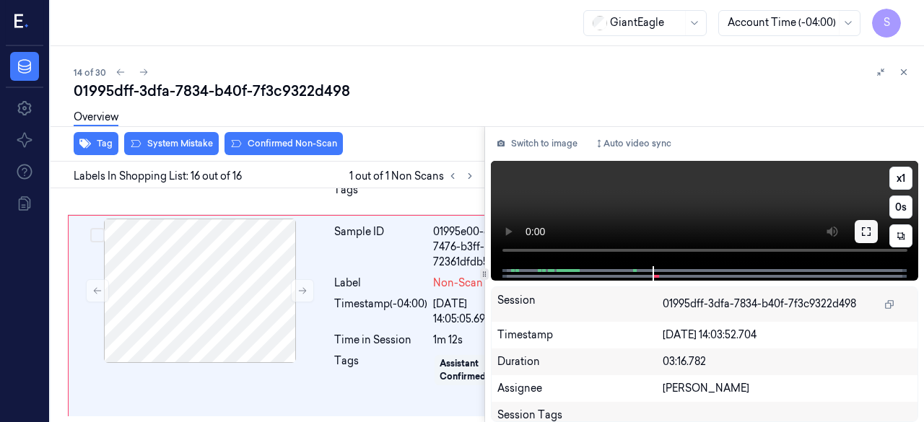
click at [868, 232] on icon at bounding box center [866, 232] width 12 height 12
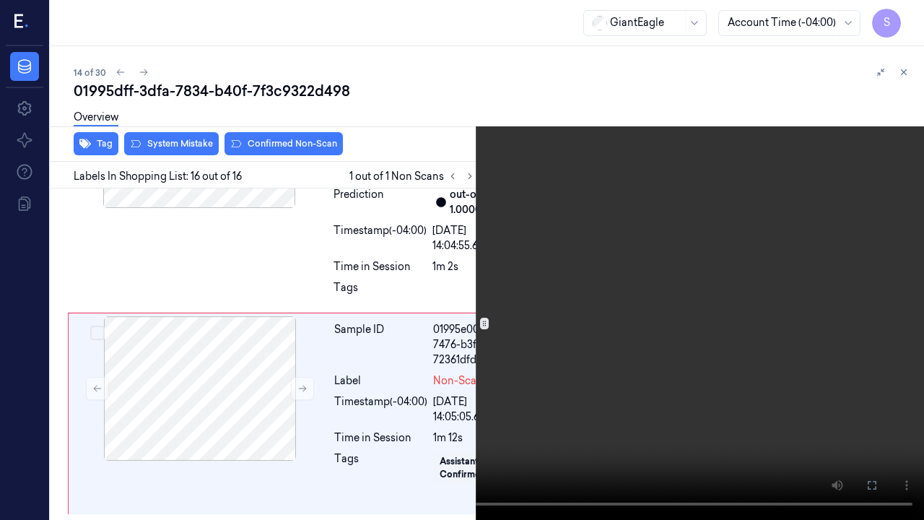
click at [0, 0] on icon at bounding box center [0, 0] width 0 height 0
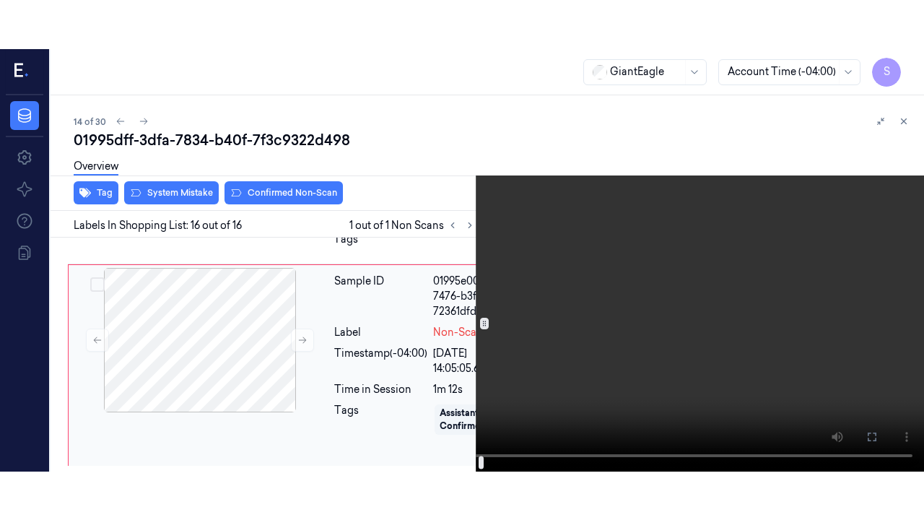
scroll to position [4344, 0]
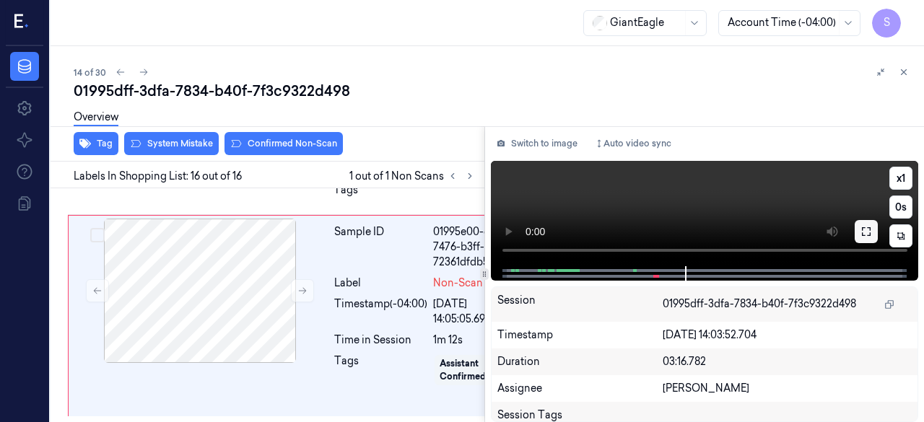
click at [865, 234] on icon at bounding box center [866, 232] width 12 height 12
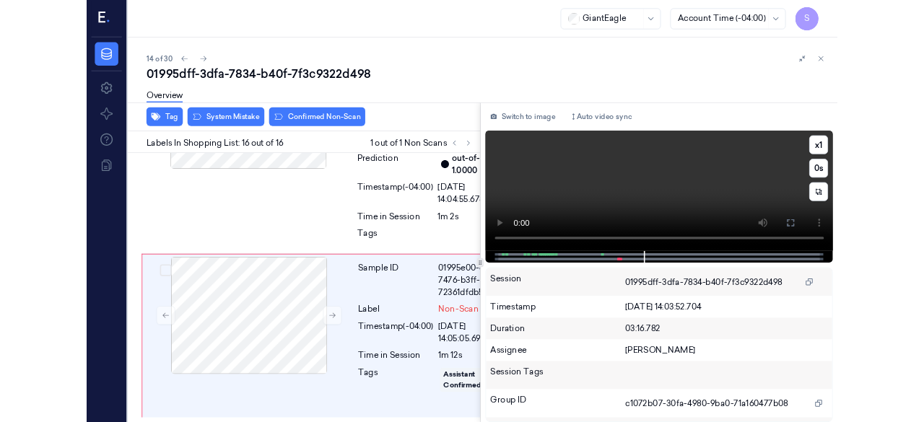
scroll to position [4247, 0]
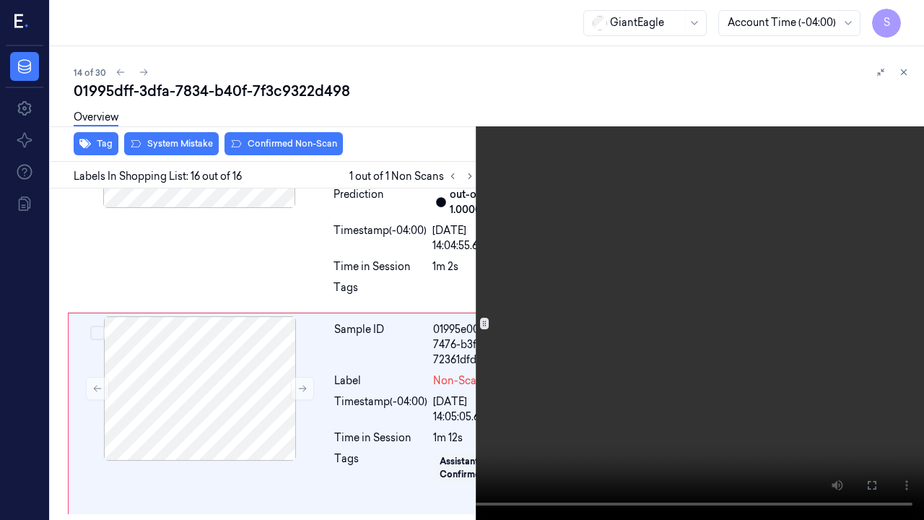
click at [0, 0] on icon at bounding box center [0, 0] width 0 height 0
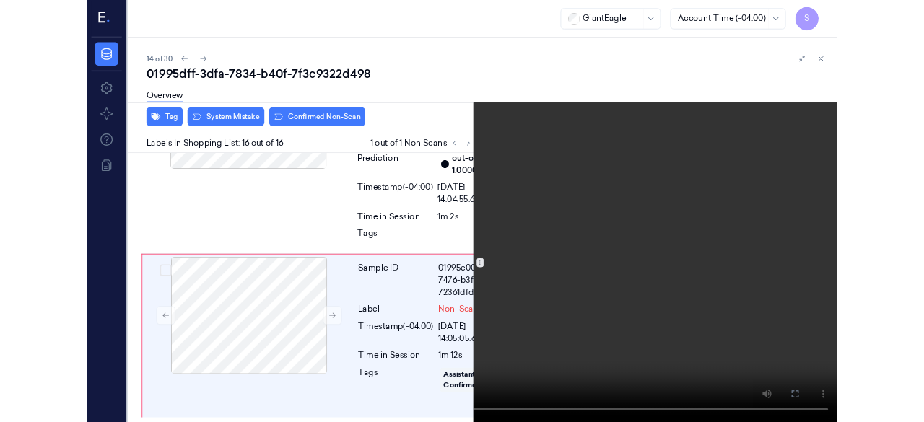
scroll to position [4344, 0]
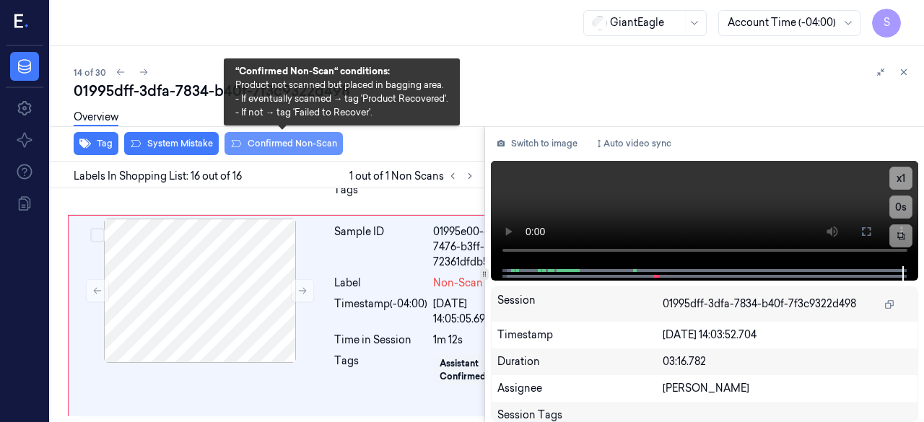
click at [271, 147] on button "Confirmed Non-Scan" at bounding box center [283, 143] width 118 height 23
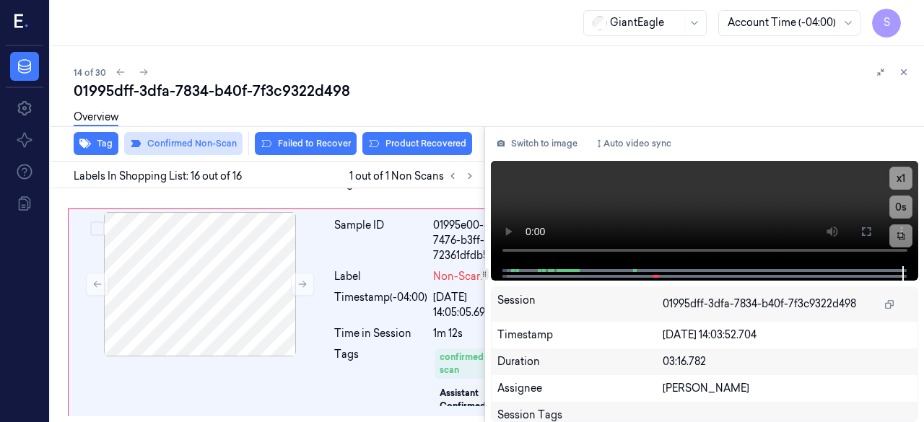
scroll to position [4344, 0]
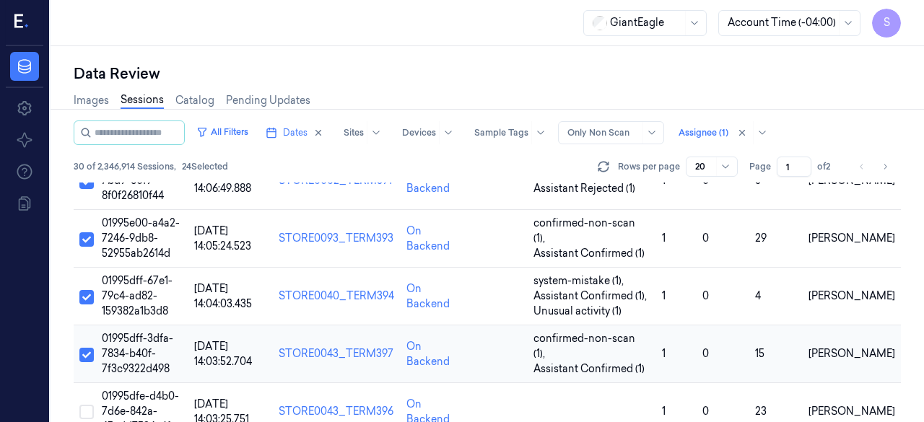
scroll to position [794, 0]
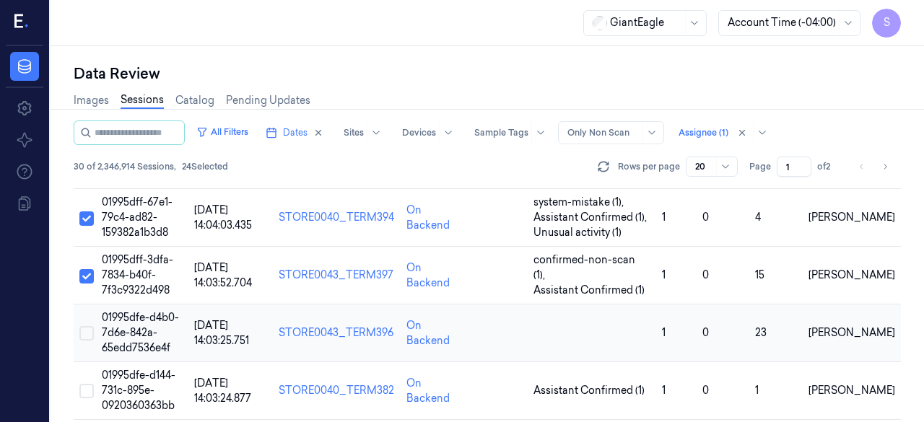
click at [90, 326] on button "Select row" at bounding box center [86, 333] width 14 height 14
click at [144, 311] on span "01995dfe-d4b0-7d6e-842a-65edd7536e4f" at bounding box center [140, 332] width 77 height 43
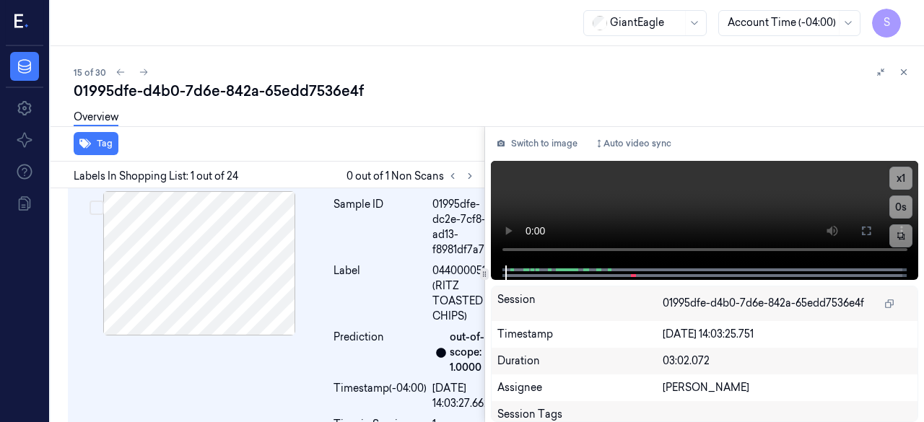
scroll to position [31, 0]
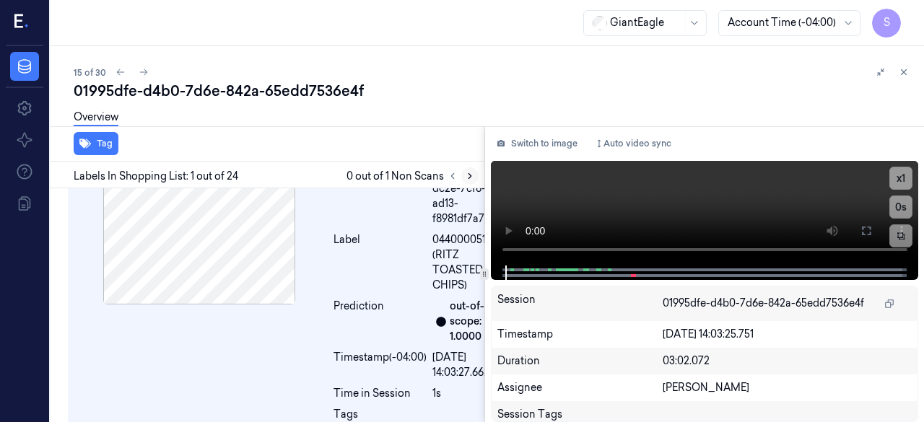
click at [468, 175] on icon at bounding box center [470, 176] width 10 height 10
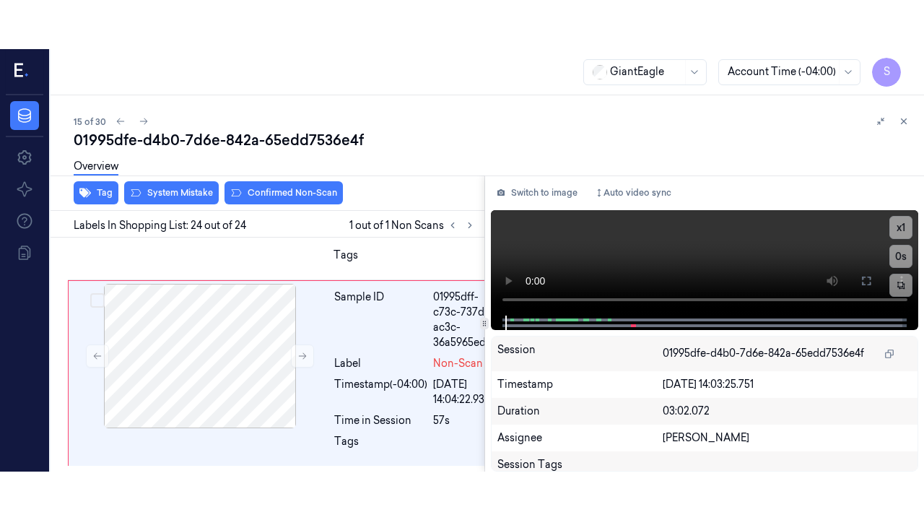
scroll to position [6497, 0]
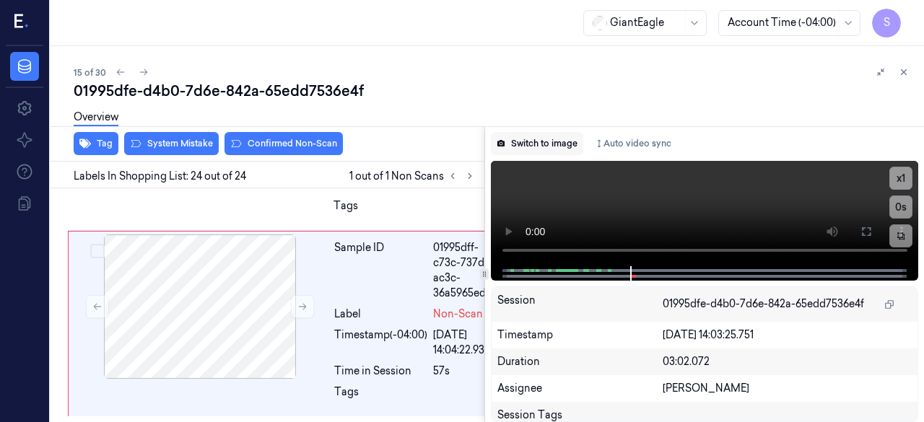
click at [547, 141] on button "Switch to image" at bounding box center [537, 143] width 92 height 23
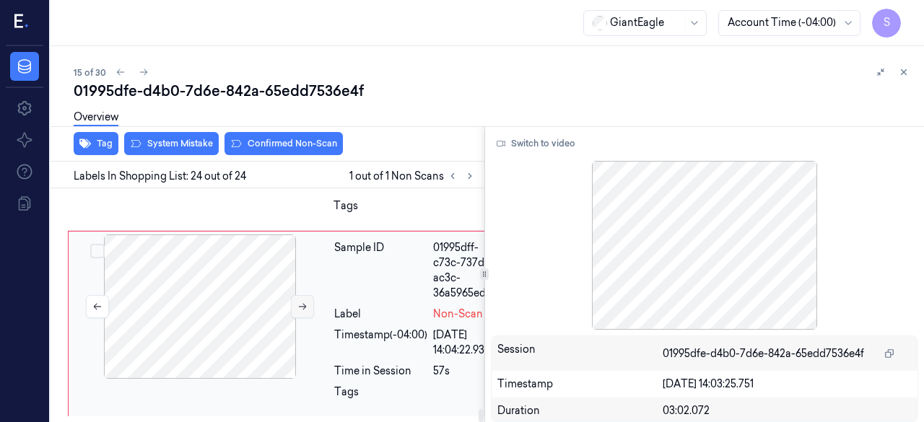
click at [301, 302] on icon at bounding box center [302, 307] width 10 height 10
click at [546, 142] on button "Switch to video" at bounding box center [536, 143] width 90 height 23
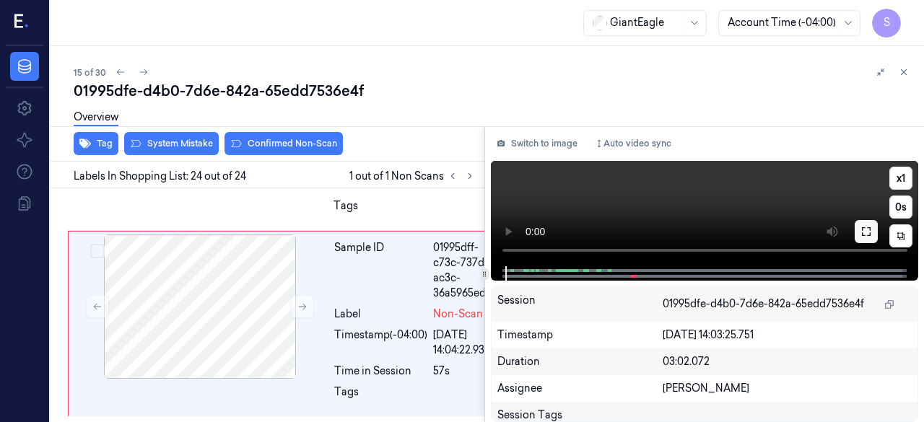
click at [866, 237] on icon at bounding box center [866, 232] width 12 height 12
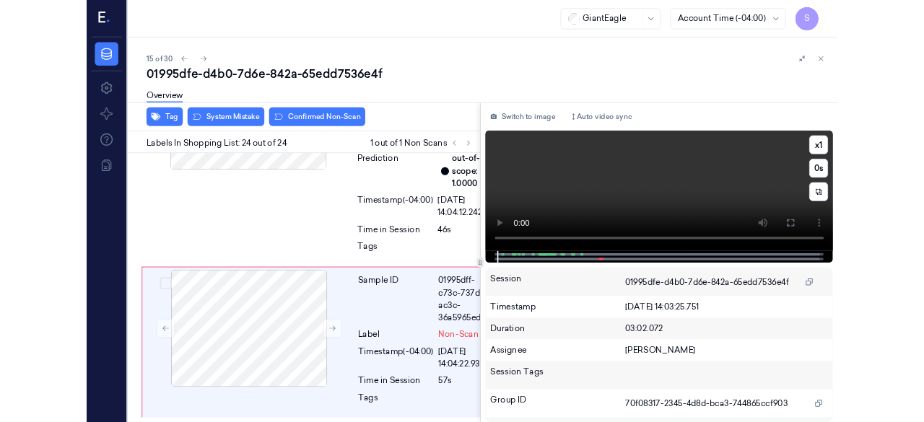
scroll to position [6401, 0]
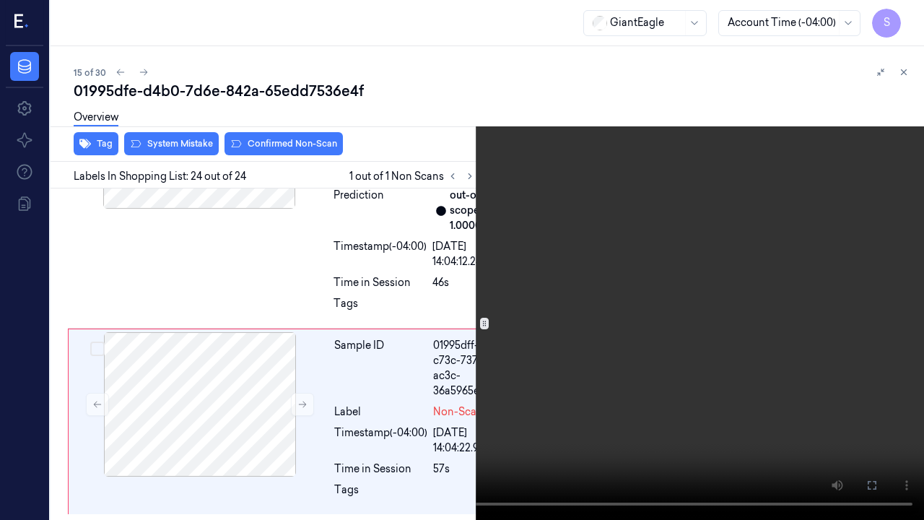
click at [0, 0] on icon at bounding box center [0, 0] width 0 height 0
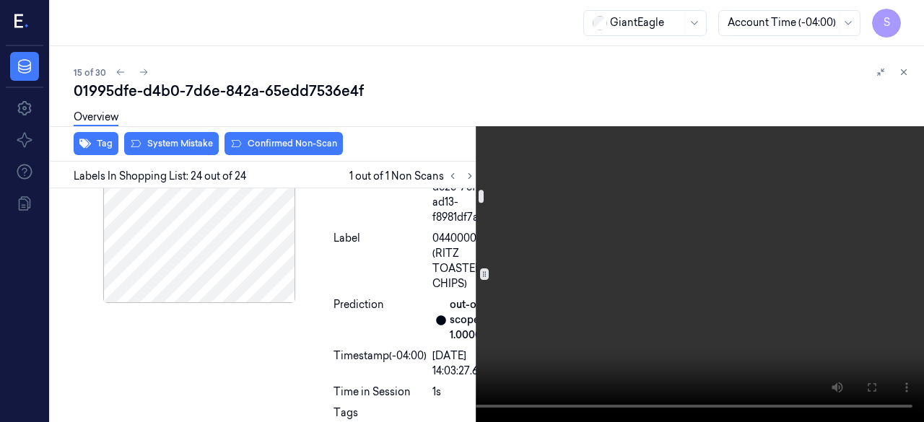
scroll to position [0, 0]
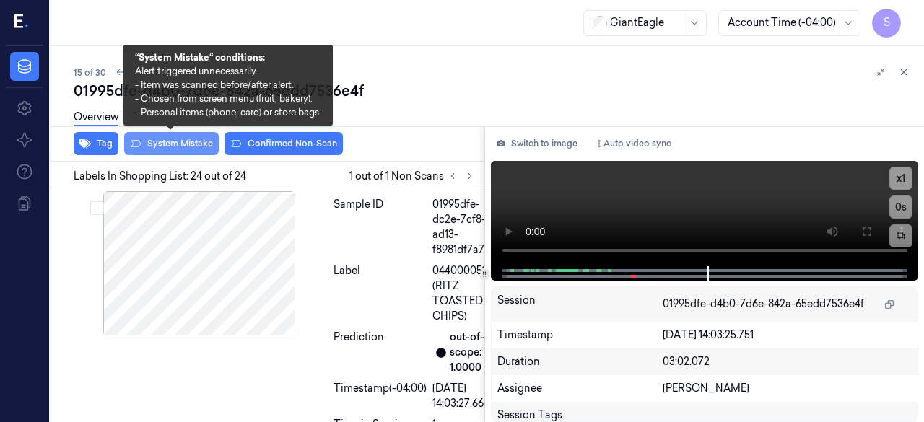
click at [193, 141] on button "System Mistake" at bounding box center [171, 143] width 95 height 23
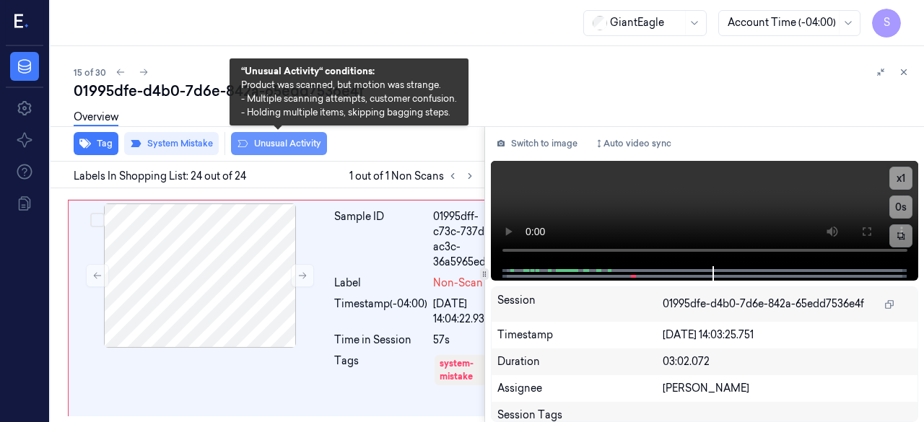
scroll to position [6524, 0]
click at [272, 142] on button "Unusual Activity" at bounding box center [279, 143] width 96 height 23
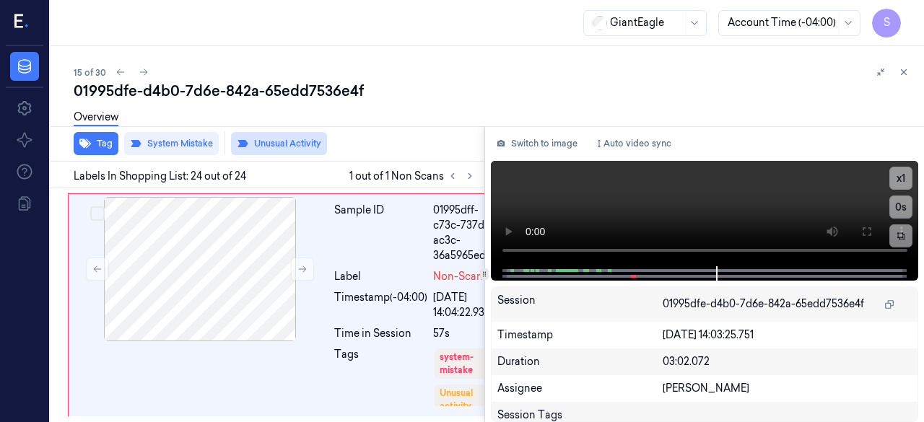
scroll to position [6528, 0]
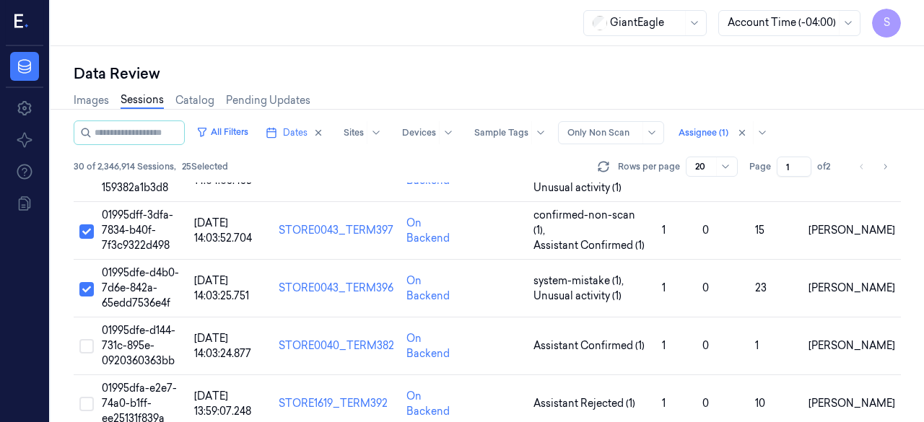
scroll to position [839, 0]
click at [90, 339] on button "Select row" at bounding box center [86, 346] width 14 height 14
click at [134, 324] on span "01995dfe-d144-731c-895e-0920360363bb" at bounding box center [139, 345] width 74 height 43
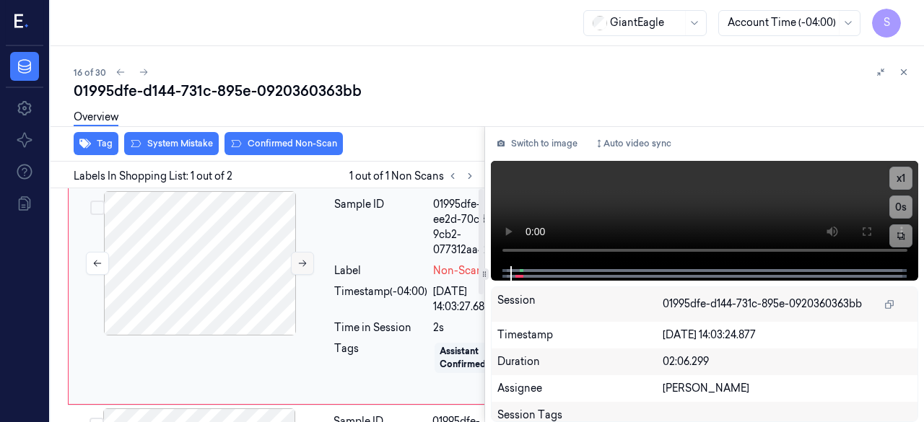
click at [305, 261] on icon at bounding box center [302, 263] width 10 height 10
click at [536, 144] on button "Switch to image" at bounding box center [537, 143] width 92 height 23
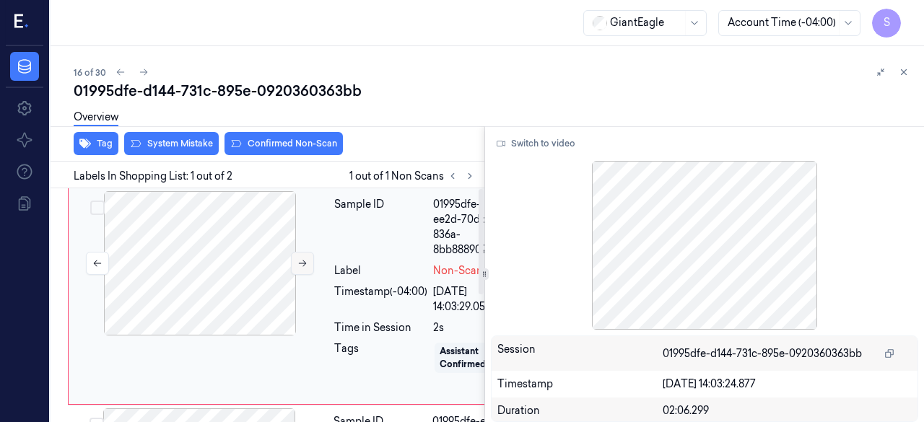
click at [303, 262] on icon at bounding box center [302, 263] width 10 height 10
click at [547, 139] on button "Switch to video" at bounding box center [536, 143] width 90 height 23
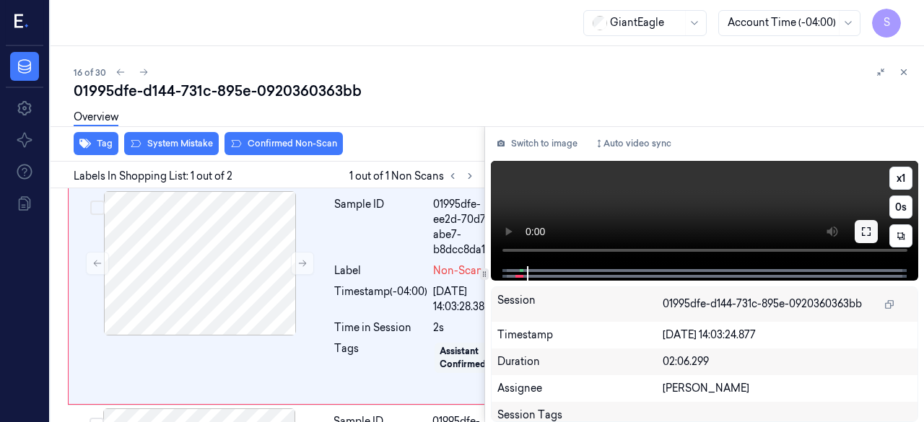
click at [862, 229] on icon at bounding box center [866, 231] width 9 height 9
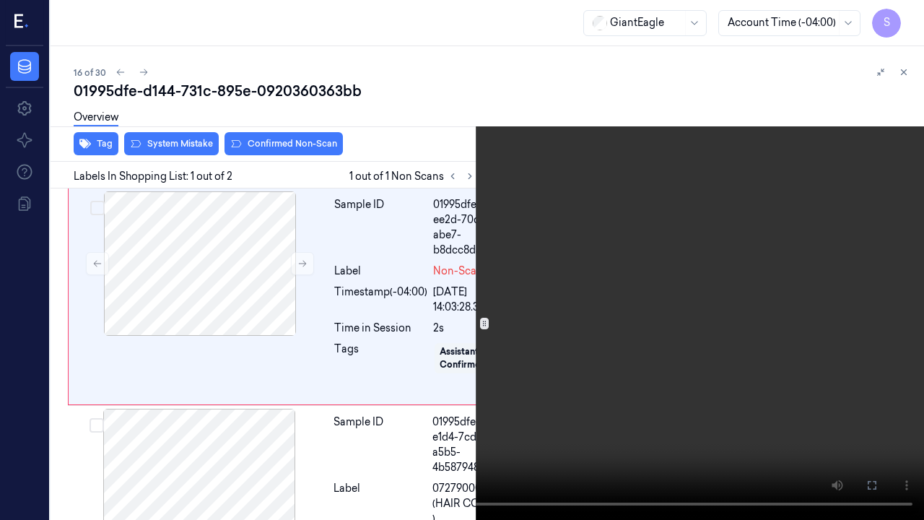
click at [0, 0] on icon at bounding box center [0, 0] width 0 height 0
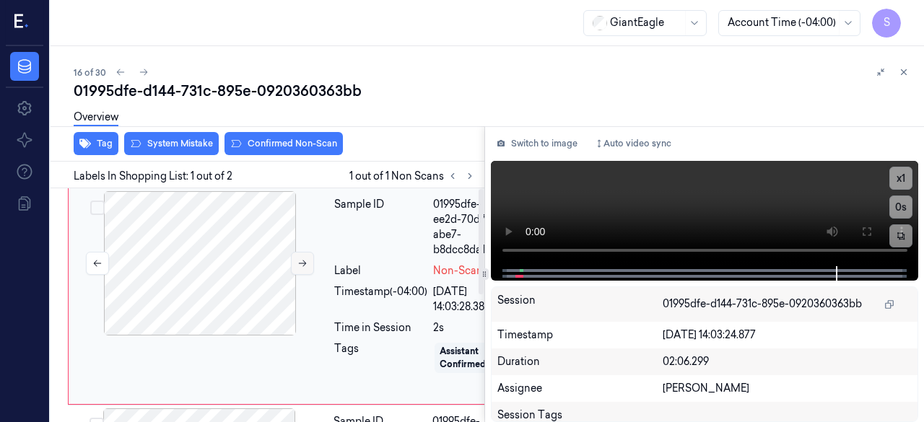
click at [302, 263] on icon at bounding box center [302, 263] width 10 height 10
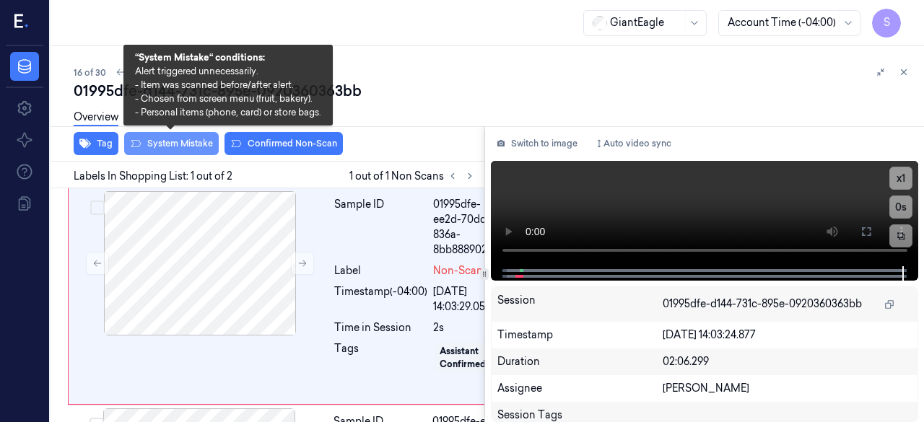
click at [184, 142] on button "System Mistake" at bounding box center [171, 143] width 95 height 23
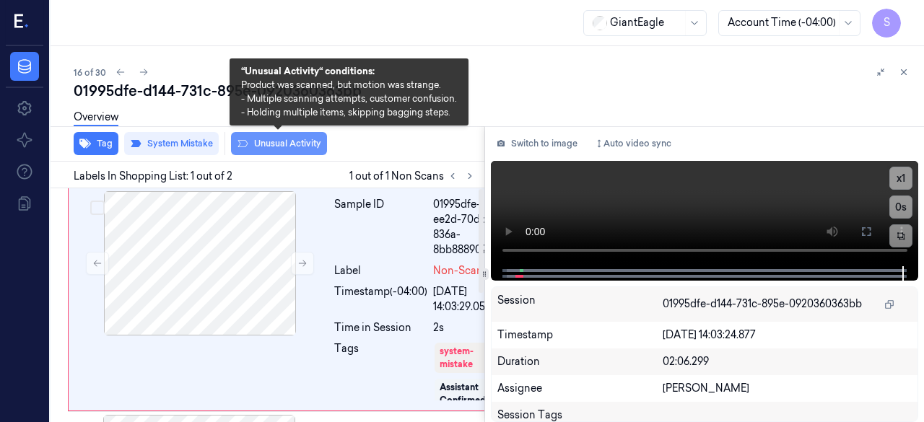
click at [258, 142] on button "Unusual Activity" at bounding box center [279, 143] width 96 height 23
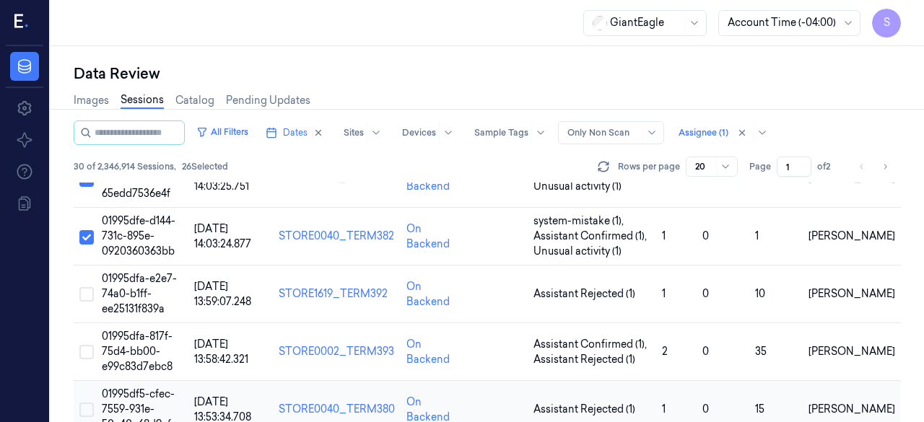
scroll to position [911, 0]
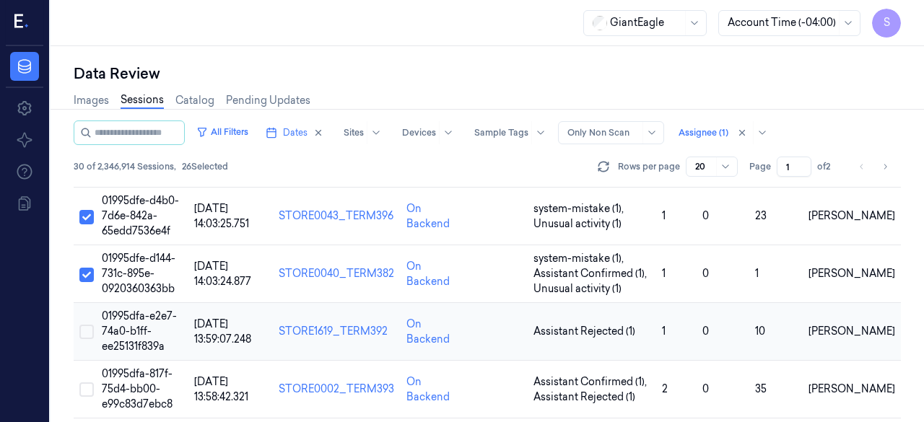
click at [81, 325] on button "Select row" at bounding box center [86, 332] width 14 height 14
click at [139, 310] on span "01995dfa-e2e7-74a0-b1ff-ee25131f839a" at bounding box center [139, 331] width 75 height 43
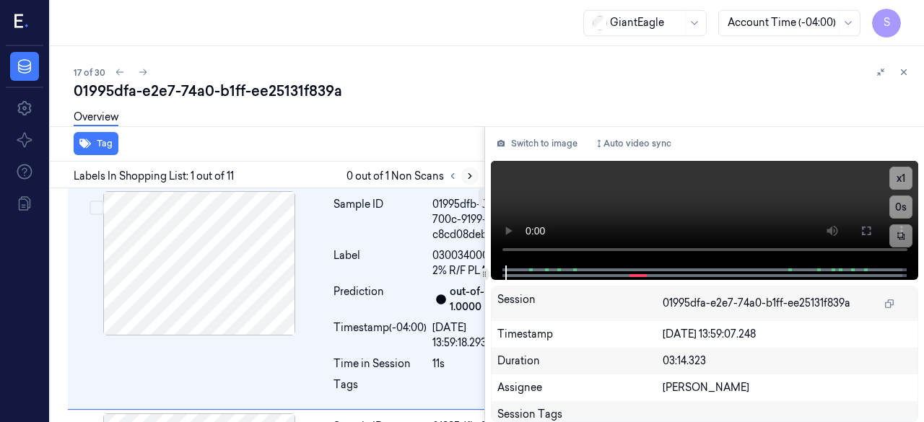
click at [471, 175] on icon at bounding box center [469, 176] width 3 height 5
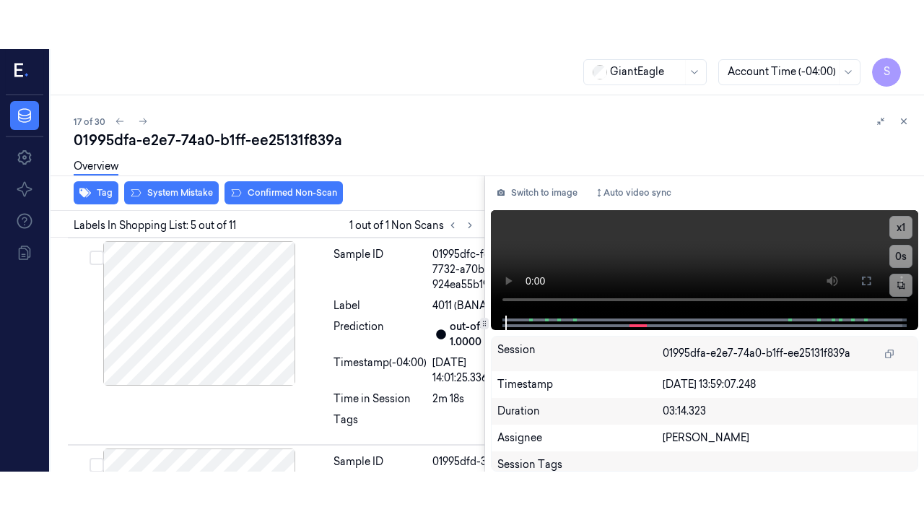
scroll to position [1112, 0]
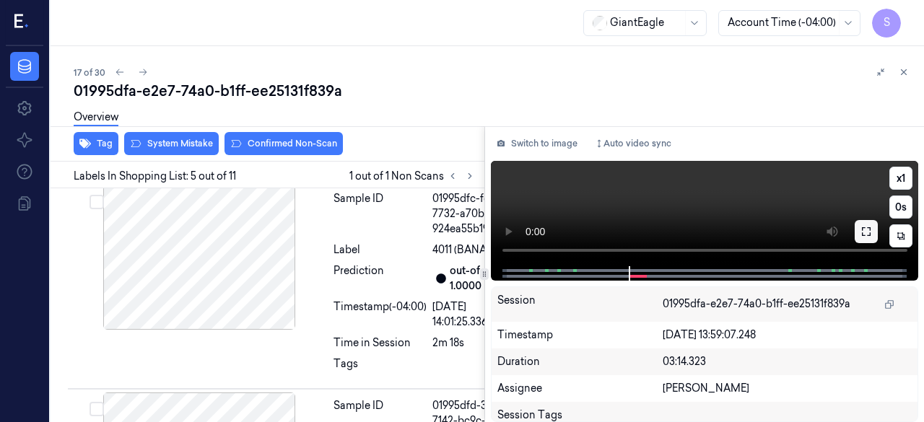
click at [868, 235] on icon at bounding box center [866, 232] width 12 height 12
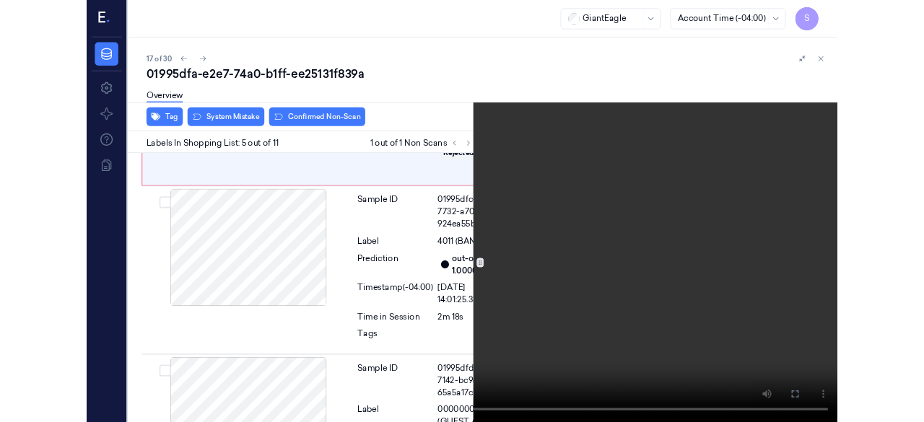
scroll to position [1064, 0]
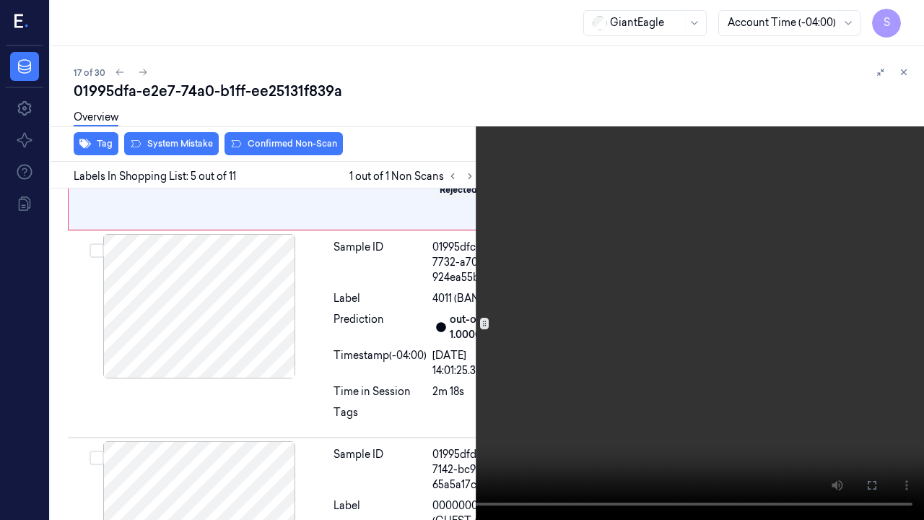
click at [0, 0] on icon at bounding box center [0, 0] width 0 height 0
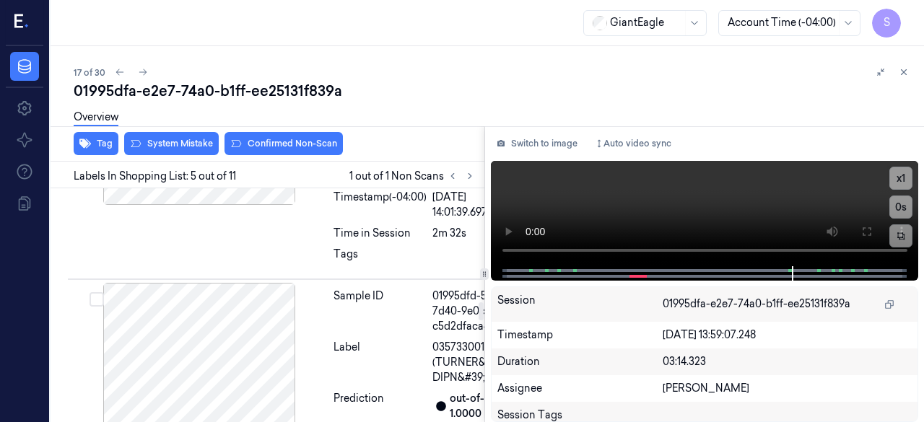
scroll to position [1473, 0]
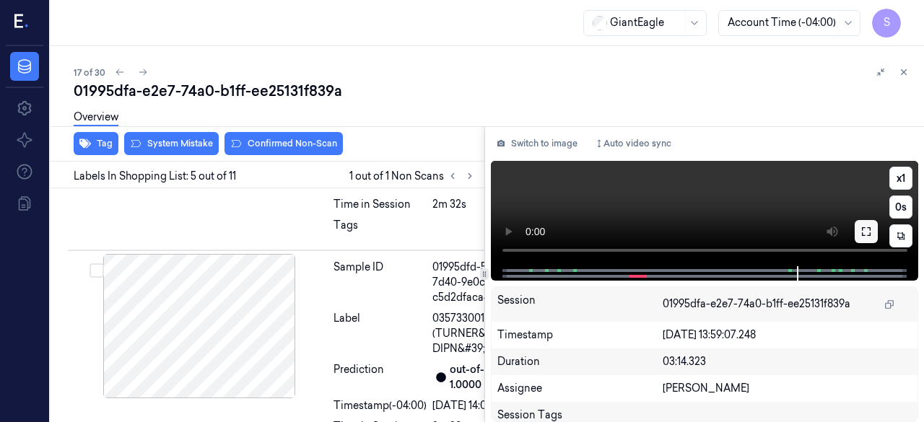
click at [863, 228] on icon at bounding box center [866, 231] width 9 height 9
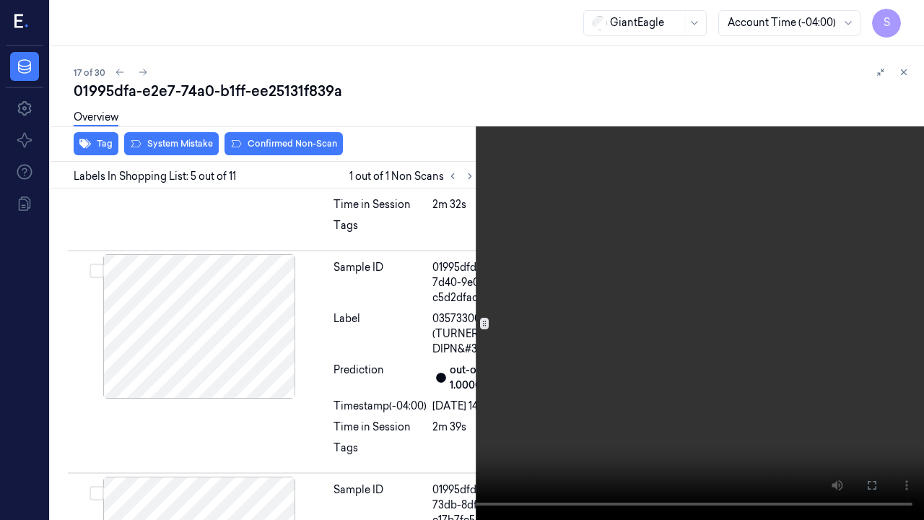
click at [0, 0] on icon at bounding box center [0, 0] width 0 height 0
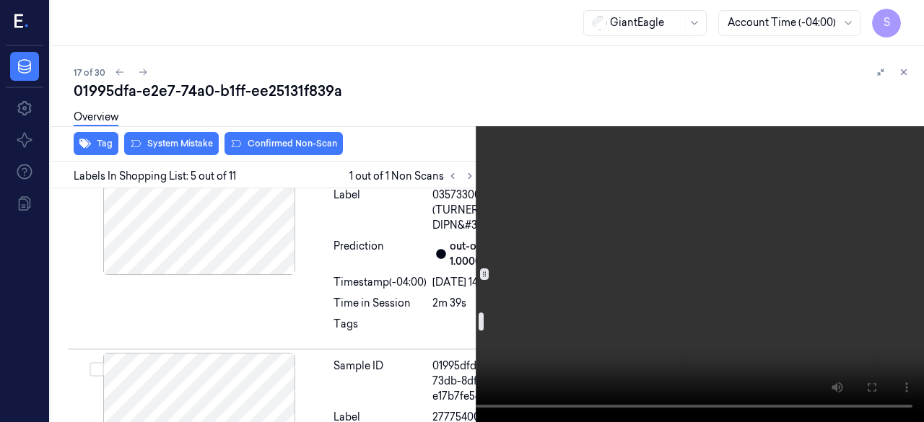
scroll to position [1618, 0]
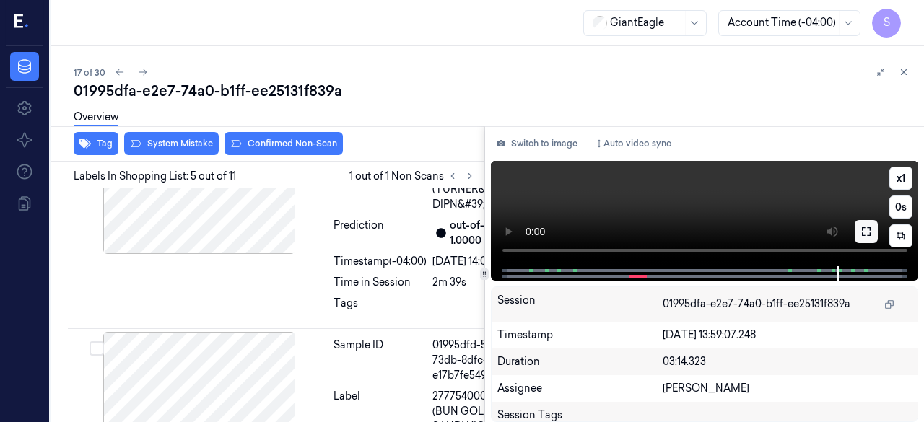
click at [867, 225] on button at bounding box center [866, 231] width 23 height 23
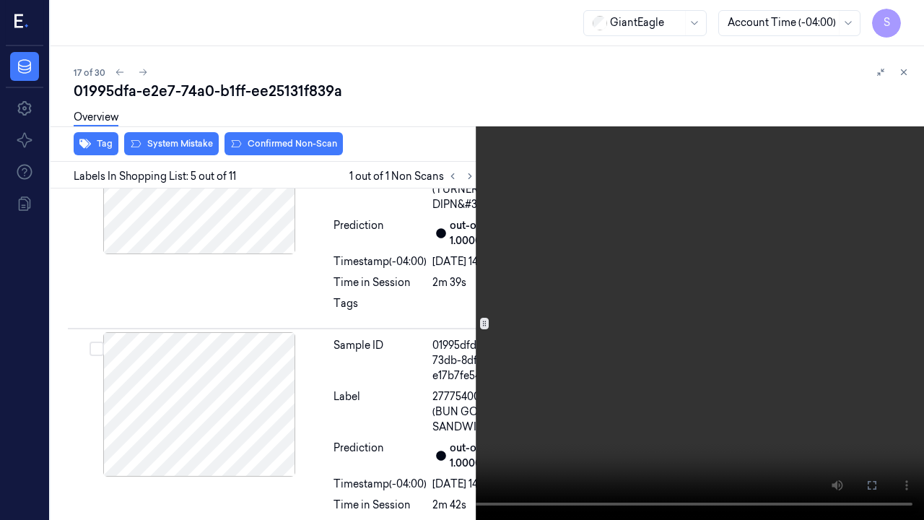
click at [0, 0] on button at bounding box center [0, 0] width 0 height 0
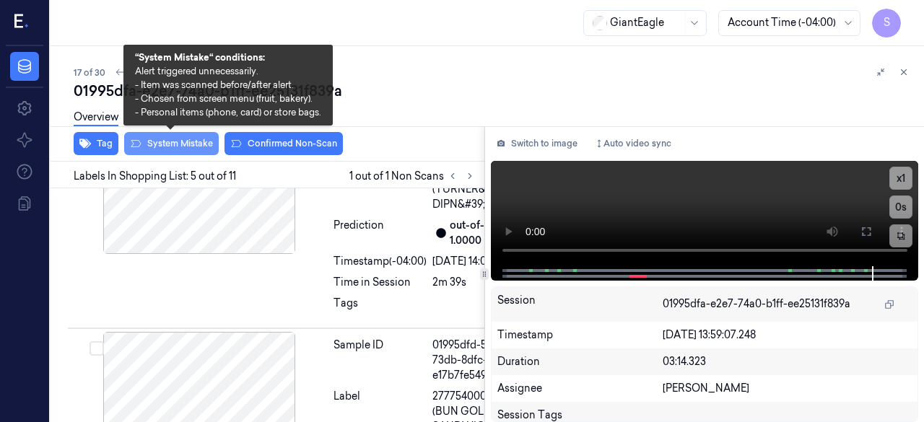
click at [188, 141] on button "System Mistake" at bounding box center [171, 143] width 95 height 23
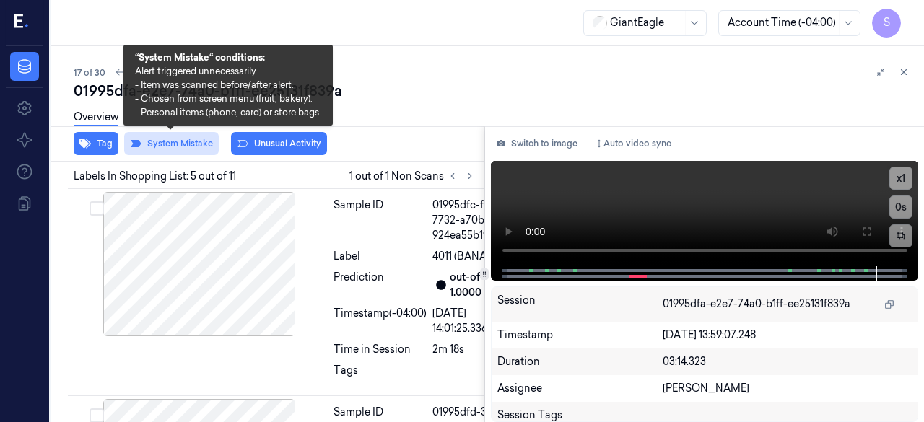
scroll to position [1116, 0]
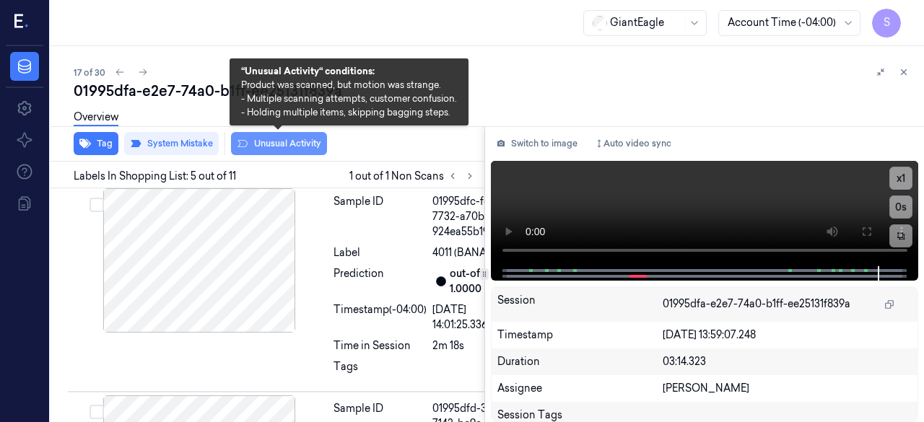
click at [288, 147] on button "Unusual Activity" at bounding box center [279, 143] width 96 height 23
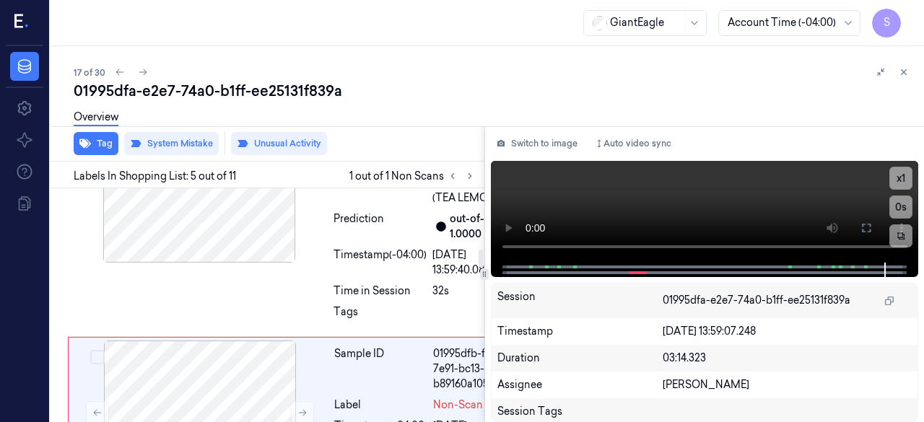
scroll to position [827, 0]
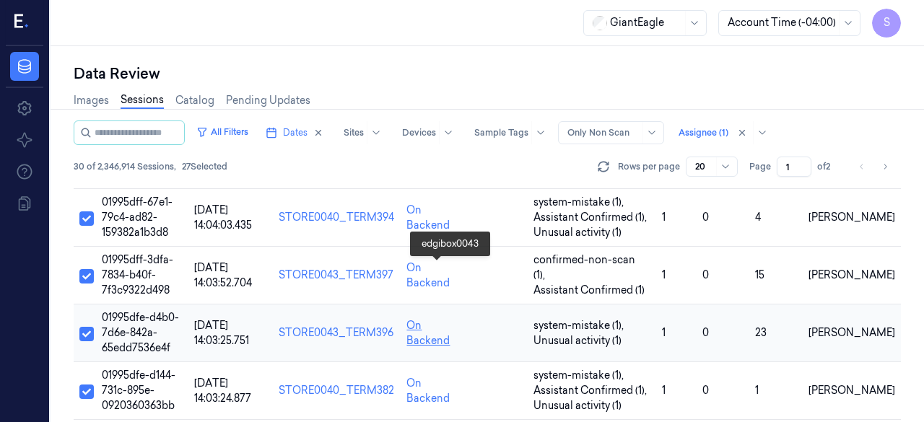
scroll to position [982, 0]
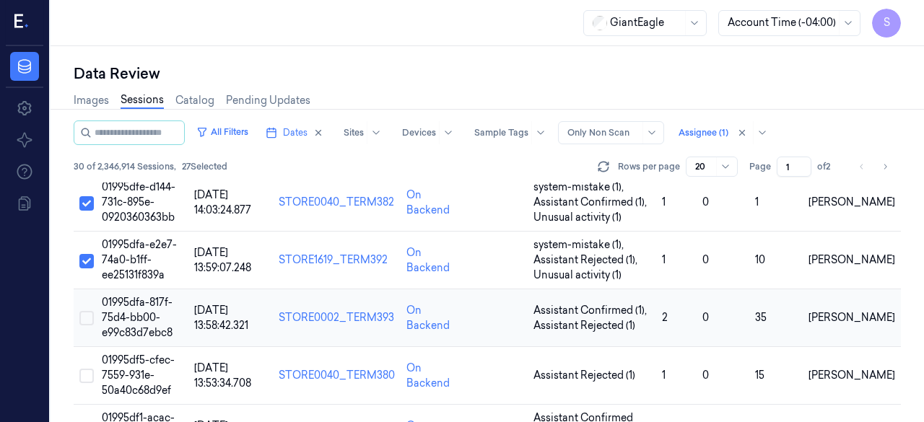
click at [92, 311] on button "Select row" at bounding box center [86, 318] width 14 height 14
click at [120, 296] on span "01995dfa-817f-75d4-bb00-e99c83d7ebc8" at bounding box center [137, 317] width 71 height 43
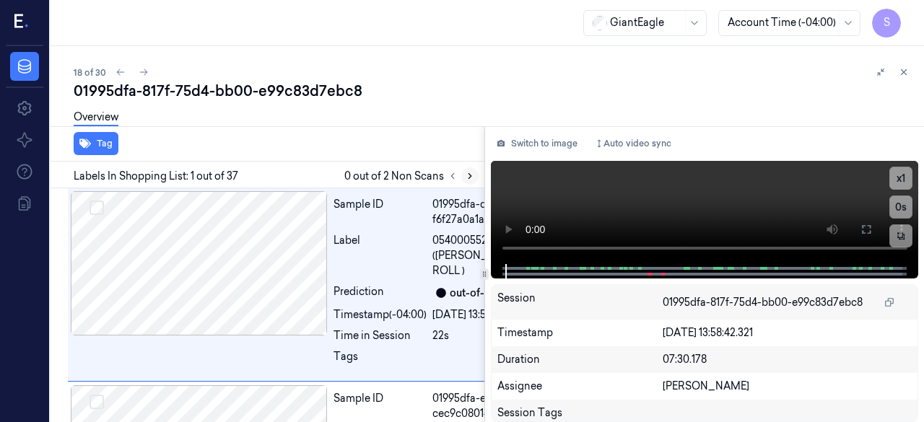
click at [472, 175] on icon at bounding box center [470, 176] width 10 height 10
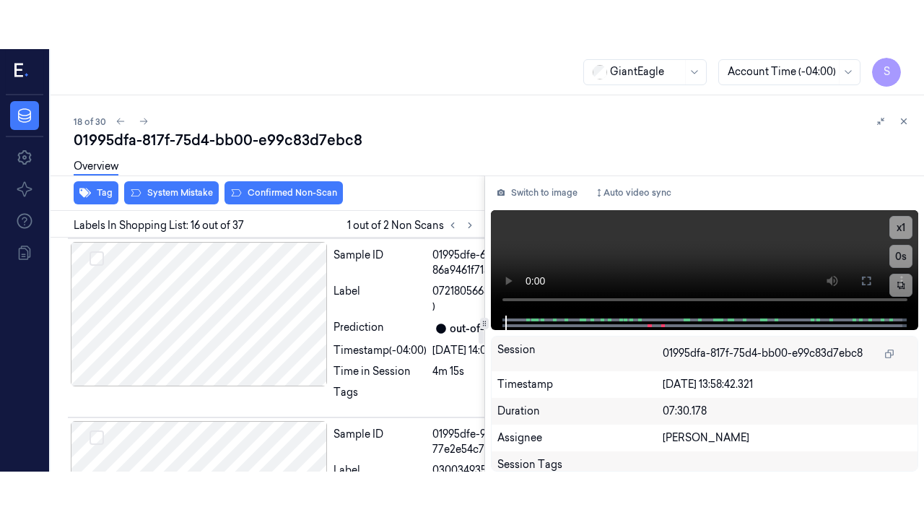
scroll to position [4310, 0]
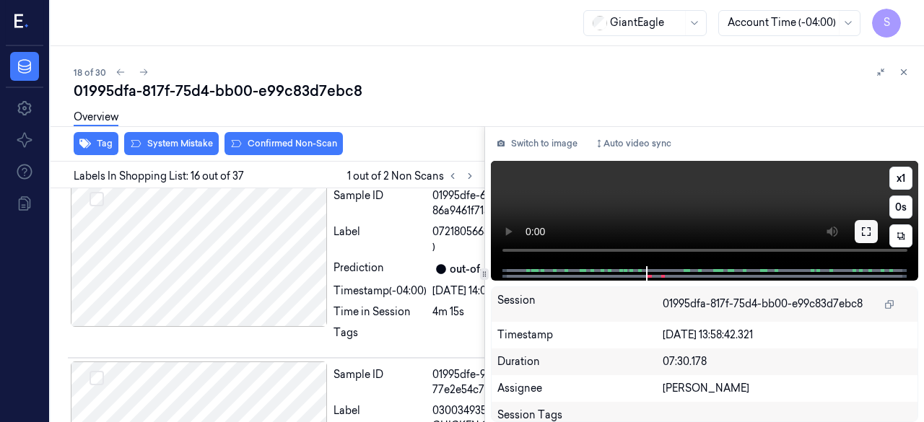
click at [865, 233] on icon at bounding box center [866, 232] width 12 height 12
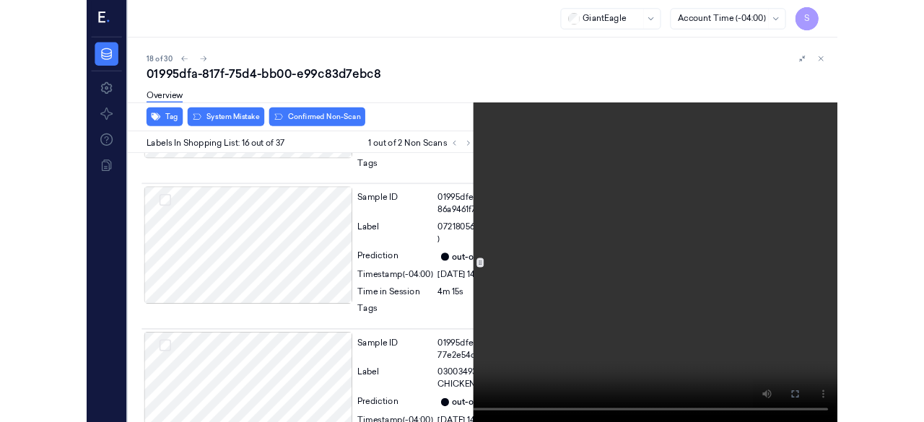
scroll to position [4261, 0]
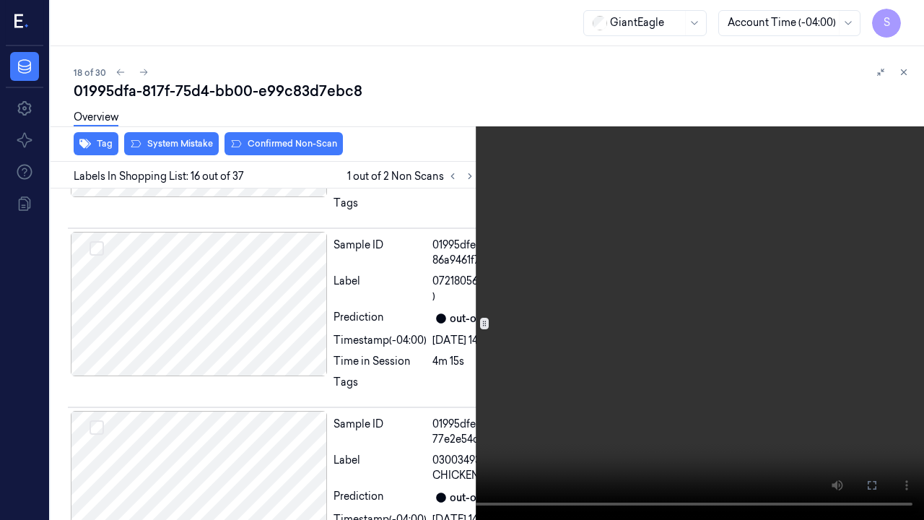
click at [0, 0] on icon at bounding box center [0, 0] width 0 height 0
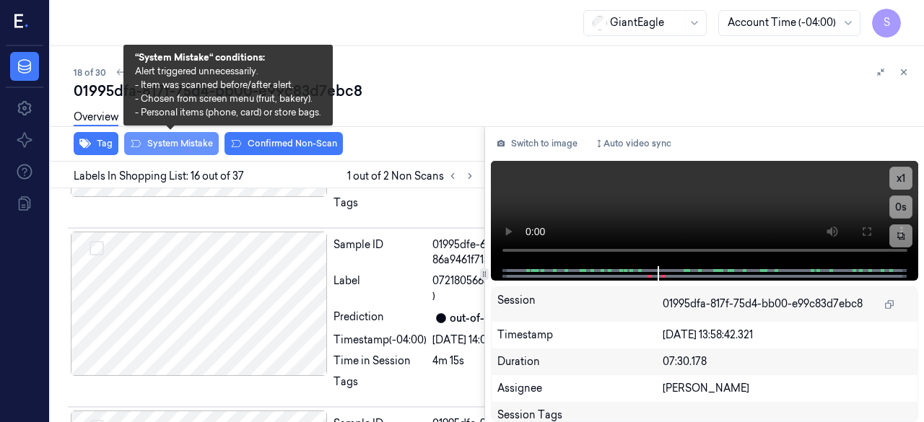
click at [193, 141] on button "System Mistake" at bounding box center [171, 143] width 95 height 23
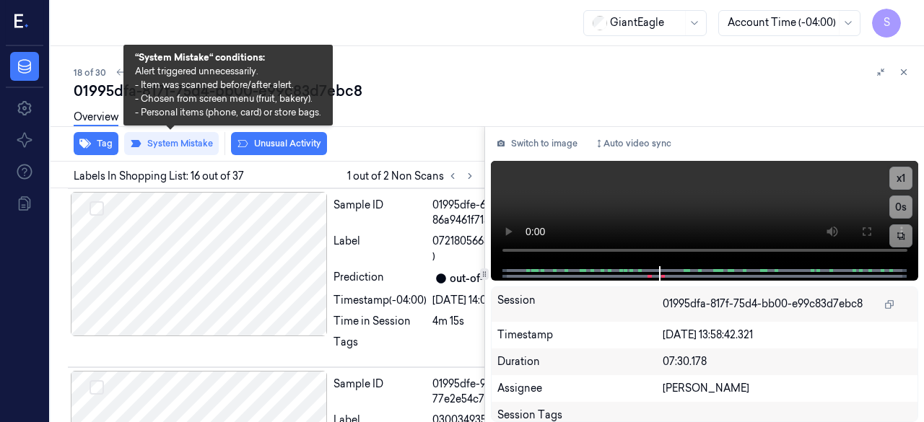
scroll to position [4314, 0]
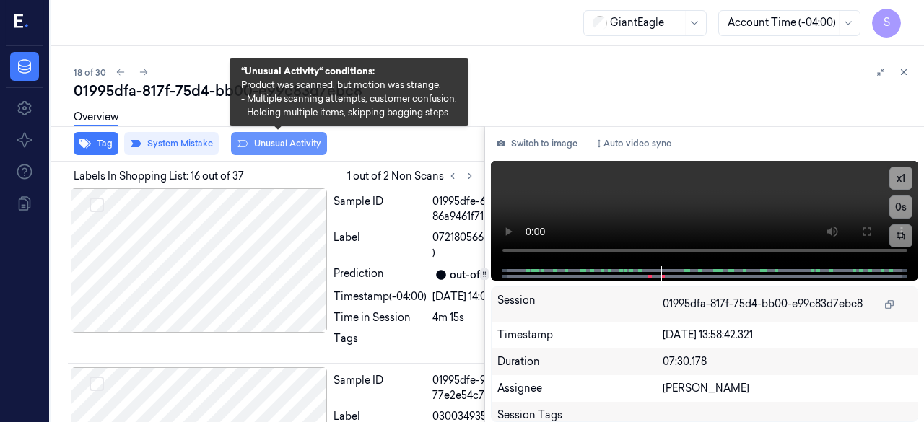
click at [280, 142] on button "Unusual Activity" at bounding box center [279, 143] width 96 height 23
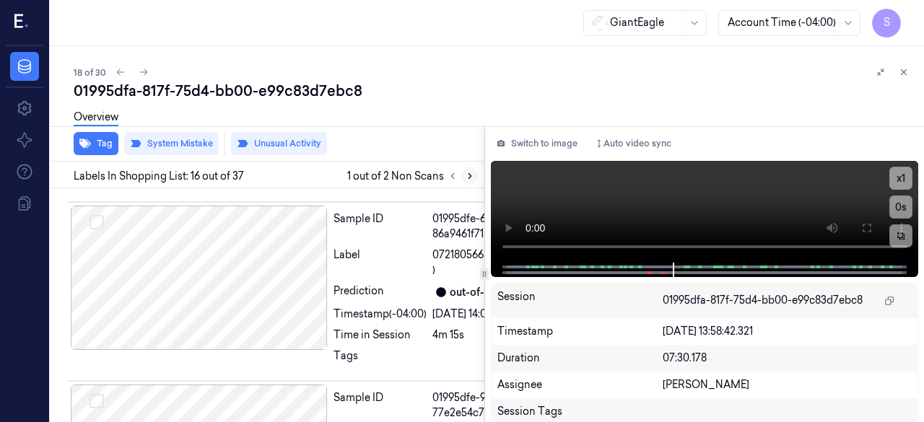
click at [466, 173] on icon at bounding box center [470, 176] width 10 height 10
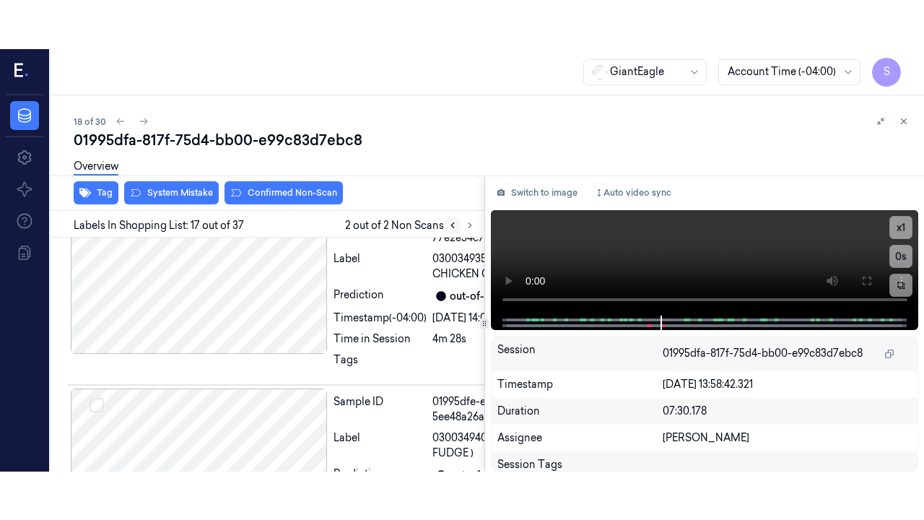
scroll to position [4549, 0]
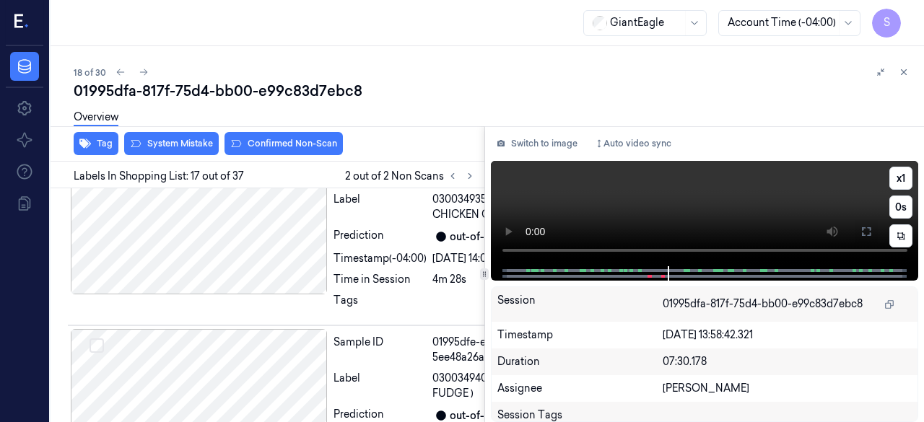
drag, startPoint x: 864, startPoint y: 232, endPoint x: 837, endPoint y: 302, distance: 74.9
click at [865, 232] on icon at bounding box center [866, 232] width 12 height 12
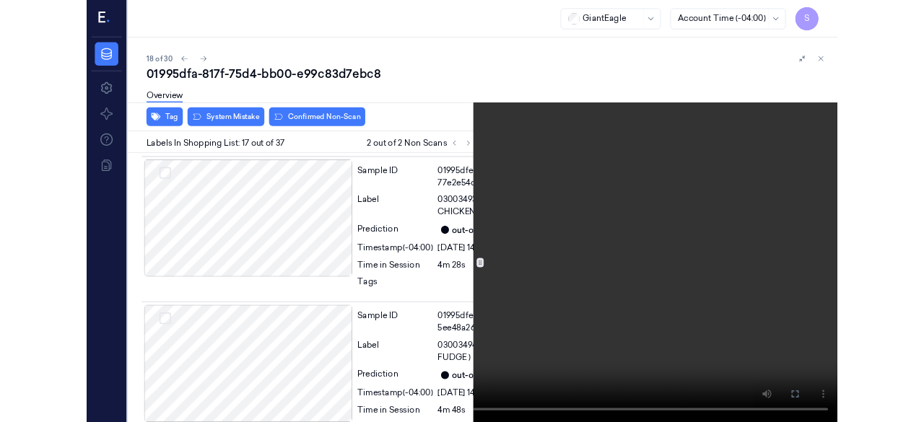
scroll to position [4500, 0]
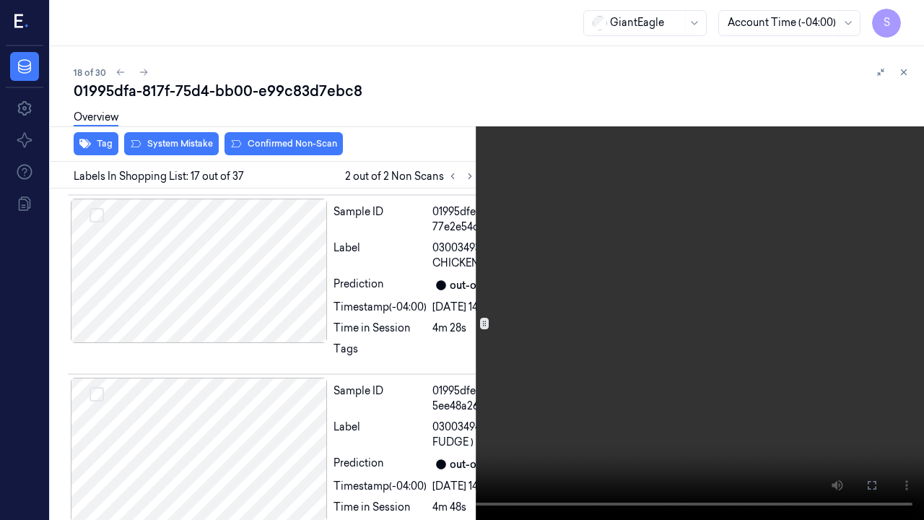
click at [0, 0] on button at bounding box center [0, 0] width 0 height 0
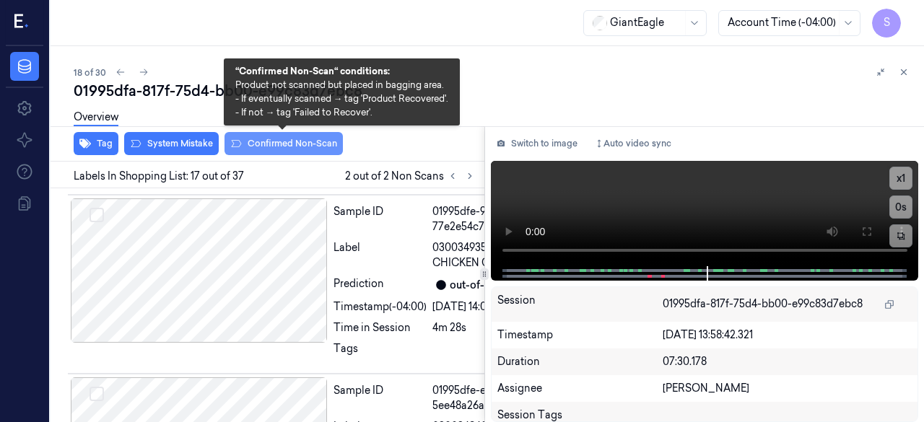
click at [292, 142] on button "Confirmed Non-Scan" at bounding box center [283, 143] width 118 height 23
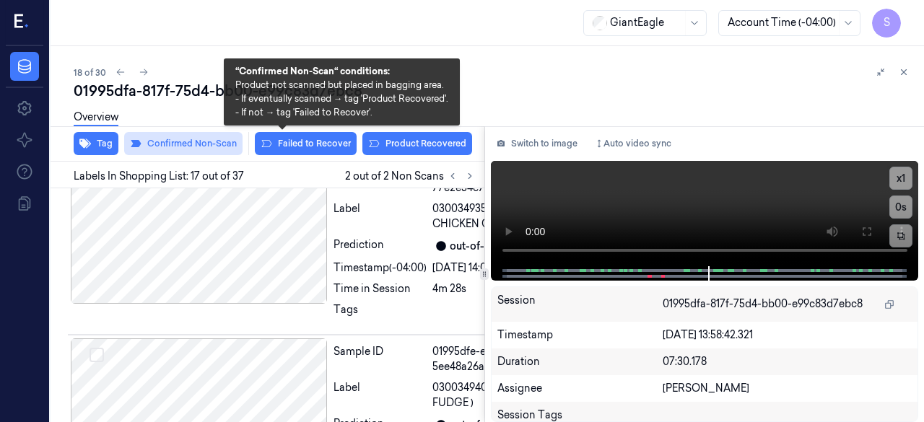
scroll to position [4552, 0]
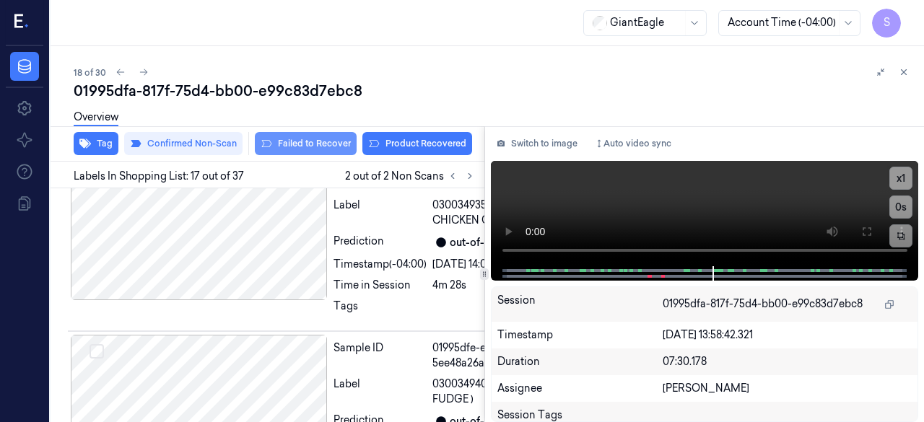
click at [316, 144] on button "Failed to Recover" at bounding box center [306, 143] width 102 height 23
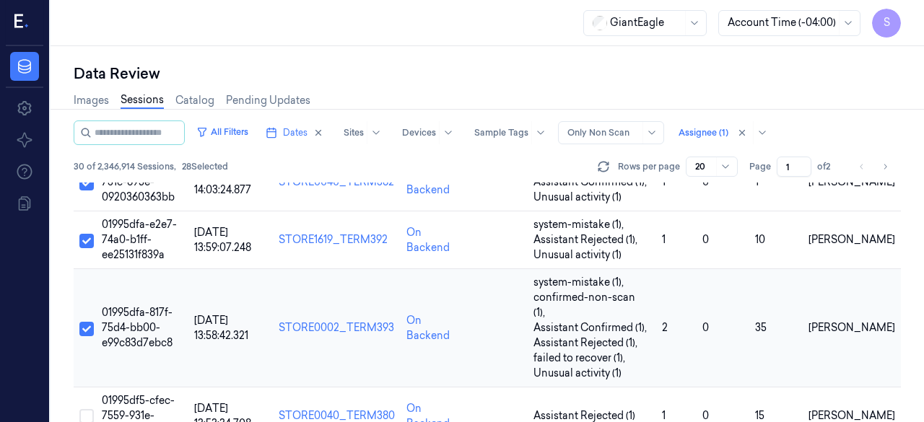
scroll to position [1028, 0]
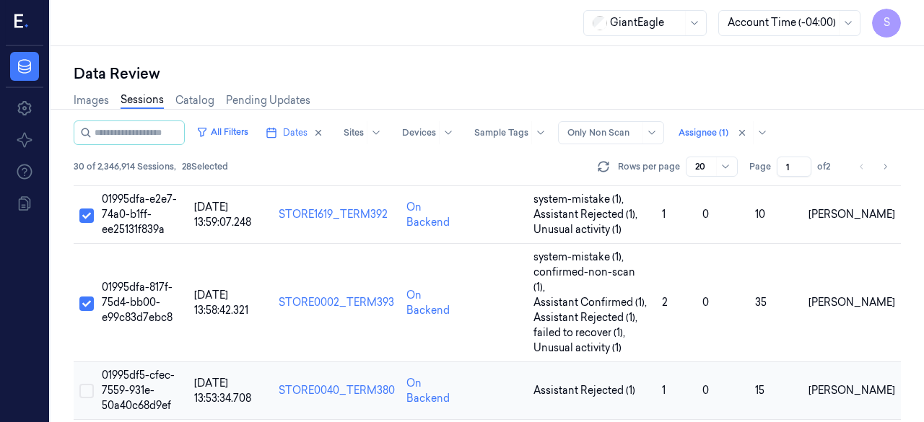
click at [92, 384] on button "Select row" at bounding box center [86, 391] width 14 height 14
click at [132, 369] on span "01995df5-cfec-7559-931e-50a40c68d9ef" at bounding box center [138, 390] width 73 height 43
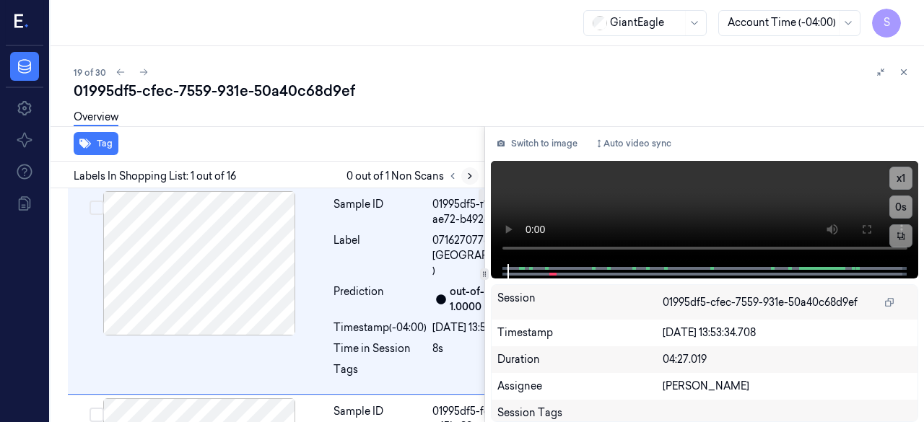
click at [468, 177] on icon at bounding box center [470, 176] width 10 height 10
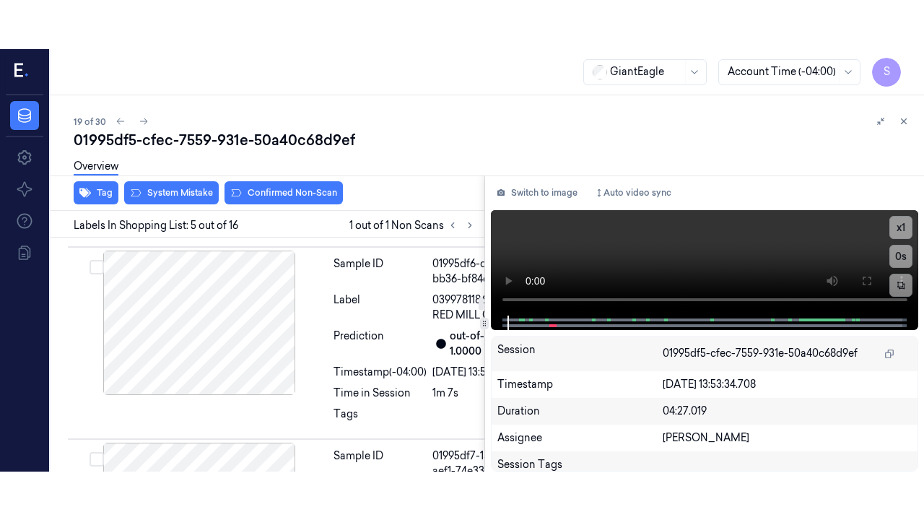
scroll to position [1143, 0]
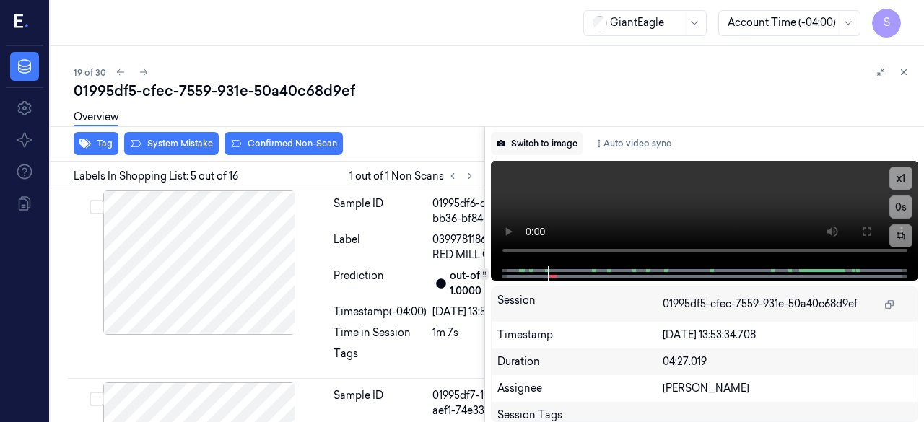
click at [536, 146] on button "Switch to image" at bounding box center [537, 143] width 92 height 23
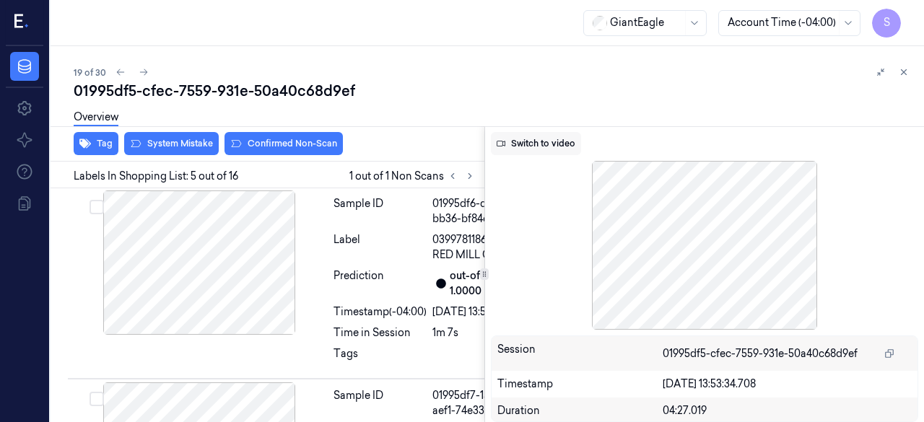
click at [536, 147] on button "Switch to video" at bounding box center [536, 143] width 90 height 23
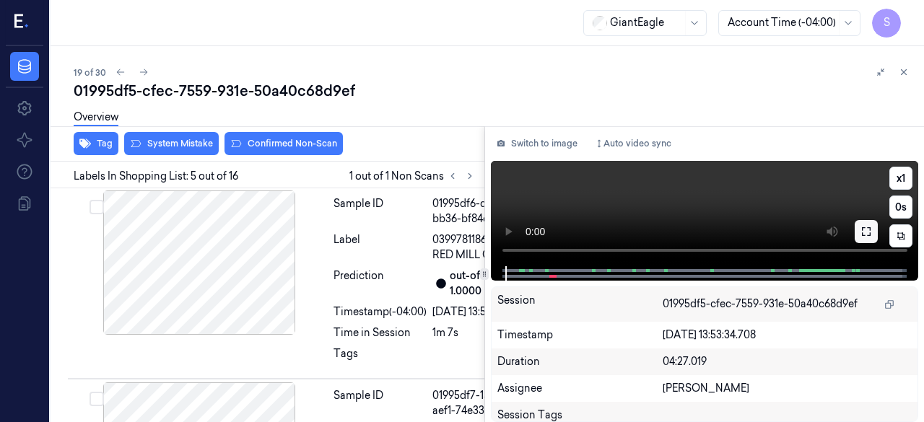
click at [862, 230] on icon at bounding box center [866, 231] width 9 height 9
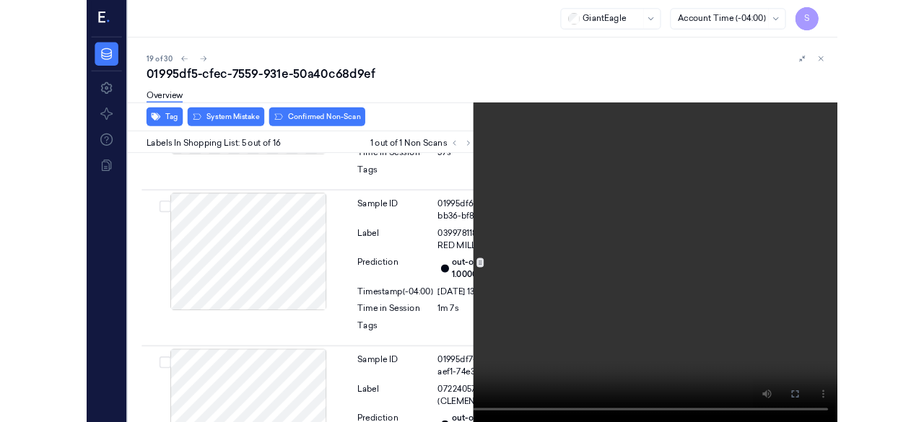
scroll to position [1094, 0]
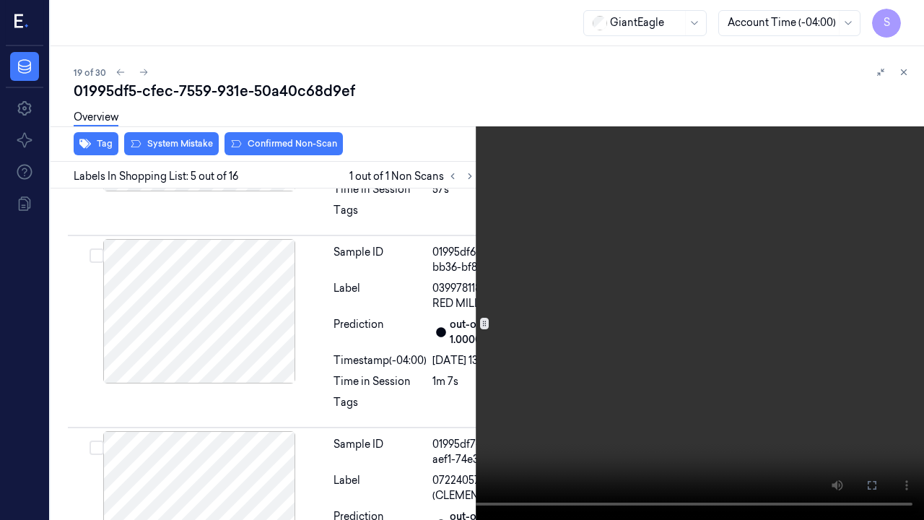
click at [0, 0] on icon at bounding box center [0, 0] width 0 height 0
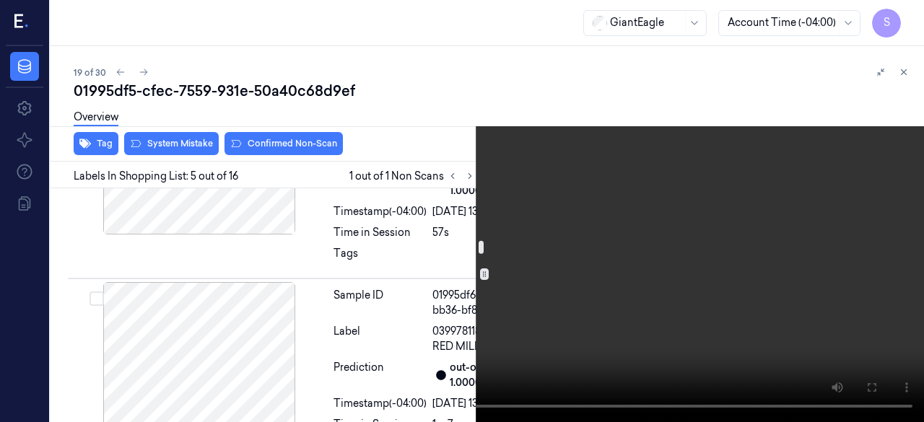
scroll to position [1166, 0]
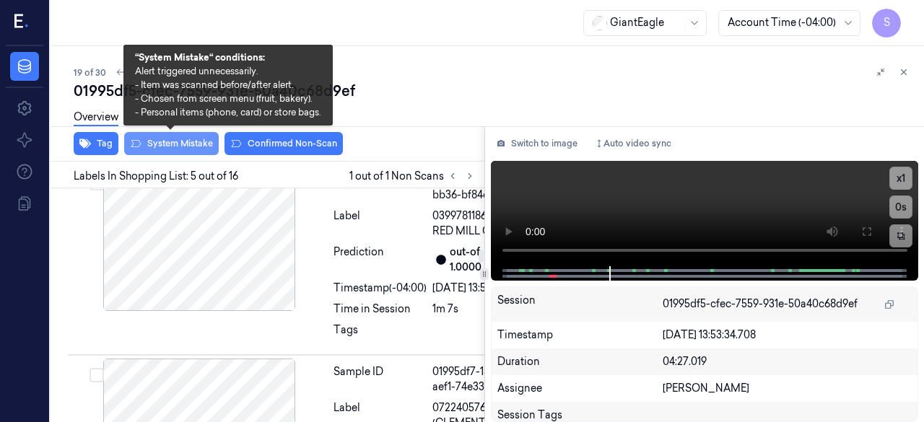
click at [192, 140] on button "System Mistake" at bounding box center [171, 143] width 95 height 23
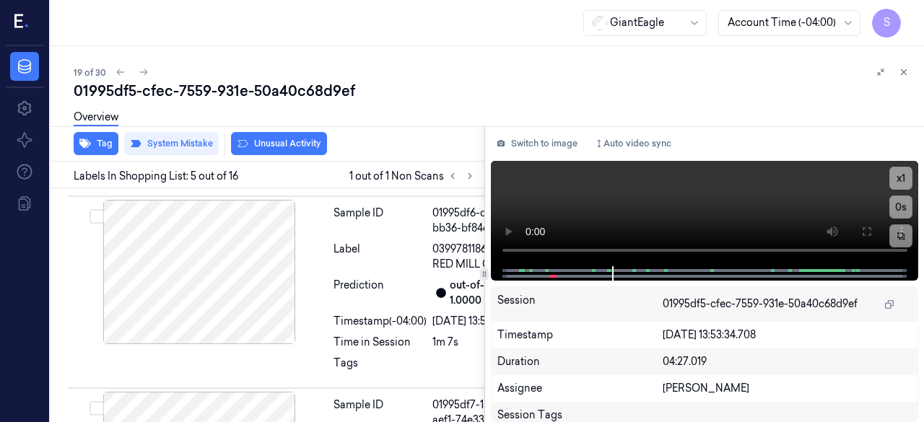
scroll to position [1146, 0]
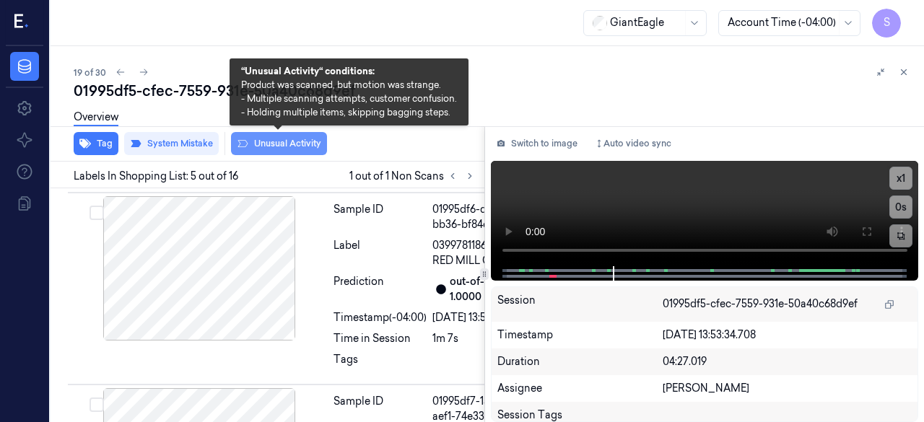
click at [279, 142] on button "Unusual Activity" at bounding box center [279, 143] width 96 height 23
